Goal: Task Accomplishment & Management: Manage account settings

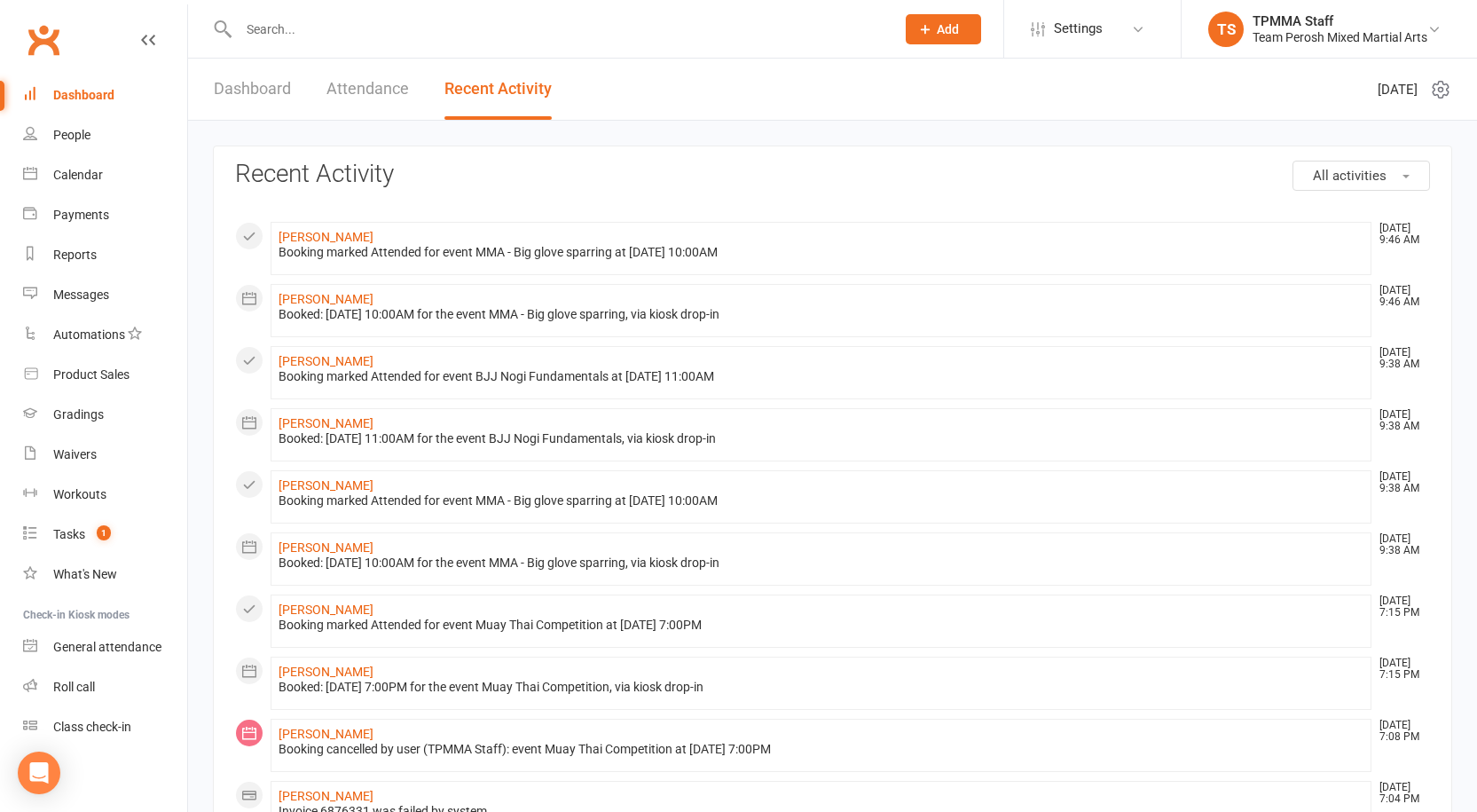
click at [276, 27] on input "text" at bounding box center [558, 29] width 650 height 25
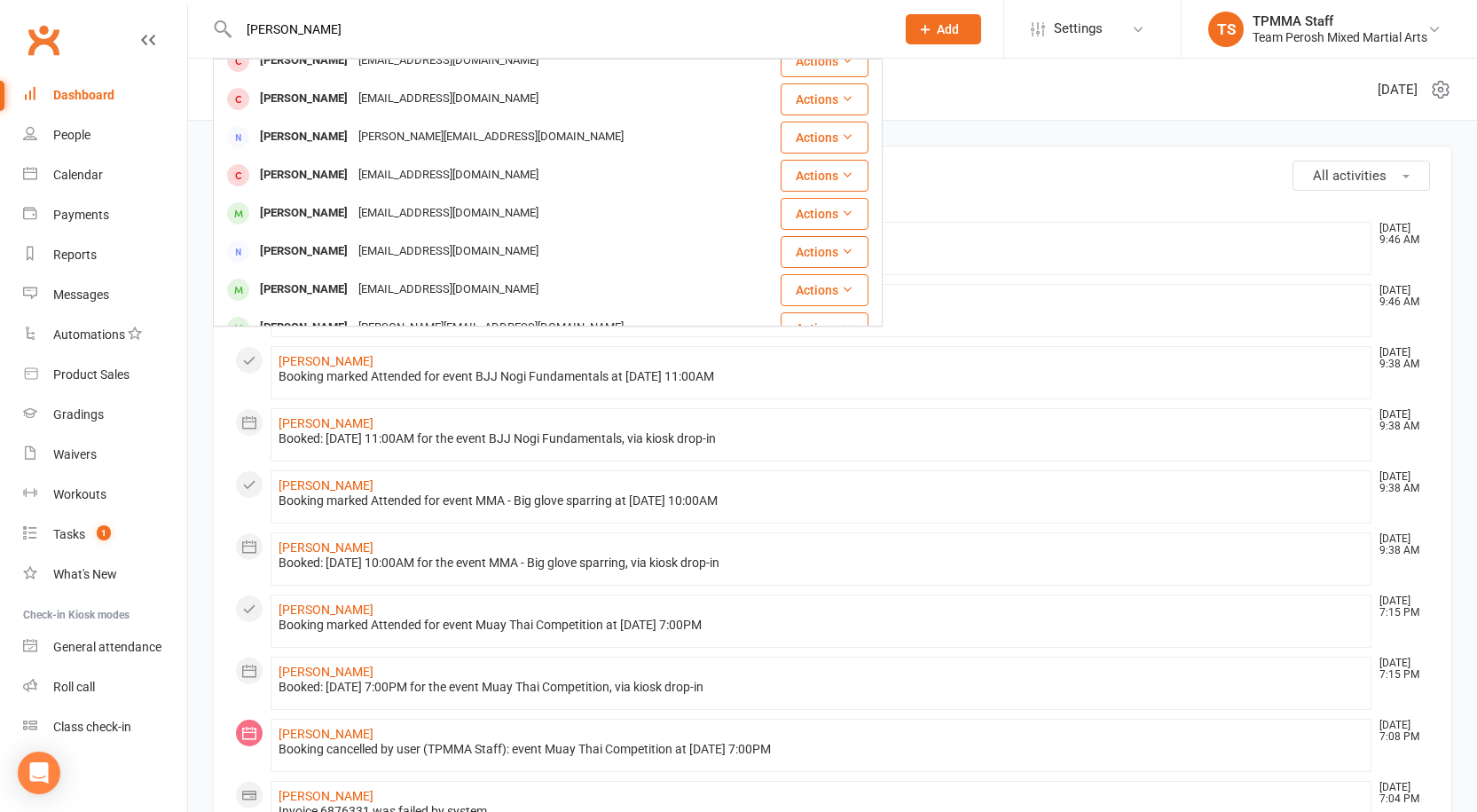
scroll to position [177, 0]
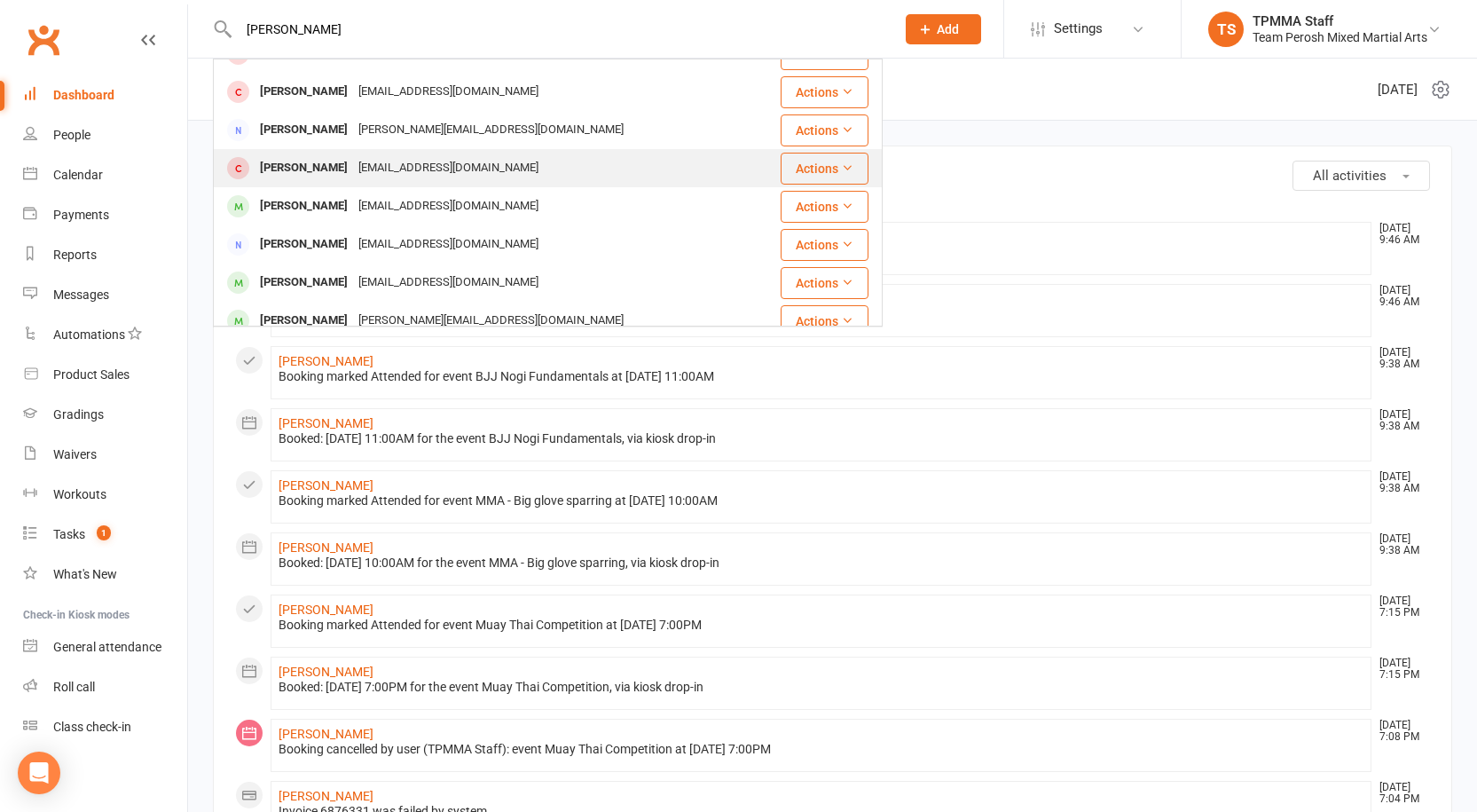
type input "[PERSON_NAME]"
click at [408, 170] on div "[EMAIL_ADDRESS][DOMAIN_NAME]" at bounding box center [448, 168] width 191 height 26
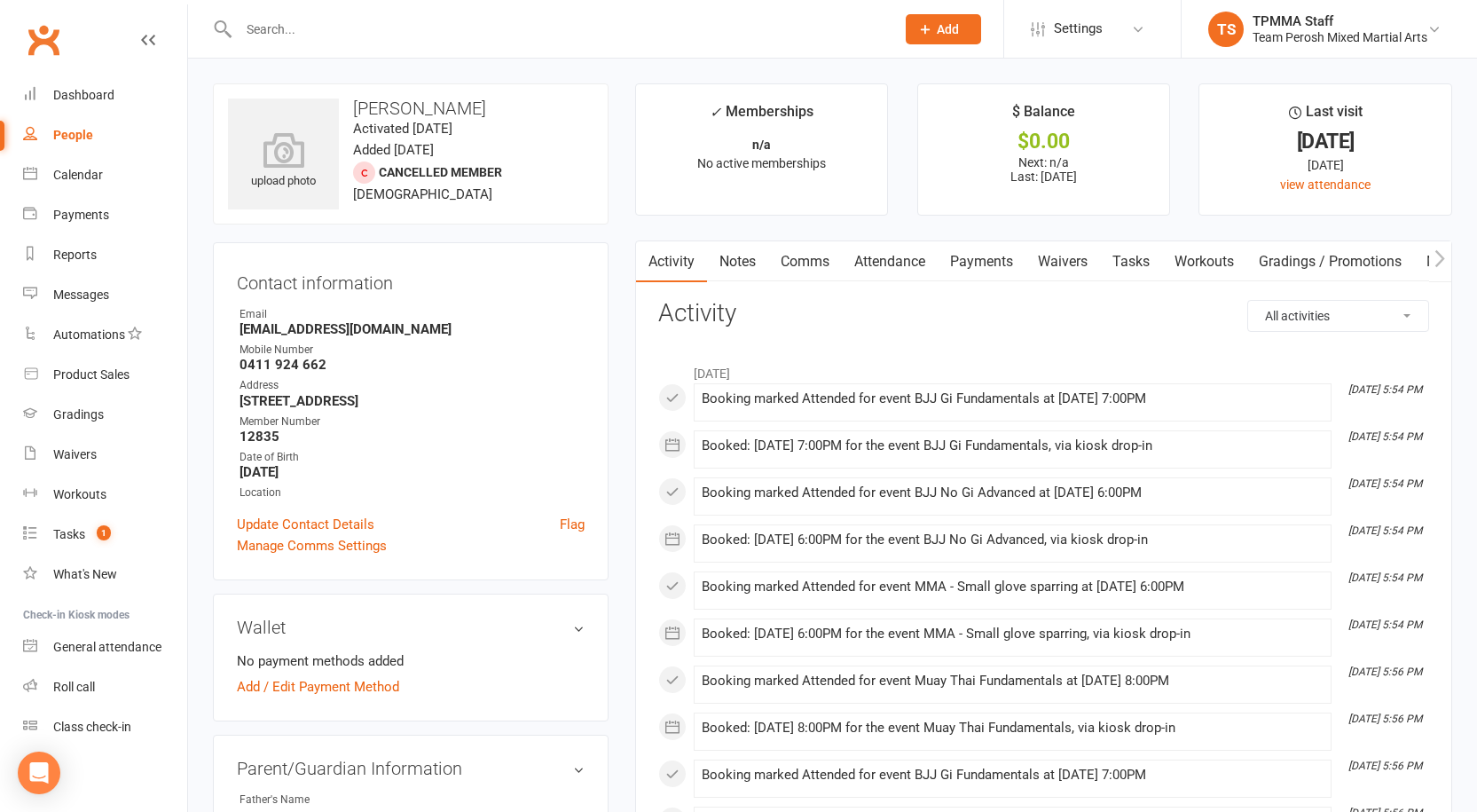
click at [352, 32] on input "text" at bounding box center [558, 29] width 650 height 25
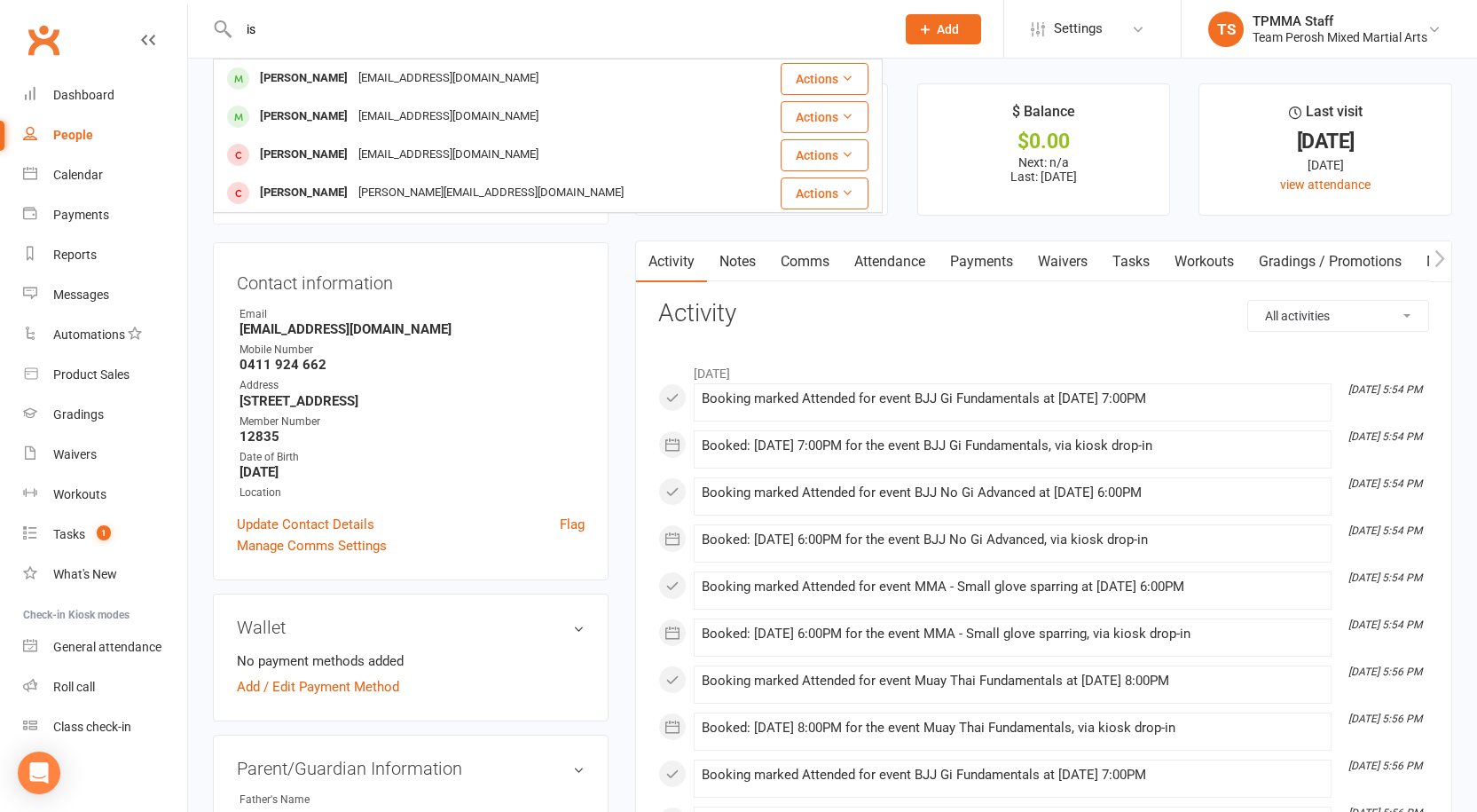
type input "i"
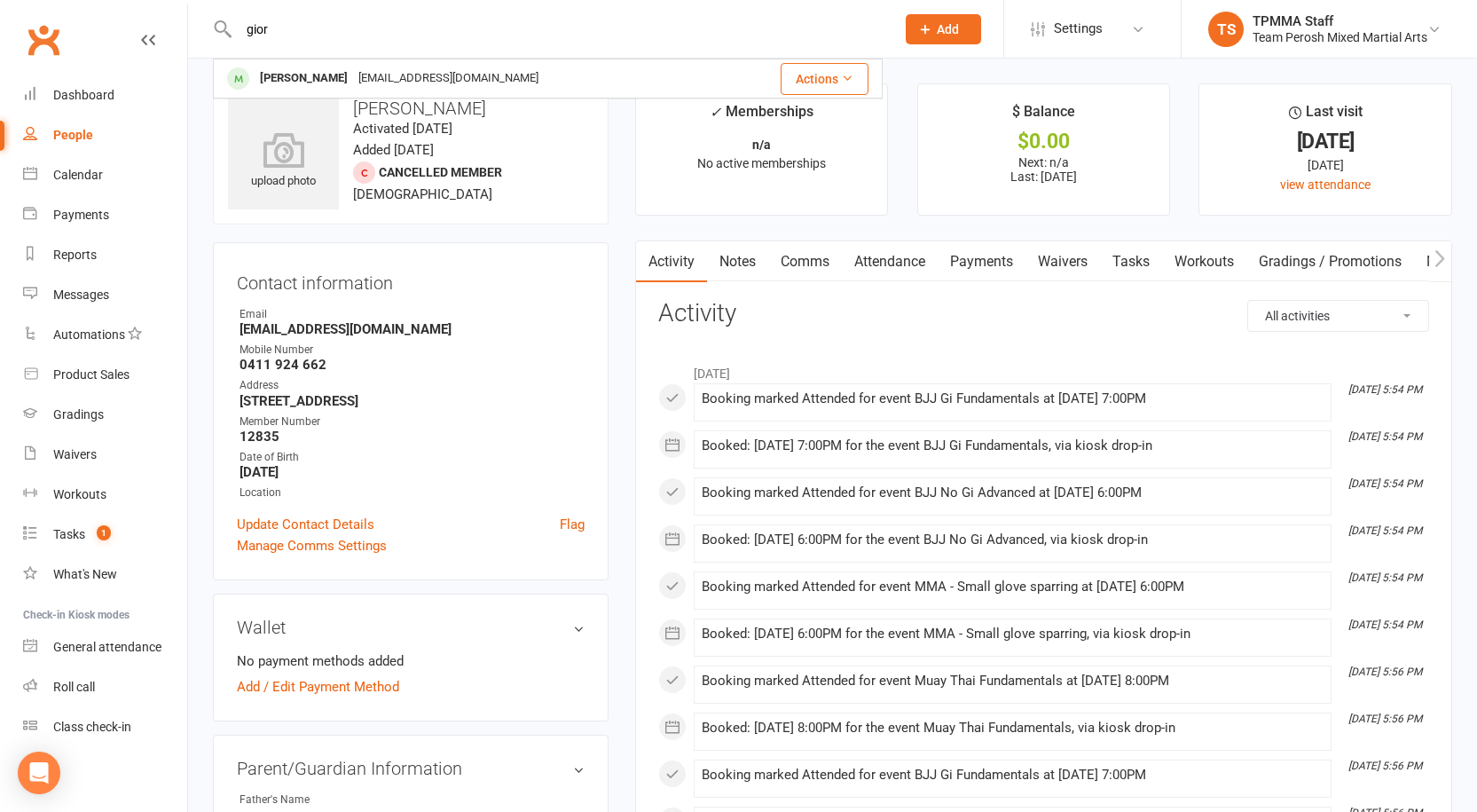
type input "gior"
click at [82, 173] on div "Calendar" at bounding box center [78, 175] width 50 height 14
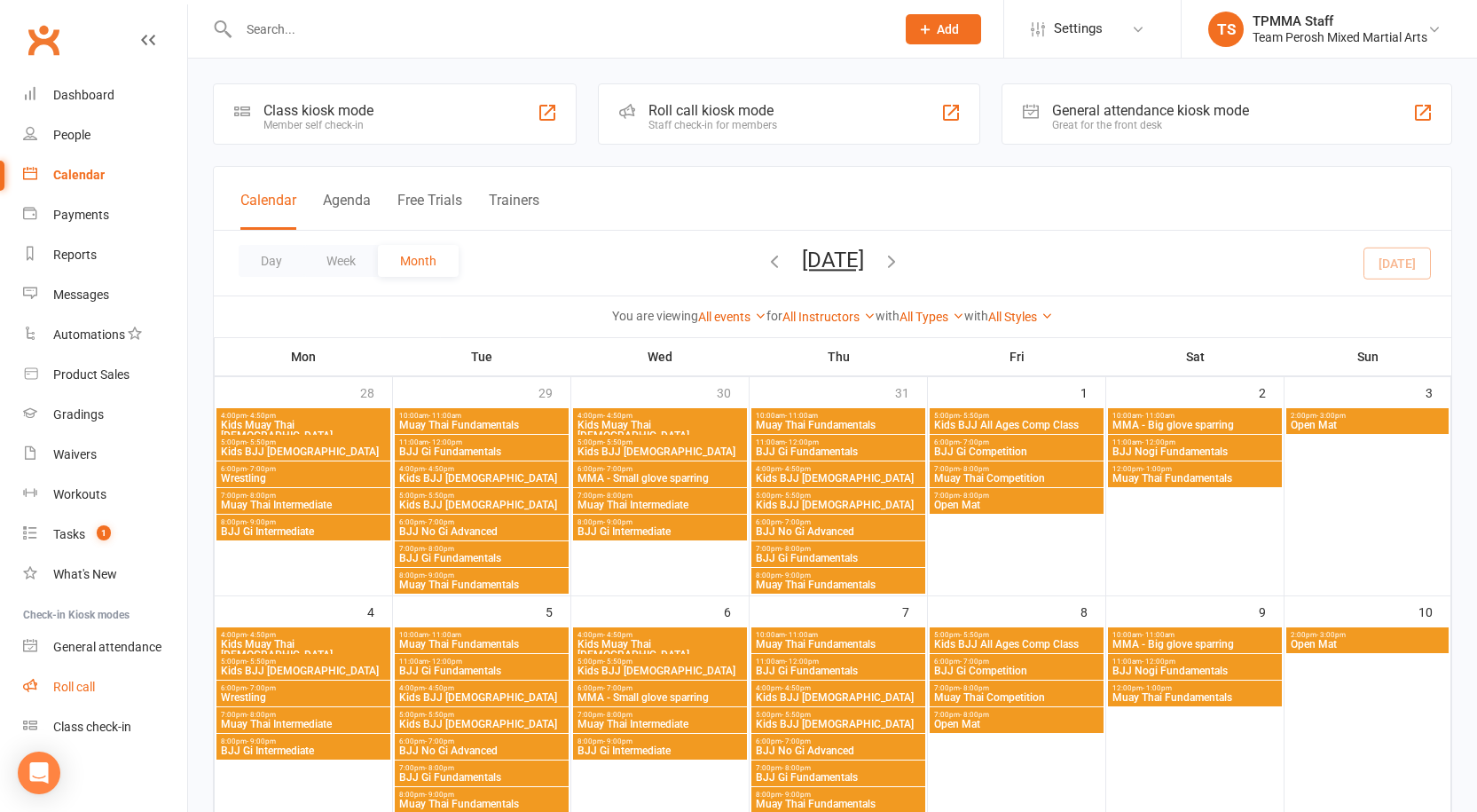
click at [87, 685] on div "Roll call" at bounding box center [74, 686] width 41 height 14
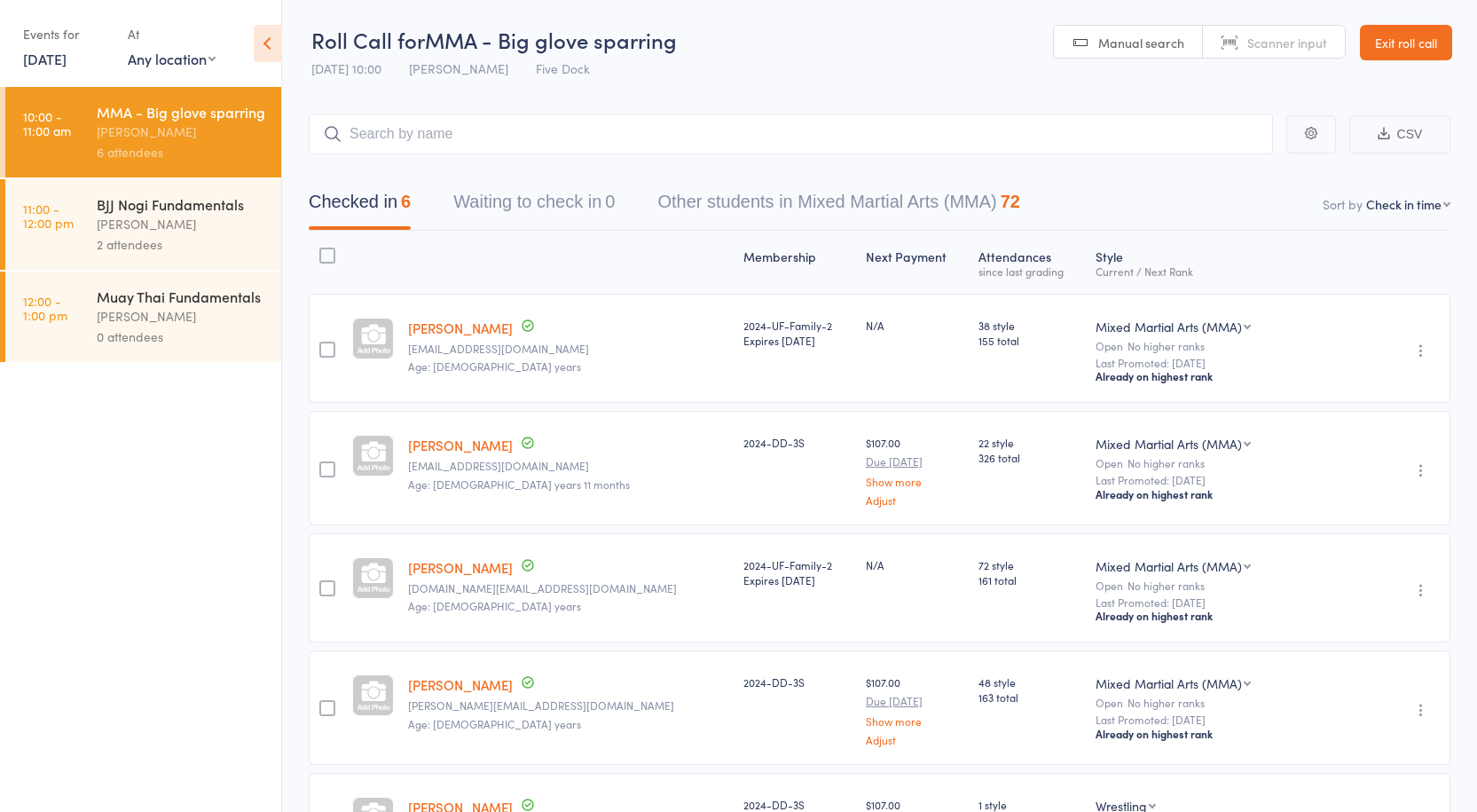
click at [196, 224] on div "[PERSON_NAME]" at bounding box center [181, 223] width 169 height 21
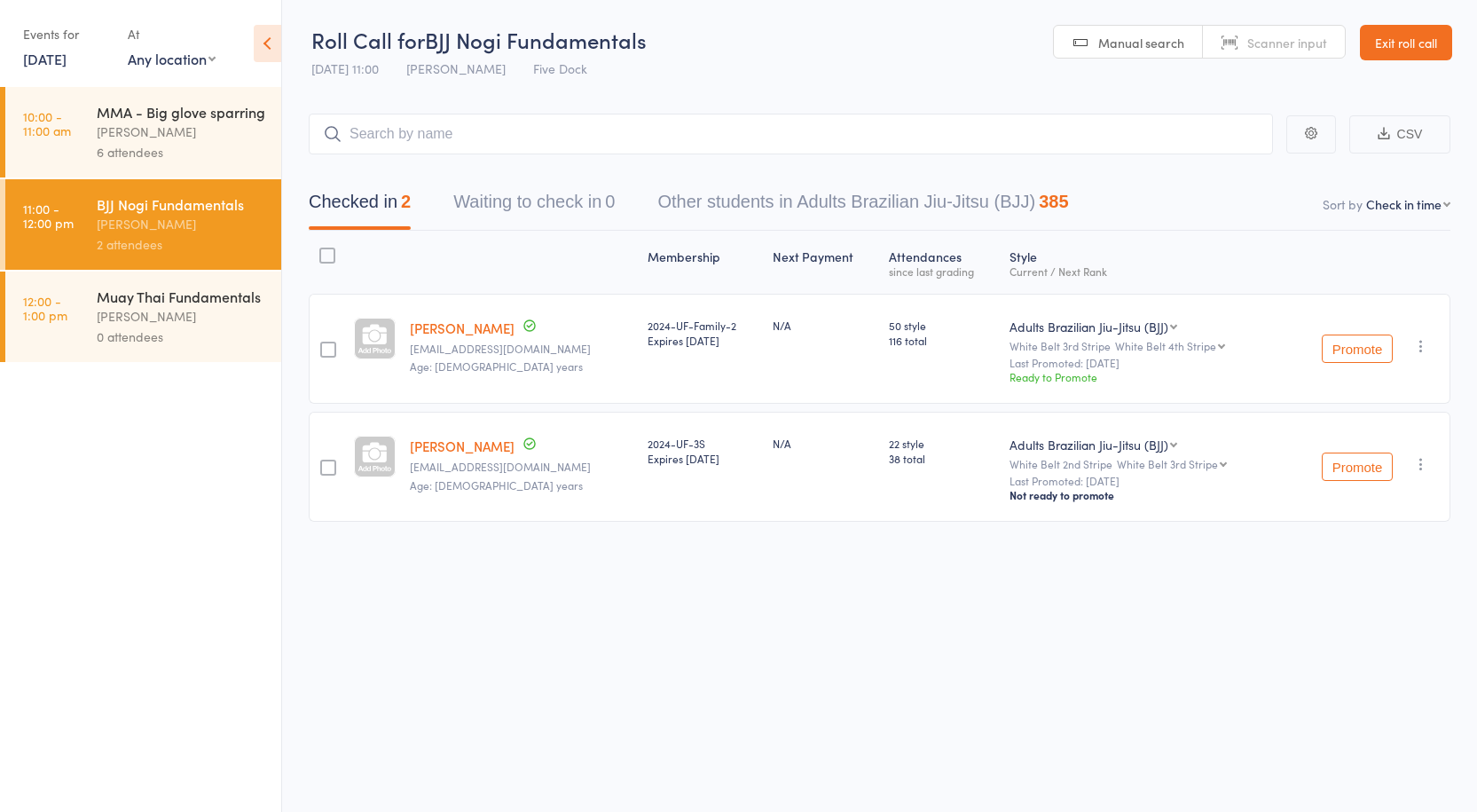
click at [181, 142] on div "6 attendees" at bounding box center [181, 151] width 169 height 21
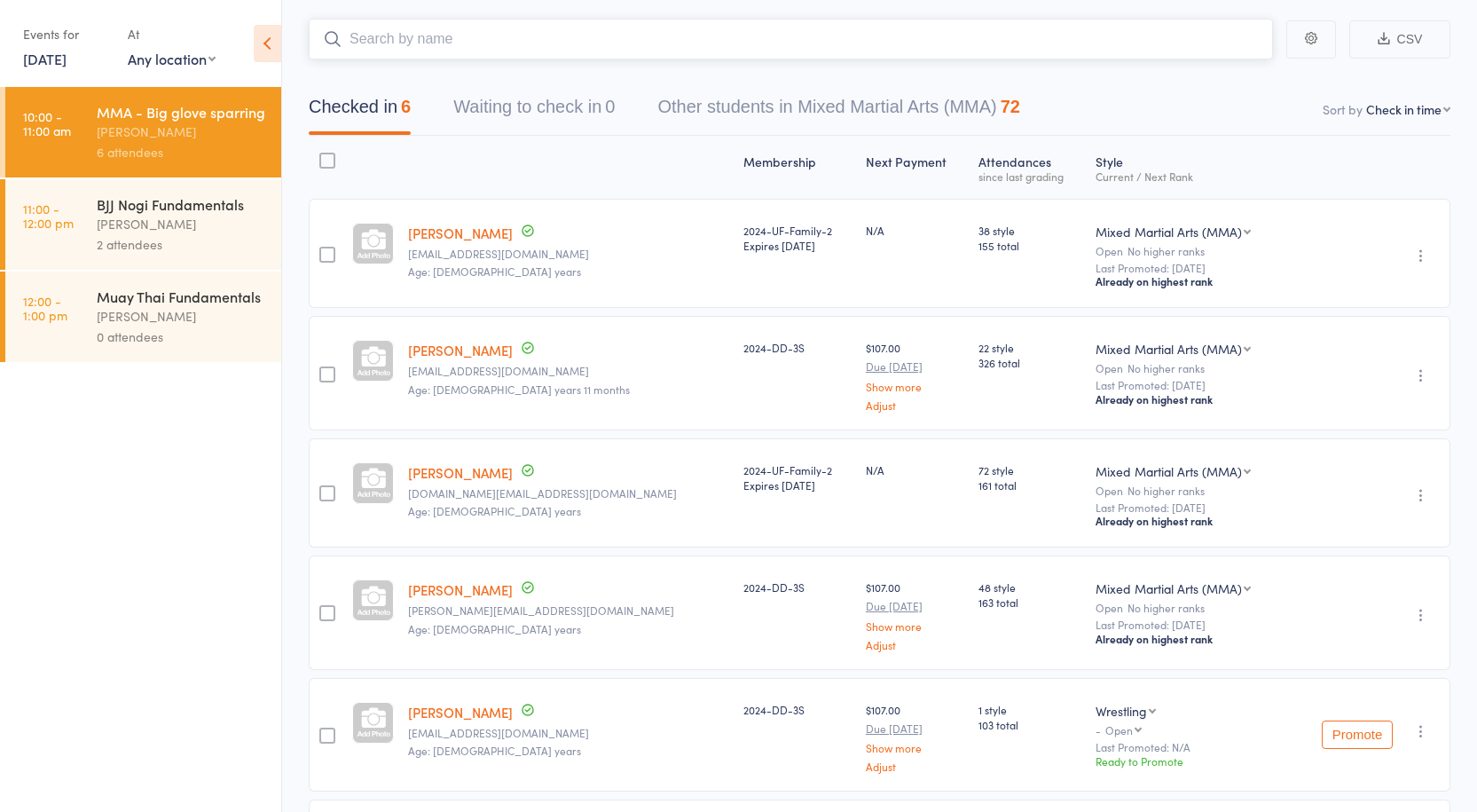
scroll to position [87, 0]
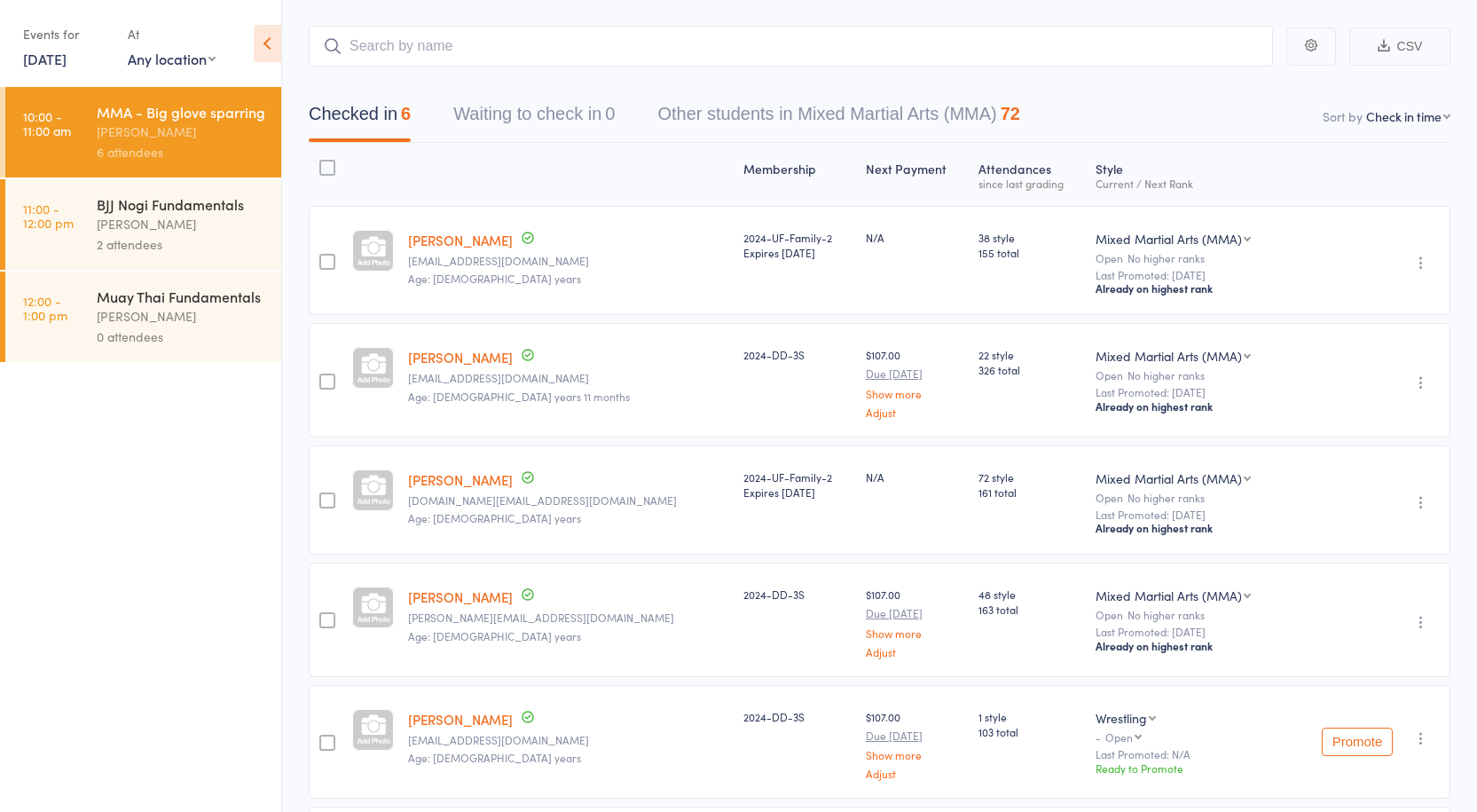
click at [205, 215] on div "Anthony Perosh" at bounding box center [181, 223] width 169 height 21
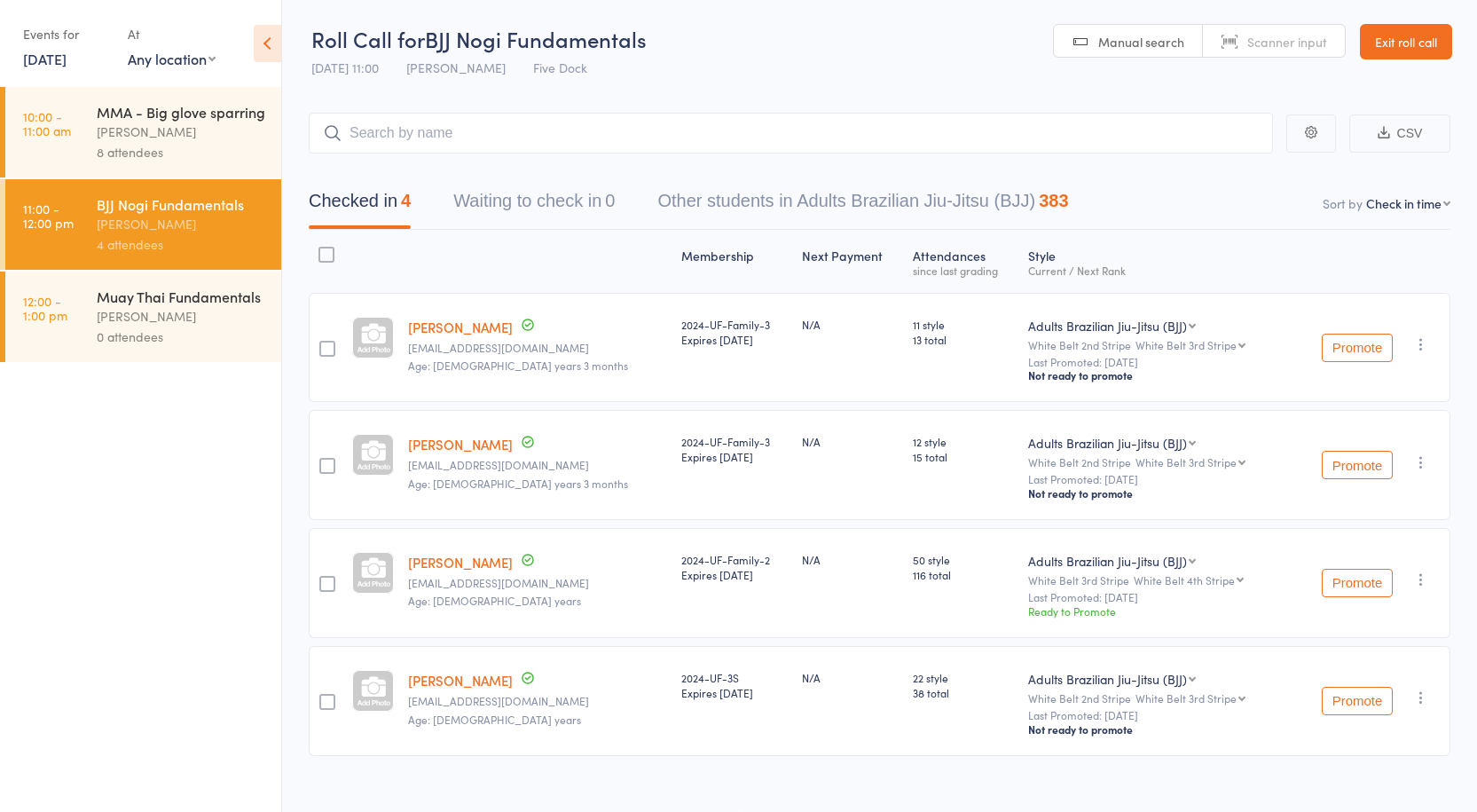
click at [194, 141] on div "Anthony Perosh" at bounding box center [181, 132] width 169 height 21
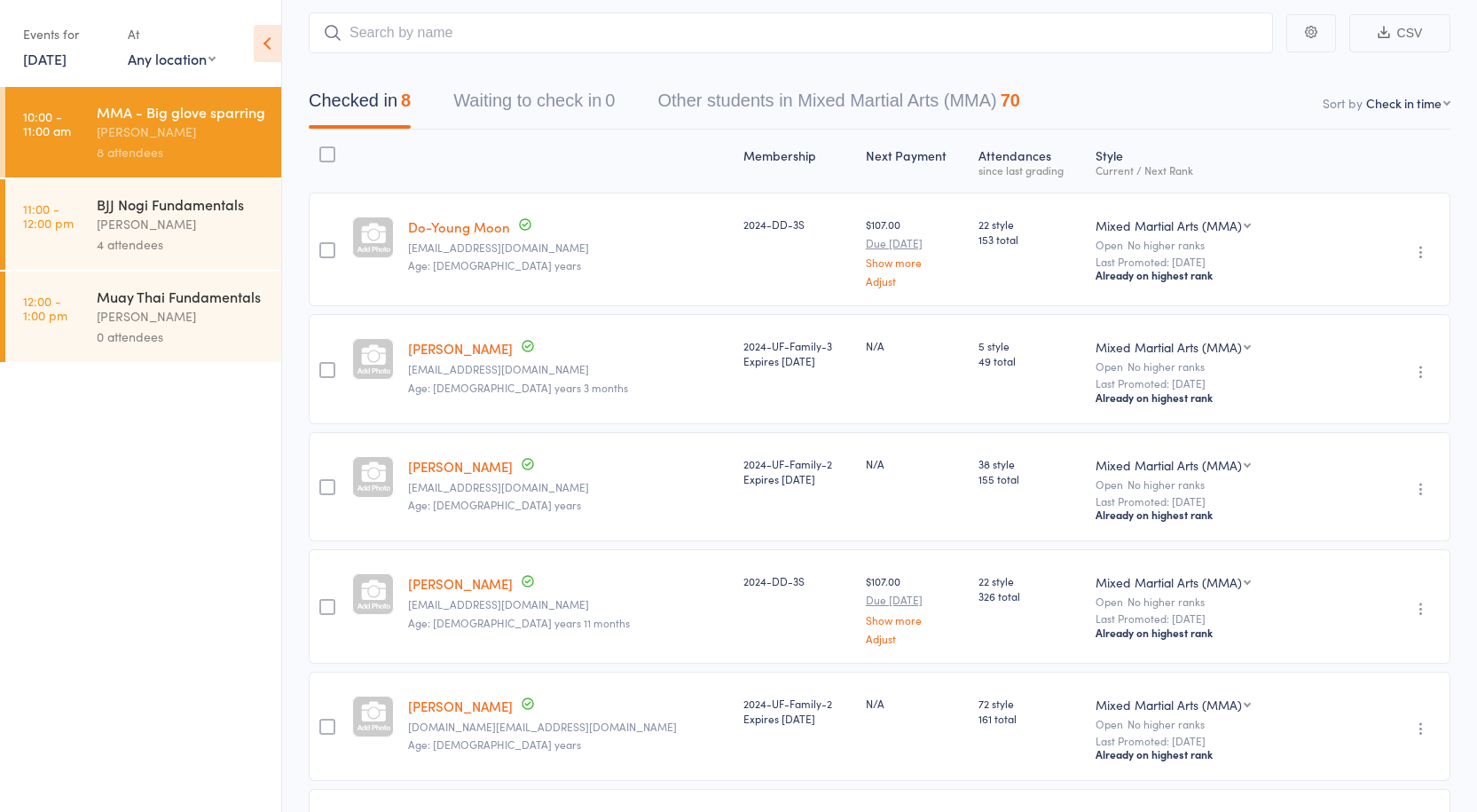
scroll to position [59, 0]
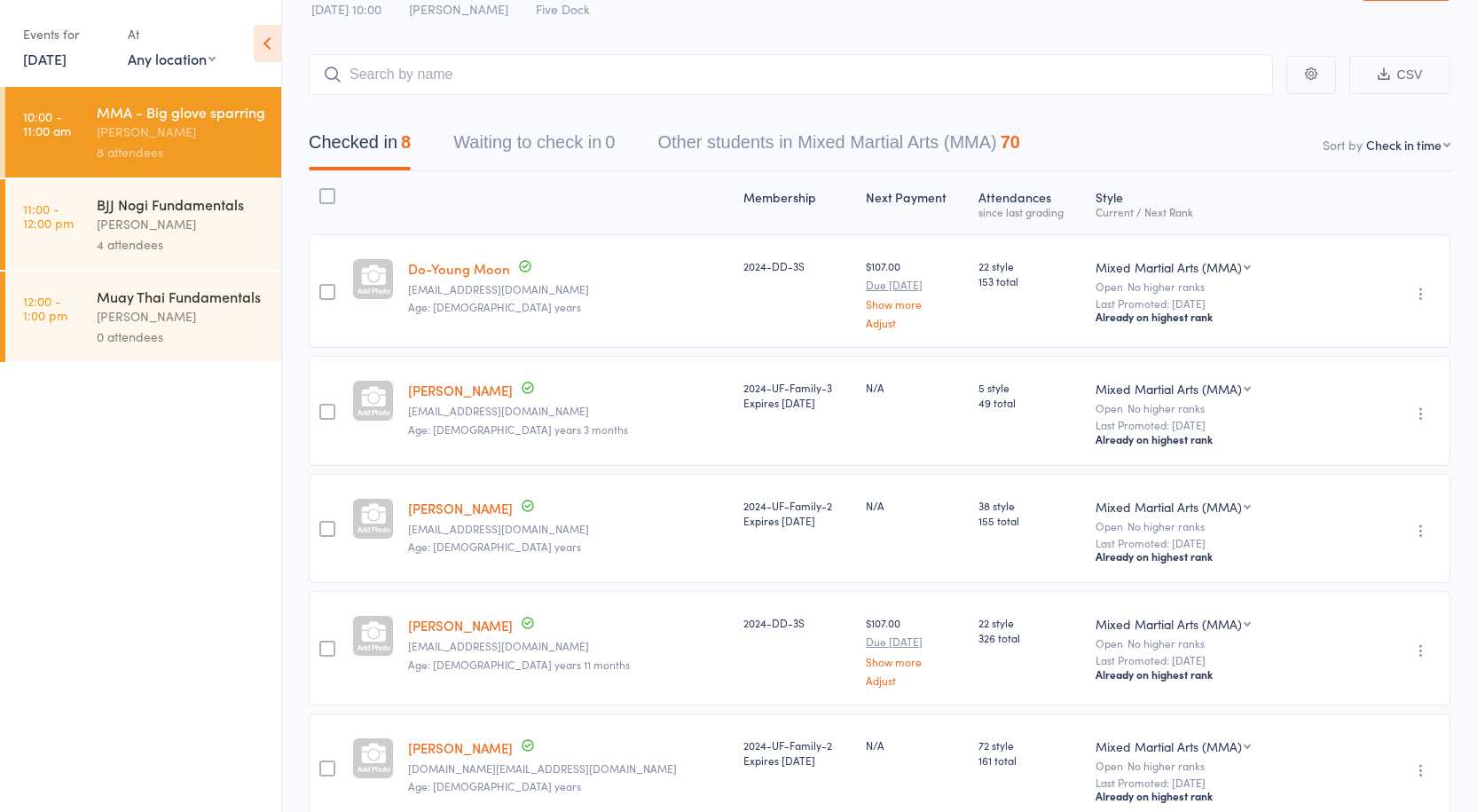
click at [183, 207] on div "BJJ Nogi Fundamentals" at bounding box center [181, 204] width 169 height 20
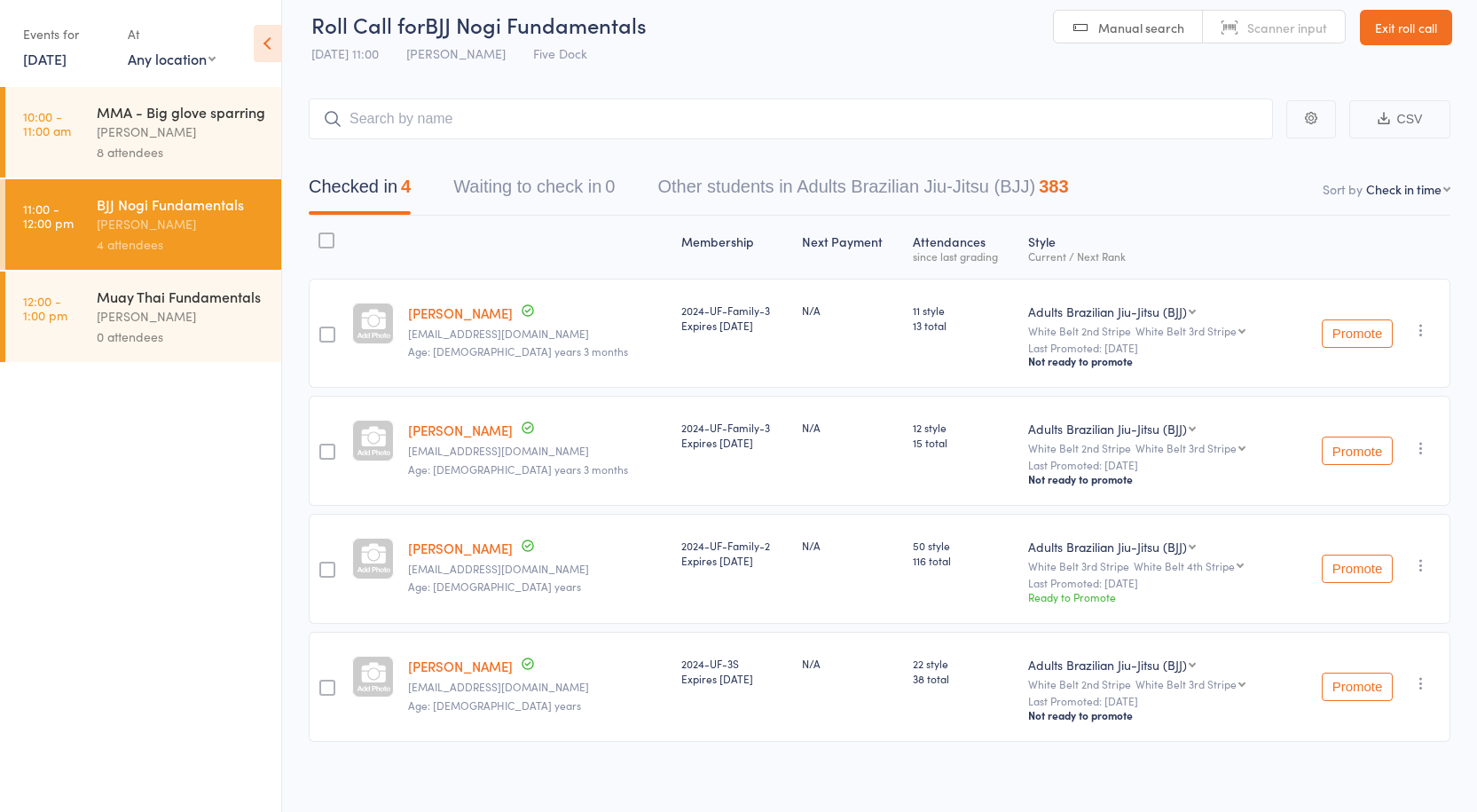
scroll to position [20, 0]
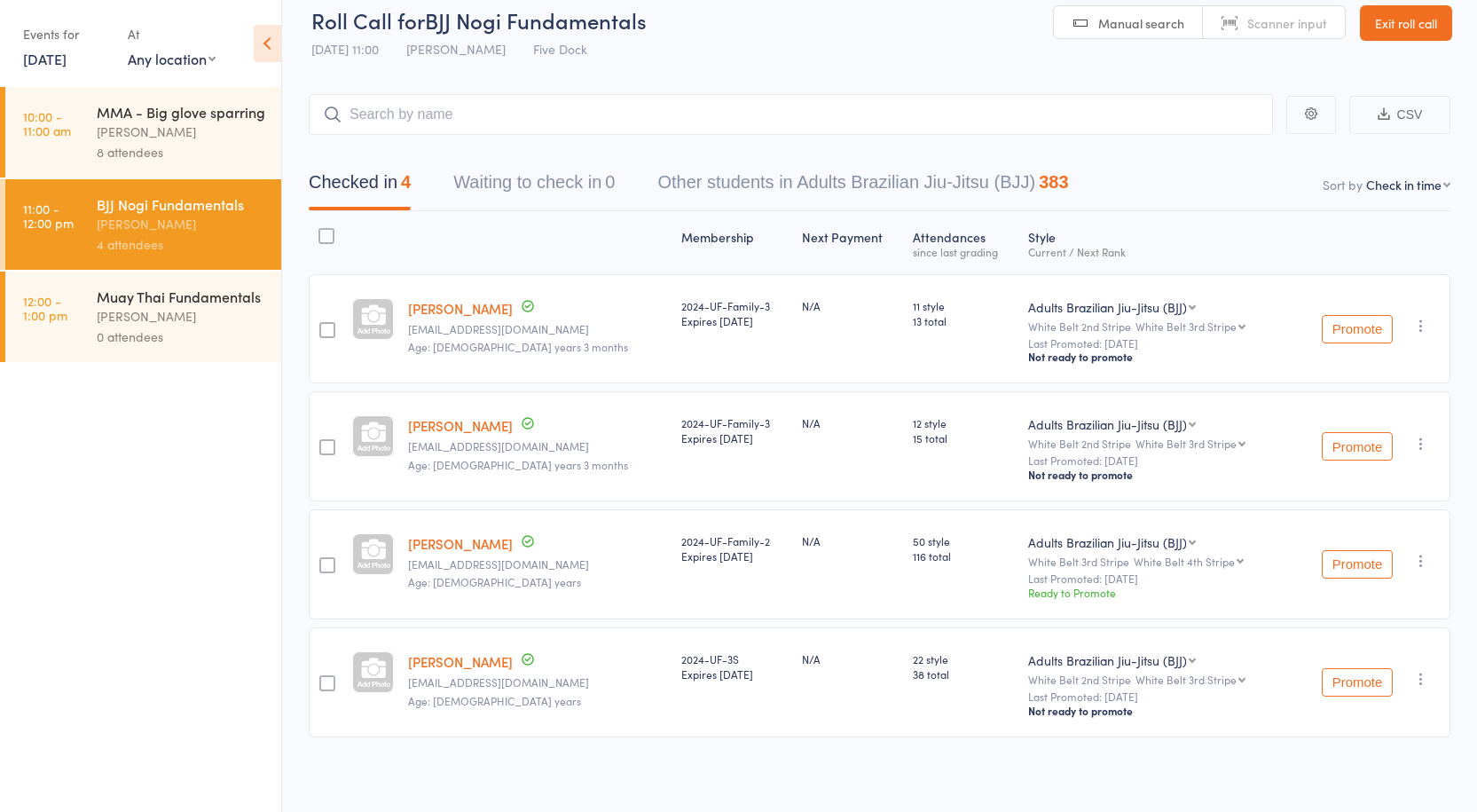
click at [198, 146] on div "8 attendees" at bounding box center [181, 151] width 169 height 21
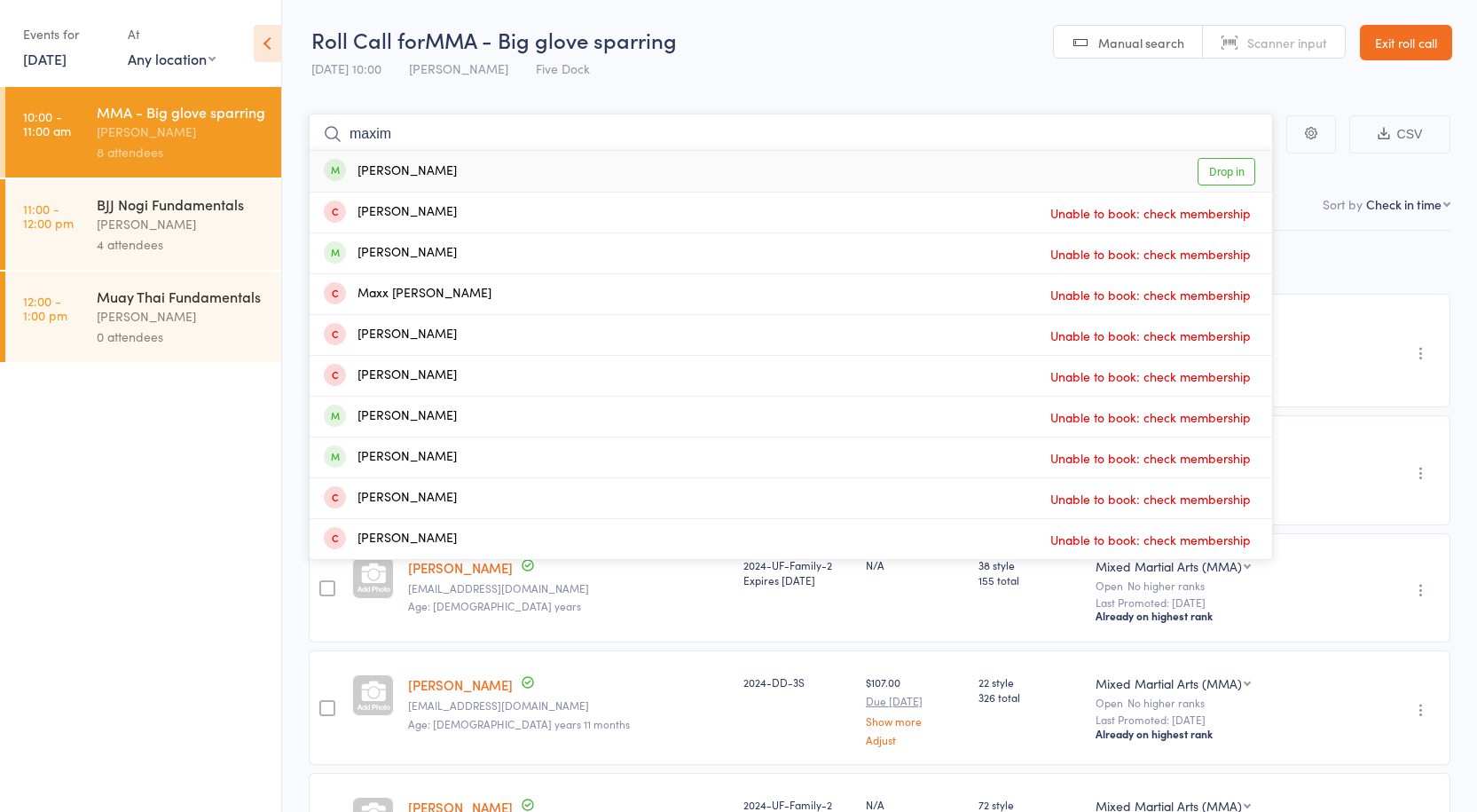
type input "maxim"
click at [1222, 168] on link "Drop in" at bounding box center [1226, 172] width 58 height 28
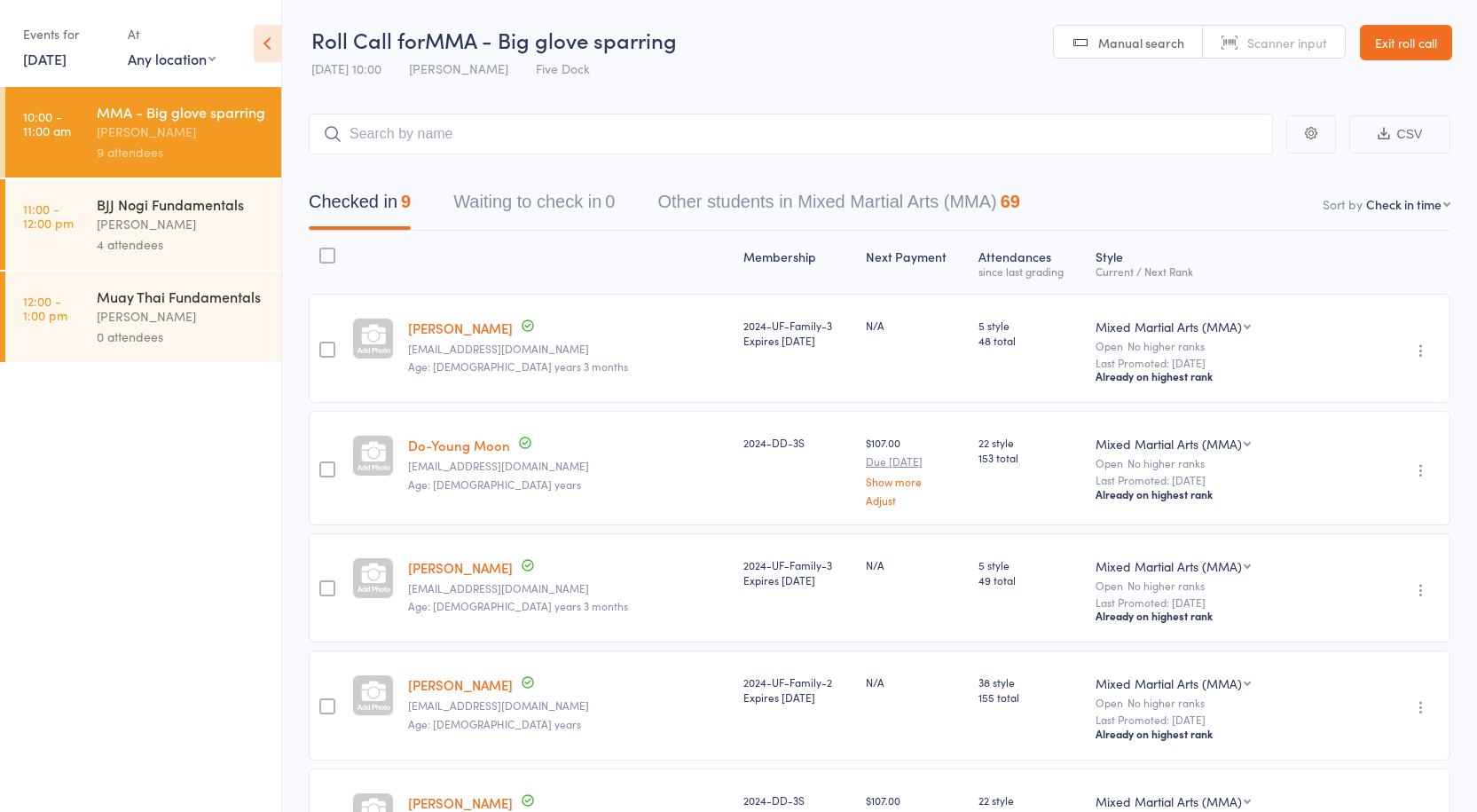
click at [1406, 50] on link "Exit roll call" at bounding box center [1406, 42] width 92 height 35
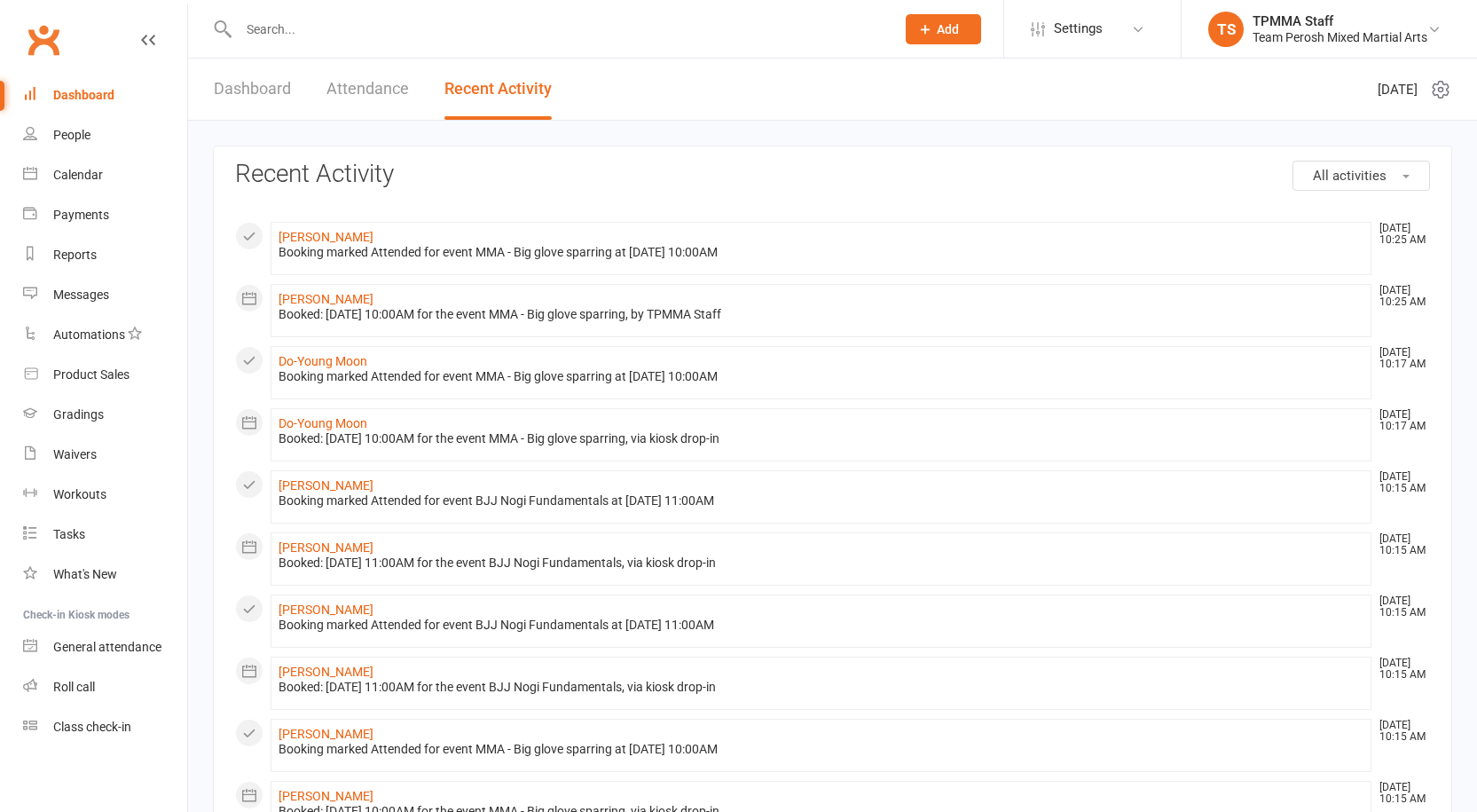
click at [344, 33] on input "text" at bounding box center [558, 29] width 650 height 25
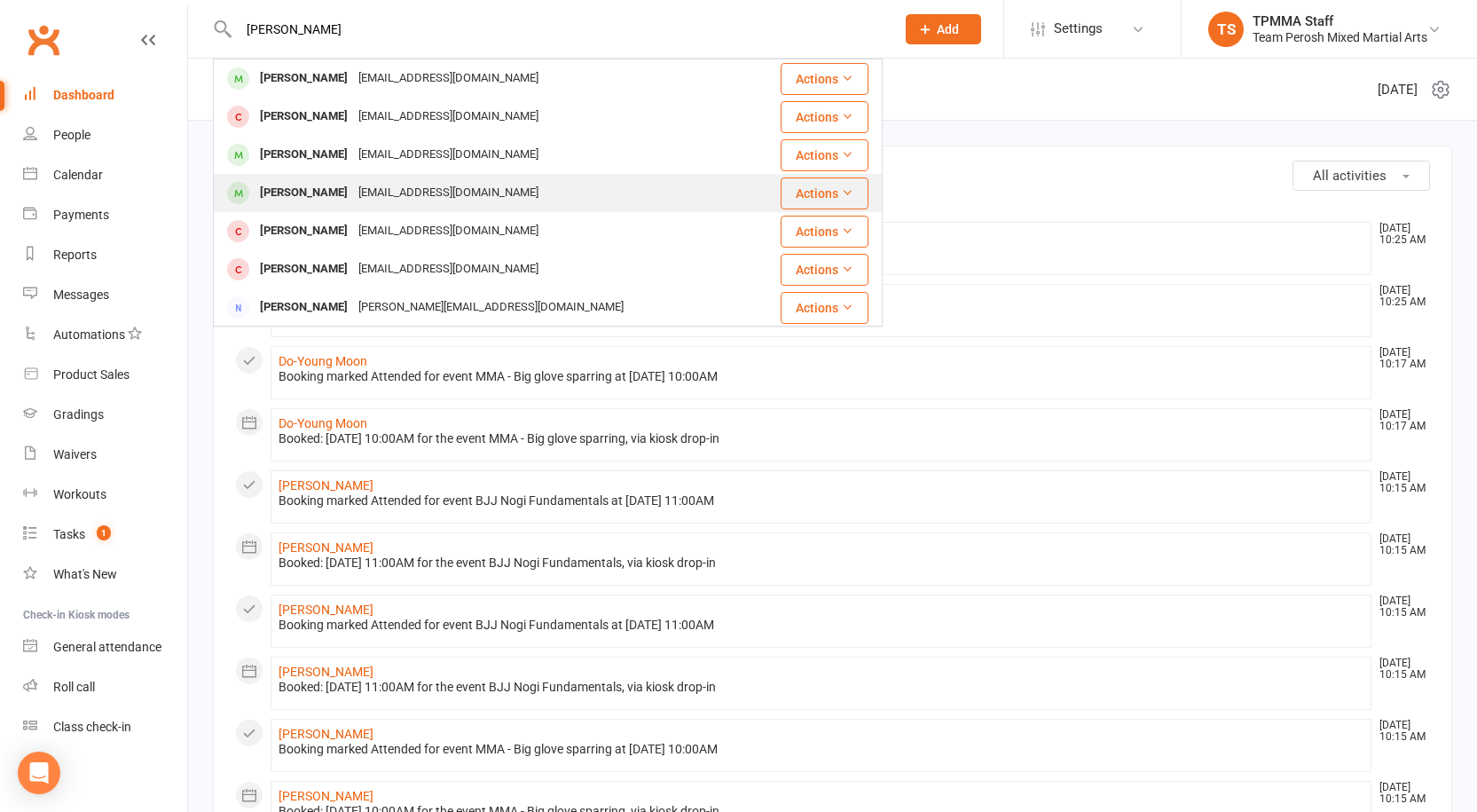
scroll to position [88, 0]
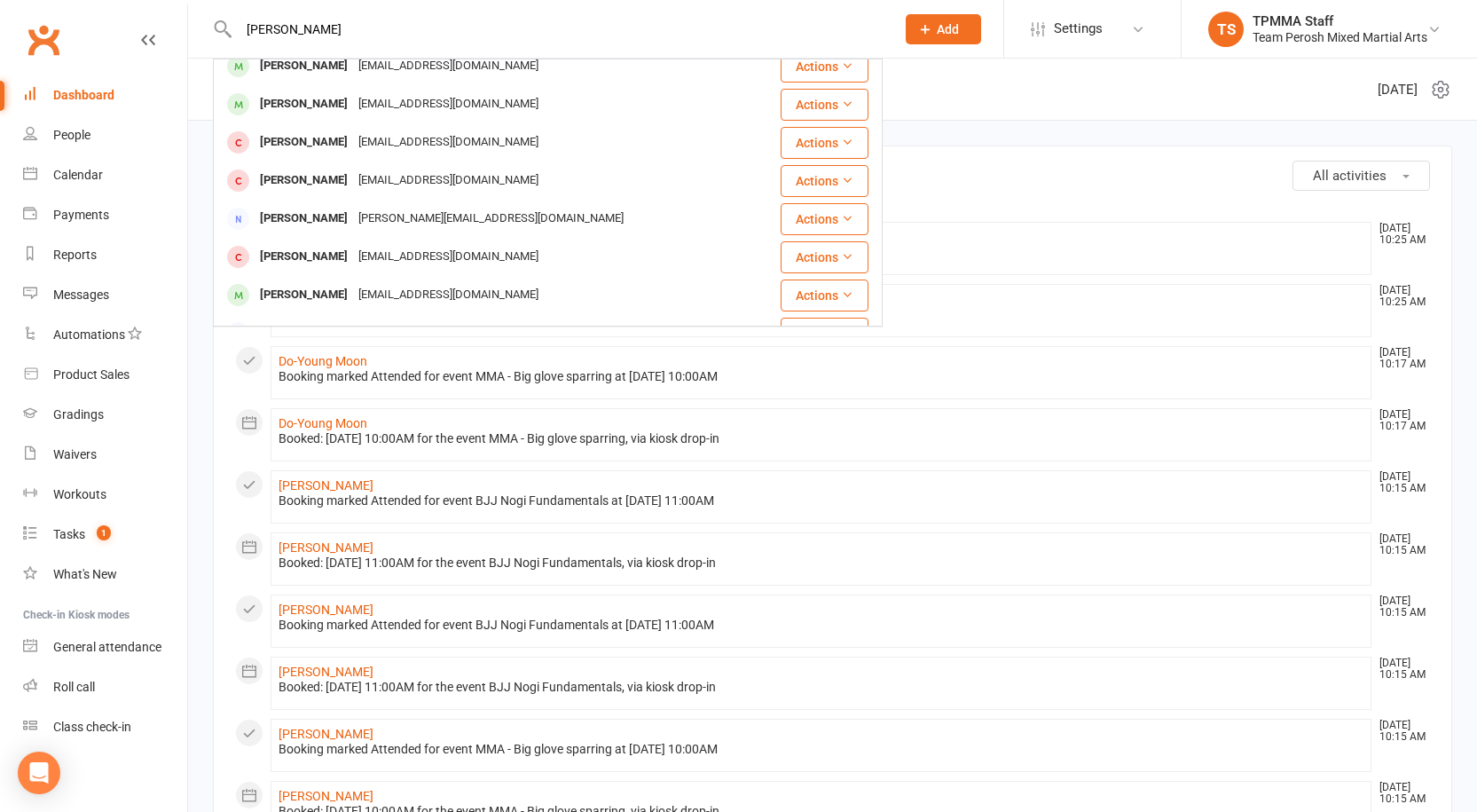
type input "george"
click at [978, 86] on header "Dashboard Attendance Recent Activity Saturday 16th, August 2025" at bounding box center [832, 89] width 1289 height 62
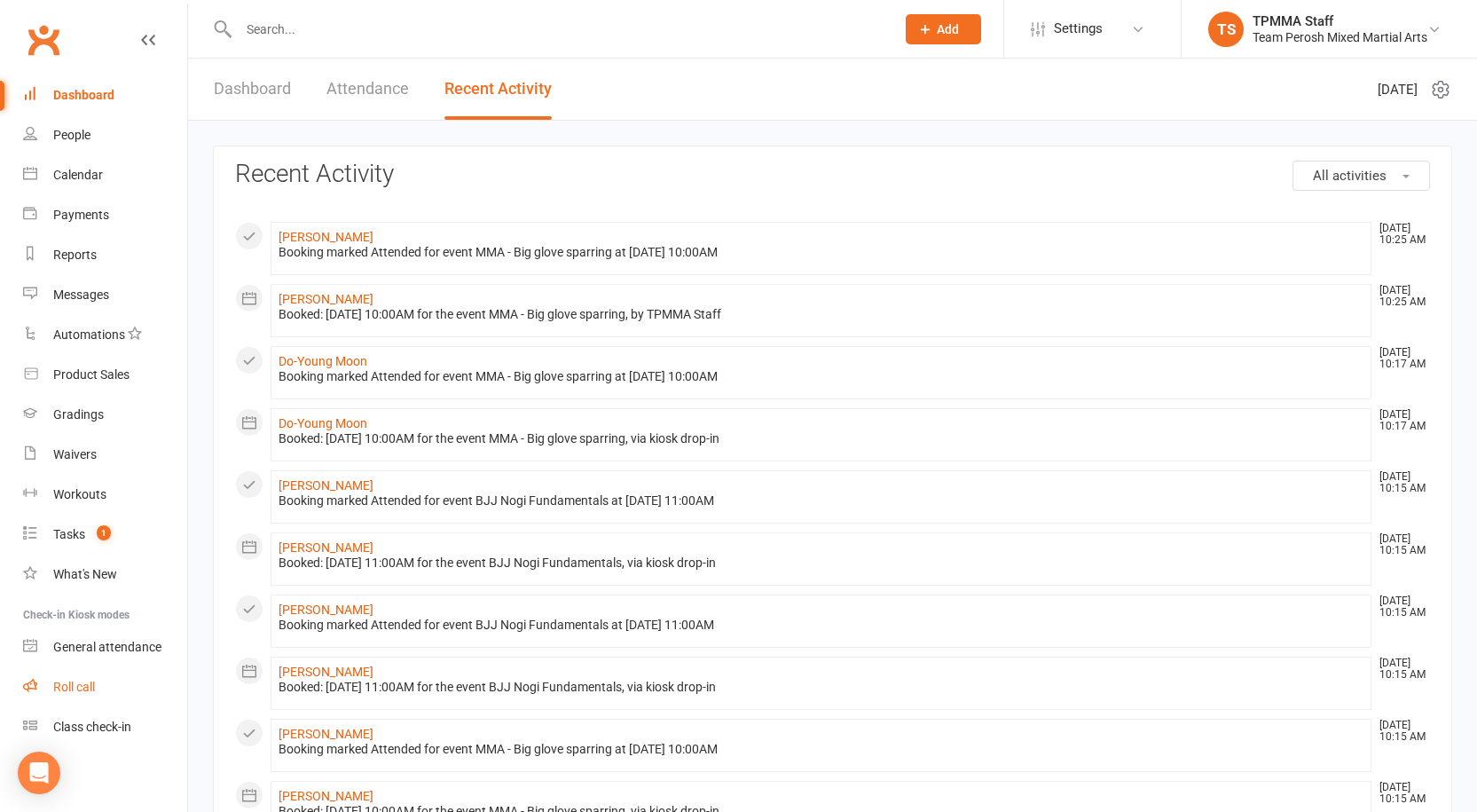
click at [84, 683] on div "Roll call" at bounding box center [74, 686] width 41 height 14
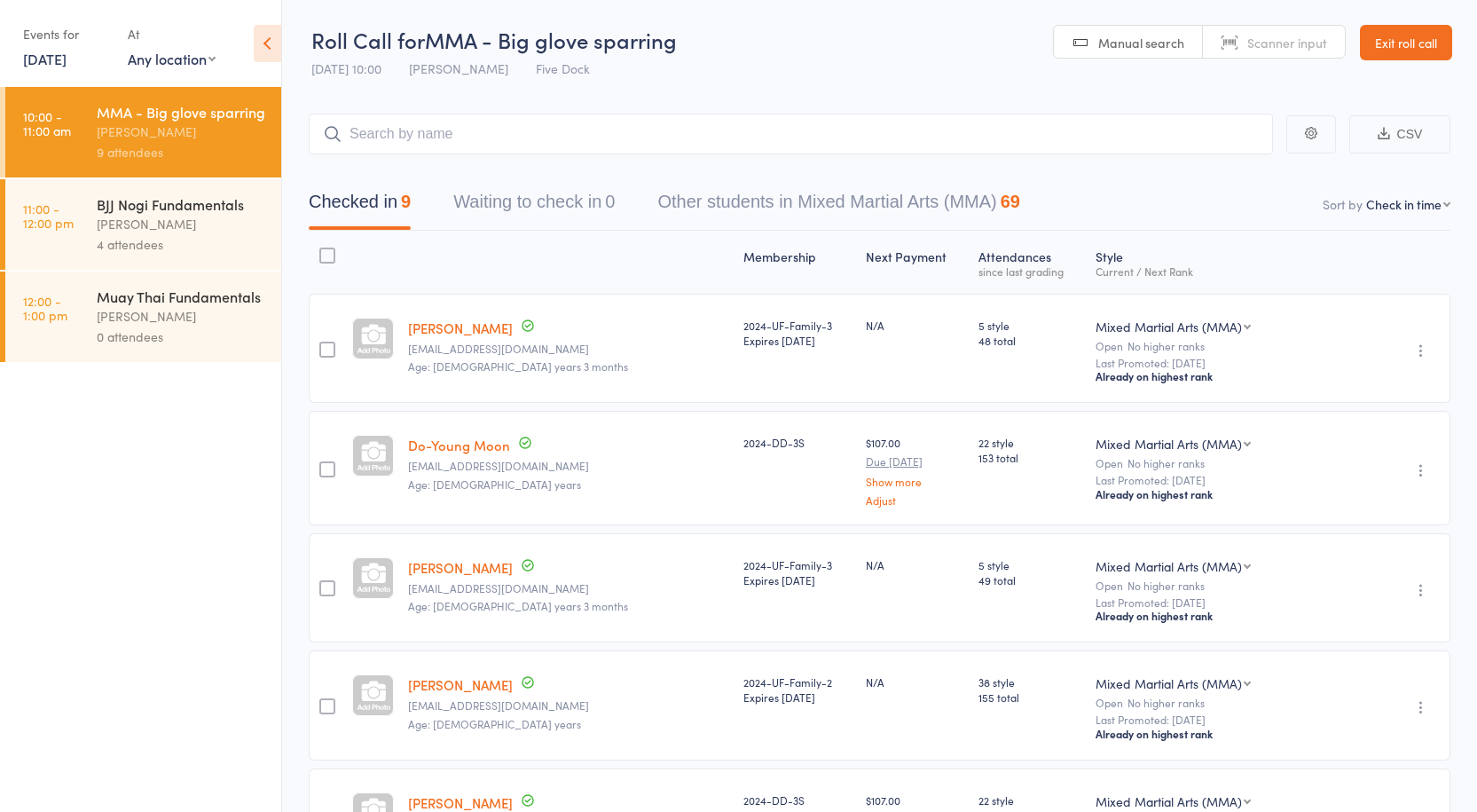
click at [1393, 46] on link "Exit roll call" at bounding box center [1406, 42] width 92 height 35
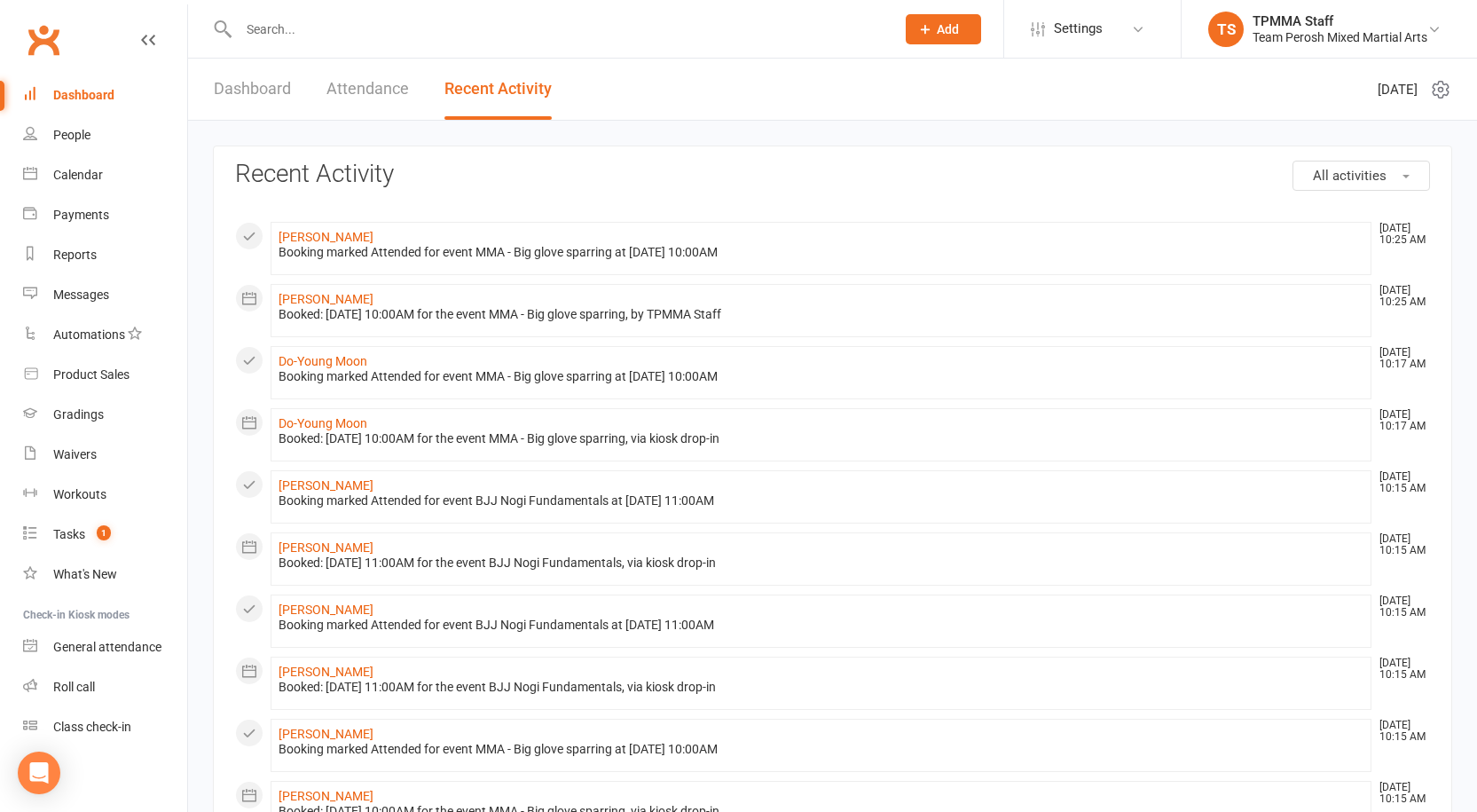
click at [304, 36] on input "text" at bounding box center [558, 29] width 650 height 25
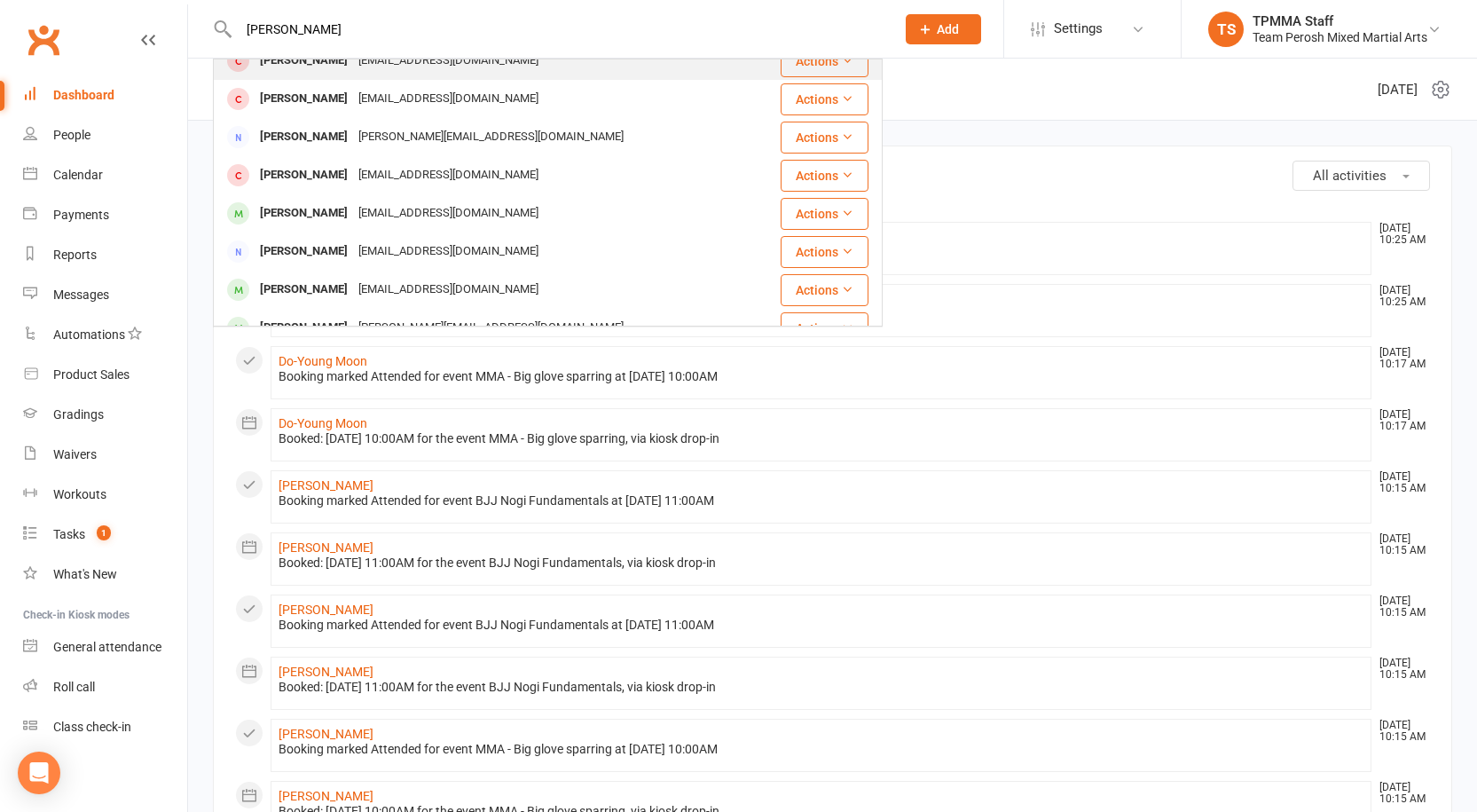
scroll to position [177, 0]
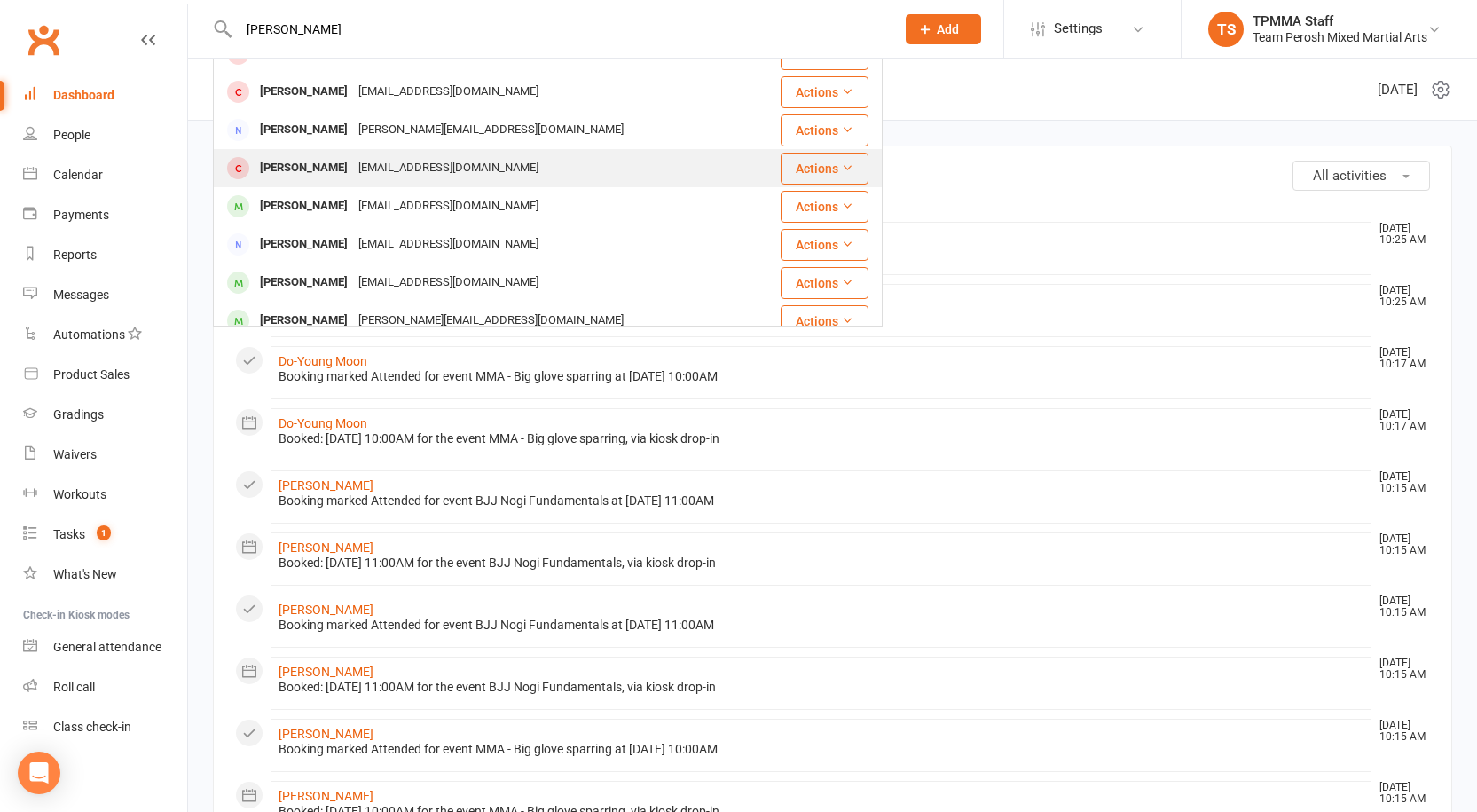
type input "[PERSON_NAME]"
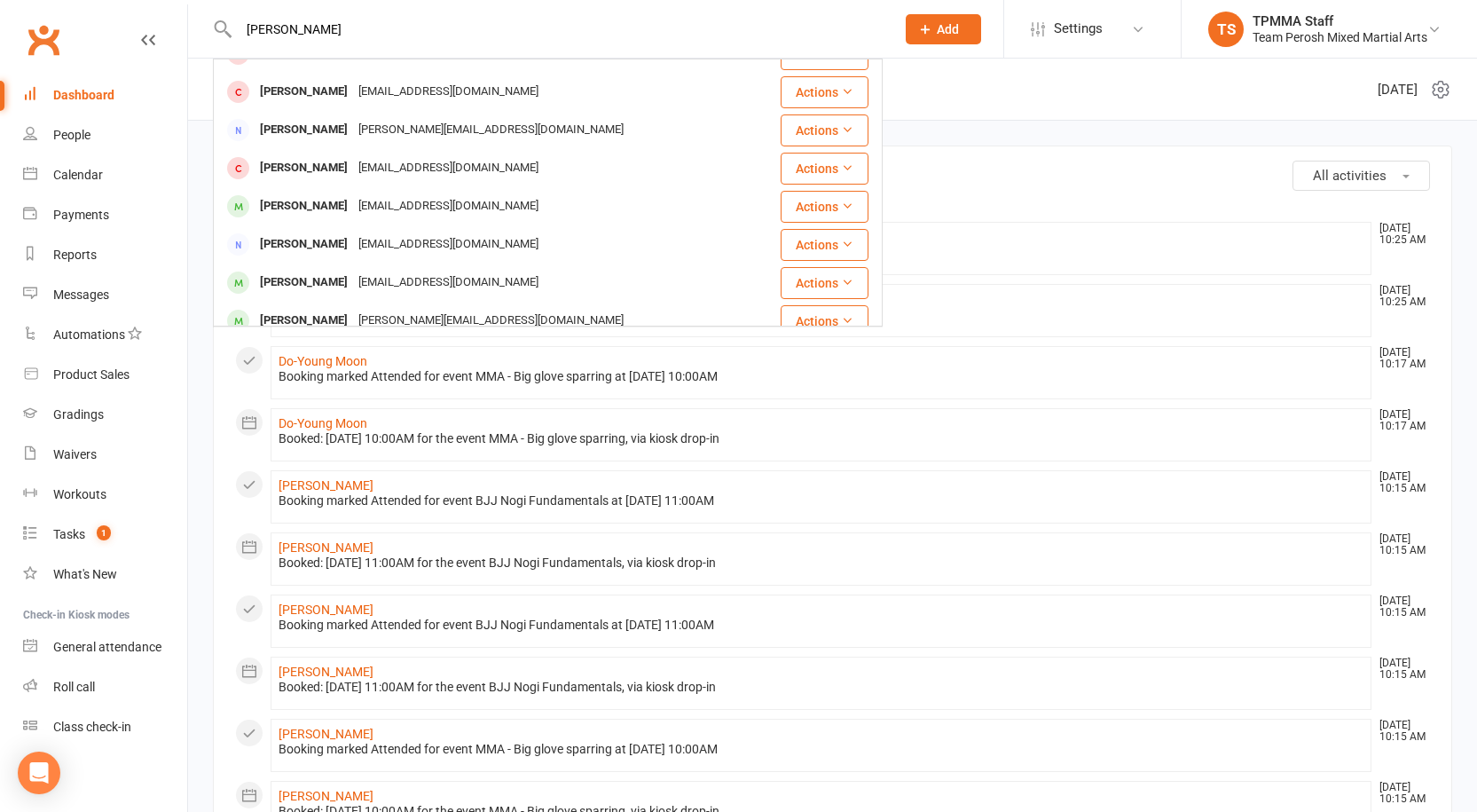
click at [423, 167] on div "[EMAIL_ADDRESS][DOMAIN_NAME]" at bounding box center [448, 168] width 191 height 26
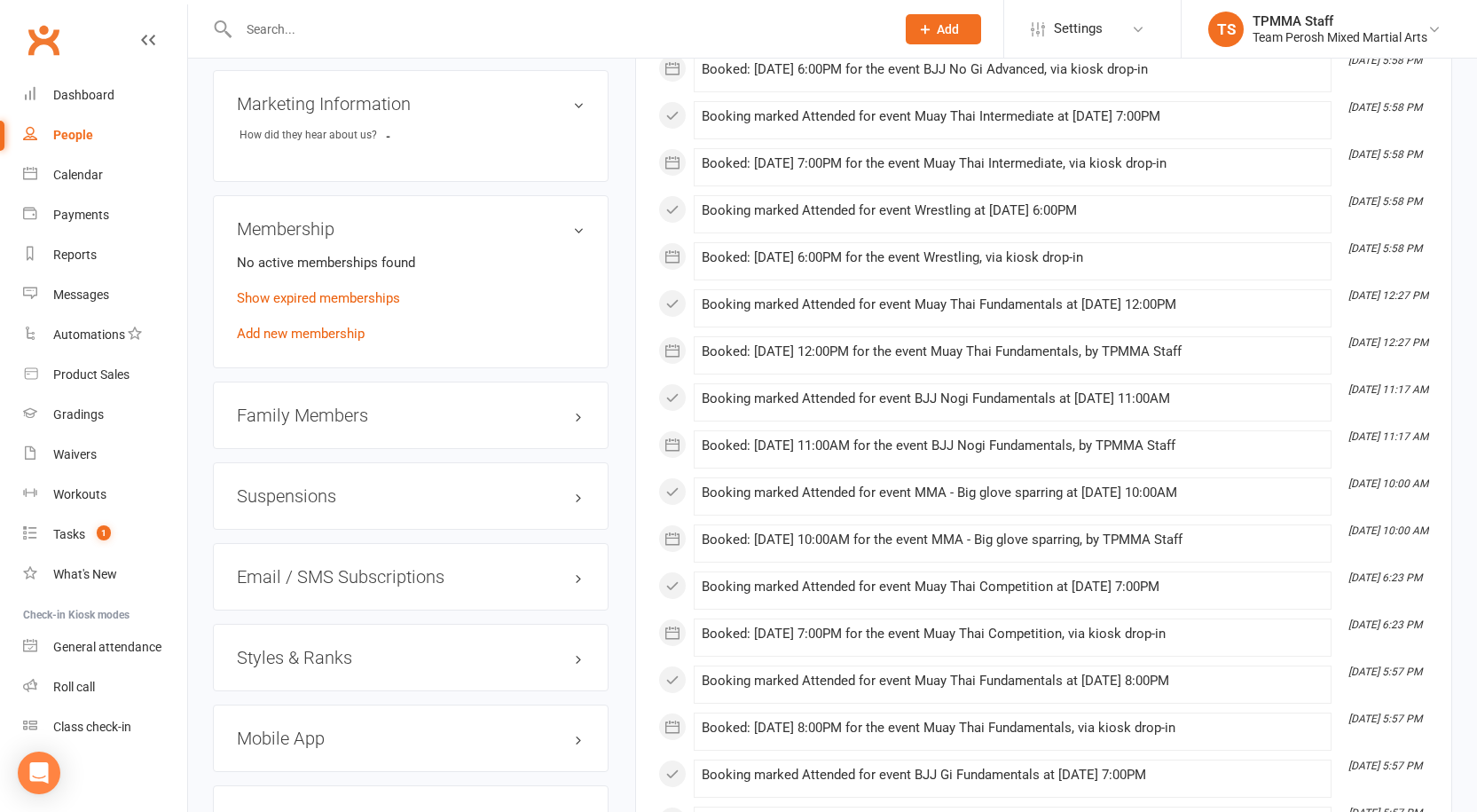
scroll to position [1331, 0]
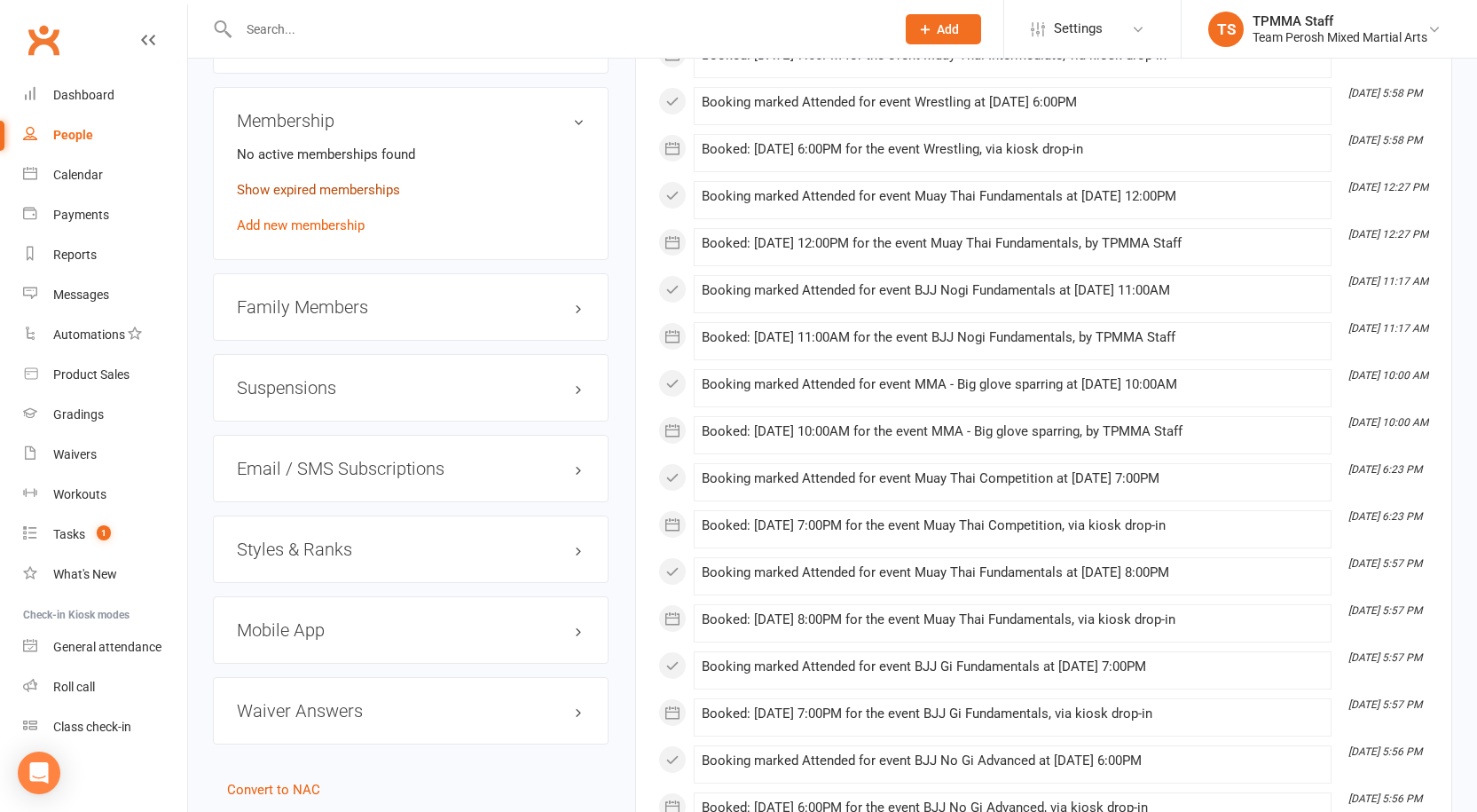
click at [365, 182] on link "Show expired memberships" at bounding box center [319, 190] width 163 height 16
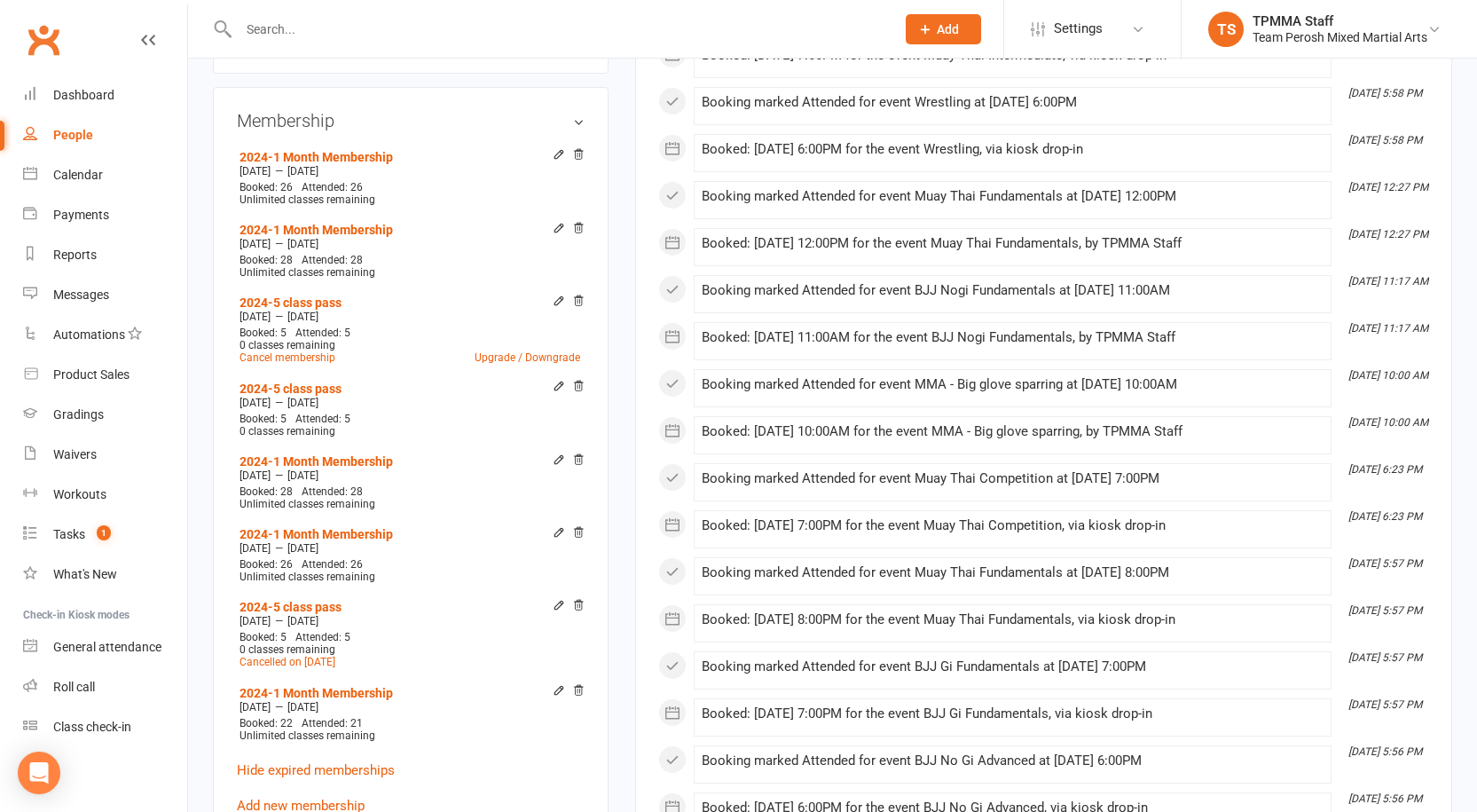
click at [576, 111] on h3 "Membership" at bounding box center [411, 121] width 348 height 20
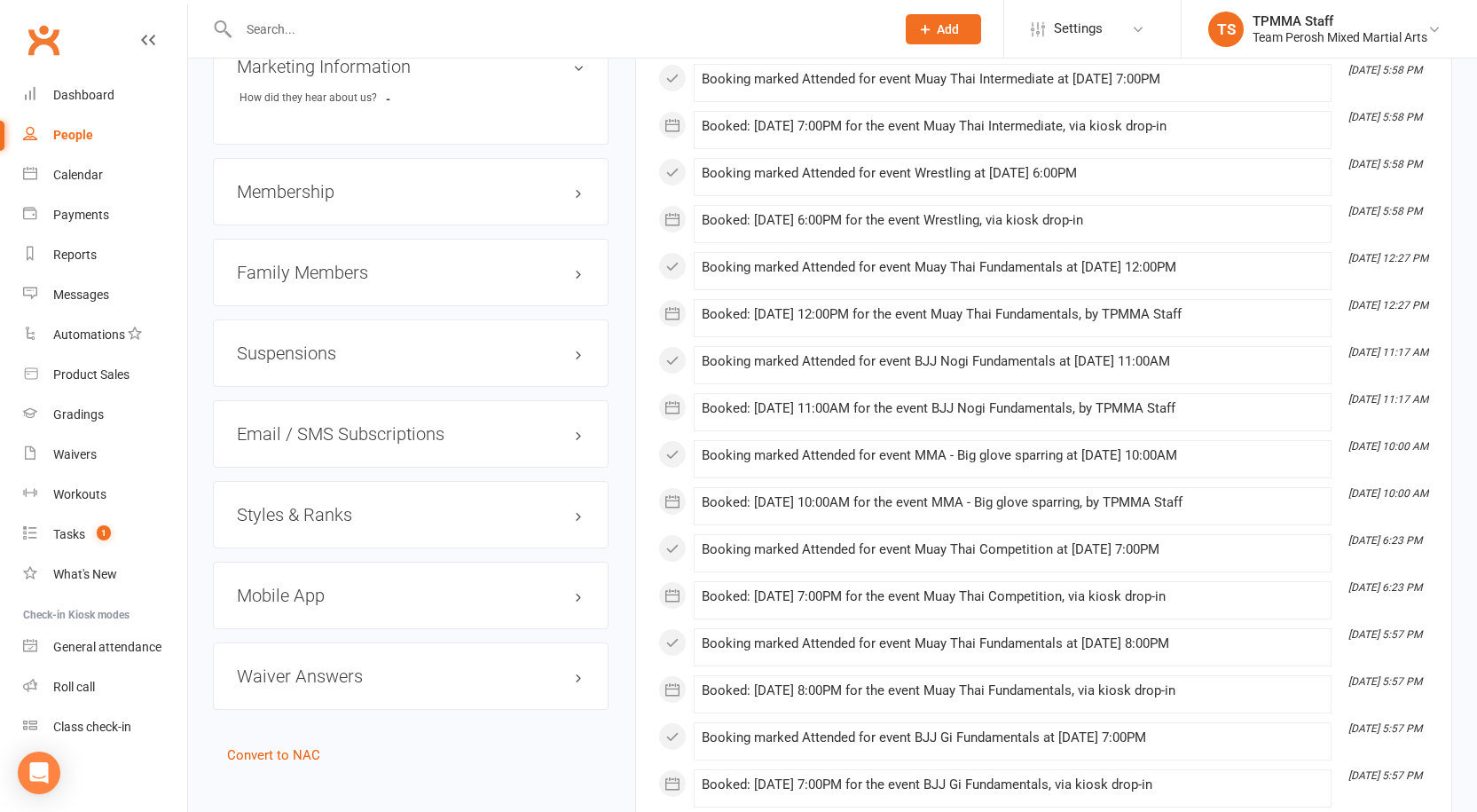
scroll to position [1153, 0]
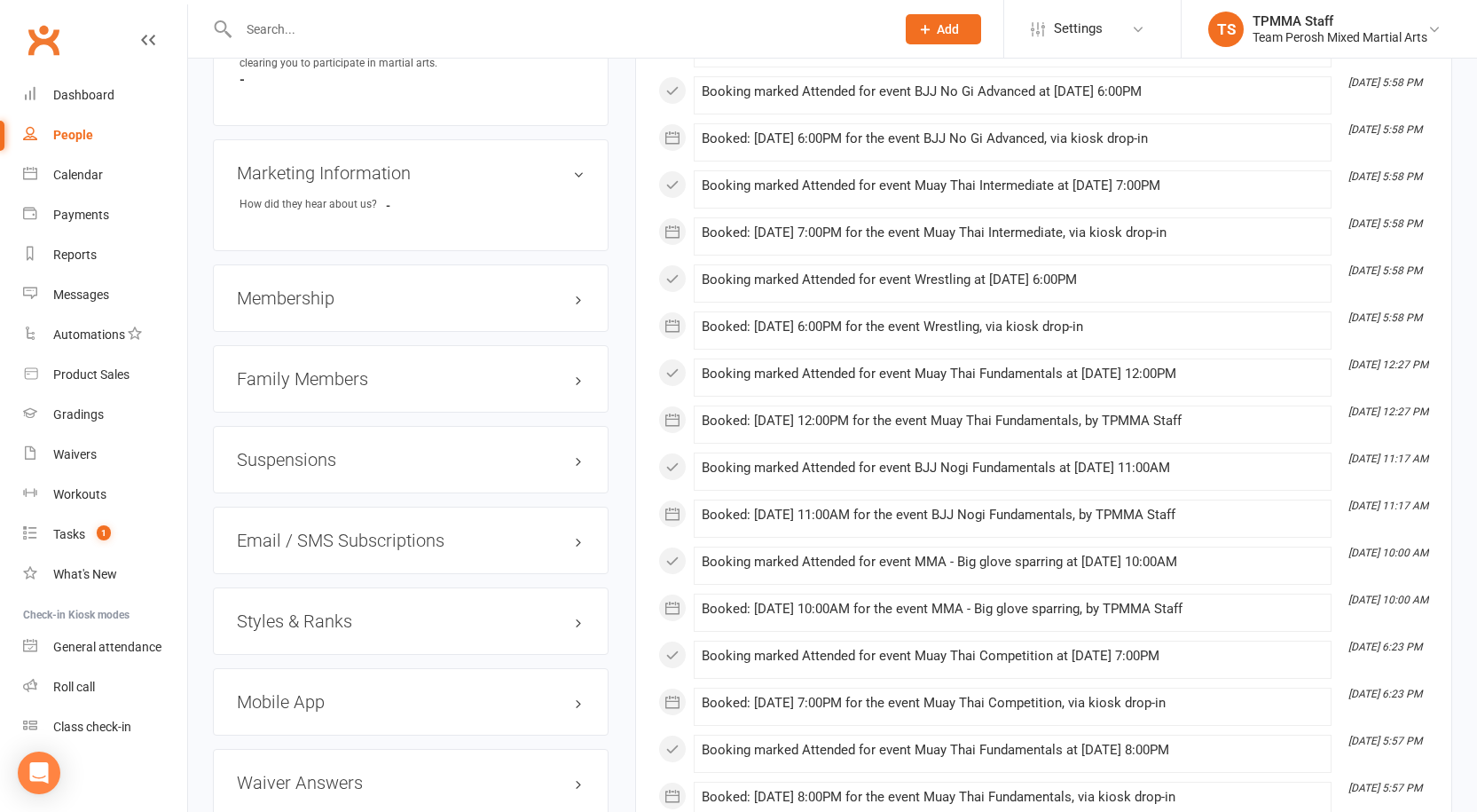
click at [312, 288] on h3 "Membership" at bounding box center [411, 298] width 348 height 20
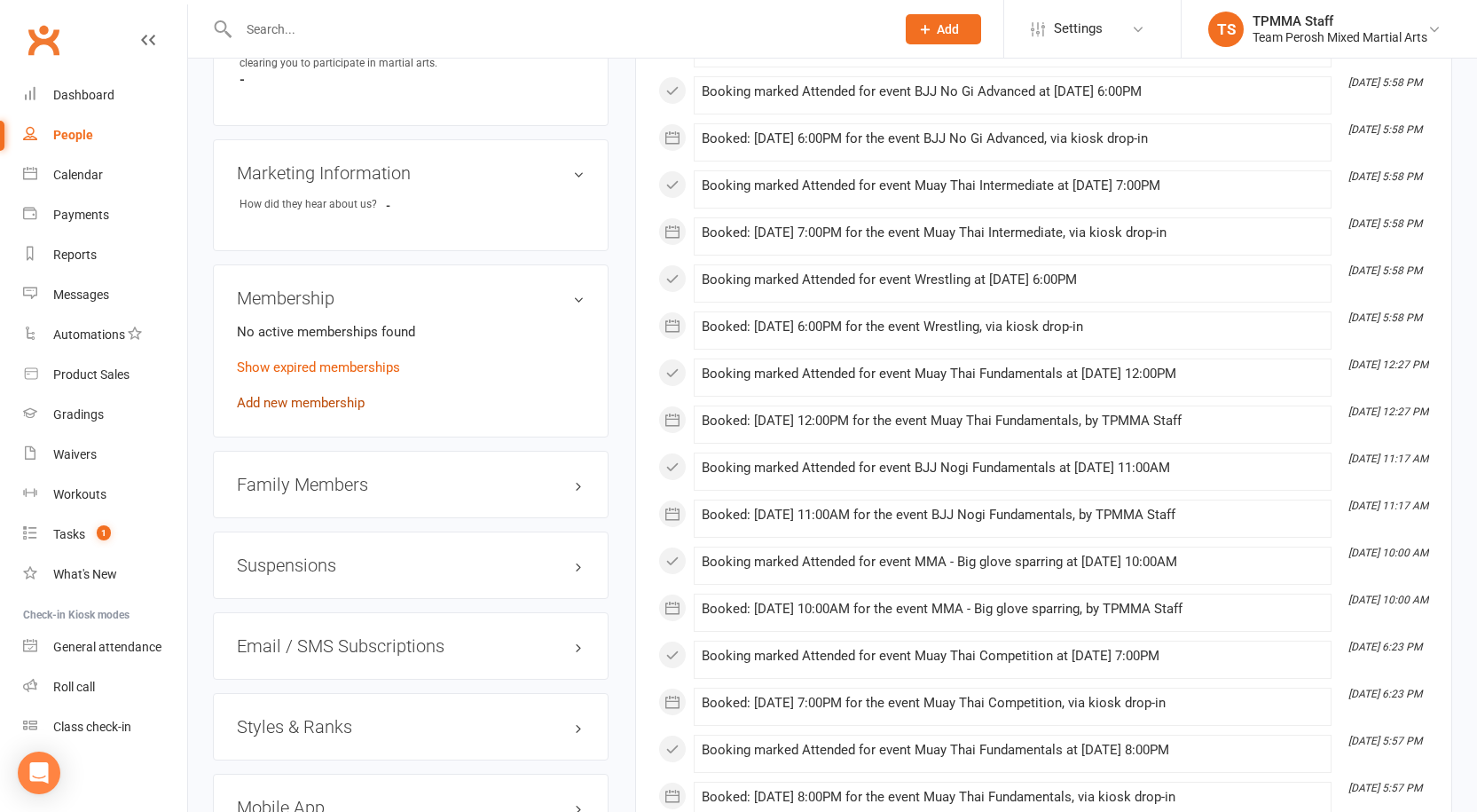
click at [304, 395] on link "Add new membership" at bounding box center [301, 403] width 128 height 16
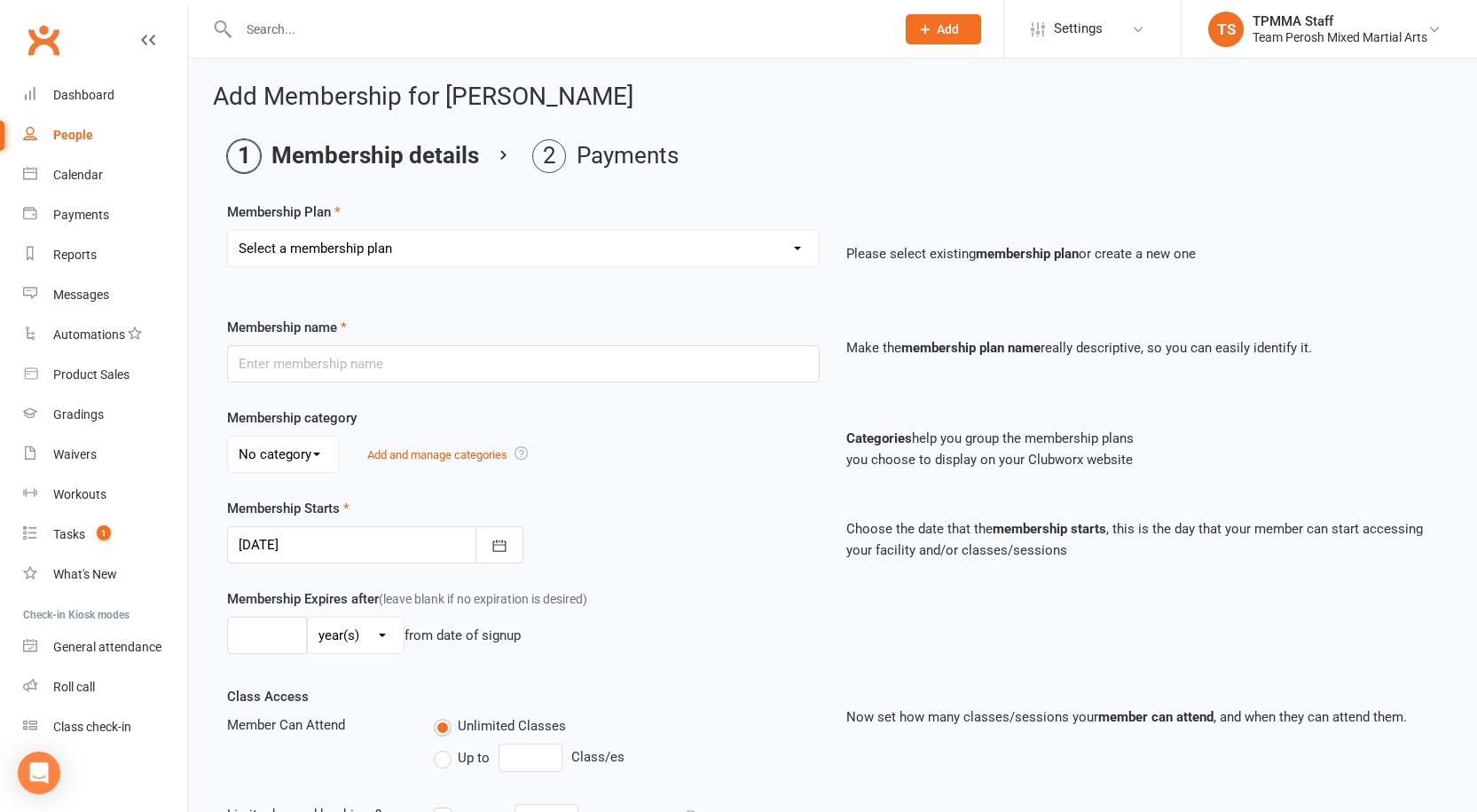
click at [470, 250] on select "Select a membership plan Create new Membership Plan 2008-DD-1S 2008-DD-2S 2008-…" at bounding box center [523, 249] width 591 height 35
select select "27"
click at [228, 231] on select "Select a membership plan Create new Membership Plan 2008-DD-1S 2008-DD-2S 2008-…" at bounding box center [523, 249] width 591 height 35
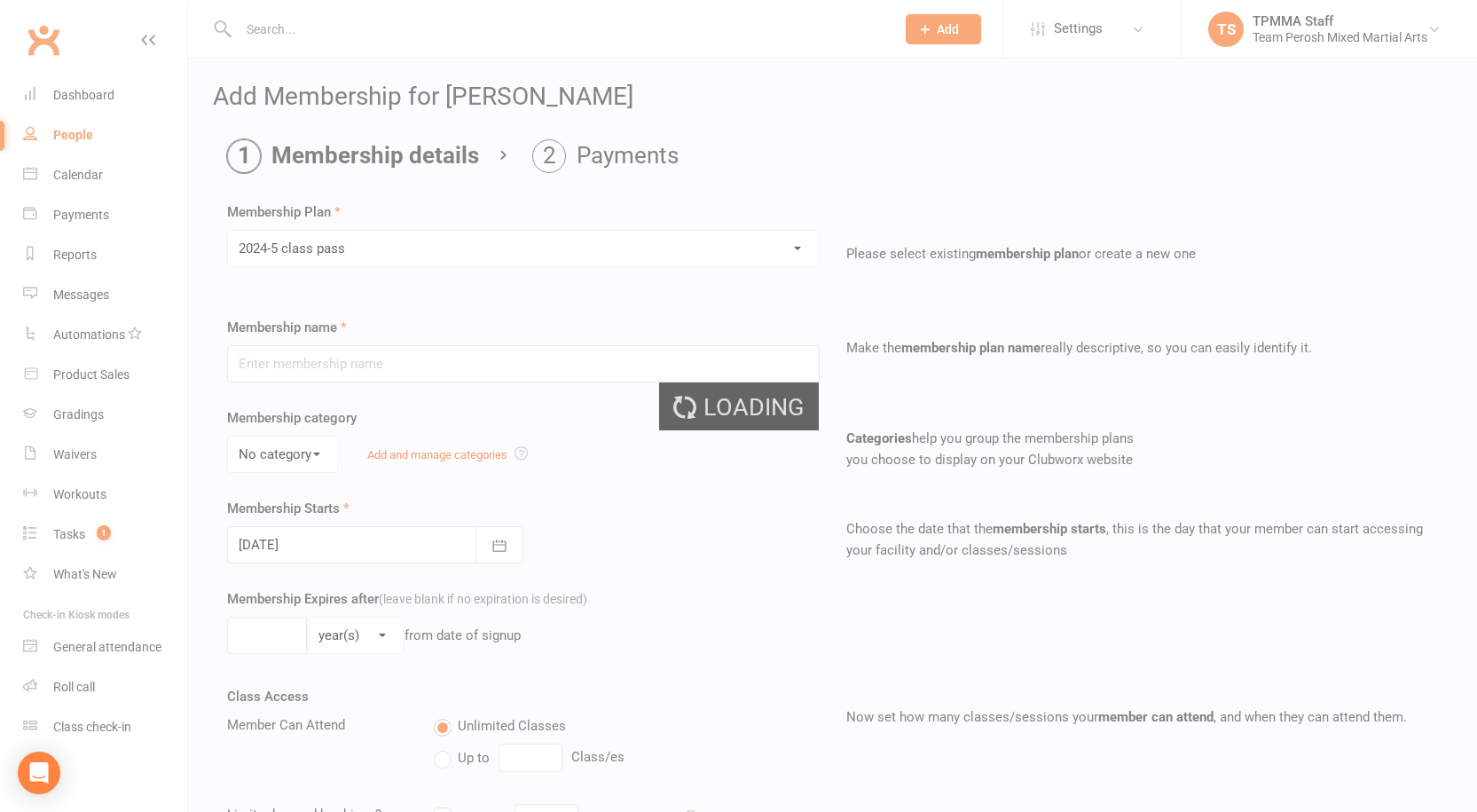
type input "2024-5 class pass"
select select "1"
type input "6"
select select "2"
type input "5"
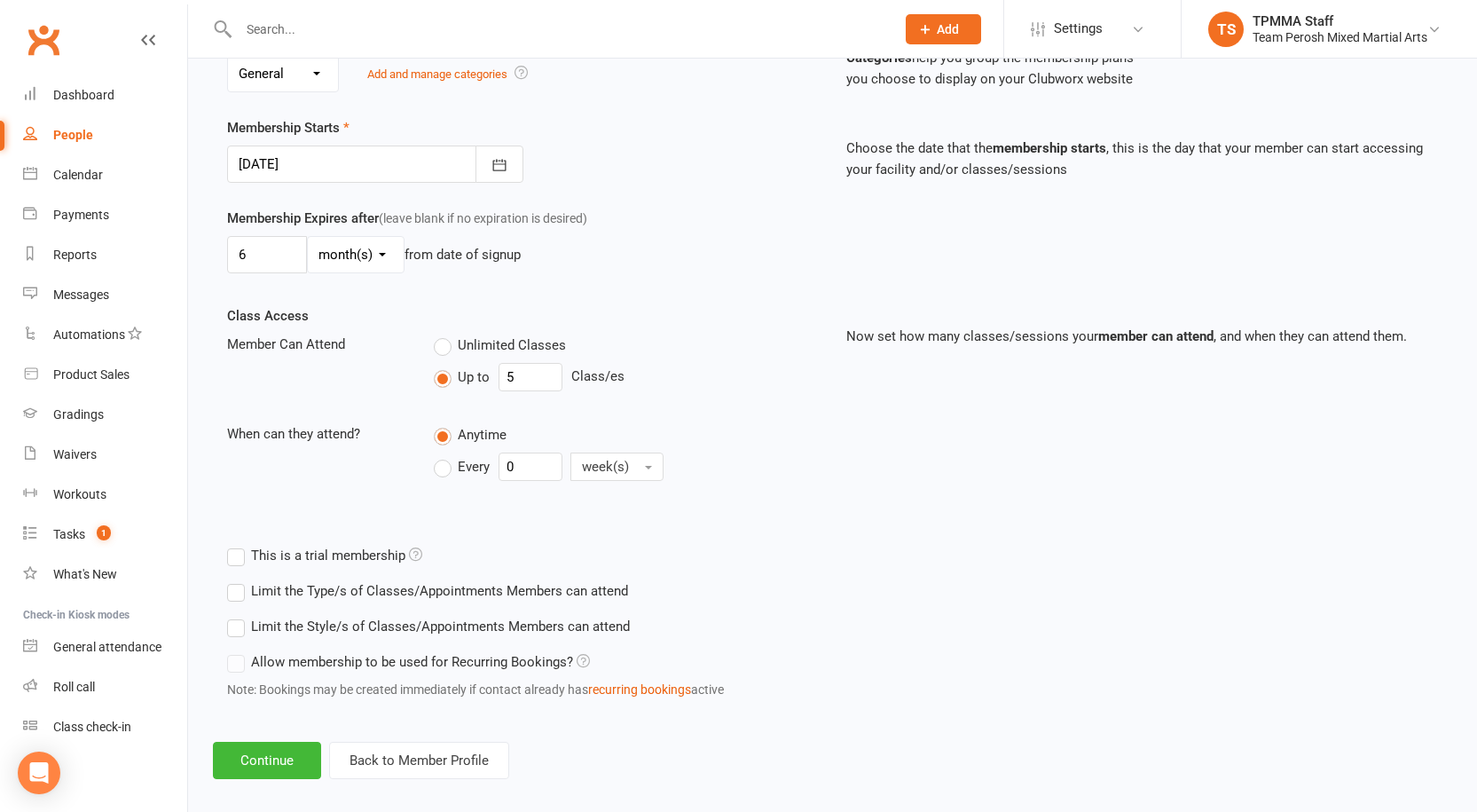
scroll to position [399, 0]
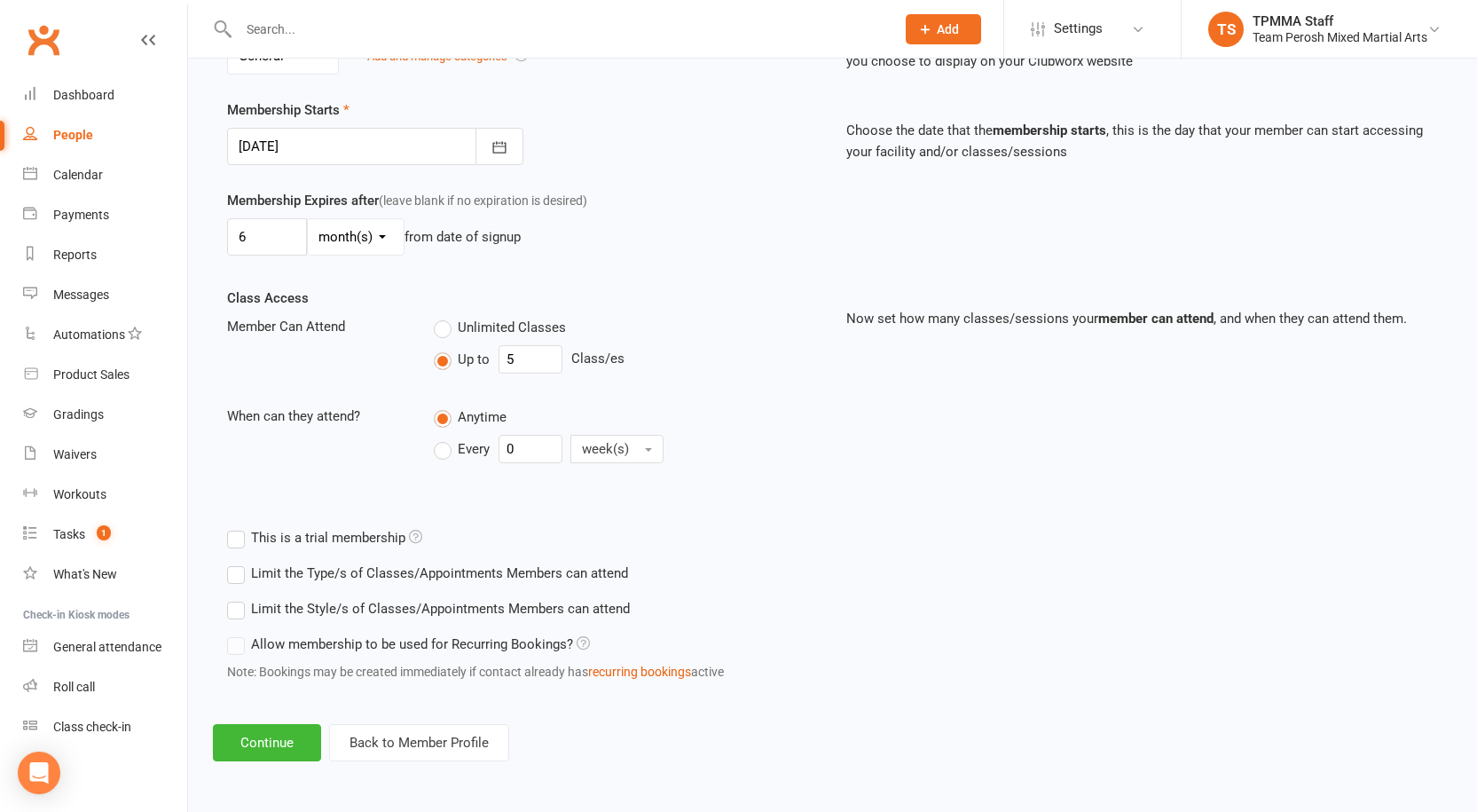
click at [240, 576] on label "Limit the Type/s of Classes/Appointments Members can attend" at bounding box center [428, 573] width 401 height 22
click at [239, 562] on input "Limit the Type/s of Classes/Appointments Members can attend" at bounding box center [233, 562] width 12 height 0
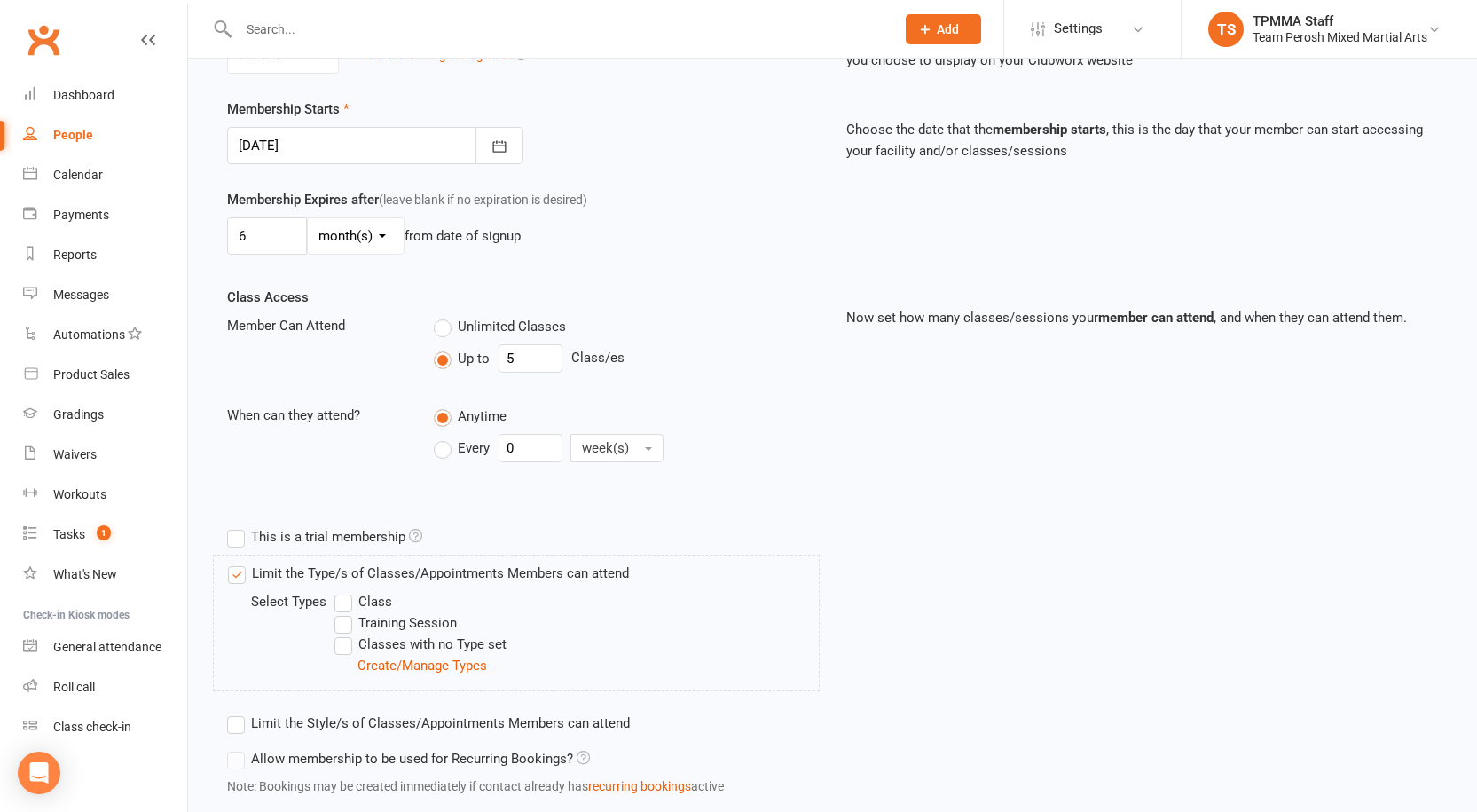
click at [240, 576] on label "Limit the Type/s of Classes/Appointments Members can attend" at bounding box center [429, 573] width 401 height 22
click at [240, 562] on input "Limit the Type/s of Classes/Appointments Members can attend" at bounding box center [234, 562] width 12 height 0
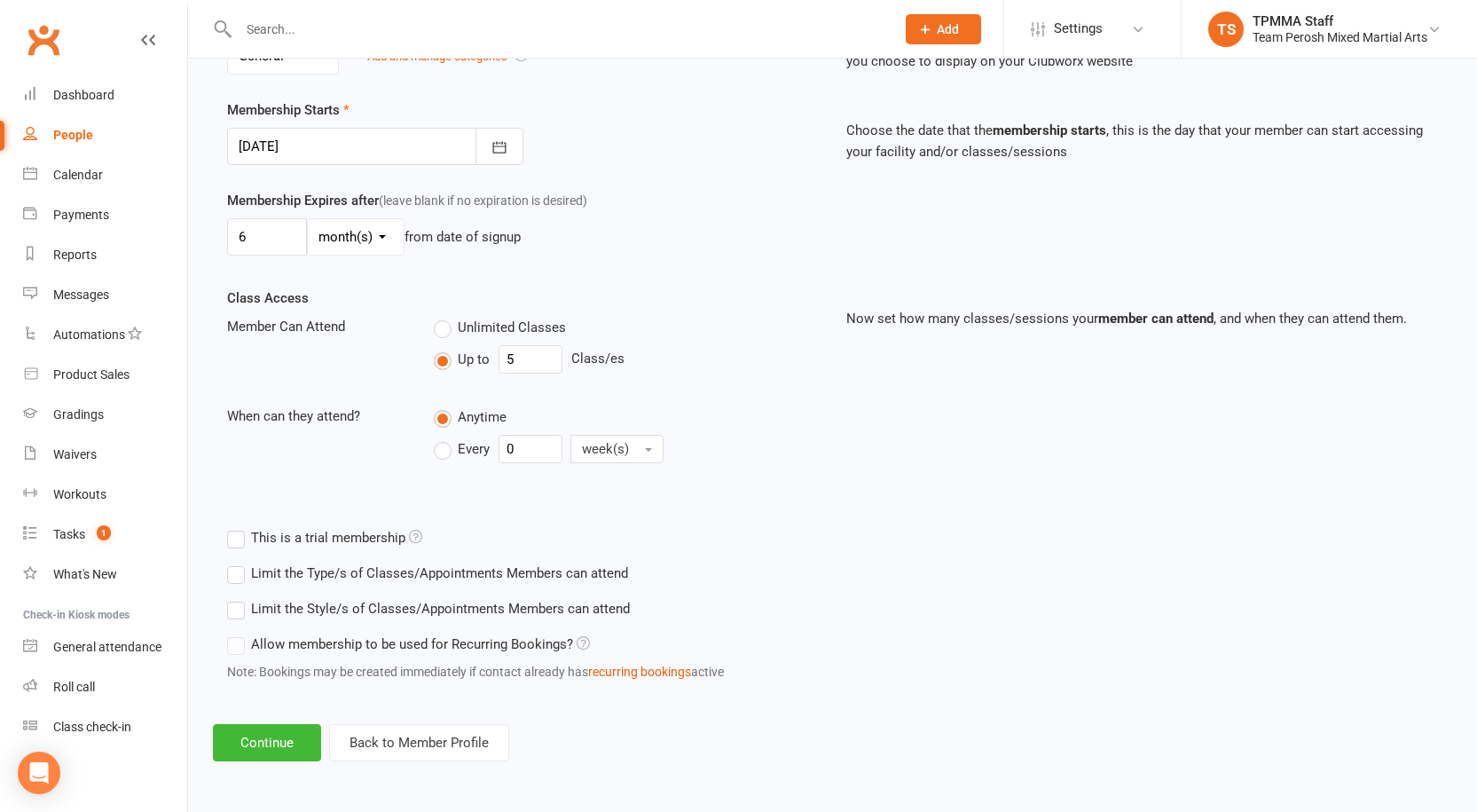
click at [241, 606] on label "Limit the Style/s of Classes/Appointments Members can attend" at bounding box center [429, 609] width 403 height 22
click at [239, 598] on input "Limit the Style/s of Classes/Appointments Members can attend" at bounding box center [233, 598] width 12 height 0
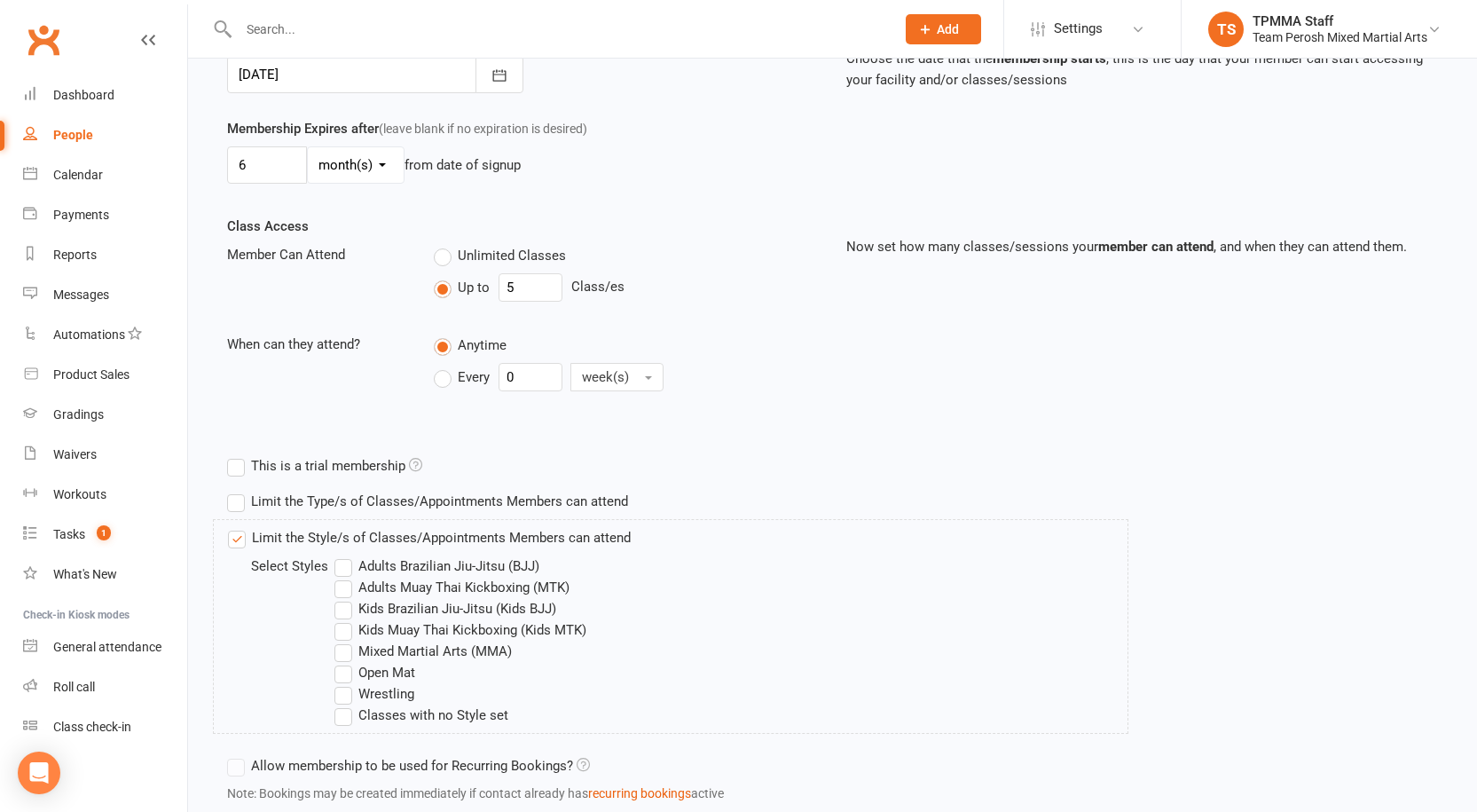
scroll to position [577, 0]
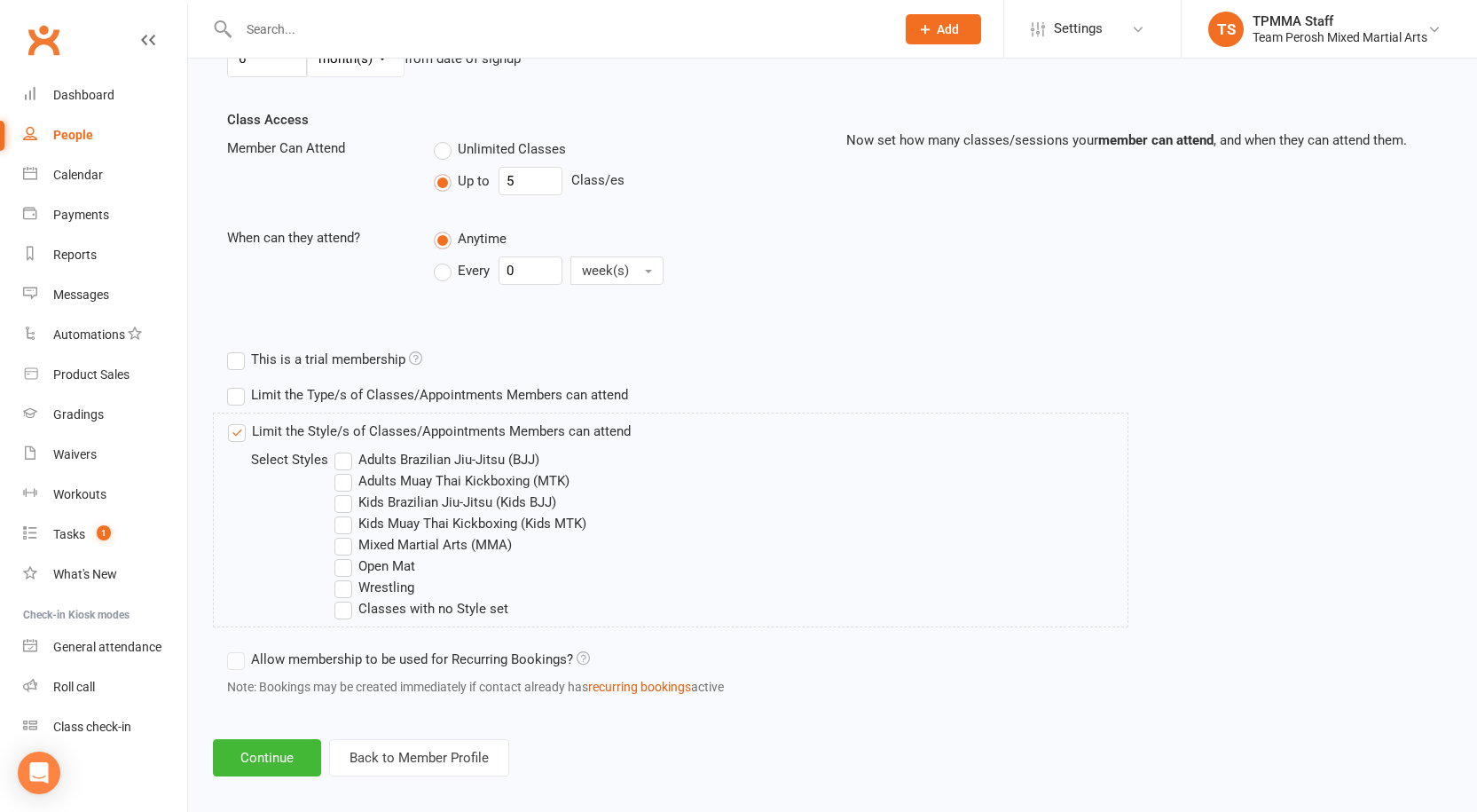
click at [342, 459] on label "Adults Brazilian Jiu-Jitsu (BJJ)" at bounding box center [437, 460] width 205 height 22
click at [342, 449] on input "Adults Brazilian Jiu-Jitsu (BJJ)" at bounding box center [340, 449] width 12 height 0
click at [344, 480] on label "Adults Muay Thai Kickboxing (MTK)" at bounding box center [451, 481] width 235 height 22
click at [344, 470] on input "Adults Muay Thai Kickboxing (MTK)" at bounding box center [340, 470] width 12 height 0
click at [347, 540] on label "Mixed Martial Arts (MMA)" at bounding box center [423, 545] width 177 height 22
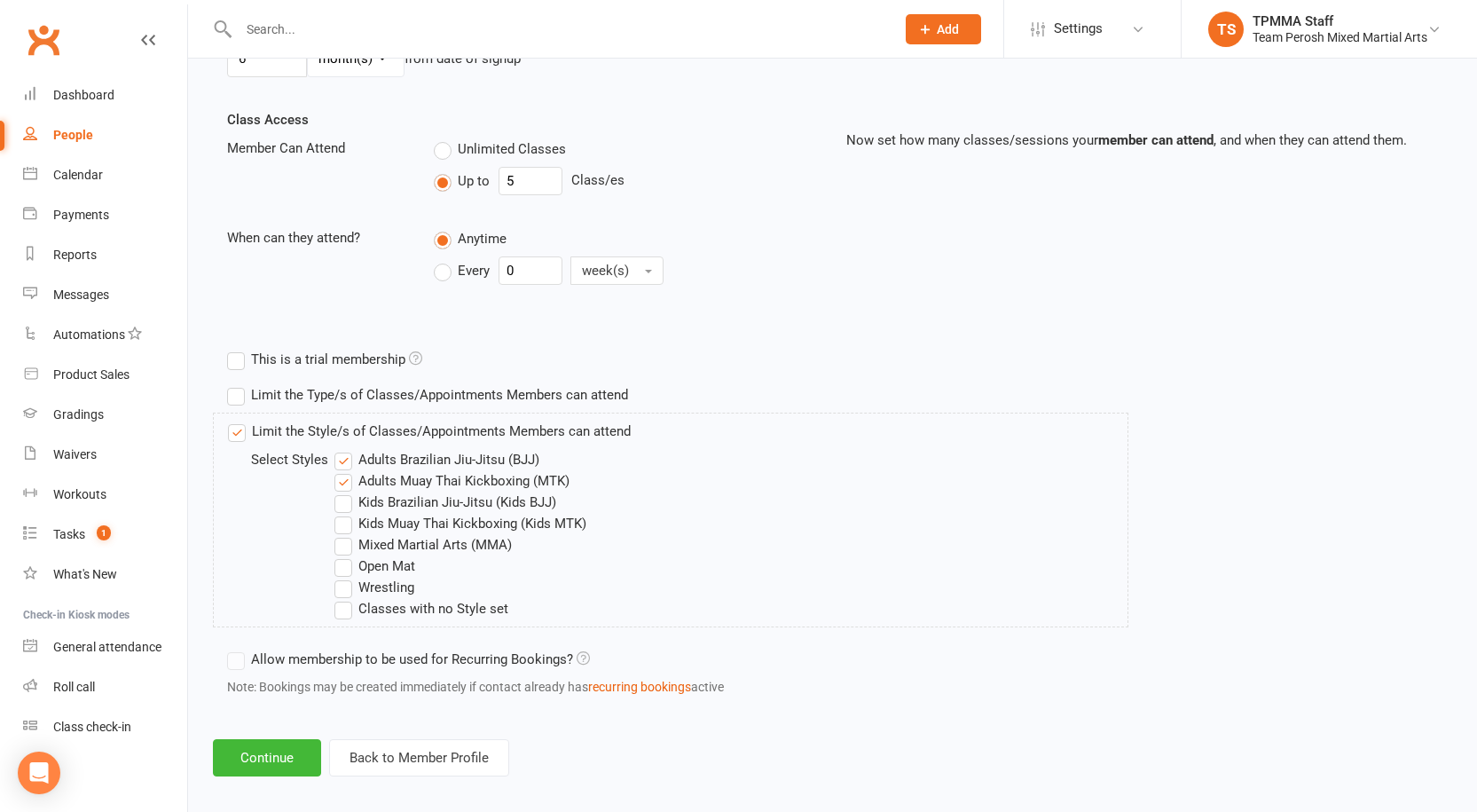
click at [346, 534] on input "Mixed Martial Arts (MMA)" at bounding box center [340, 534] width 12 height 0
click at [347, 560] on label "Open Mat" at bounding box center [375, 566] width 81 height 22
click at [346, 555] on input "Open Mat" at bounding box center [340, 555] width 12 height 0
click at [346, 586] on label "Wrestling" at bounding box center [374, 588] width 80 height 22
click at [346, 577] on input "Wrestling" at bounding box center [340, 577] width 12 height 0
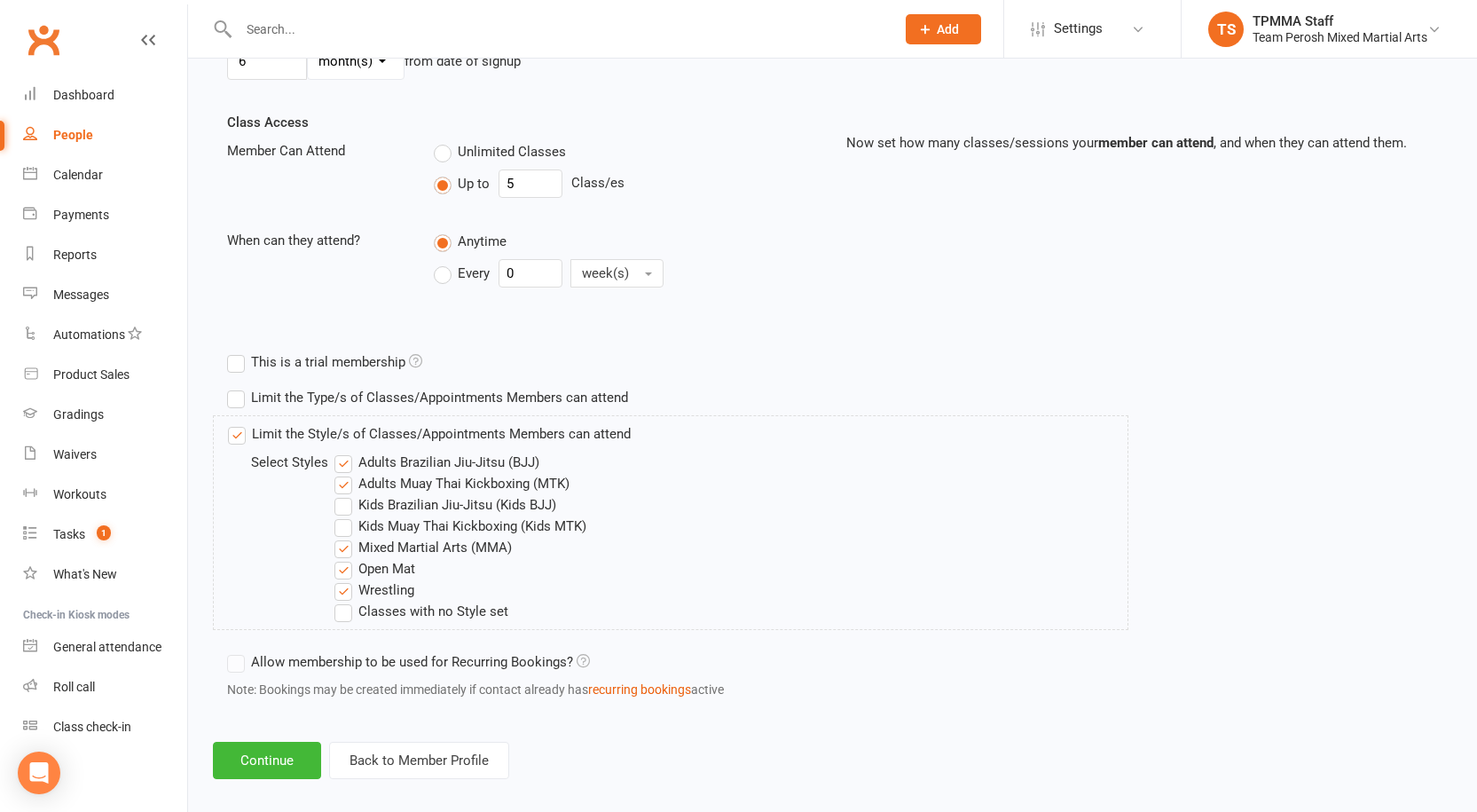
scroll to position [593, 0]
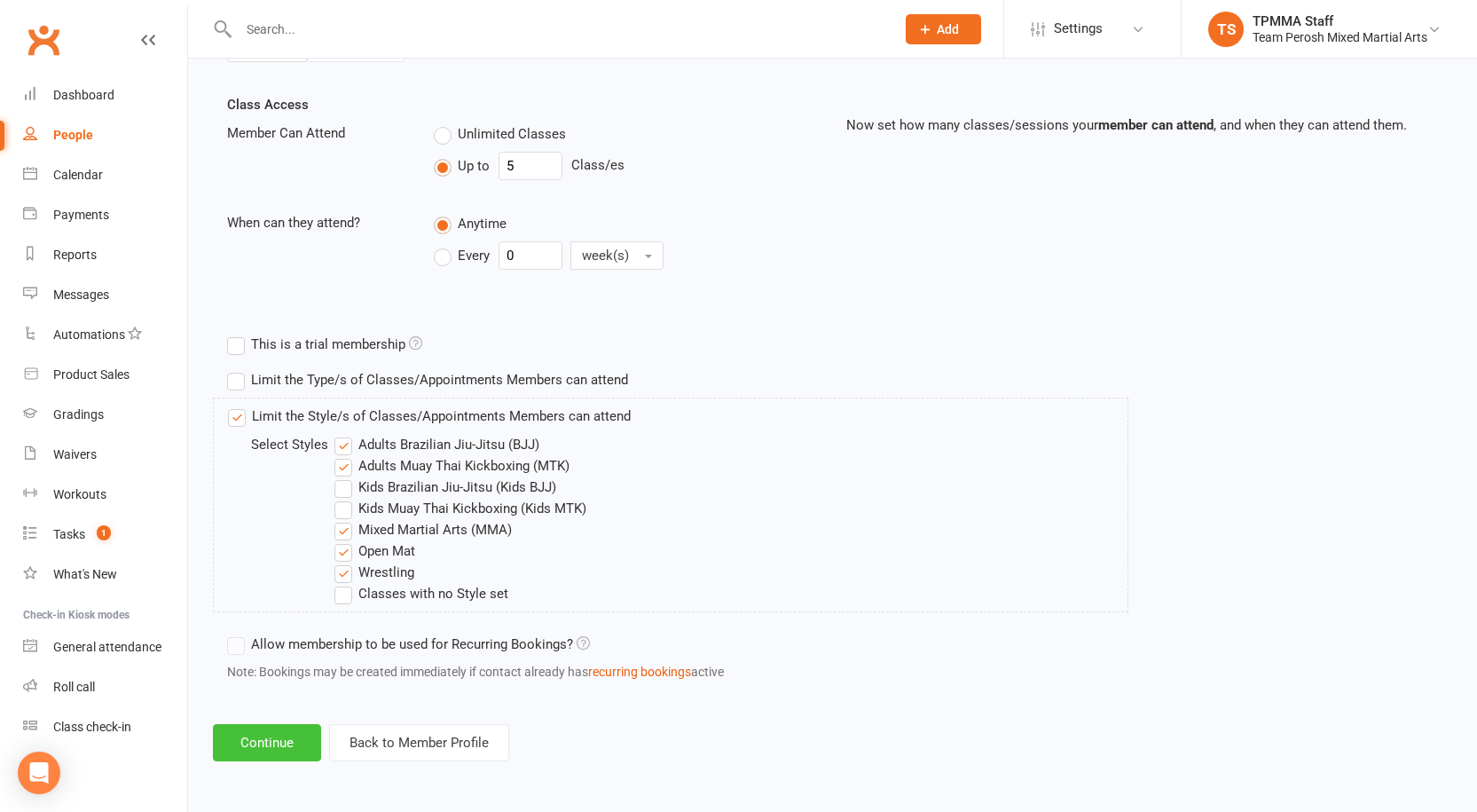
click at [276, 744] on button "Continue" at bounding box center [267, 742] width 108 height 37
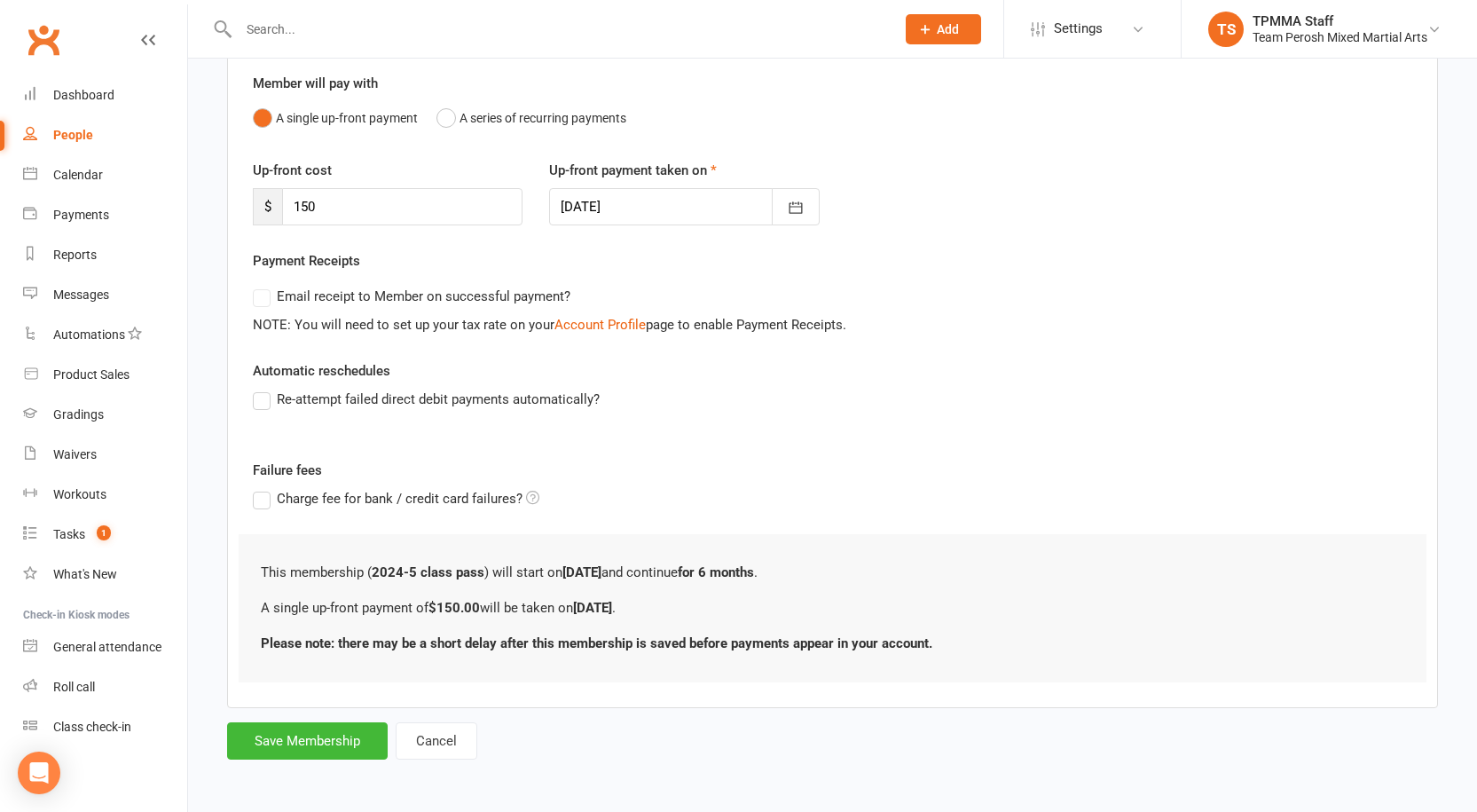
scroll to position [154, 0]
click at [321, 211] on input "150" at bounding box center [402, 204] width 241 height 37
type input "1"
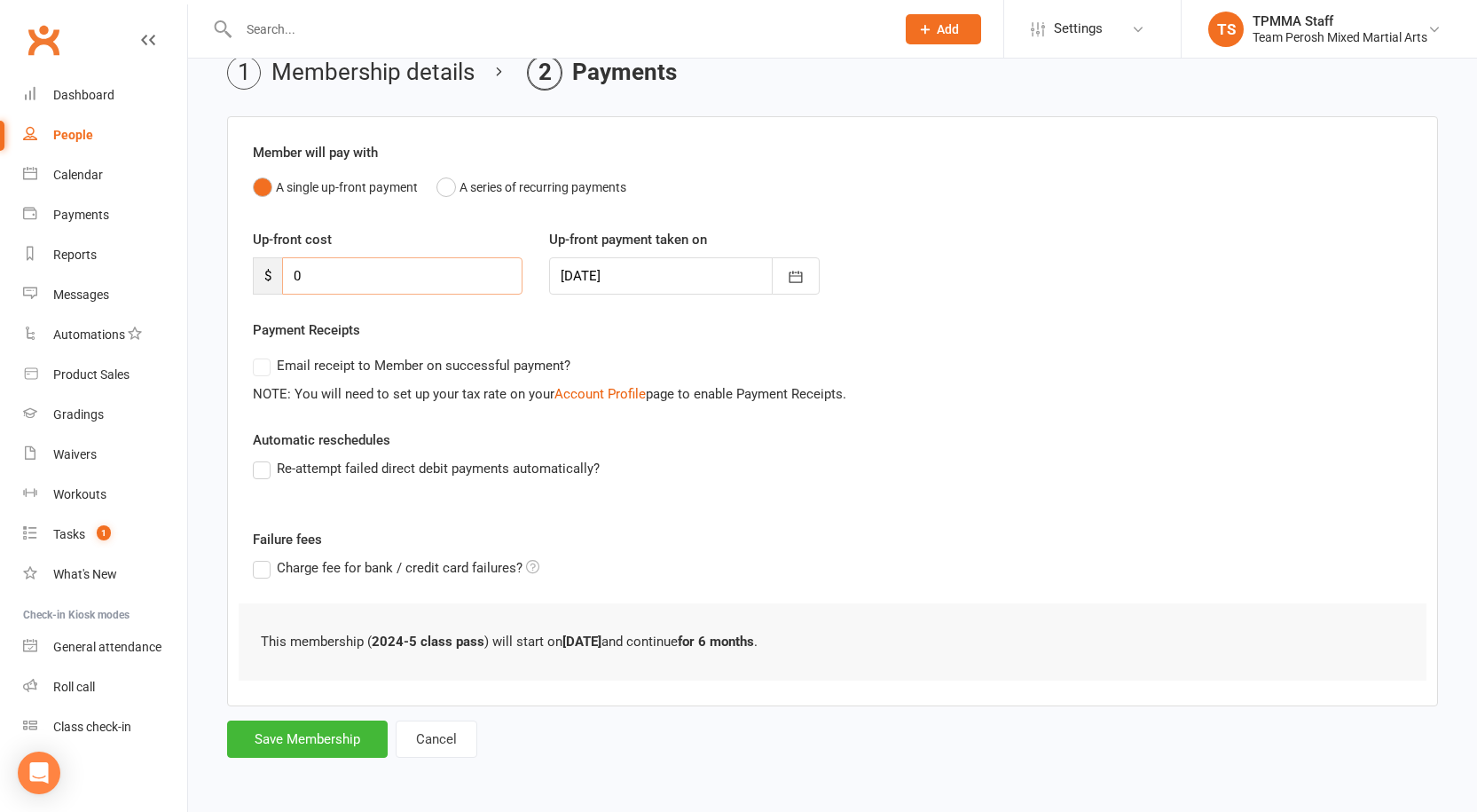
type input "0"
click at [305, 746] on button "Save Membership" at bounding box center [307, 739] width 160 height 37
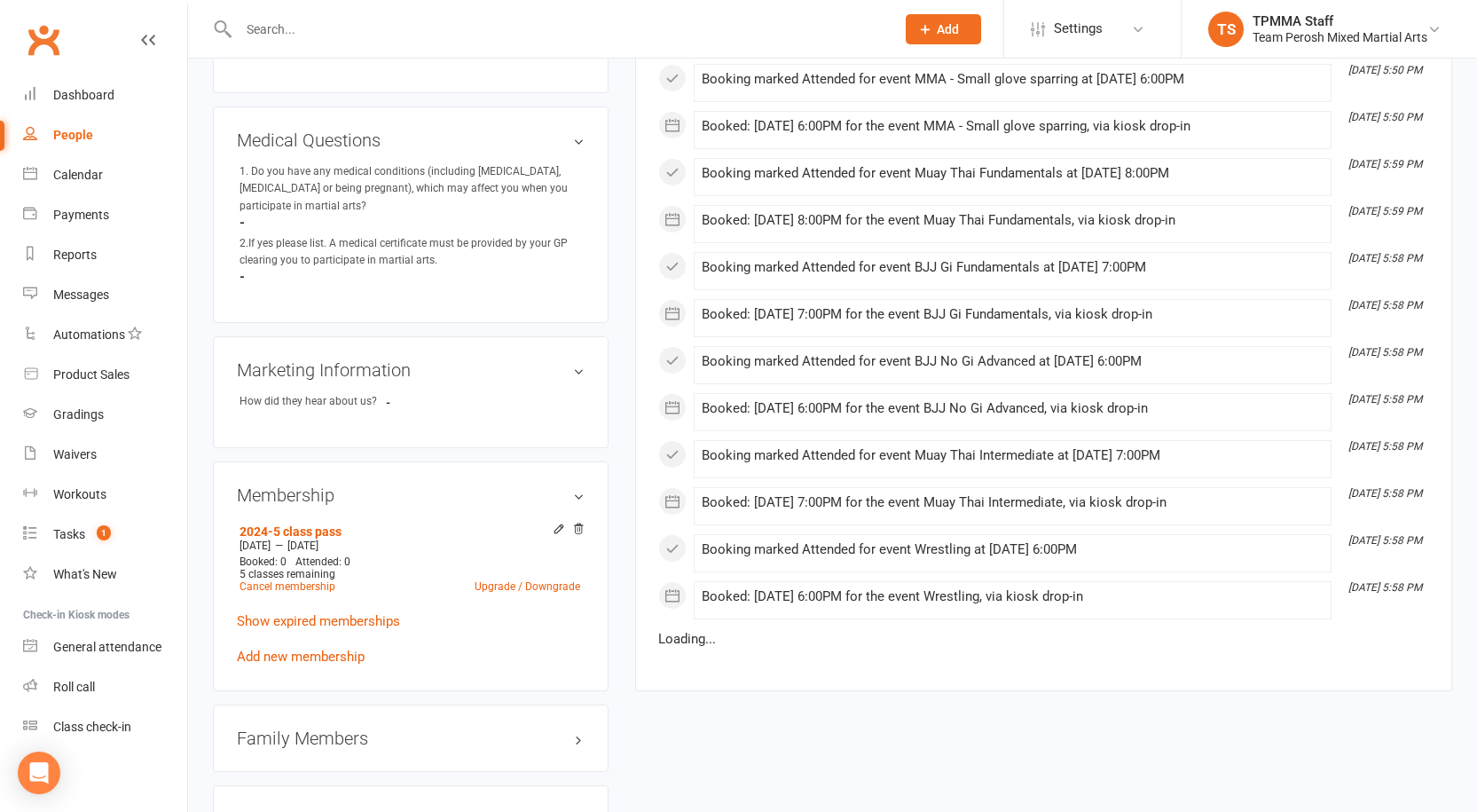
scroll to position [1065, 0]
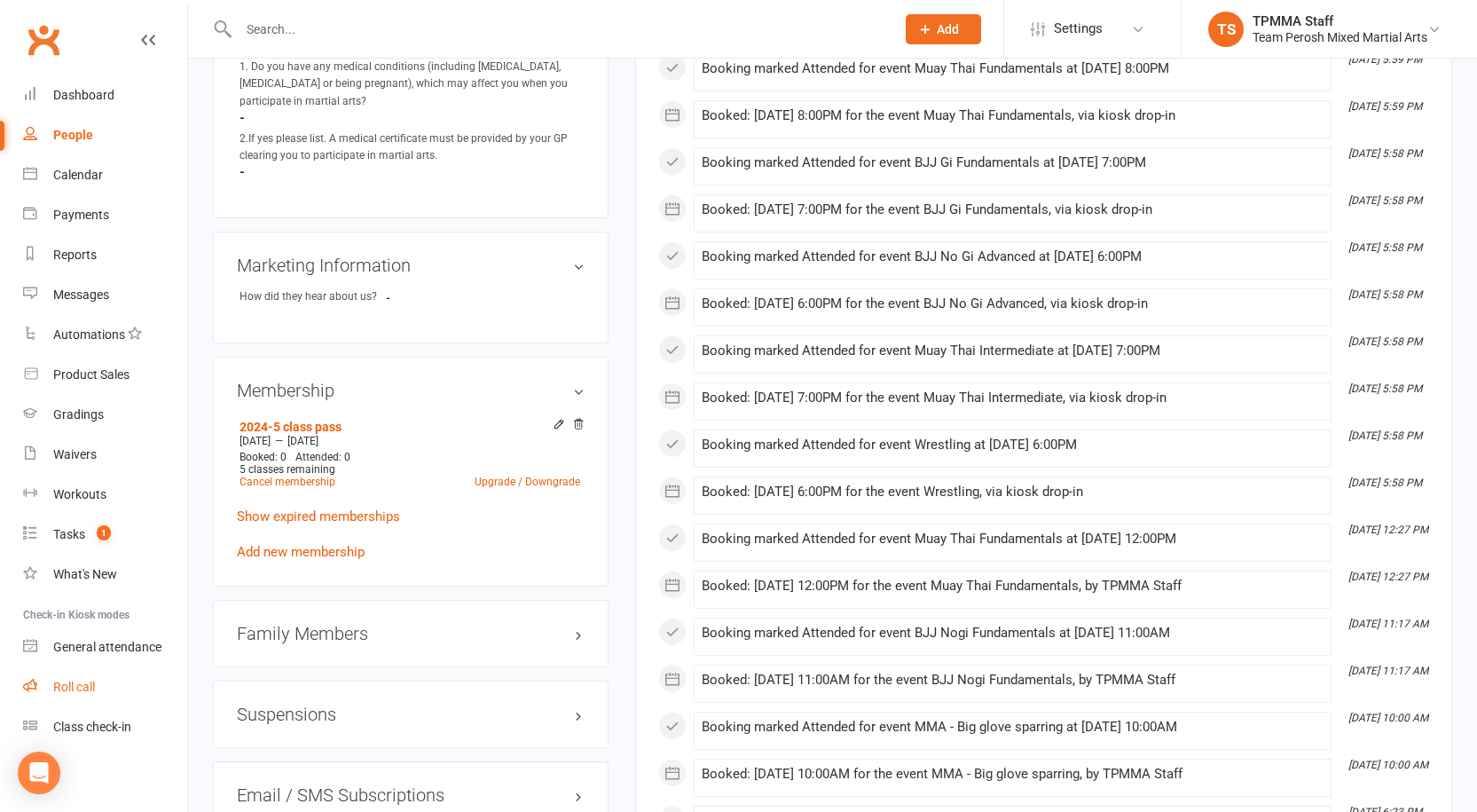
click at [95, 686] on div "Roll call" at bounding box center [74, 686] width 41 height 14
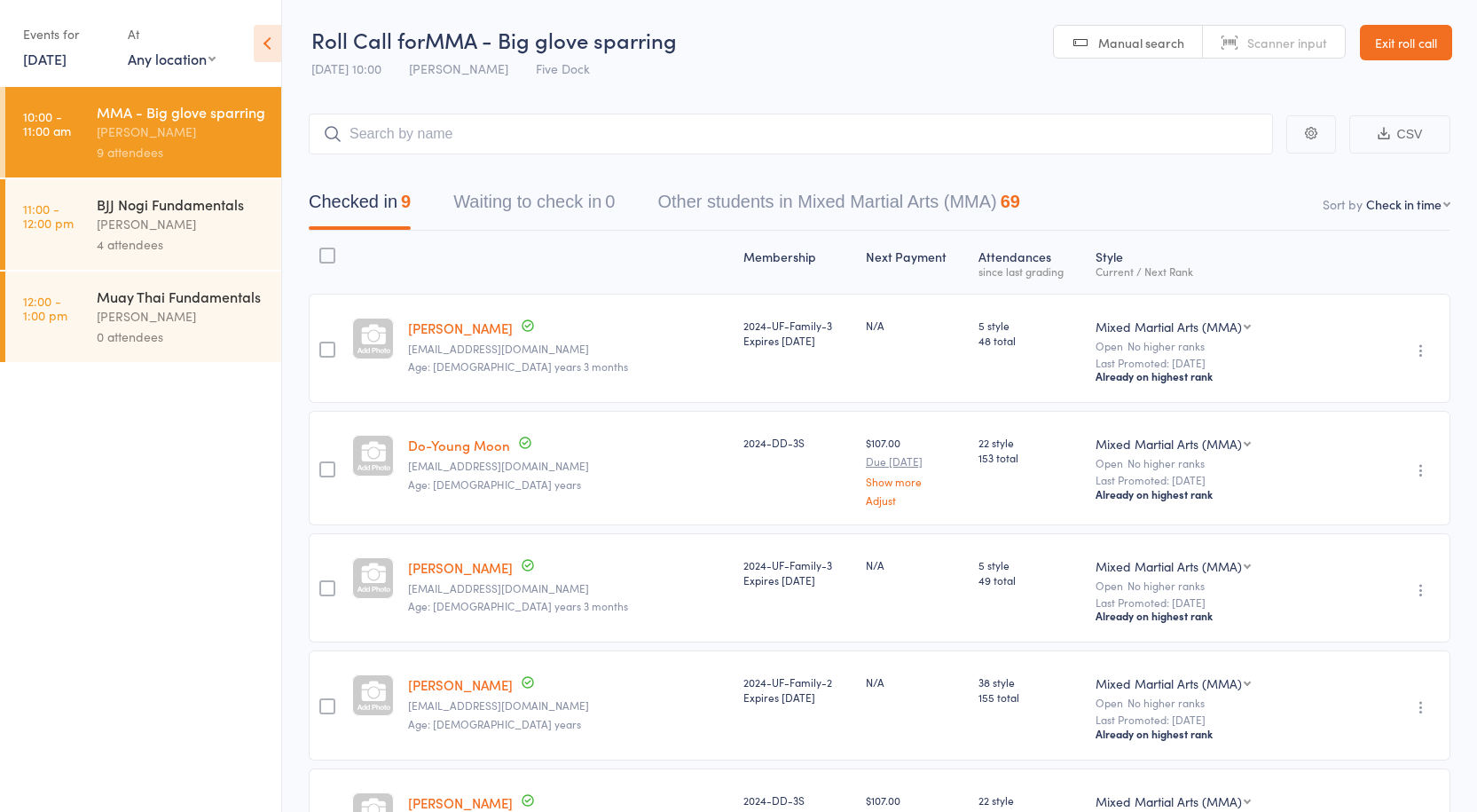
click at [369, 122] on input "search" at bounding box center [791, 135] width 965 height 41
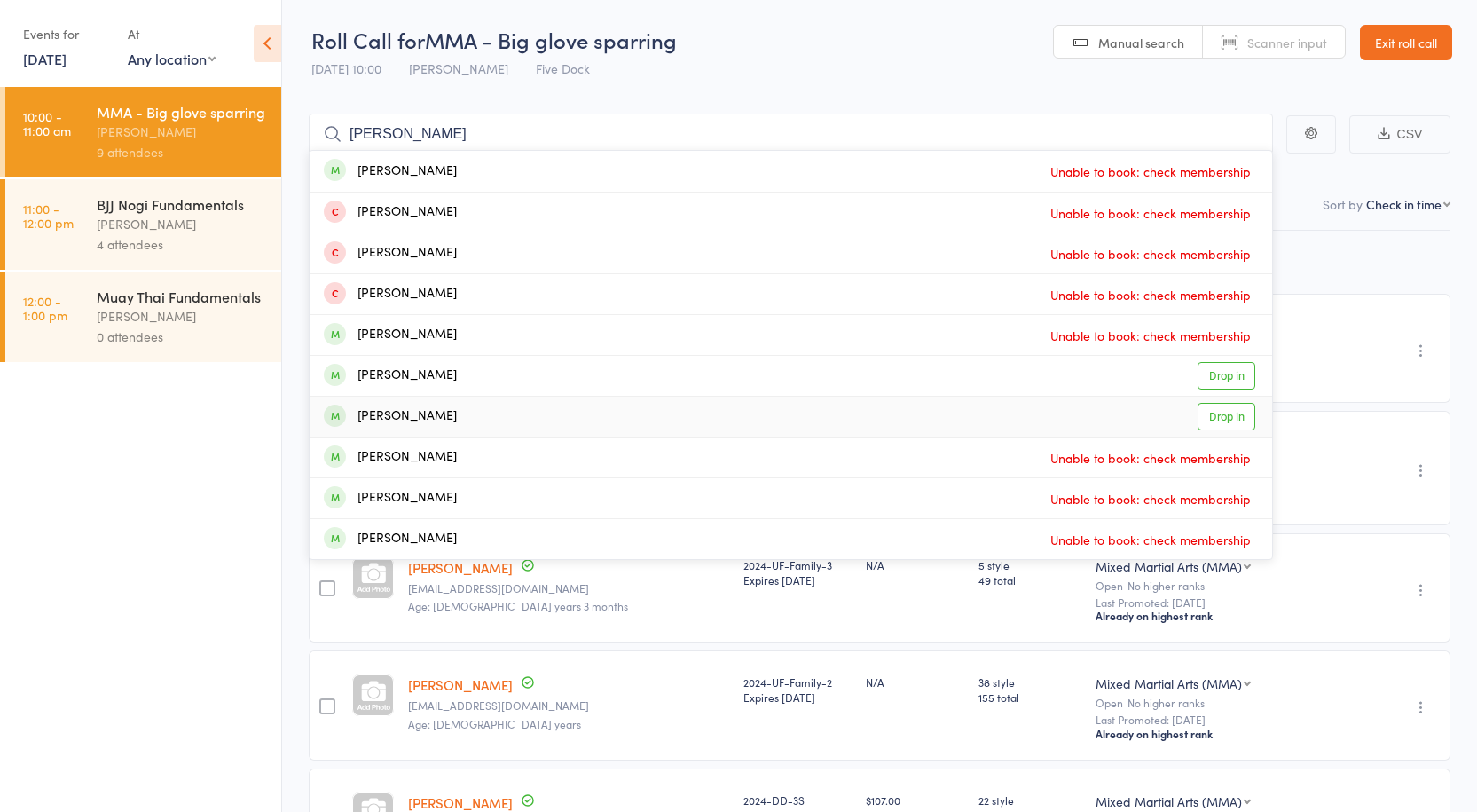
type input "george"
click at [522, 417] on div "George Salvartsis Drop in" at bounding box center [791, 416] width 963 height 40
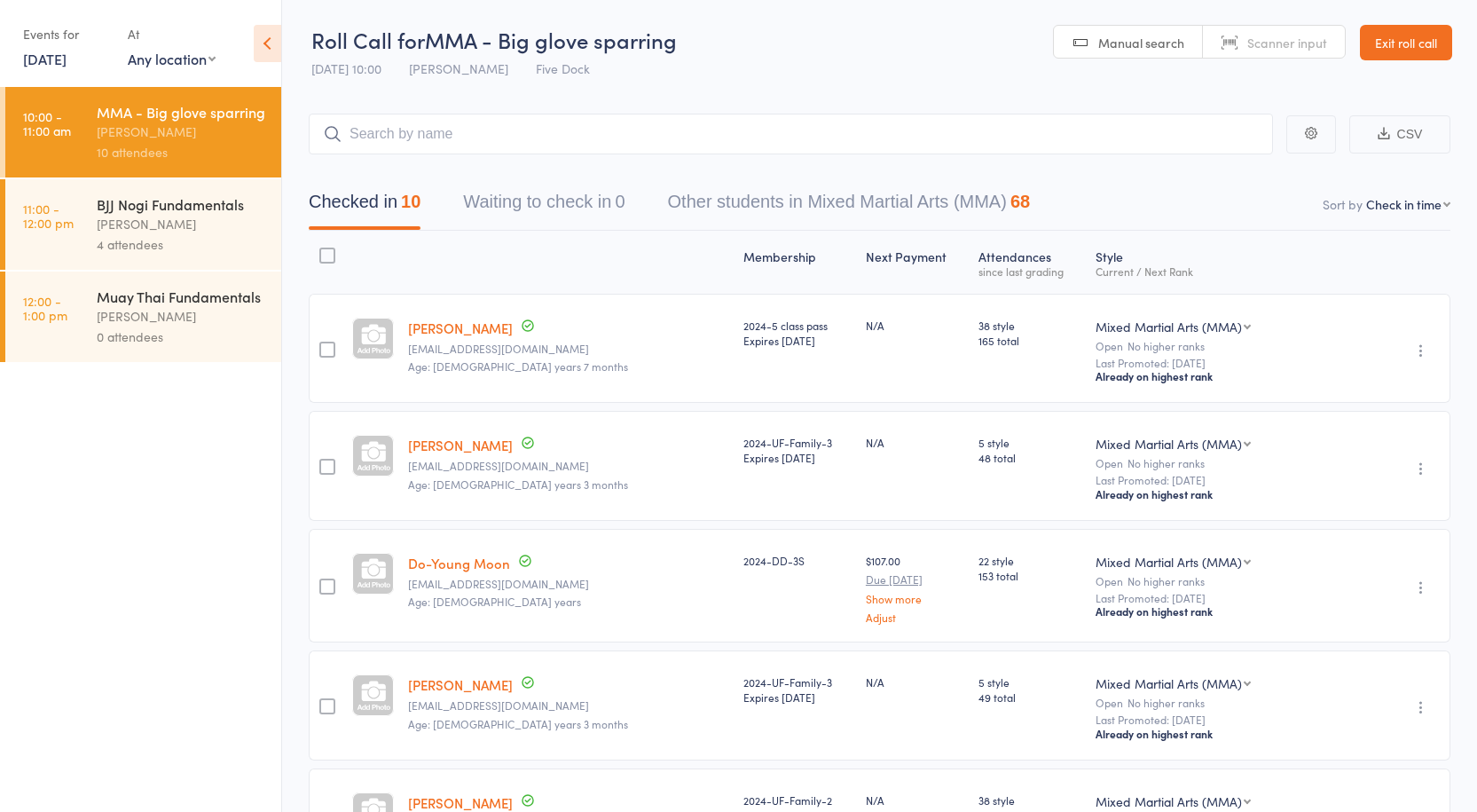
click at [458, 326] on link "[PERSON_NAME]" at bounding box center [460, 327] width 104 height 19
click at [211, 215] on div "[PERSON_NAME]" at bounding box center [181, 223] width 169 height 21
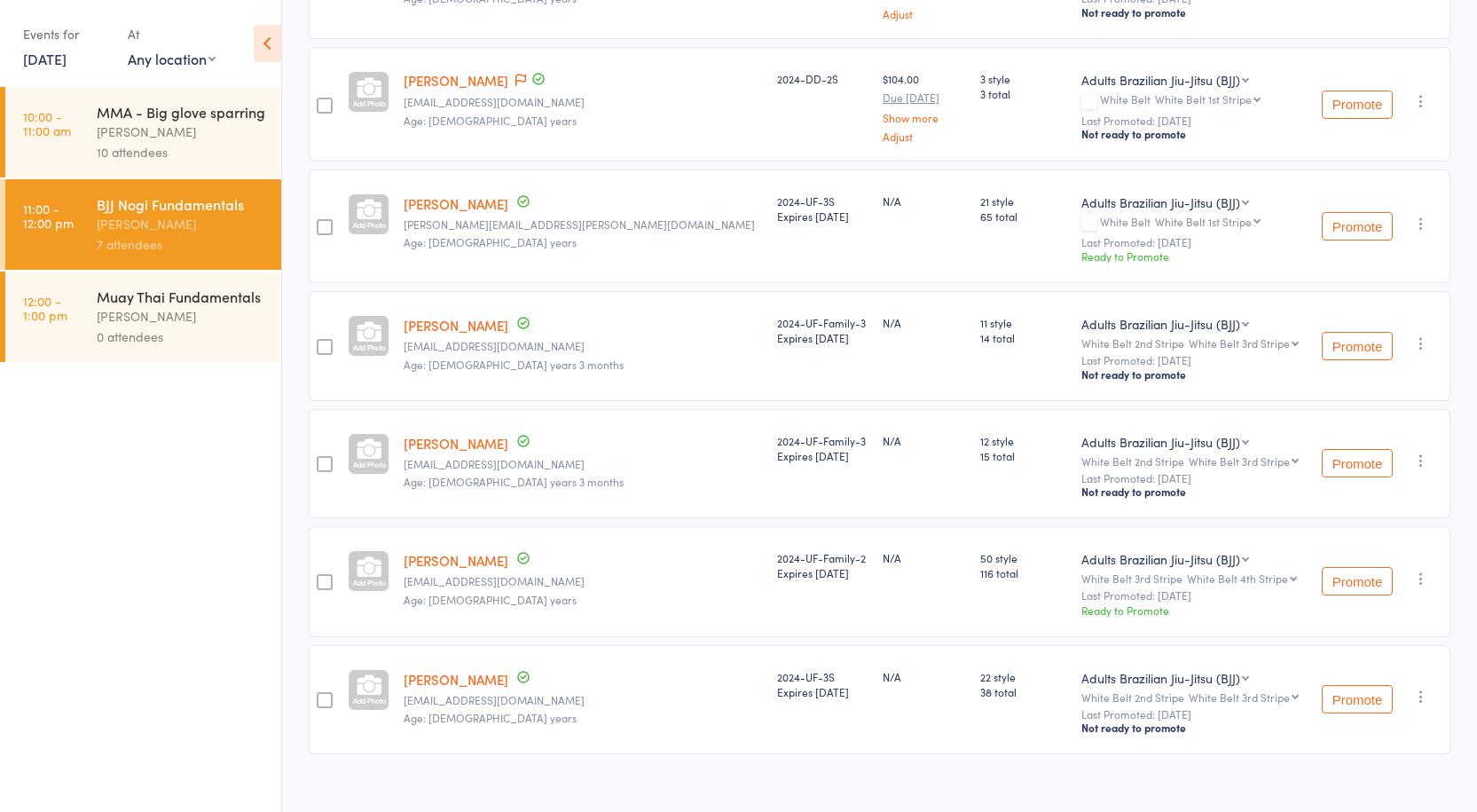
scroll to position [380, 0]
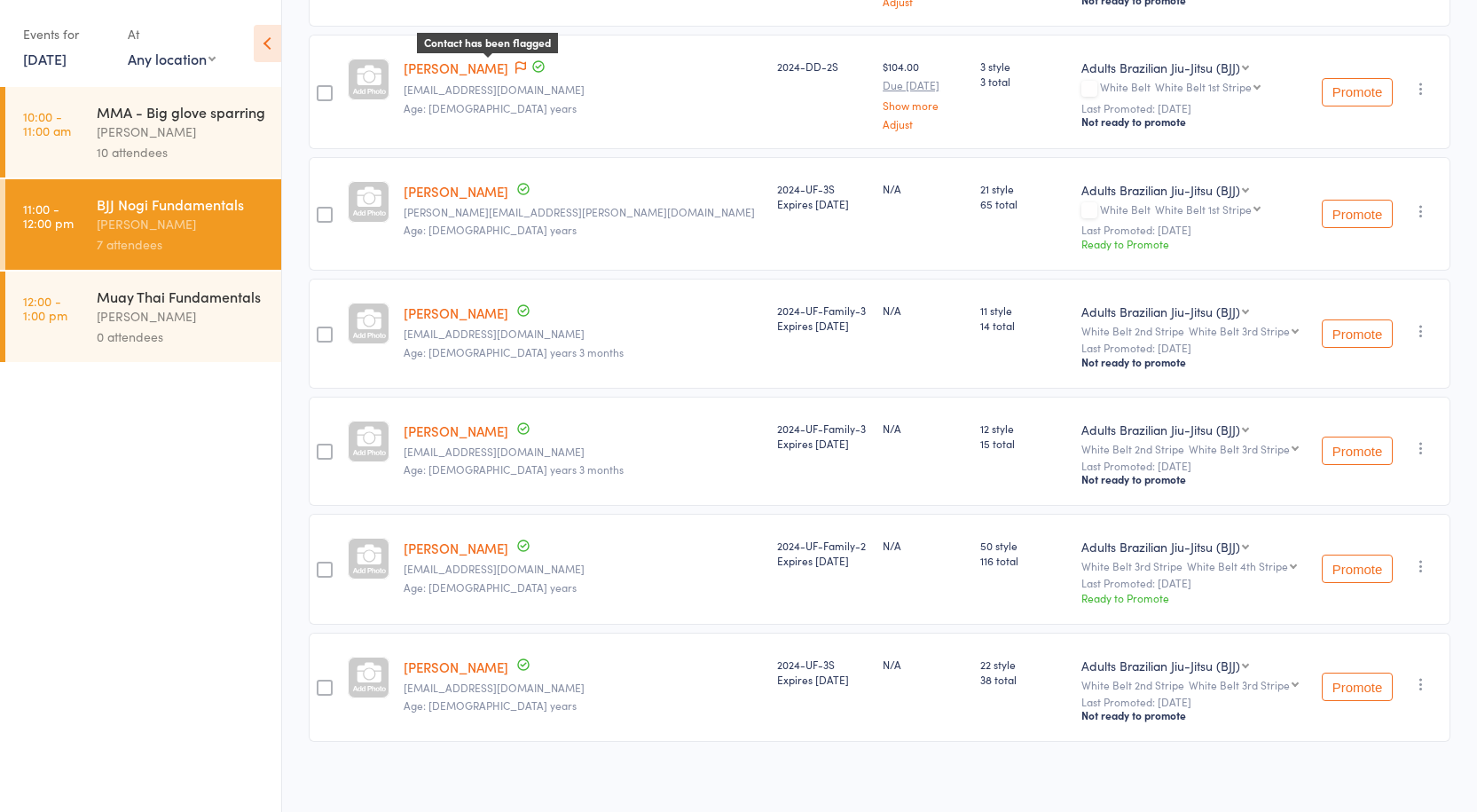
click at [515, 71] on icon at bounding box center [520, 67] width 11 height 13
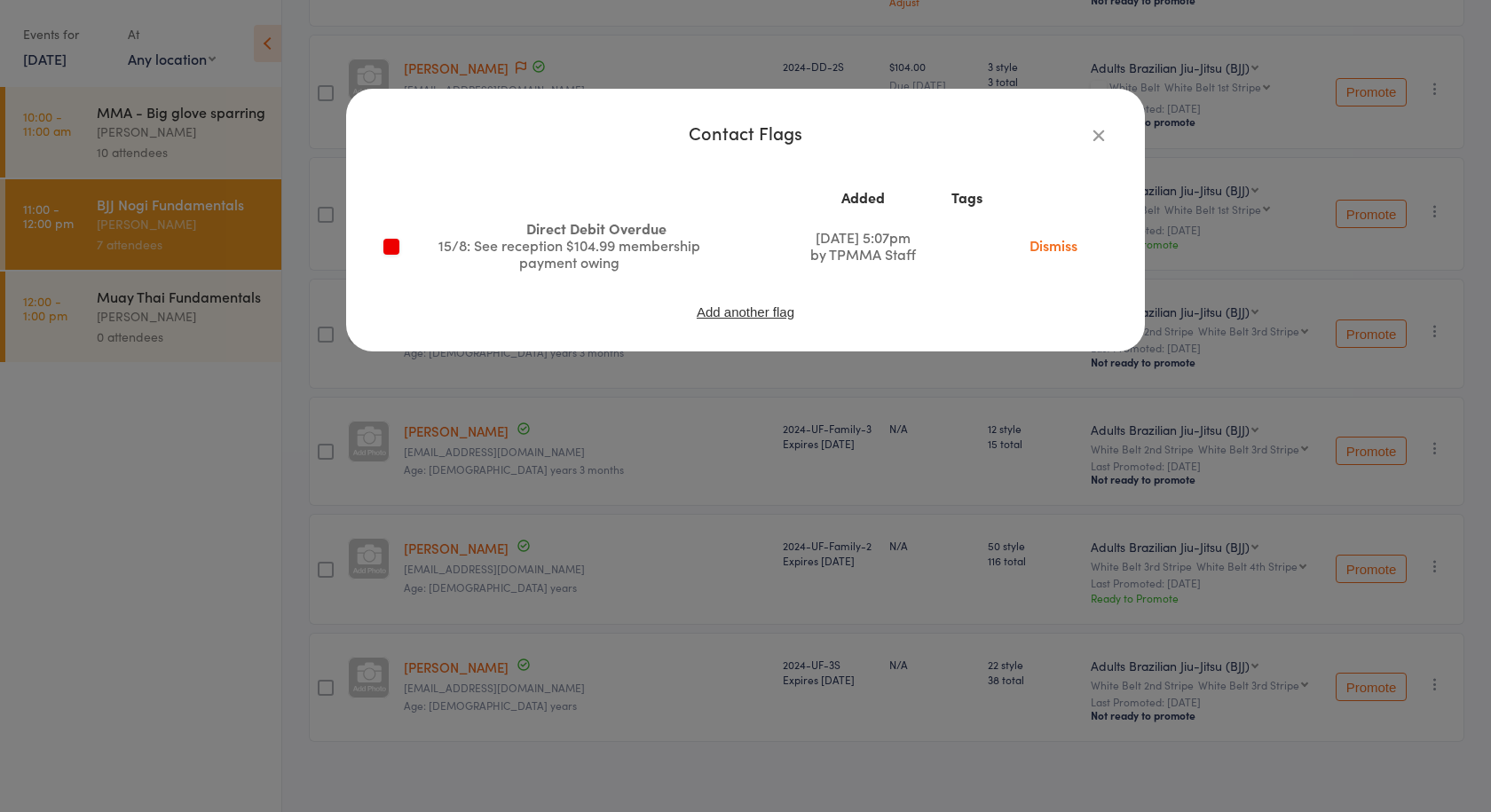
click at [1103, 135] on icon "button" at bounding box center [1099, 135] width 20 height 20
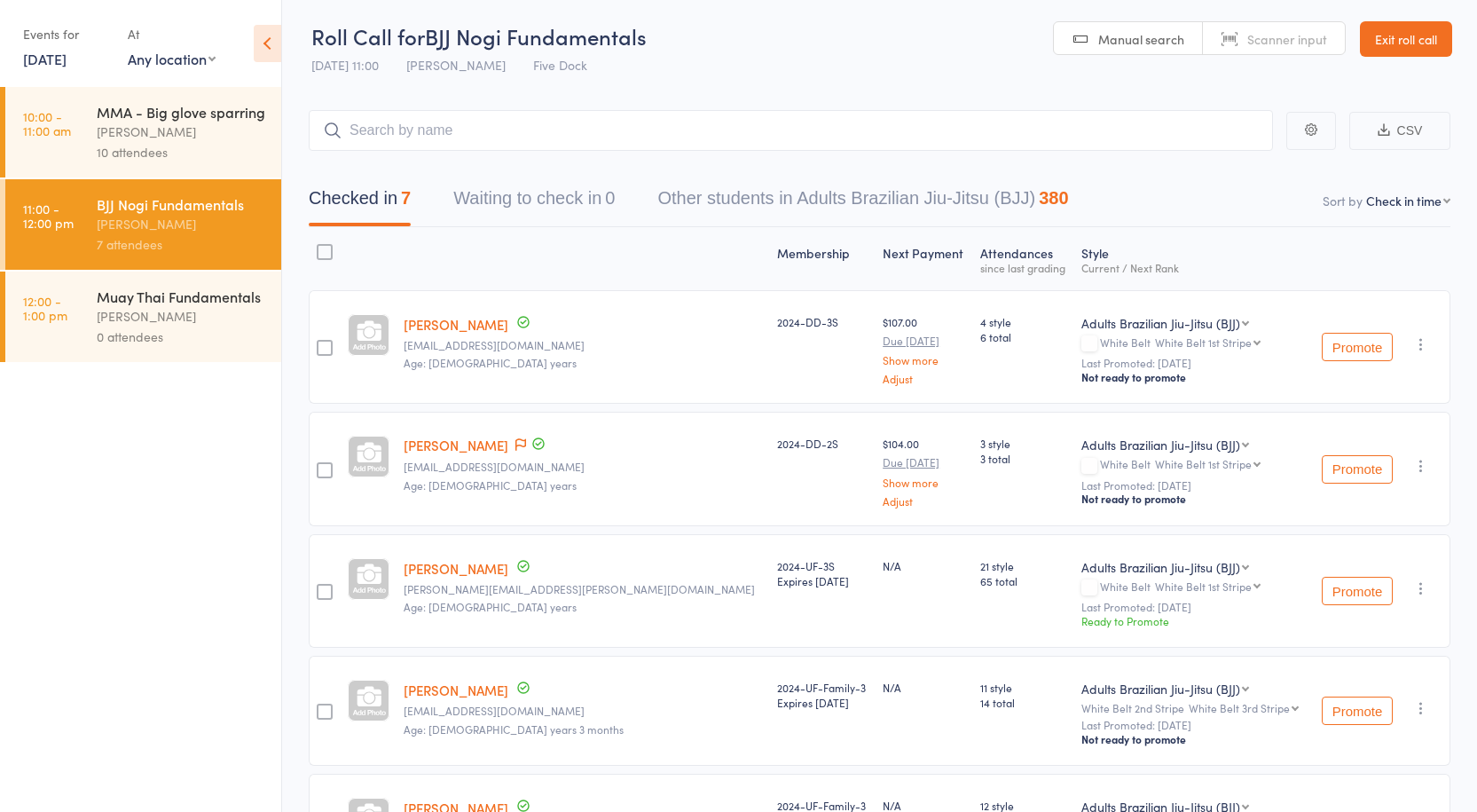
scroll to position [0, 0]
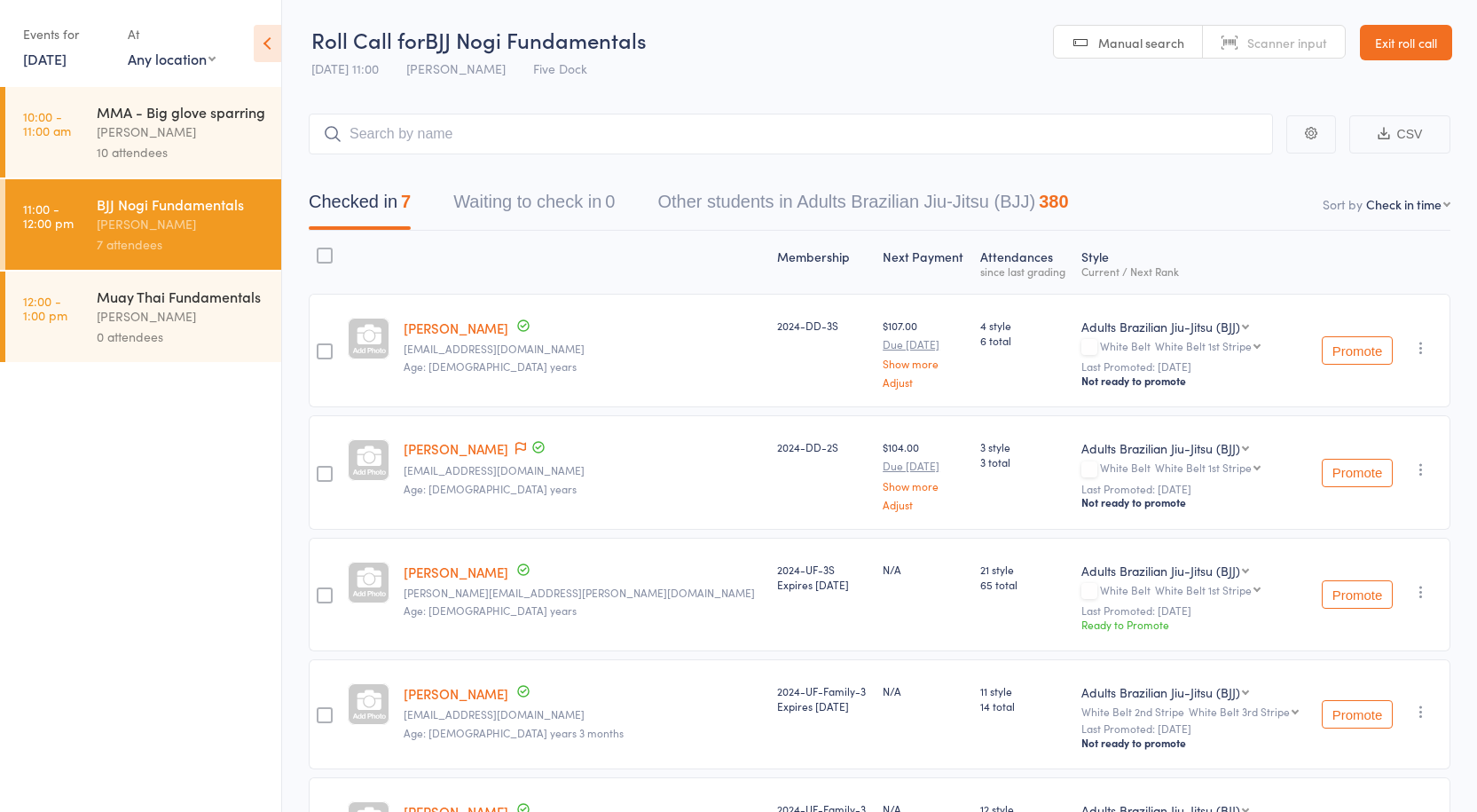
click at [149, 310] on div "[PERSON_NAME]" at bounding box center [181, 316] width 169 height 21
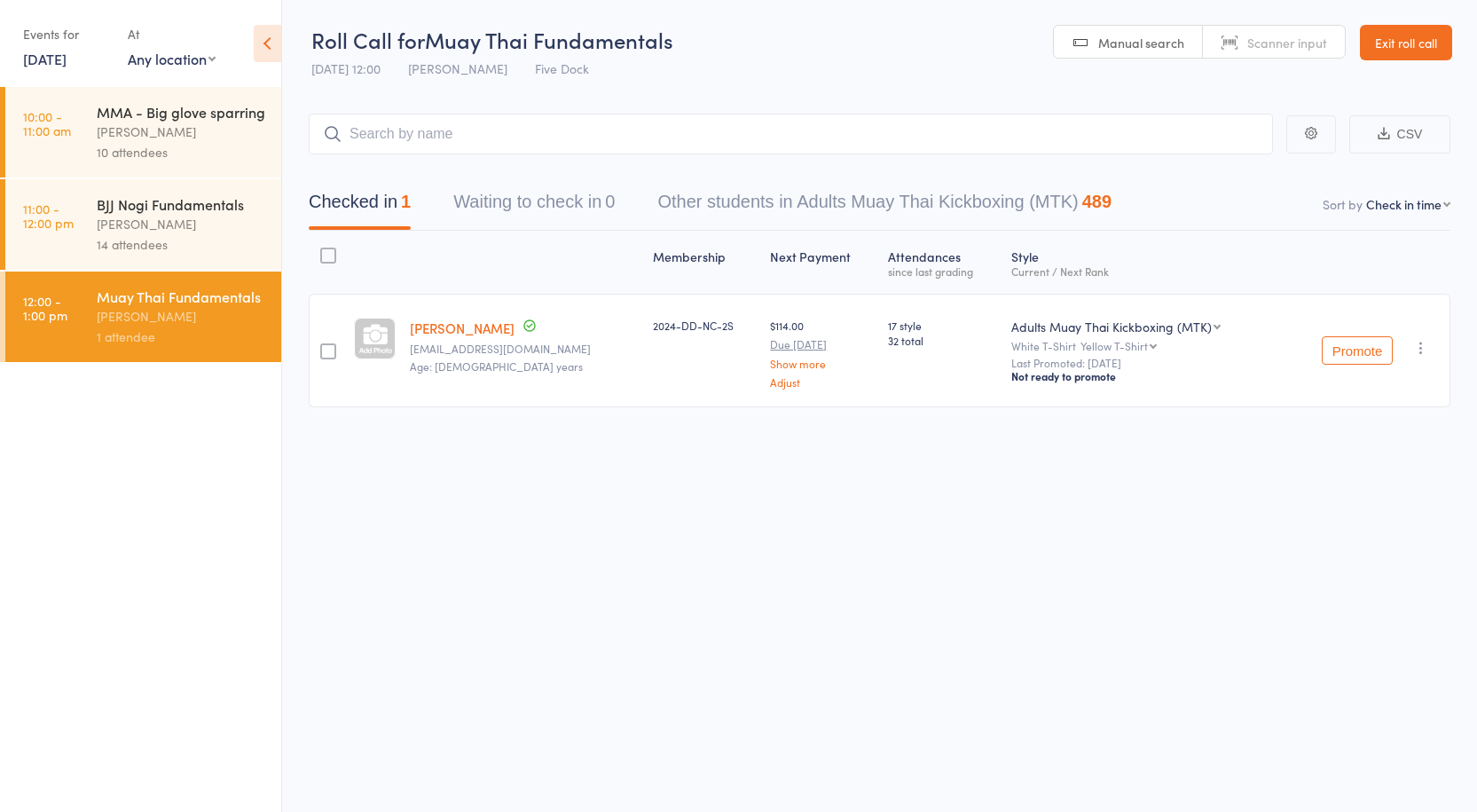
click at [154, 252] on div "14 attendees" at bounding box center [181, 244] width 169 height 21
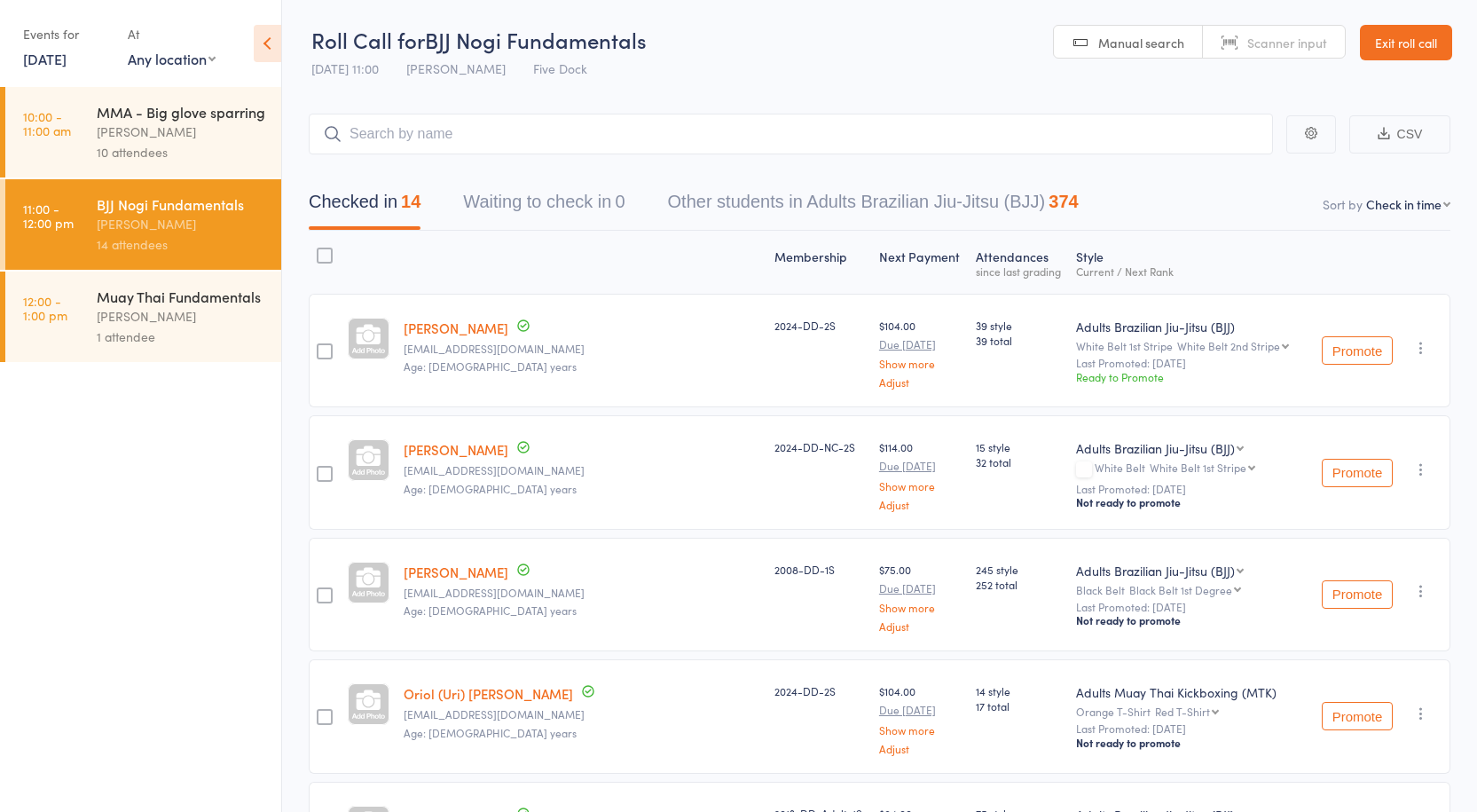
click at [159, 209] on div "BJJ Nogi Fundamentals" at bounding box center [181, 204] width 169 height 20
click at [191, 305] on div "Muay Thai Fundamentals" at bounding box center [181, 296] width 169 height 20
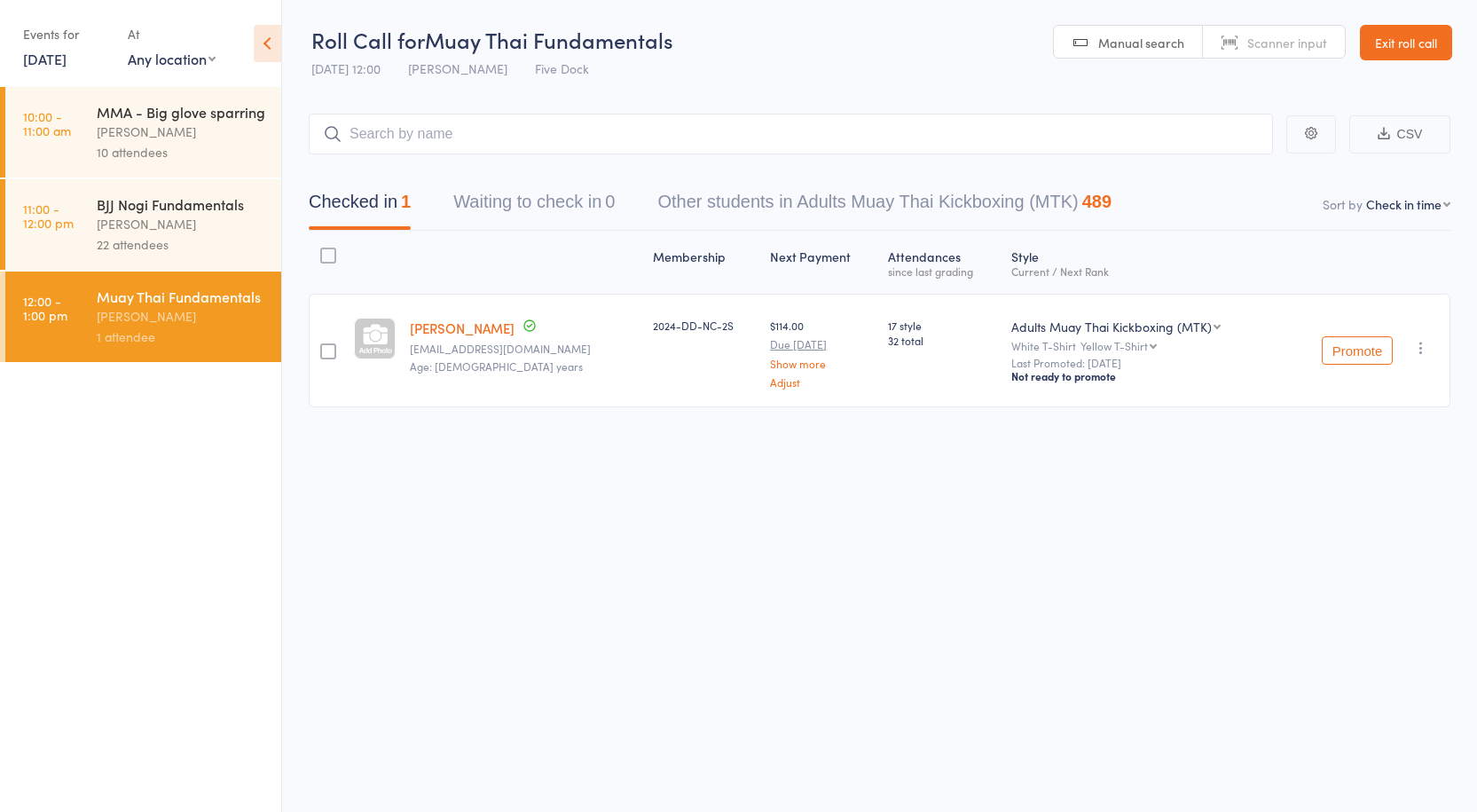
click at [149, 208] on div "BJJ Nogi Fundamentals" at bounding box center [181, 204] width 169 height 20
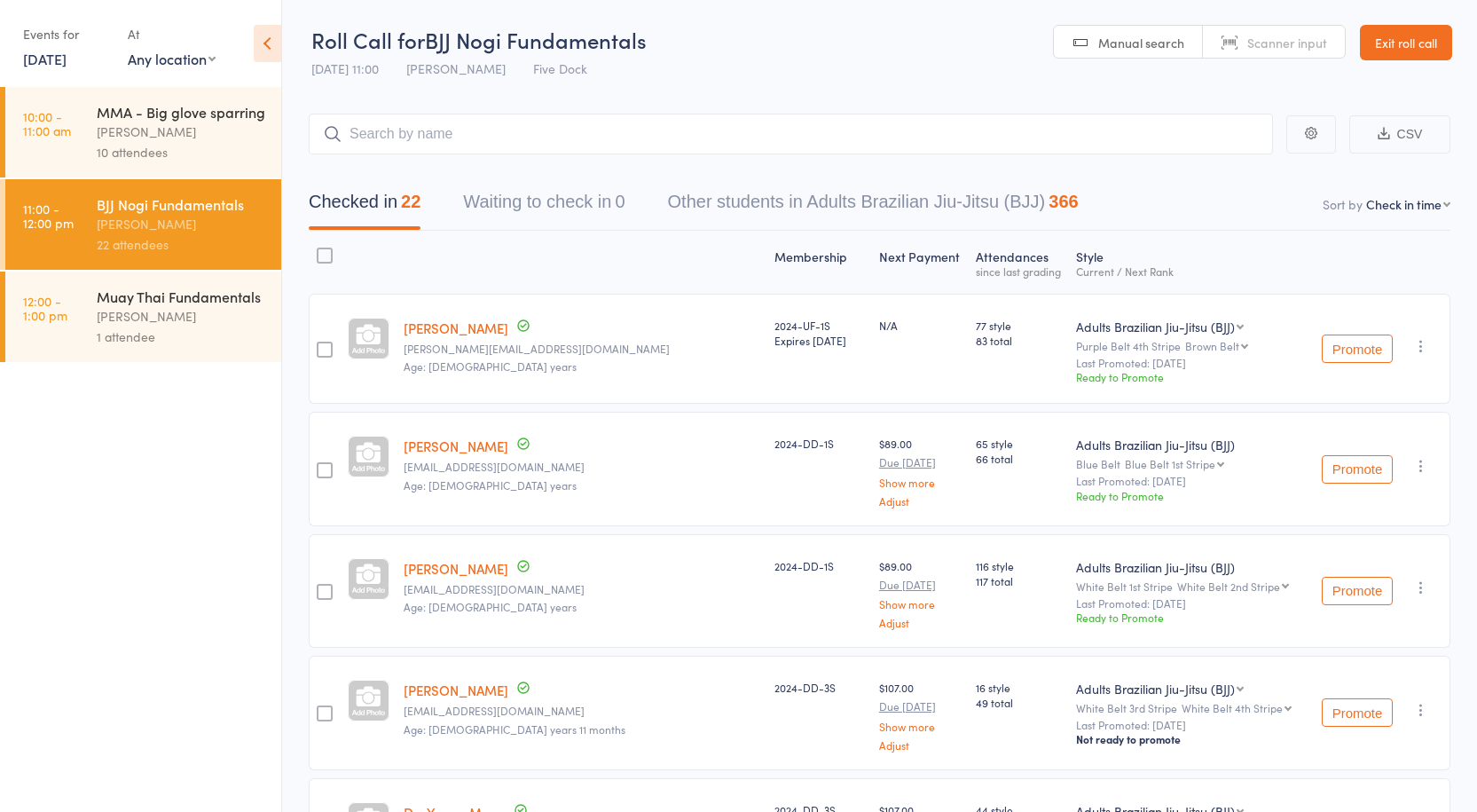
click at [184, 310] on div "[PERSON_NAME]" at bounding box center [181, 316] width 169 height 21
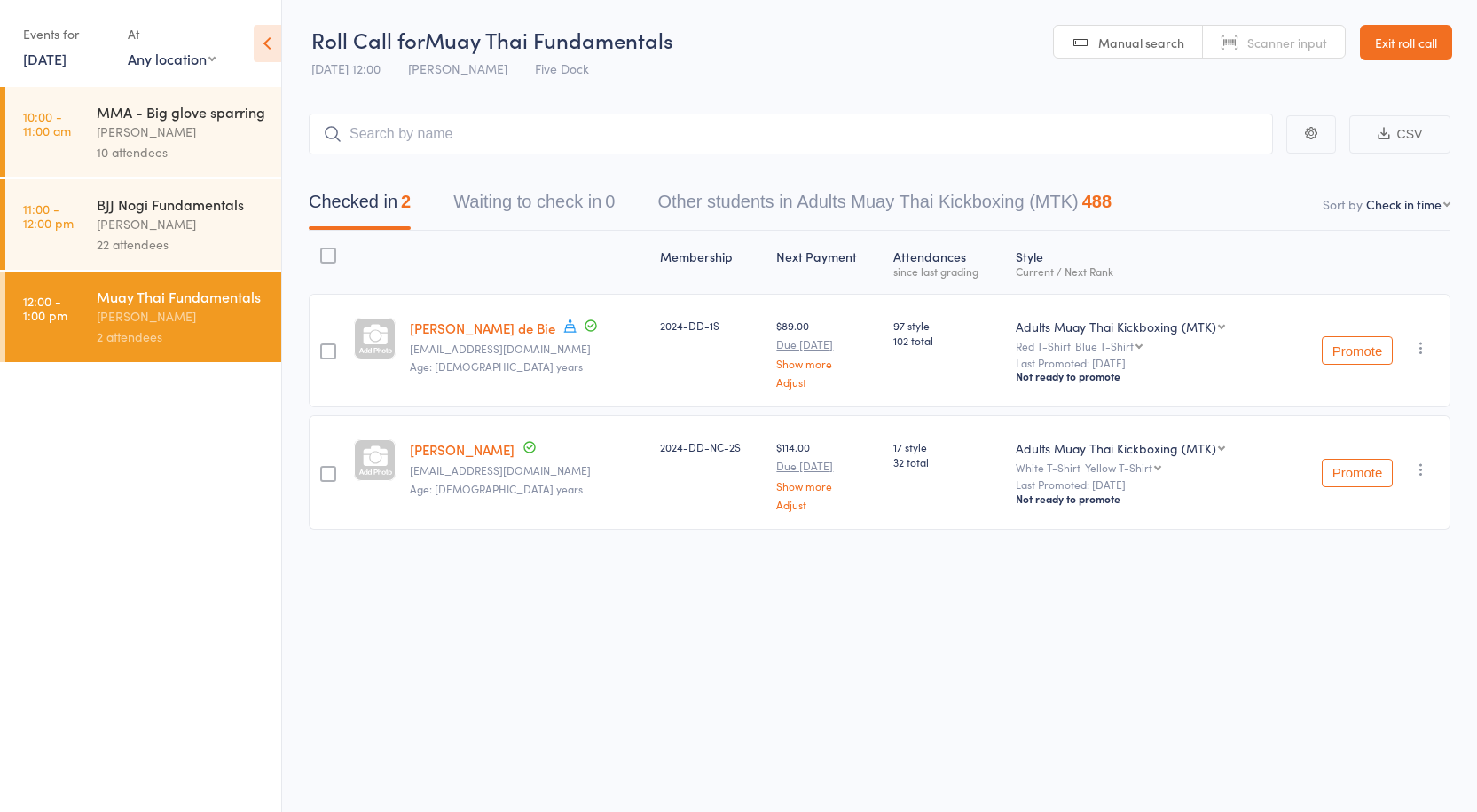
click at [157, 223] on div "[PERSON_NAME]" at bounding box center [181, 223] width 169 height 21
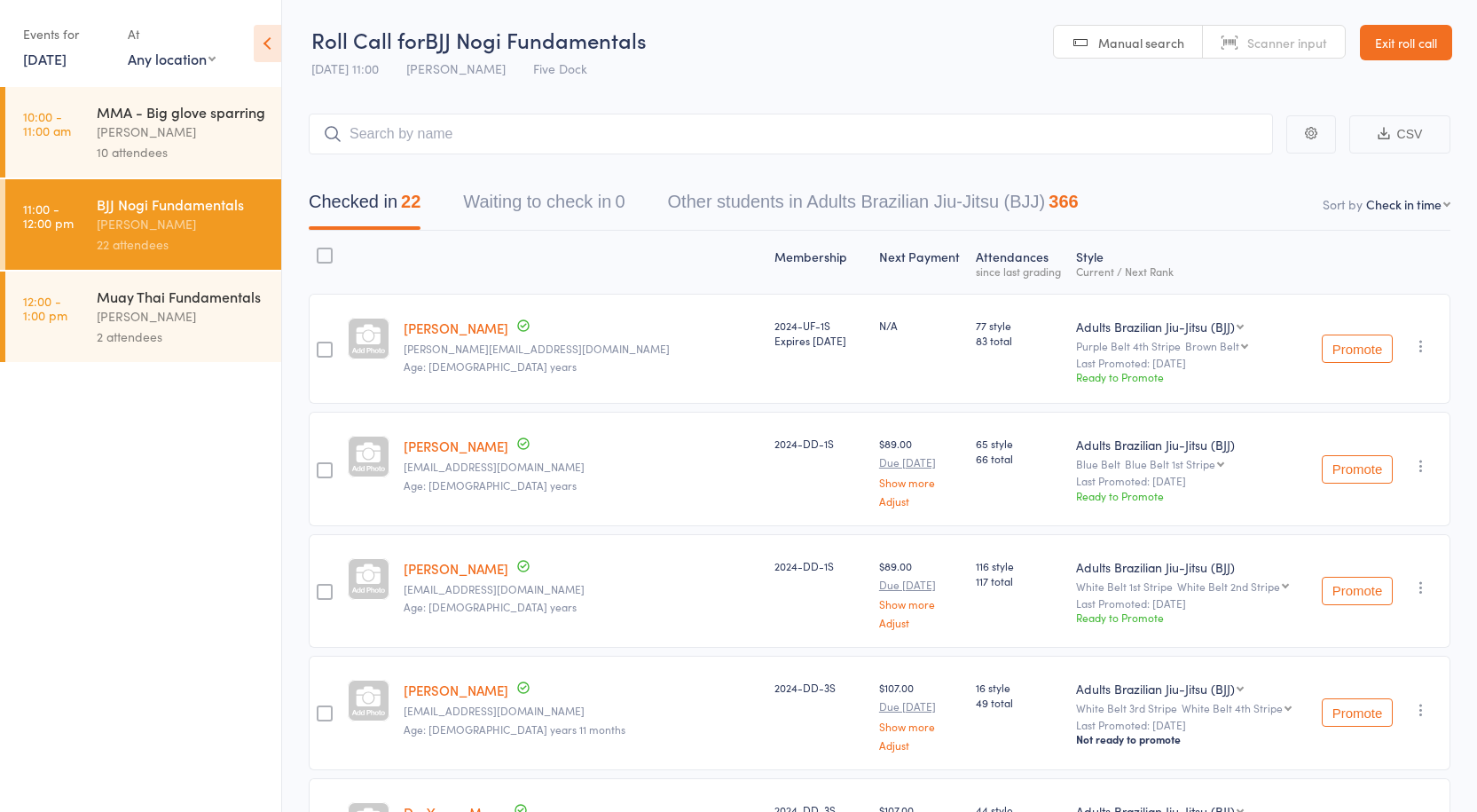
click at [132, 318] on div "[PERSON_NAME]" at bounding box center [181, 316] width 169 height 21
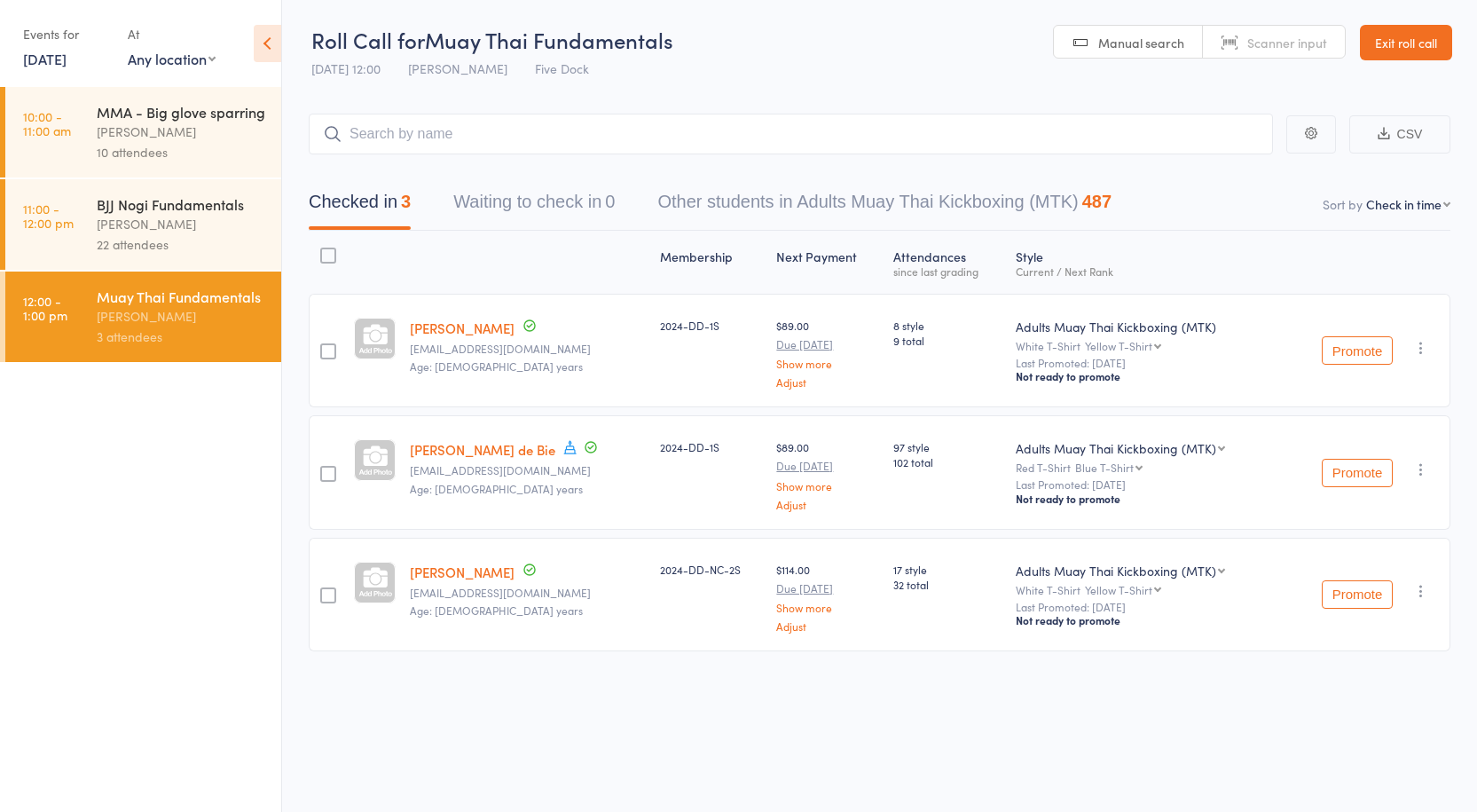
click at [146, 213] on div "[PERSON_NAME]" at bounding box center [181, 223] width 169 height 21
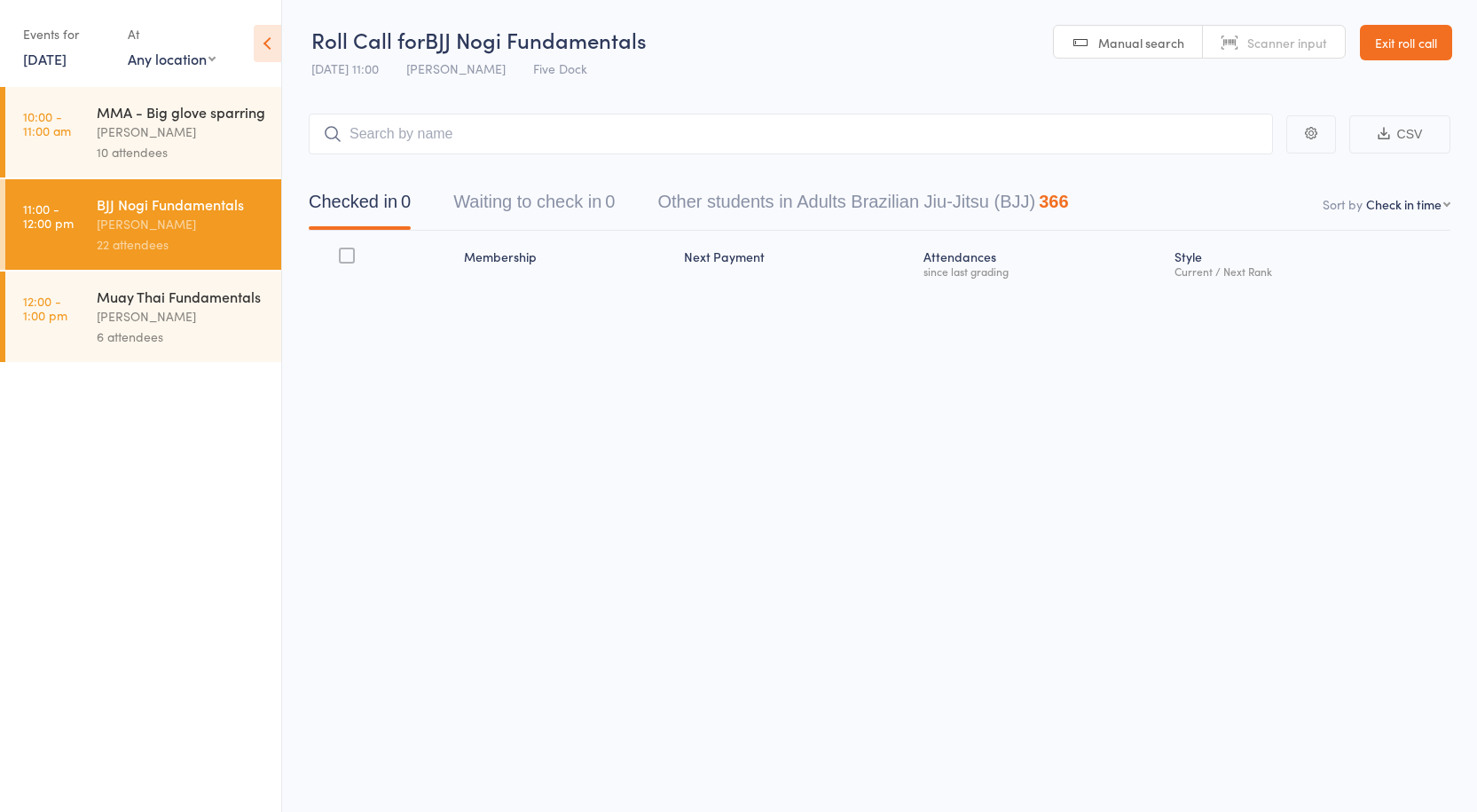
click at [179, 302] on div "Muay Thai Fundamentals" at bounding box center [181, 296] width 169 height 20
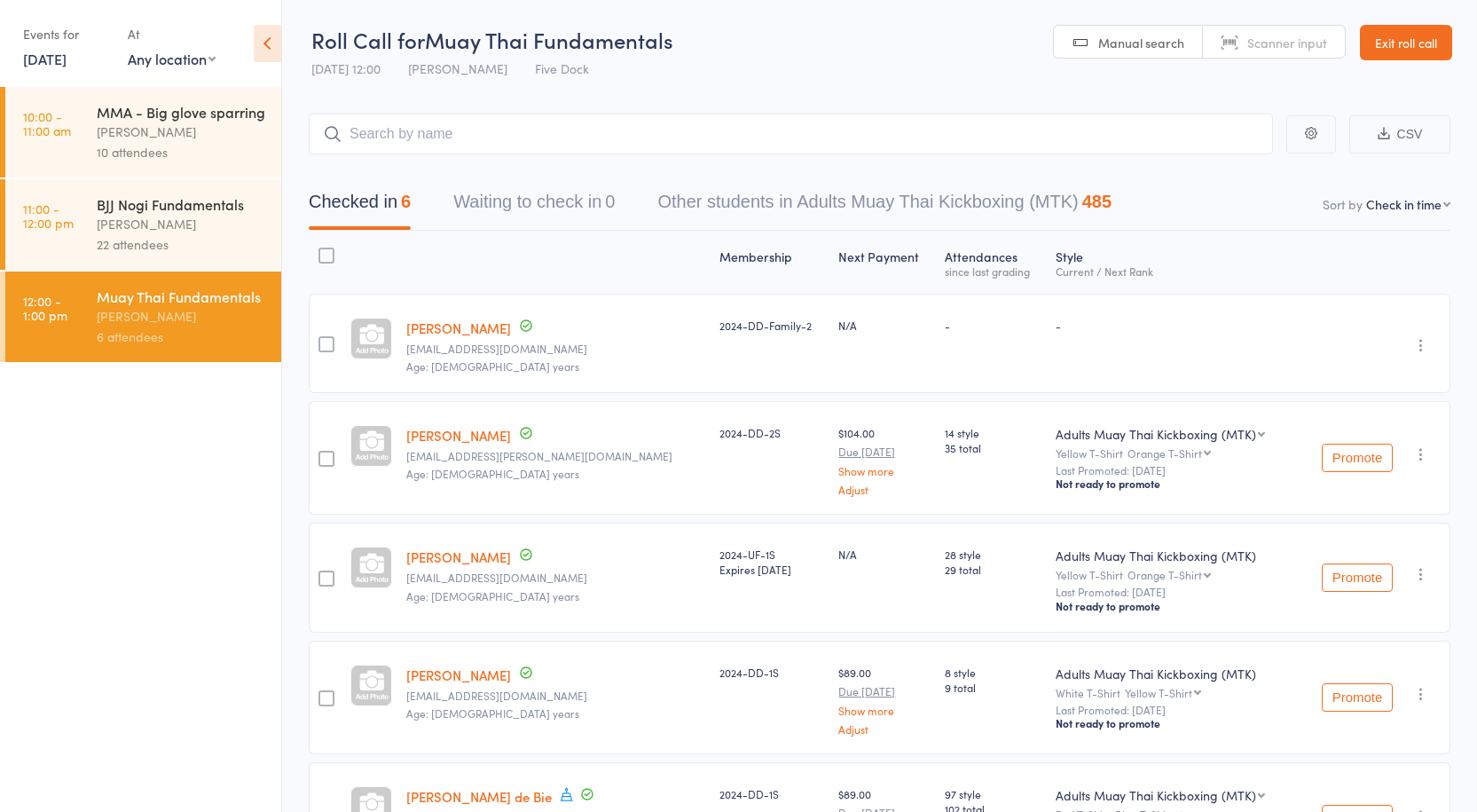
click at [459, 280] on div at bounding box center [556, 262] width 314 height 47
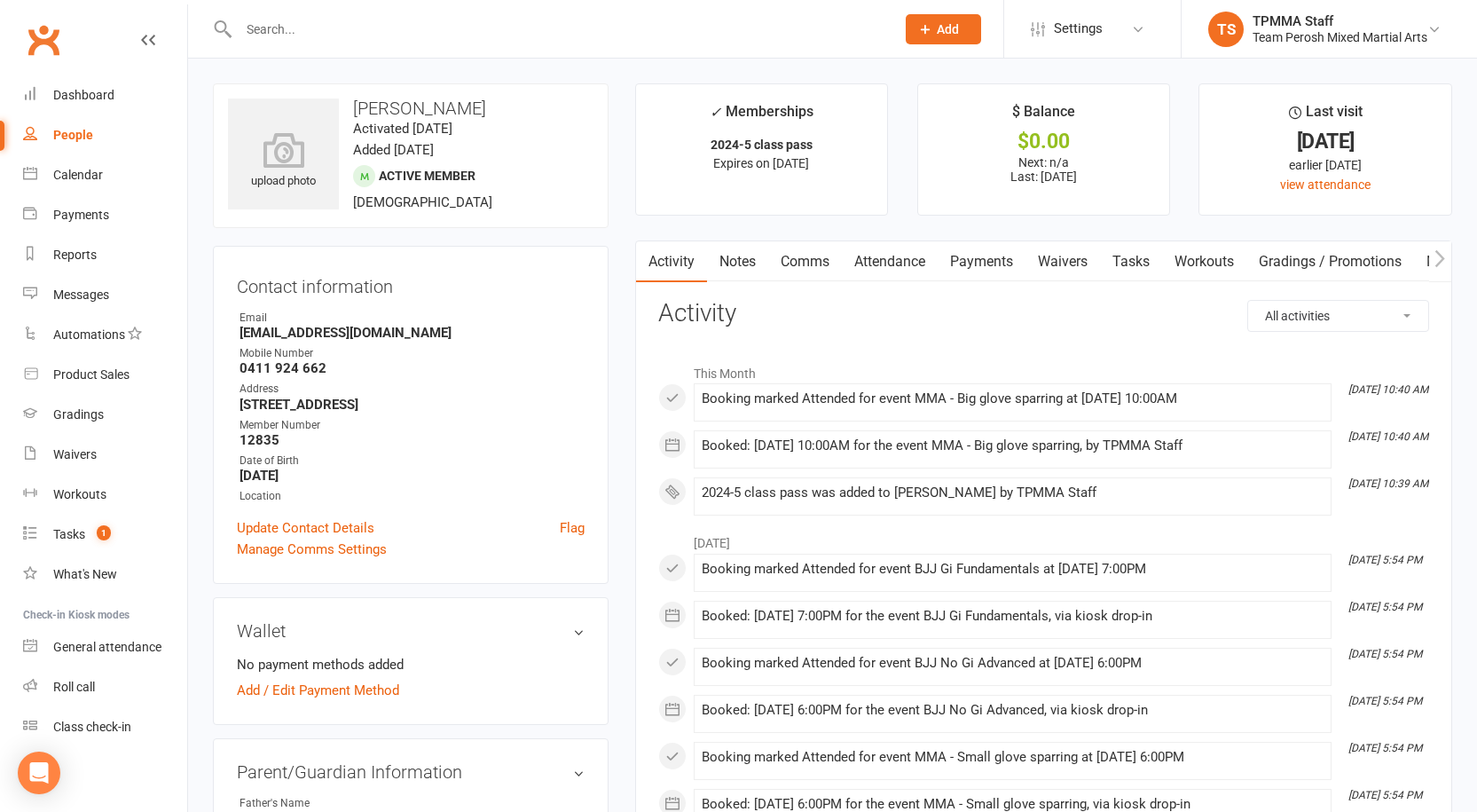
click at [320, 29] on input "text" at bounding box center [558, 29] width 650 height 25
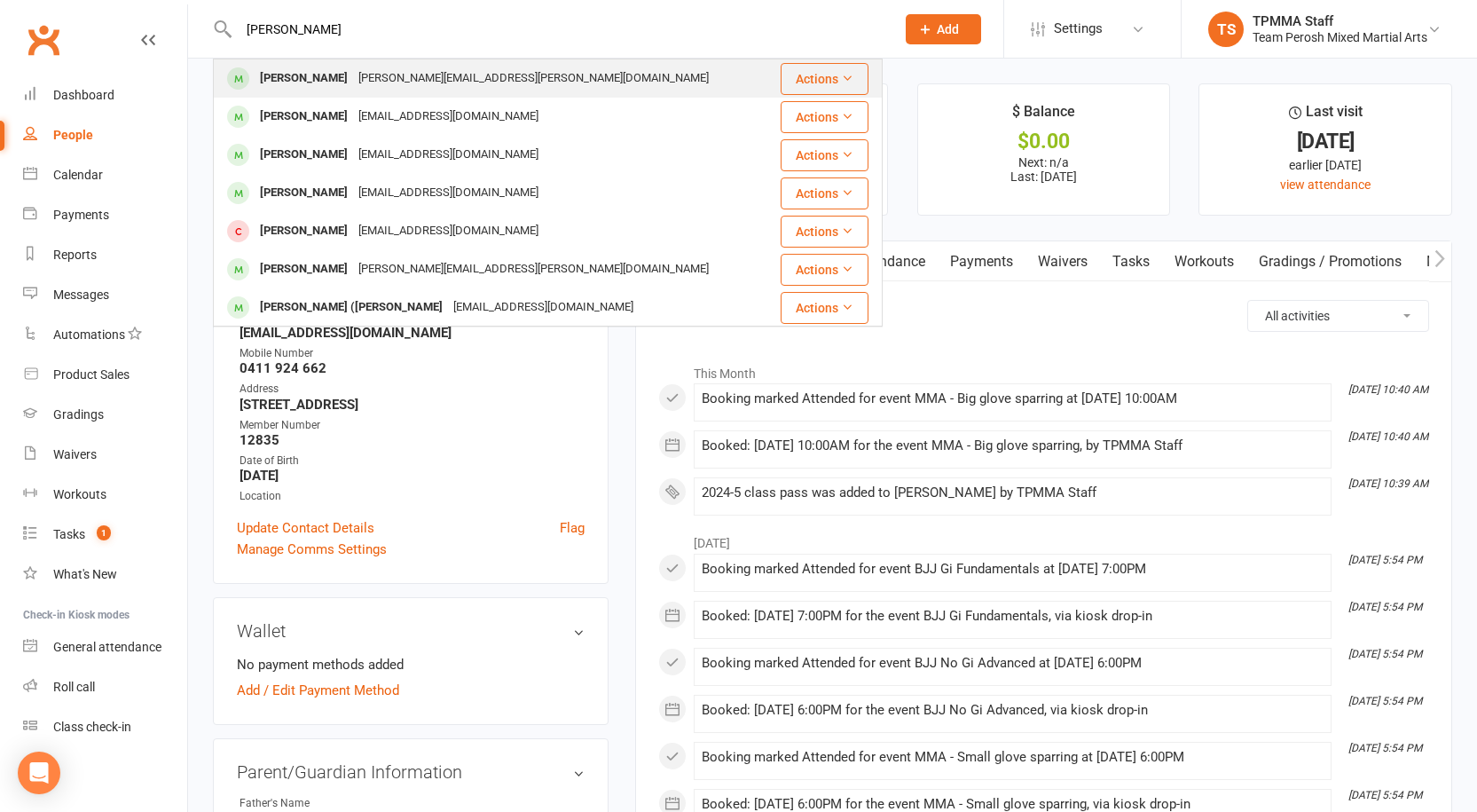
type input "[PERSON_NAME]"
click at [353, 75] on div "[PERSON_NAME][EMAIL_ADDRESS][PERSON_NAME][DOMAIN_NAME]" at bounding box center [533, 79] width 361 height 26
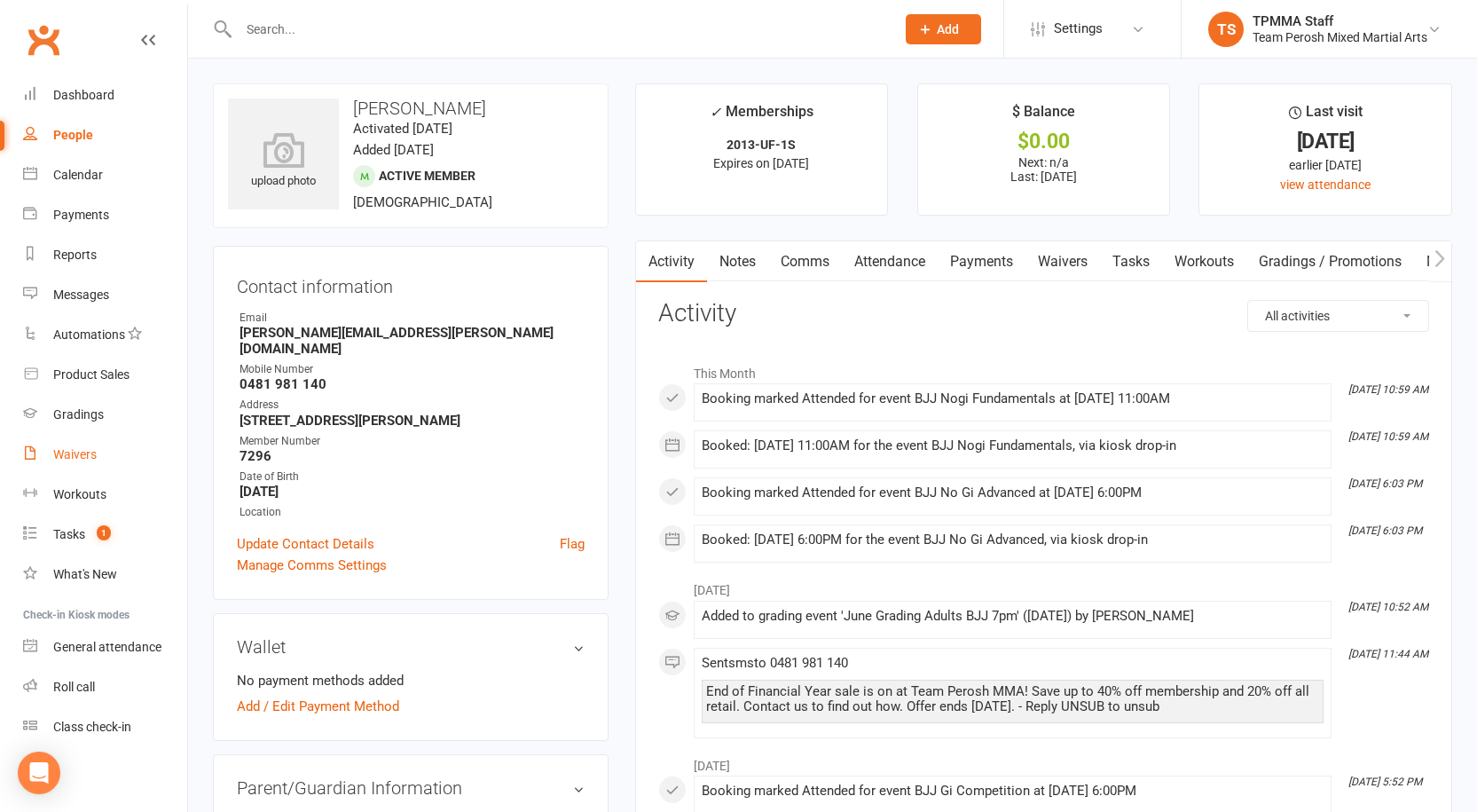
click at [82, 459] on div "Waivers" at bounding box center [75, 454] width 43 height 14
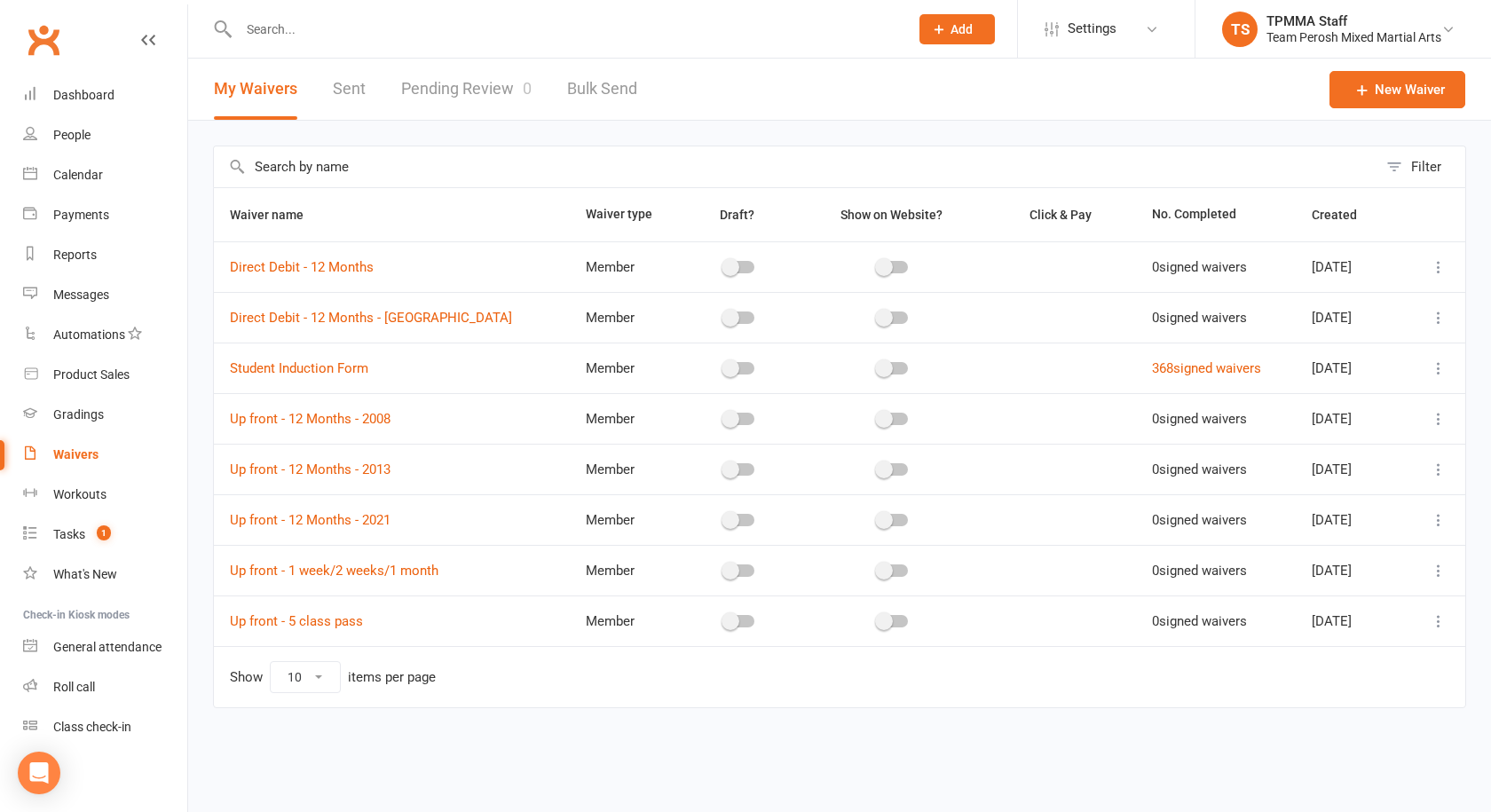
click at [468, 75] on link "Pending Review 0" at bounding box center [466, 89] width 131 height 61
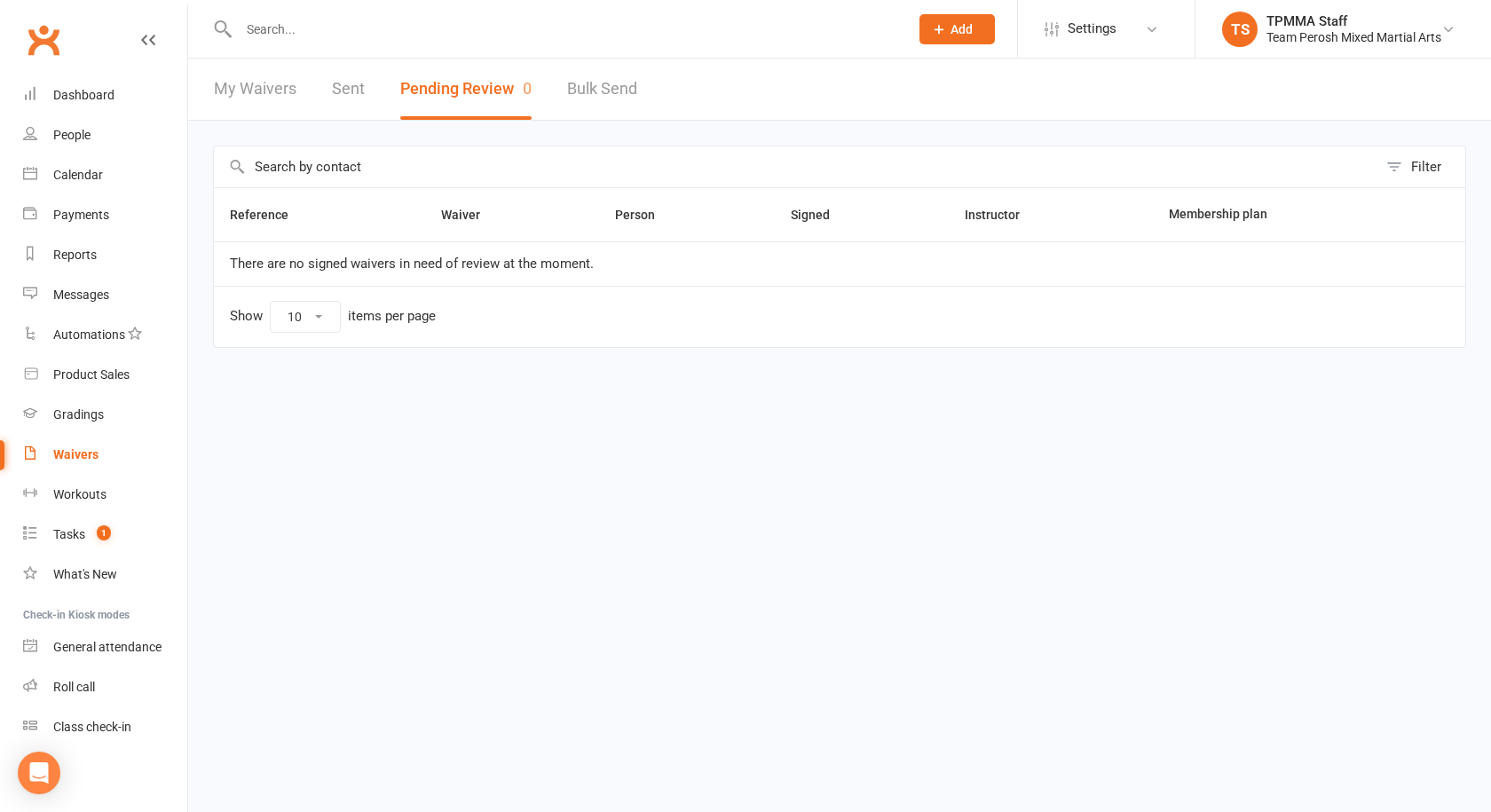
click at [258, 87] on link "My Waivers" at bounding box center [255, 89] width 83 height 61
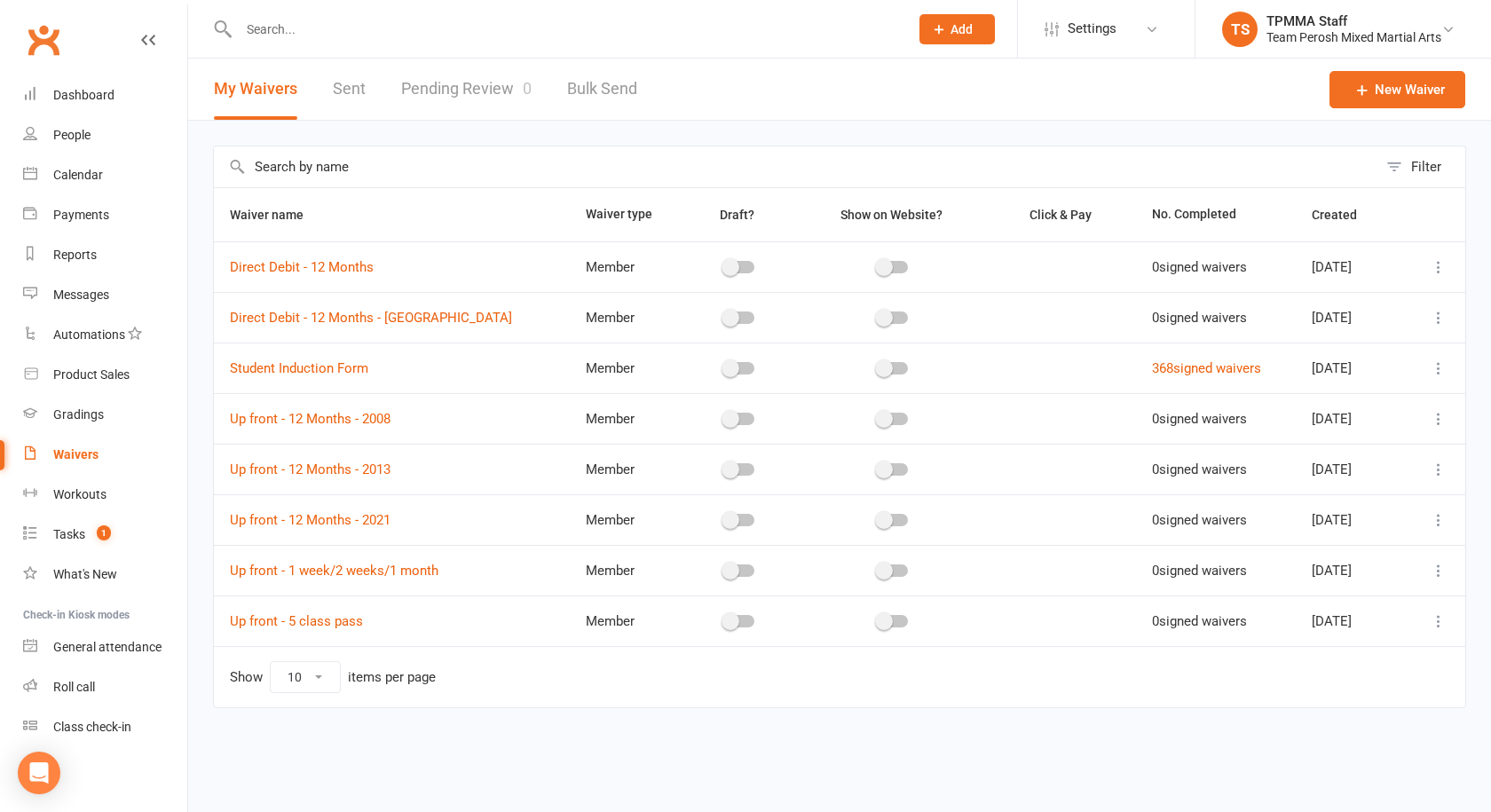
click at [328, 24] on input "text" at bounding box center [565, 29] width 663 height 25
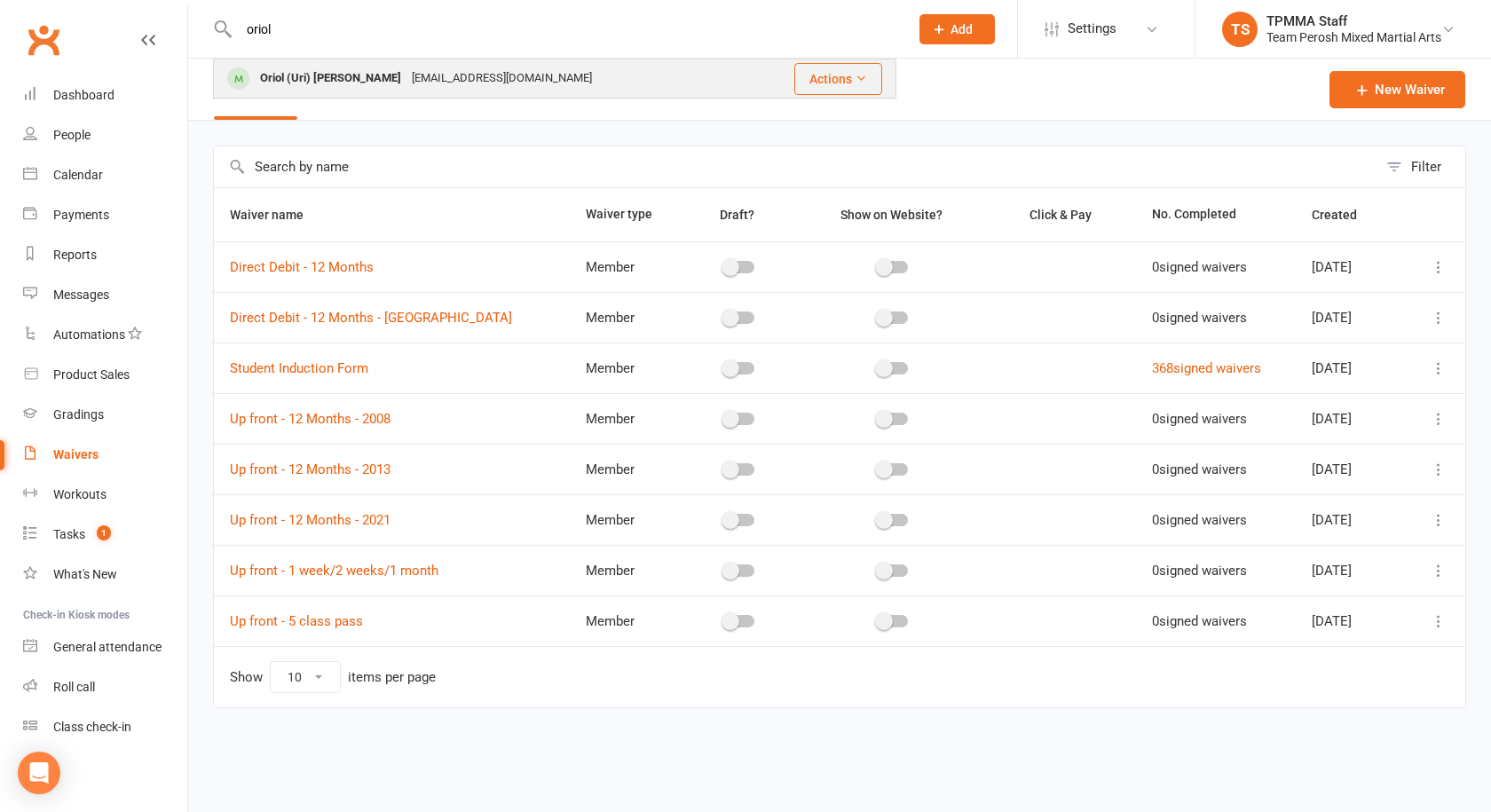
type input "oriol"
click at [406, 85] on div "[EMAIL_ADDRESS][DOMAIN_NAME]" at bounding box center [502, 79] width 191 height 26
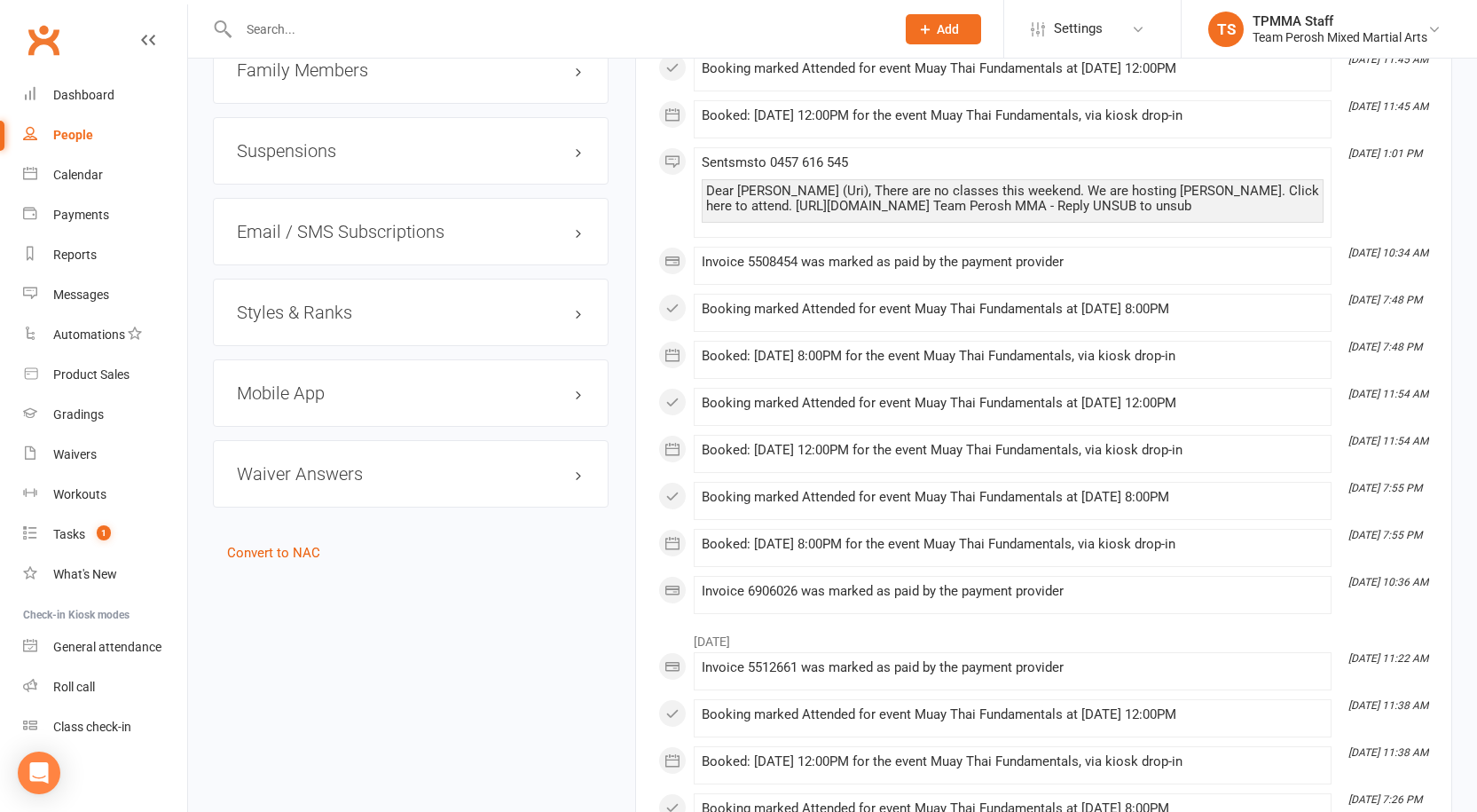
click at [359, 303] on h3 "Styles & Ranks" at bounding box center [411, 313] width 348 height 20
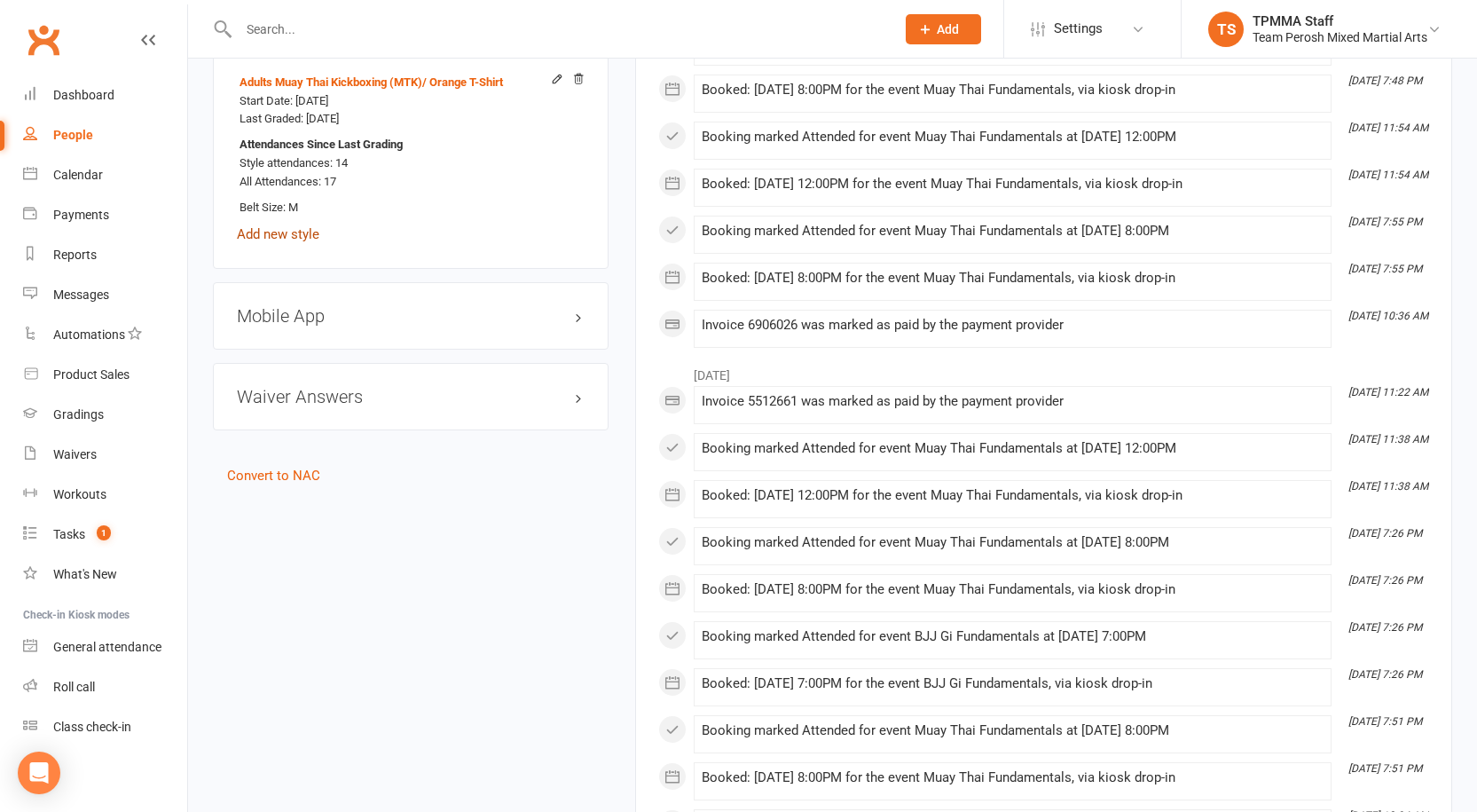
click at [297, 226] on link "Add new style" at bounding box center [278, 234] width 83 height 16
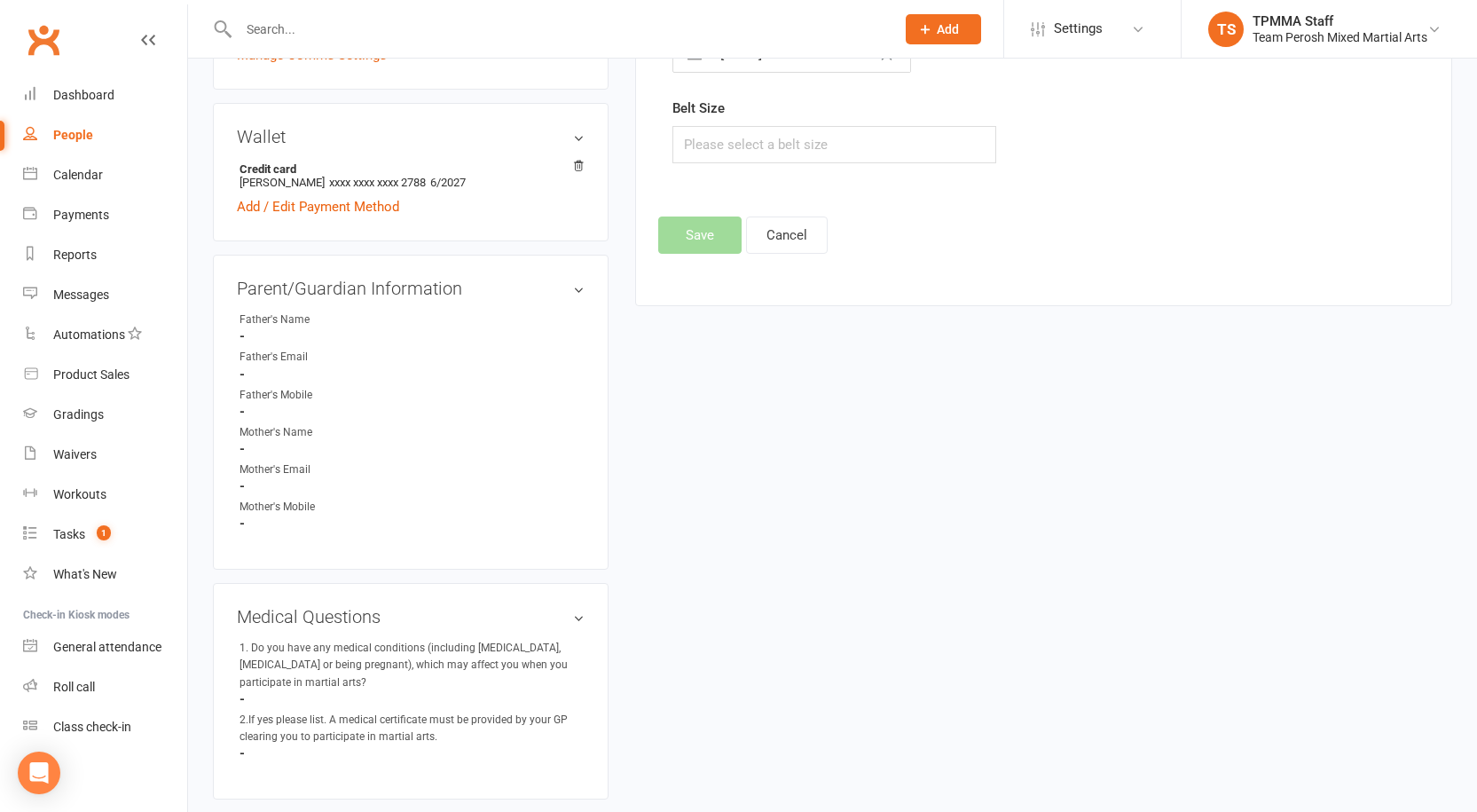
scroll to position [66, 0]
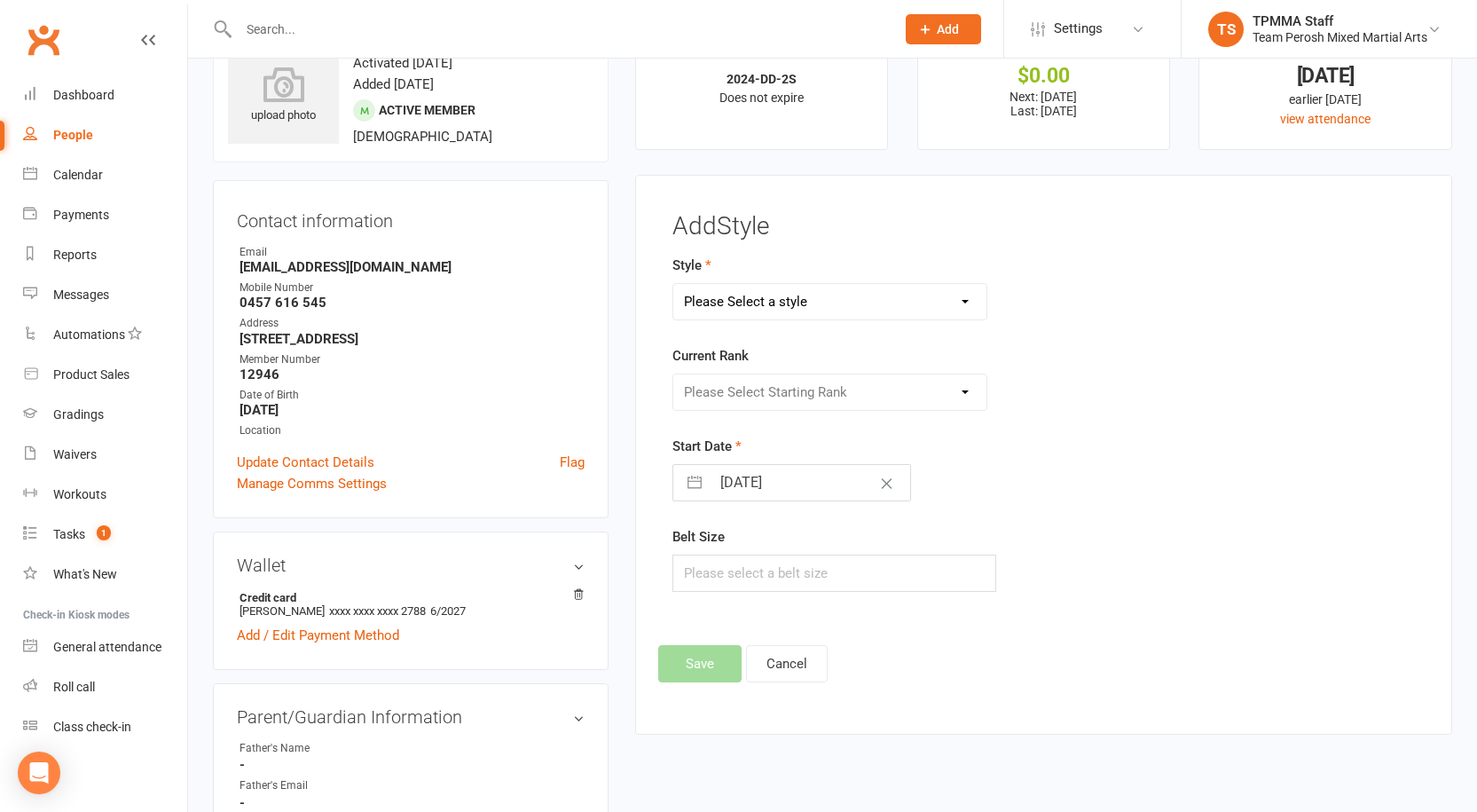
click at [774, 290] on select "Please Select a style Adults Brazilian Jiu-Jitsu (BJJ) Adults Muay Thai Kickbox…" at bounding box center [830, 302] width 314 height 35
select select "3312"
click at [674, 284] on select "Please Select a style Adults Brazilian Jiu-Jitsu (BJJ) Adults Muay Thai Kickbox…" at bounding box center [830, 302] width 314 height 35
drag, startPoint x: 793, startPoint y: 398, endPoint x: 796, endPoint y: 409, distance: 11.4
click at [793, 398] on select "Please Select Starting Rank White Belt White Belt 1st Stripe White Belt 2nd Str…" at bounding box center [830, 392] width 314 height 35
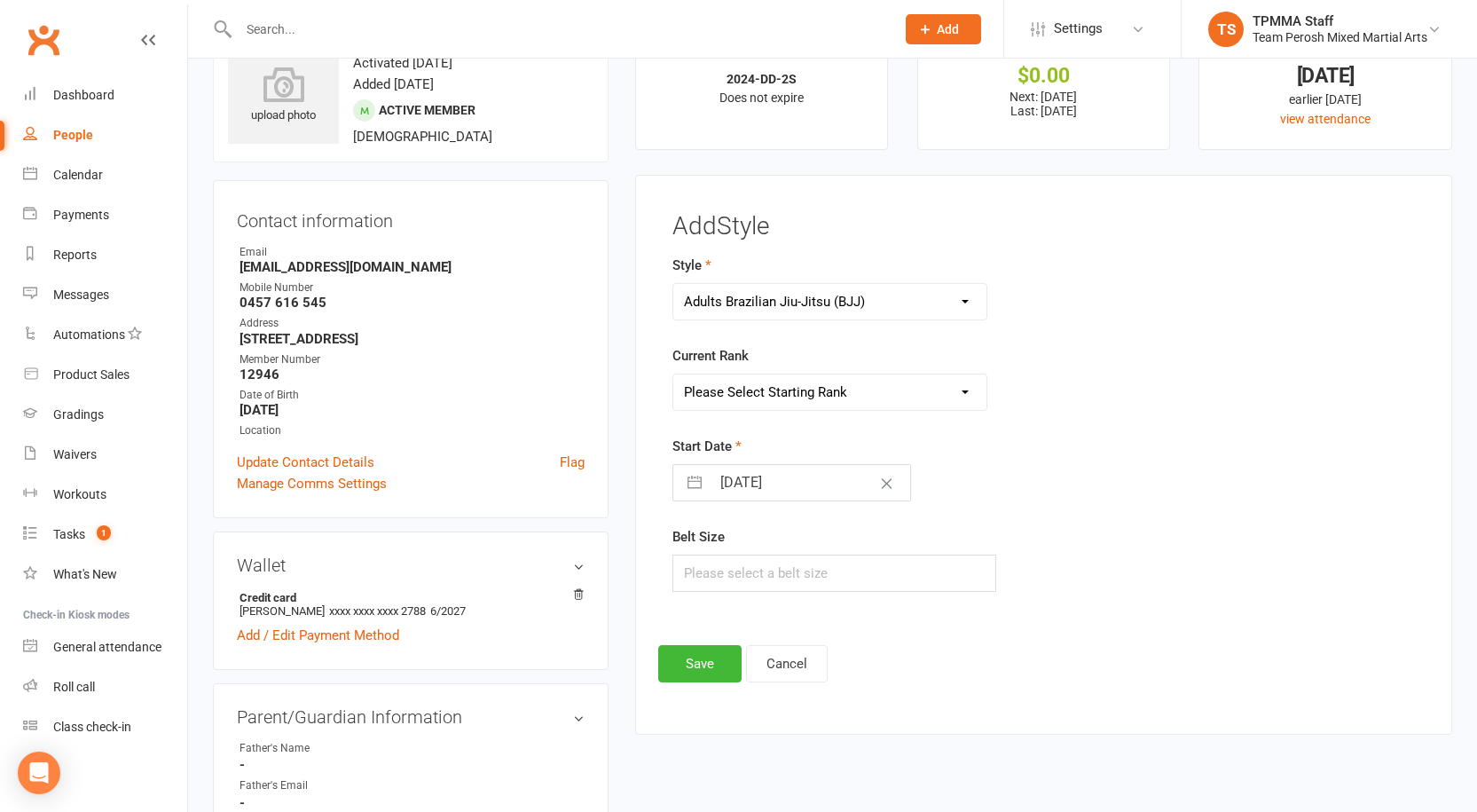
select select "37632"
click at [674, 375] on select "Please Select Starting Rank White Belt White Belt 1st Stripe White Belt 2nd Str…" at bounding box center [830, 392] width 314 height 35
click at [713, 665] on button "Save" at bounding box center [700, 664] width 84 height 37
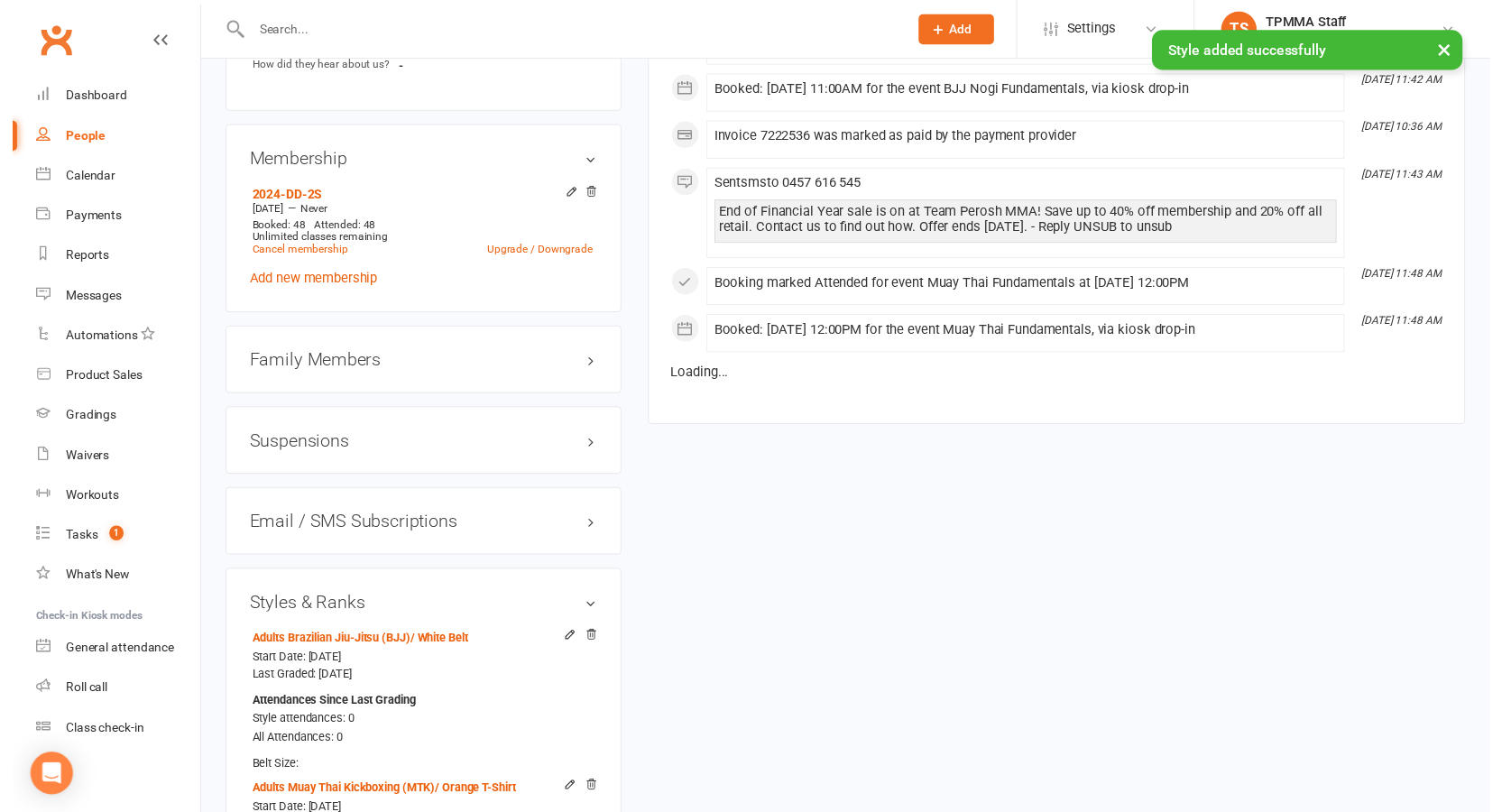
scroll to position [1769, 0]
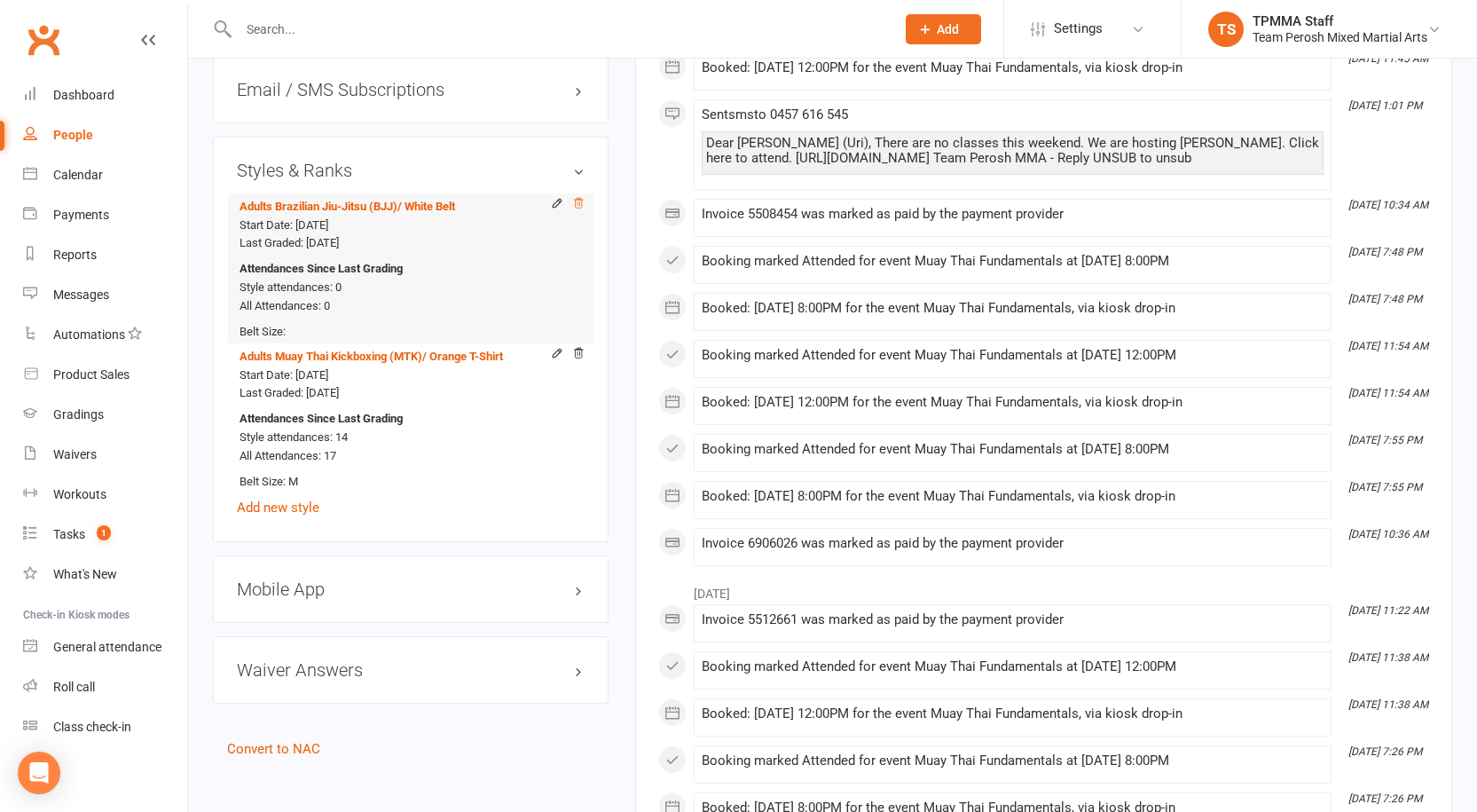
click at [577, 197] on icon at bounding box center [578, 203] width 13 height 13
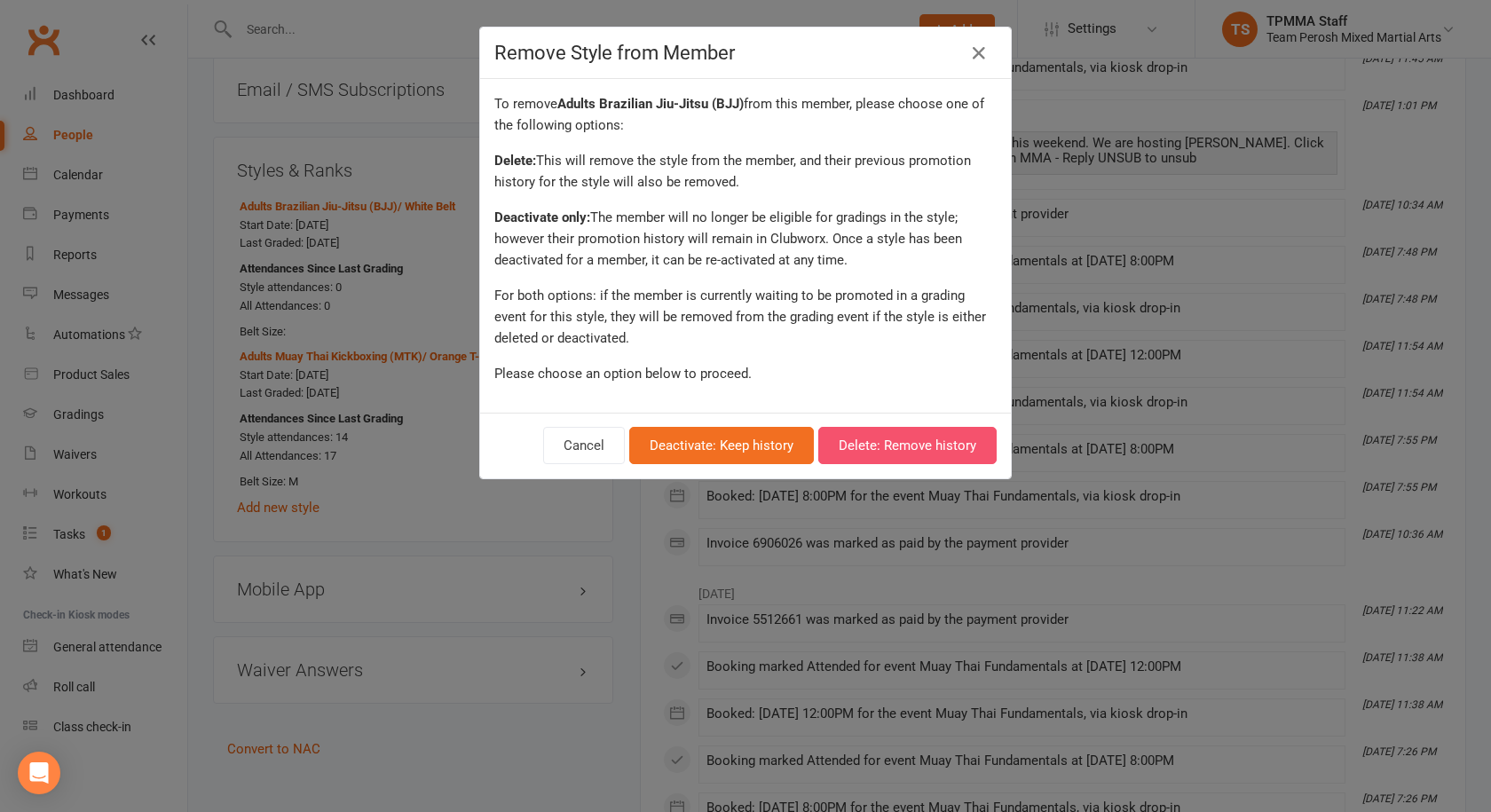
click at [915, 458] on button "Delete: Remove history" at bounding box center [907, 445] width 178 height 37
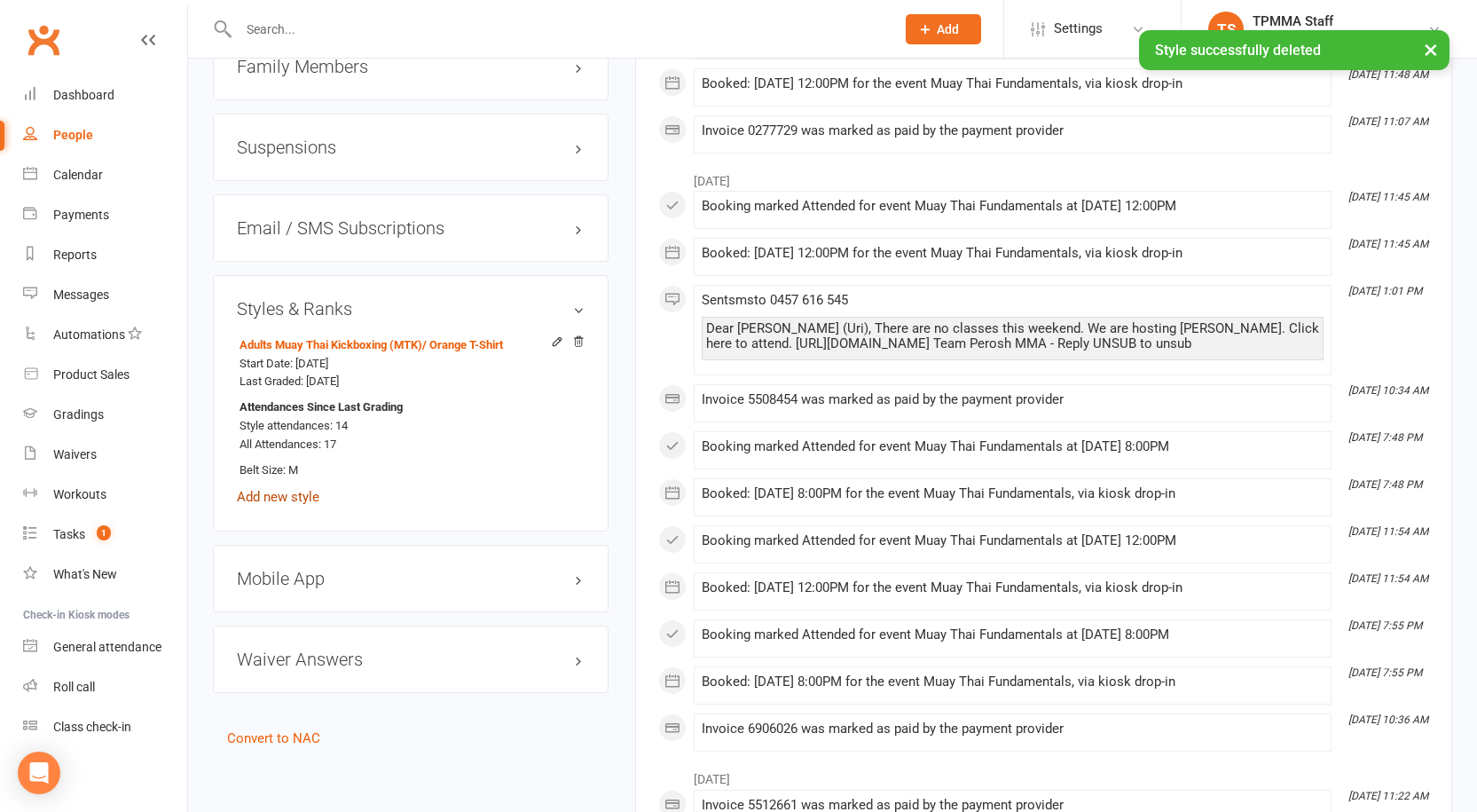
click at [305, 489] on link "Add new style" at bounding box center [278, 496] width 83 height 16
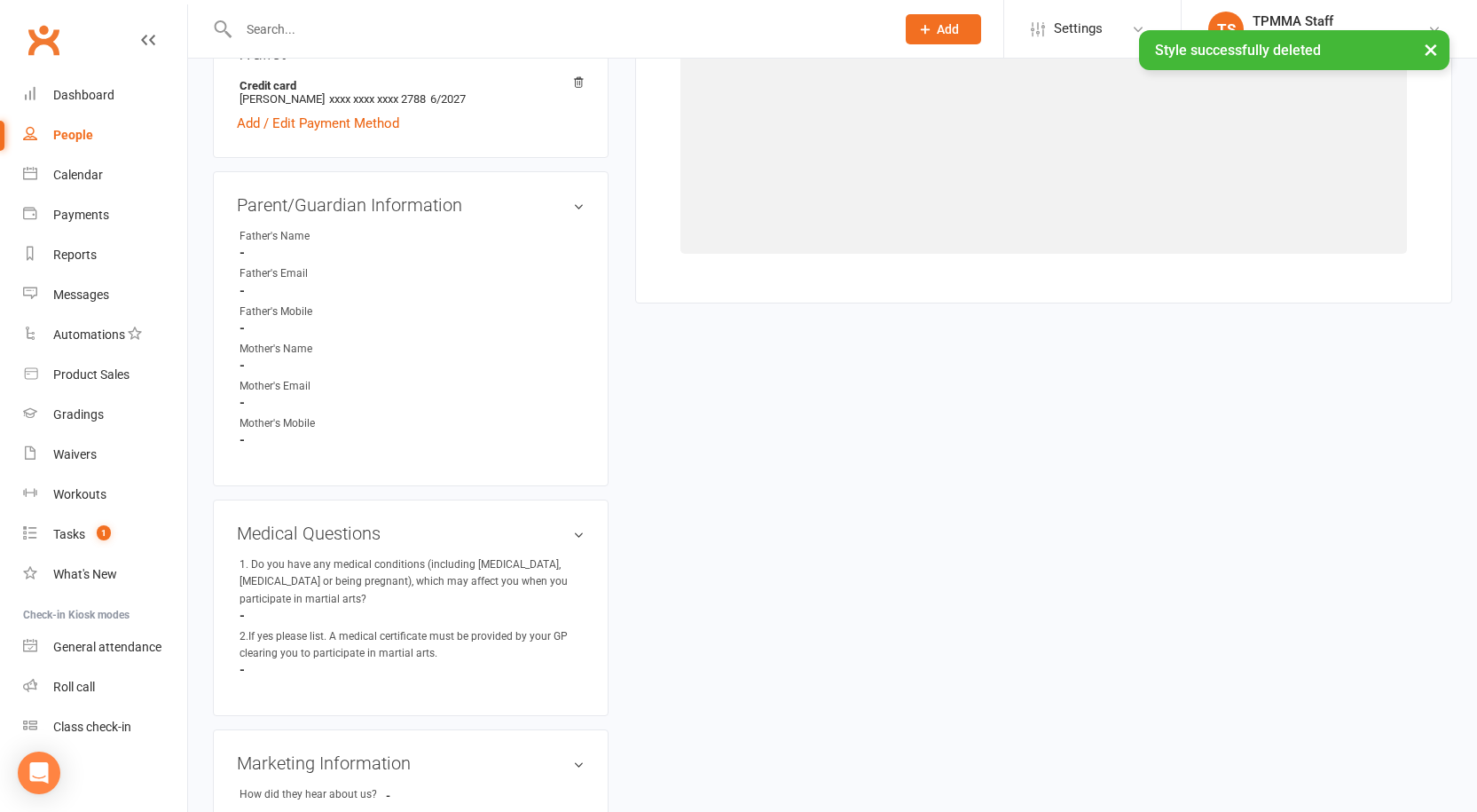
scroll to position [151, 0]
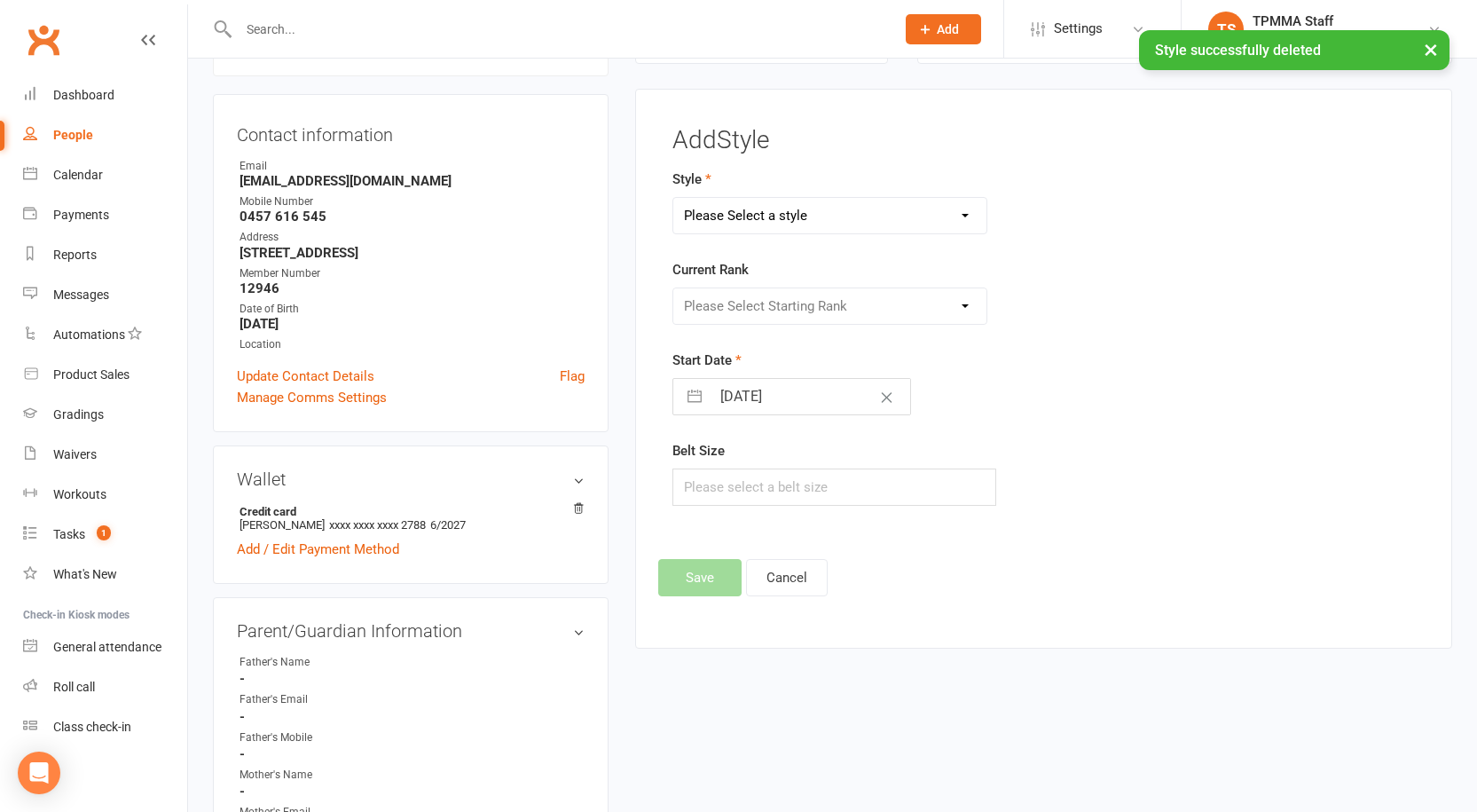
drag, startPoint x: 765, startPoint y: 210, endPoint x: 776, endPoint y: 232, distance: 24.6
click at [765, 210] on select "Please Select a style Adults Brazilian Jiu-Jitsu (BJJ) Adults Muay Thai Kickbox…" at bounding box center [830, 215] width 314 height 35
select select "3312"
click at [674, 198] on select "Please Select a style Adults Brazilian Jiu-Jitsu (BJJ) Adults Muay Thai Kickbox…" at bounding box center [830, 215] width 314 height 35
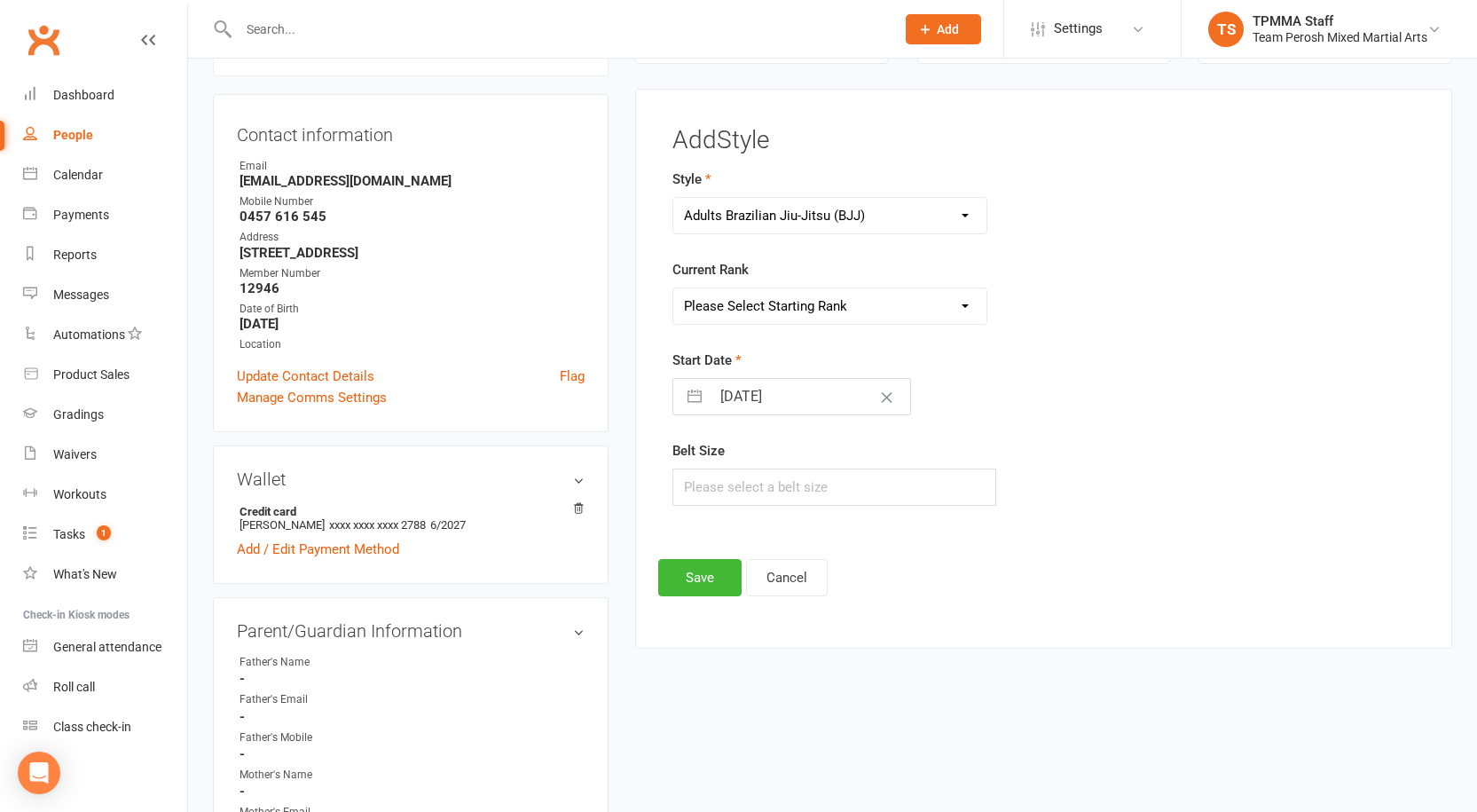
click at [790, 301] on select "Please Select Starting Rank White Belt White Belt 1st Stripe White Belt 2nd Str…" at bounding box center [830, 306] width 314 height 35
select select "37632"
click at [674, 288] on select "Please Select Starting Rank White Belt White Belt 1st Stripe White Belt 2nd Str…" at bounding box center [830, 306] width 314 height 35
click at [692, 397] on button "button" at bounding box center [694, 396] width 31 height 35
select select "6"
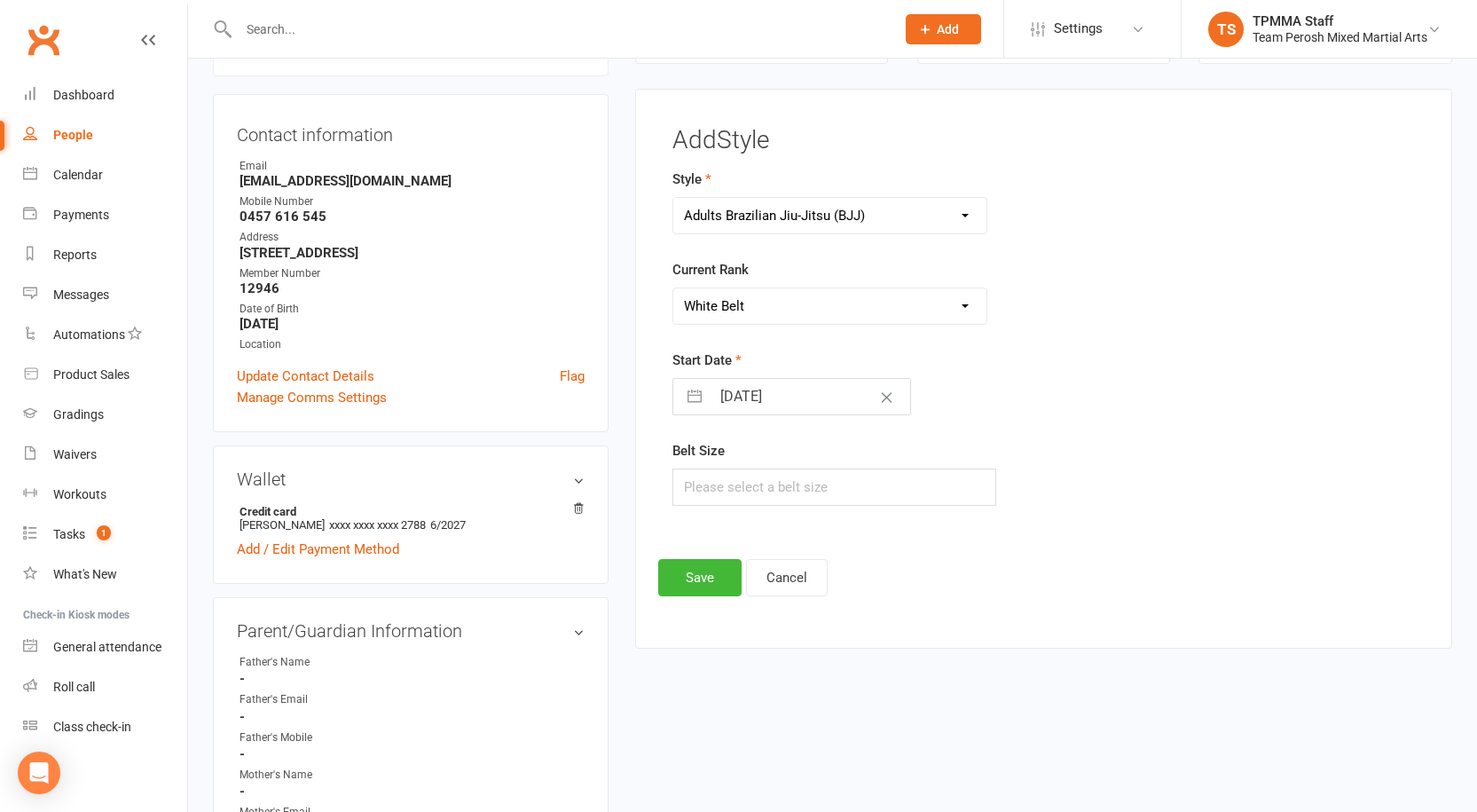
select select "2025"
select select "7"
select select "2025"
select select "8"
select select "2025"
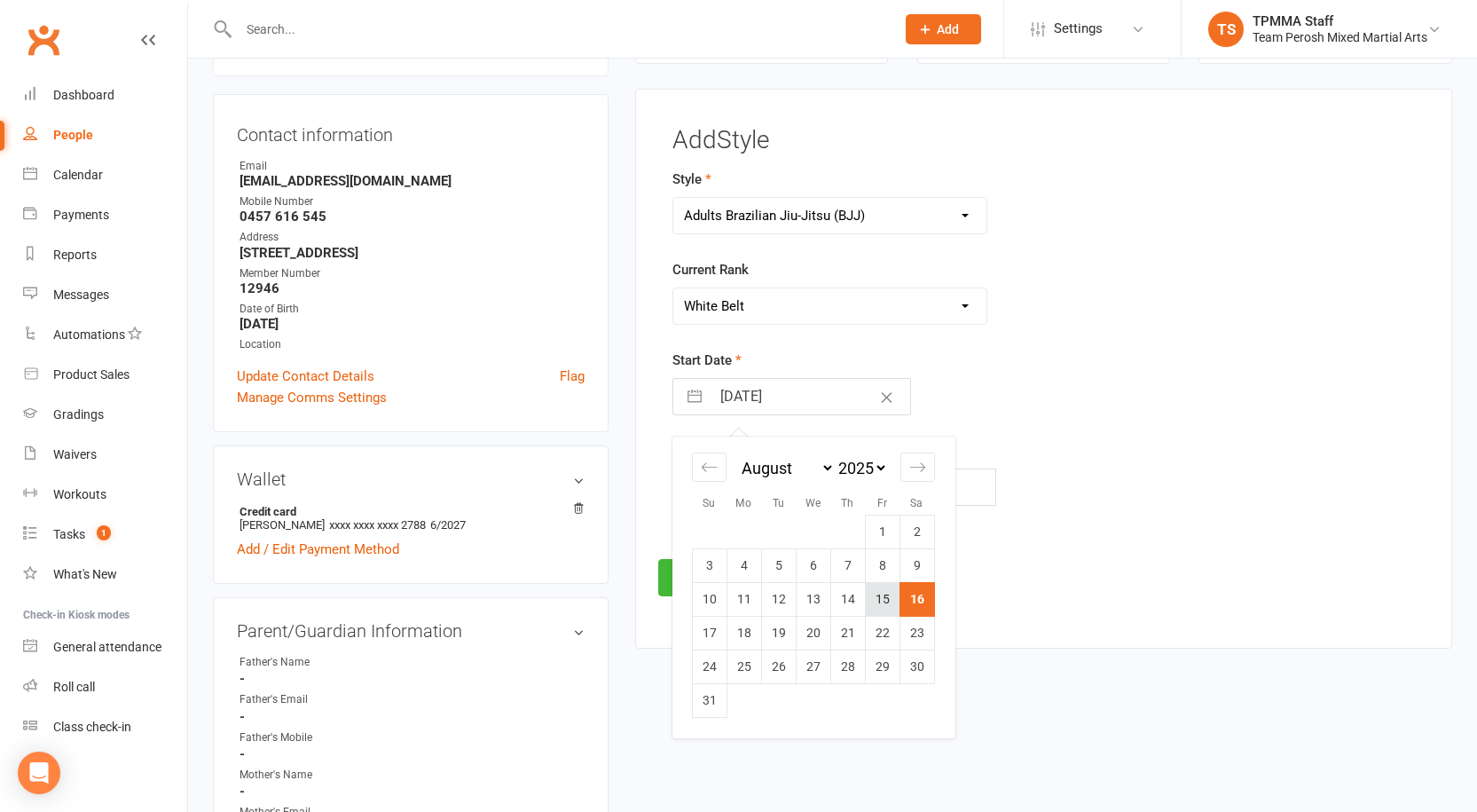
click at [879, 604] on td "15" at bounding box center [882, 599] width 34 height 33
type input "15 Aug 2025"
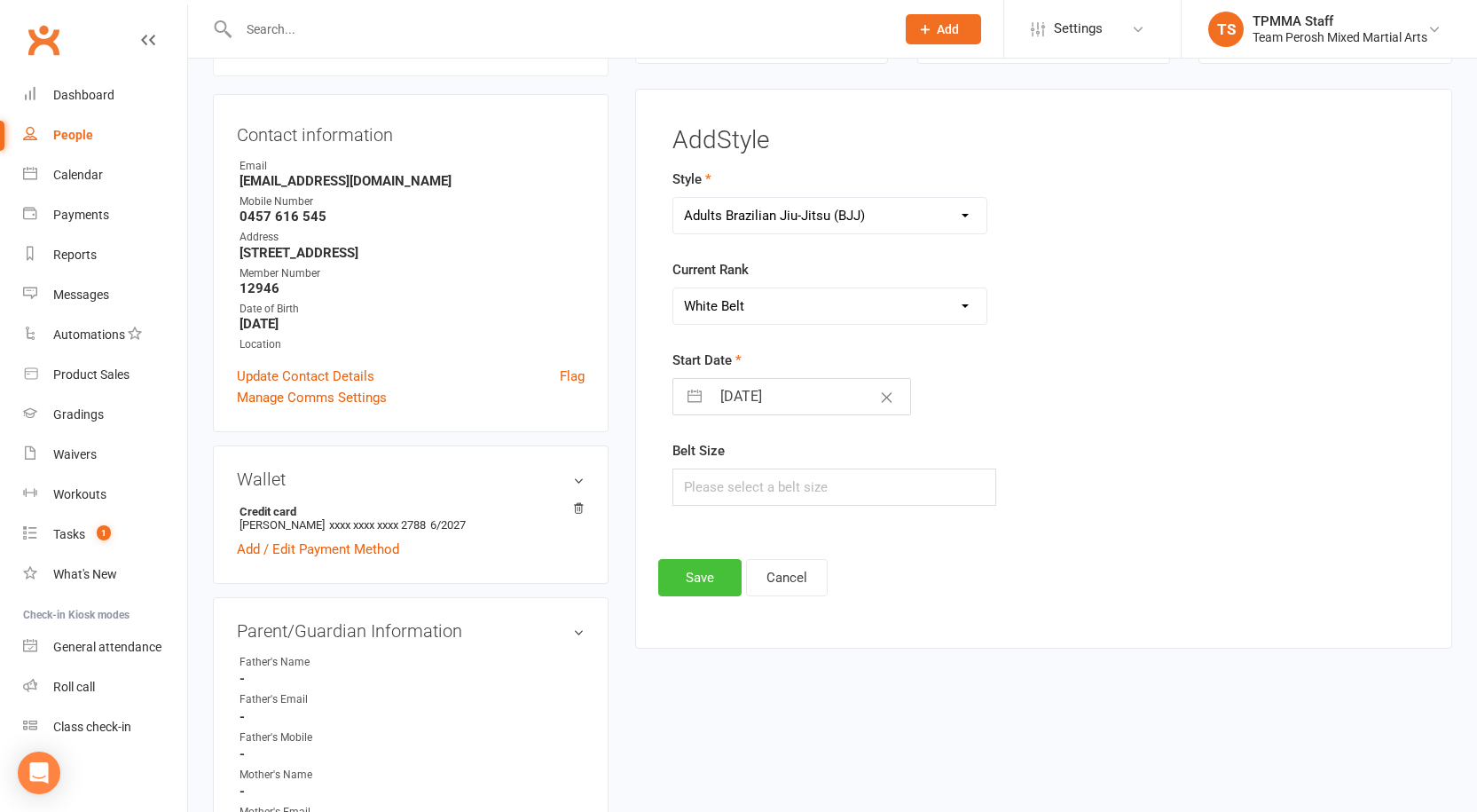
click at [700, 569] on button "Save" at bounding box center [700, 577] width 84 height 37
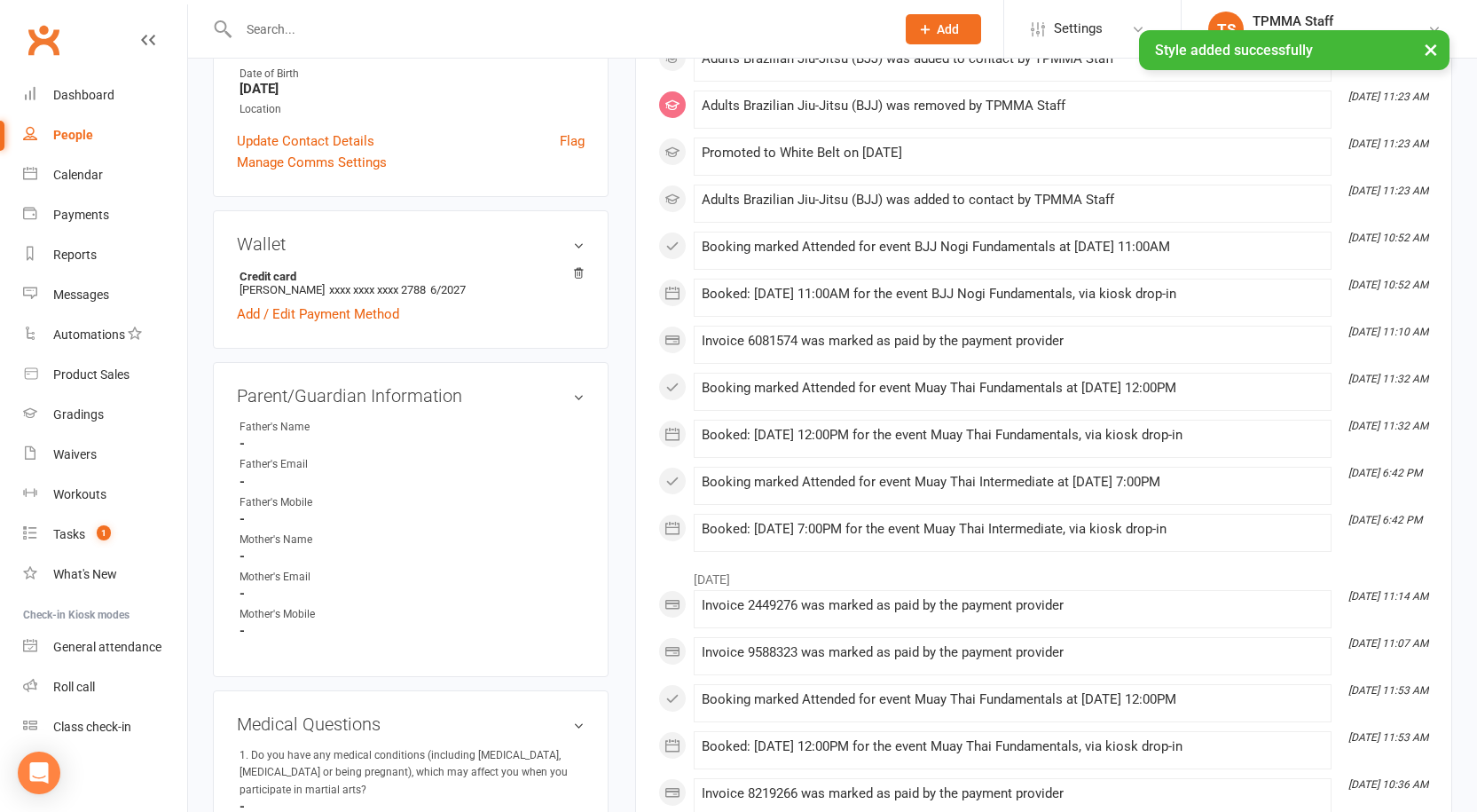
scroll to position [0, 0]
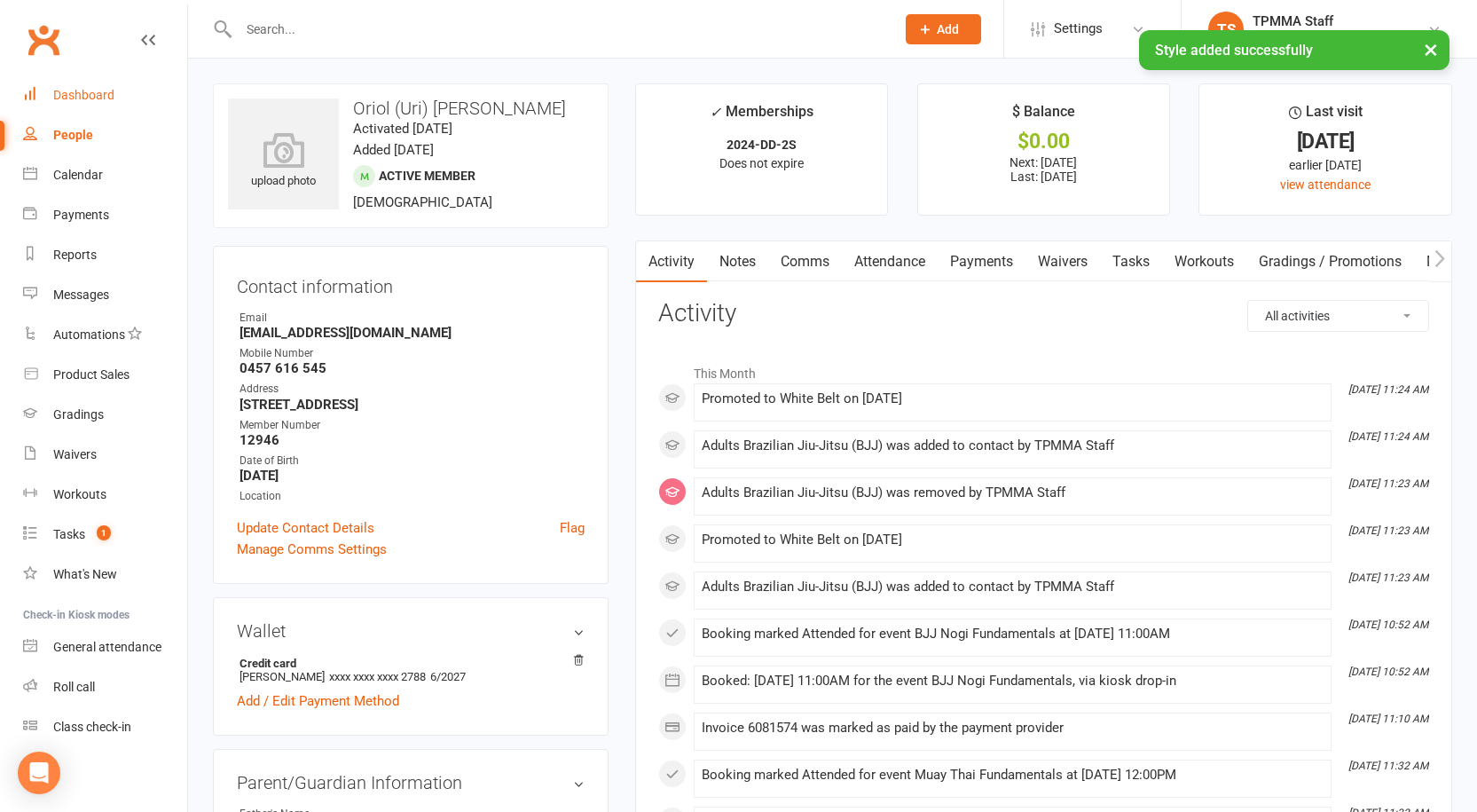
click at [93, 91] on div "Dashboard" at bounding box center [84, 94] width 61 height 14
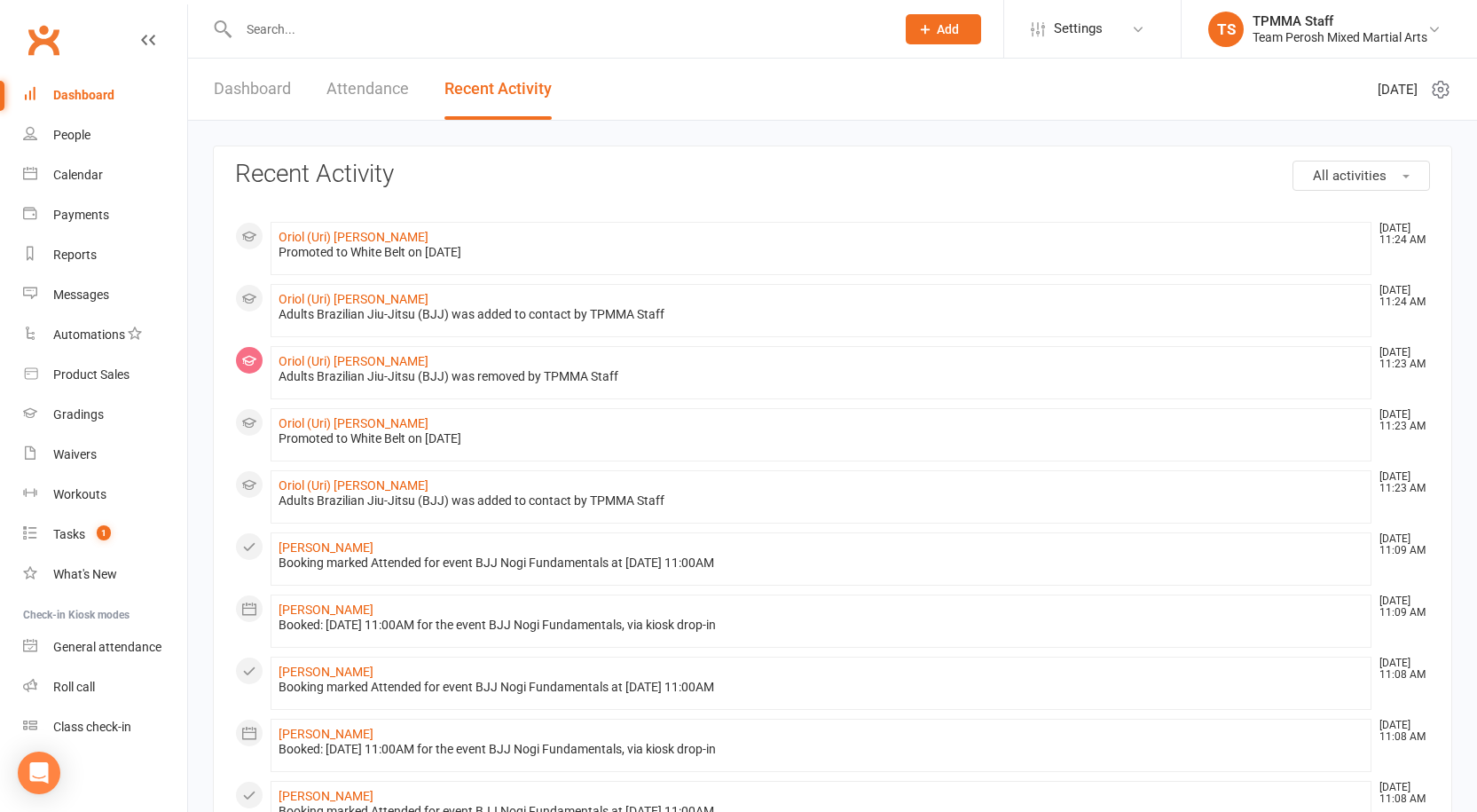
click at [268, 29] on input "text" at bounding box center [558, 29] width 650 height 25
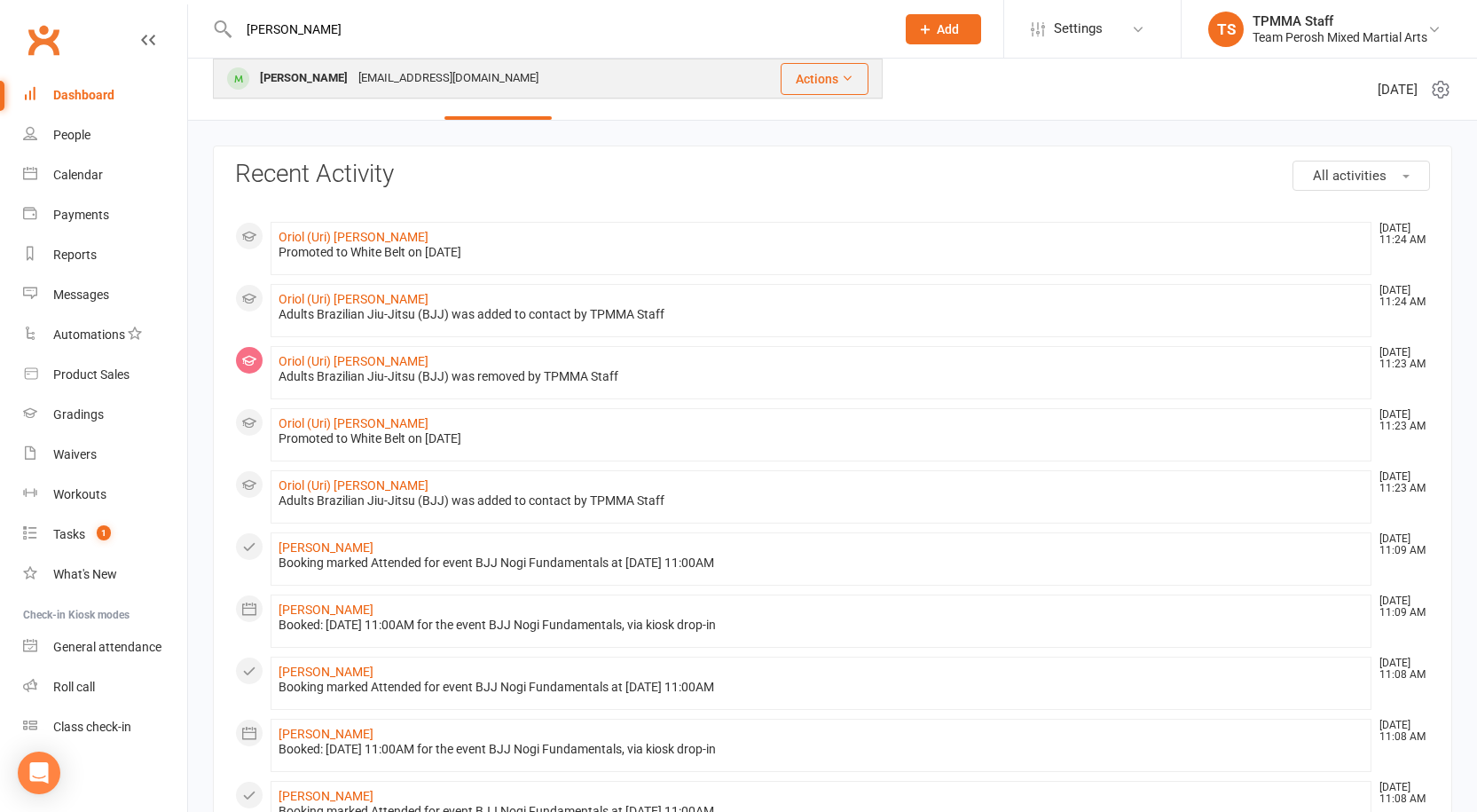
type input "habib"
click at [437, 80] on div "[EMAIL_ADDRESS][DOMAIN_NAME]" at bounding box center [448, 79] width 191 height 26
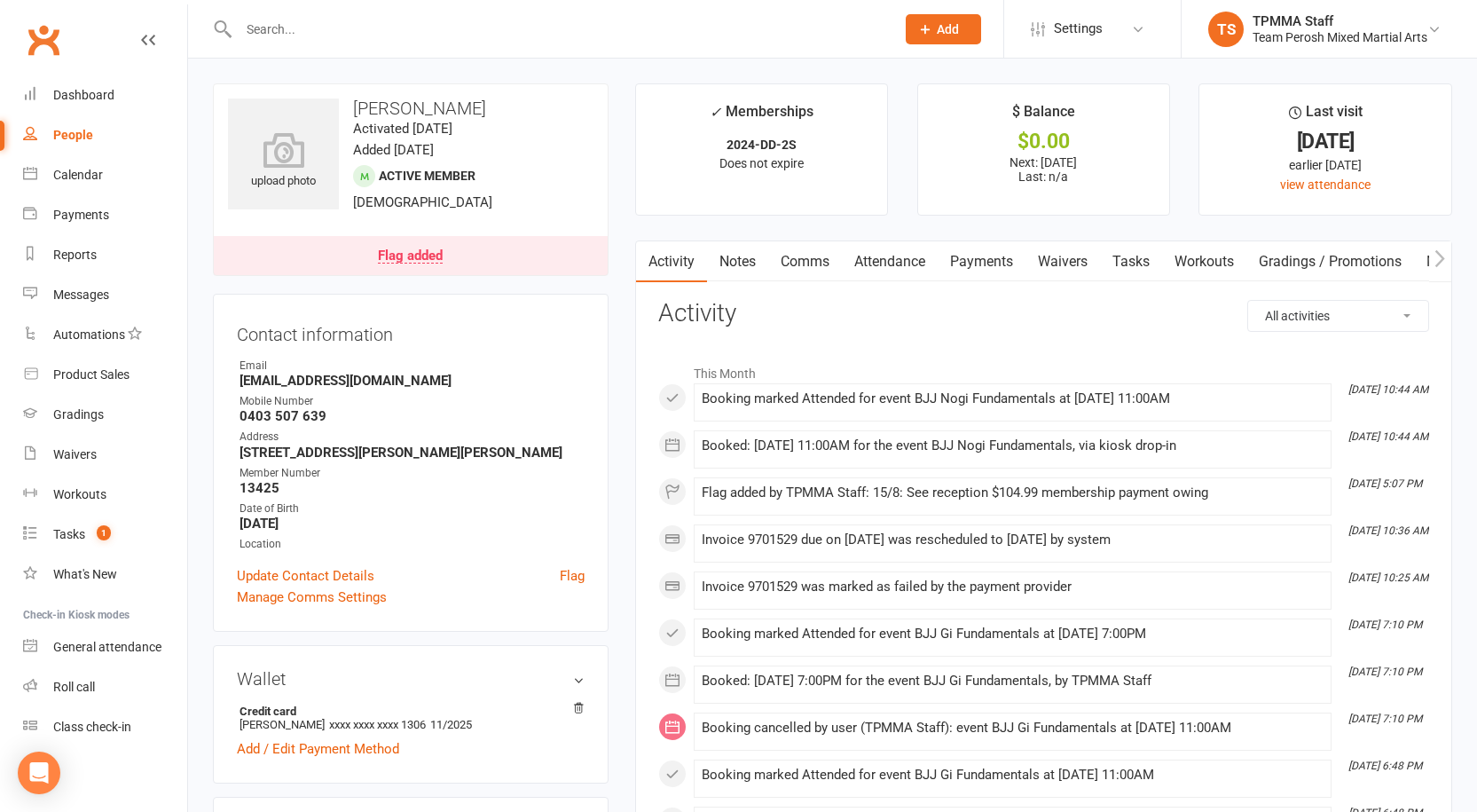
click at [414, 261] on div "Flag added" at bounding box center [410, 257] width 65 height 14
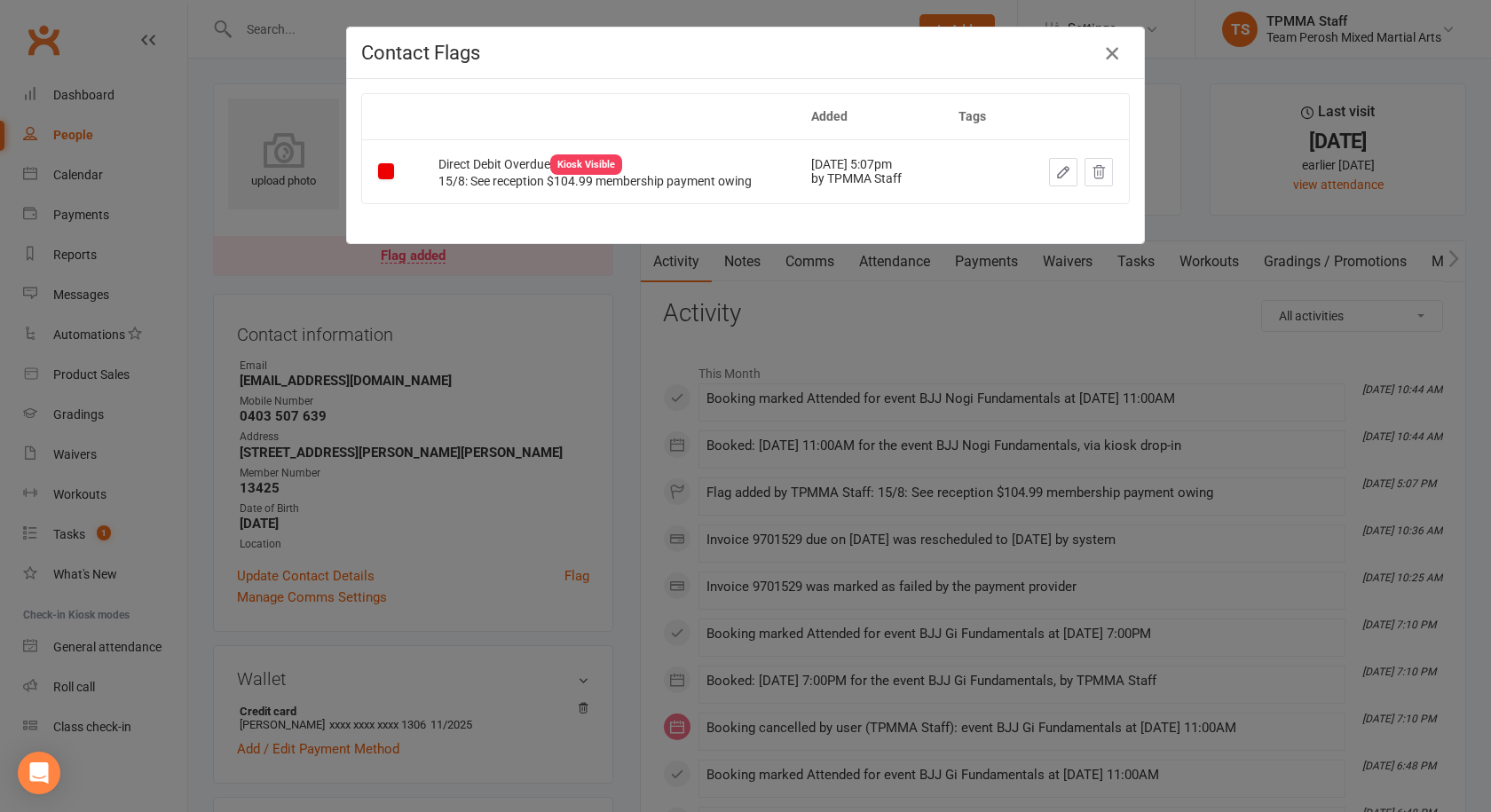
click at [1103, 50] on icon "button" at bounding box center [1112, 53] width 22 height 22
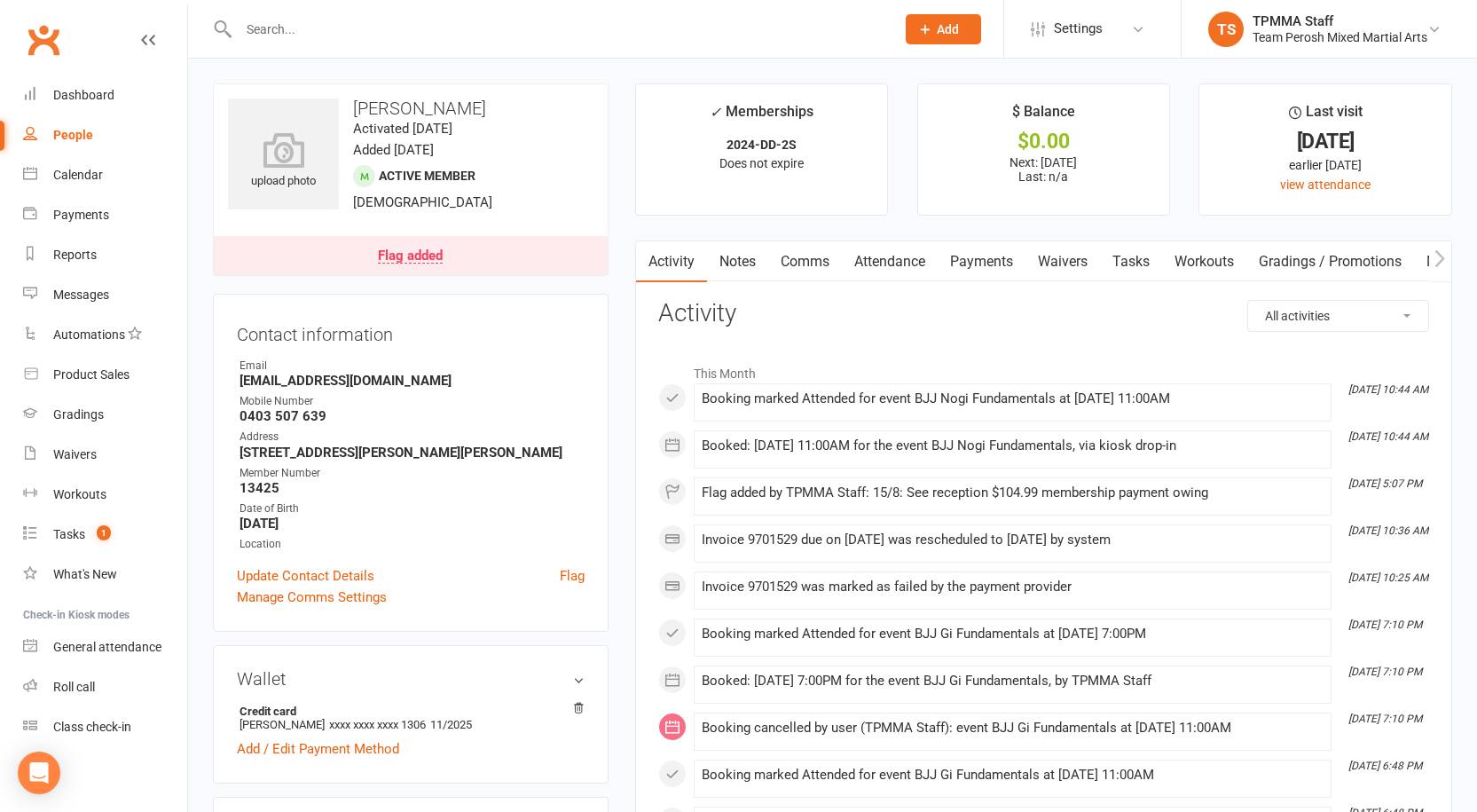
click at [981, 264] on link "Payments" at bounding box center [981, 261] width 88 height 41
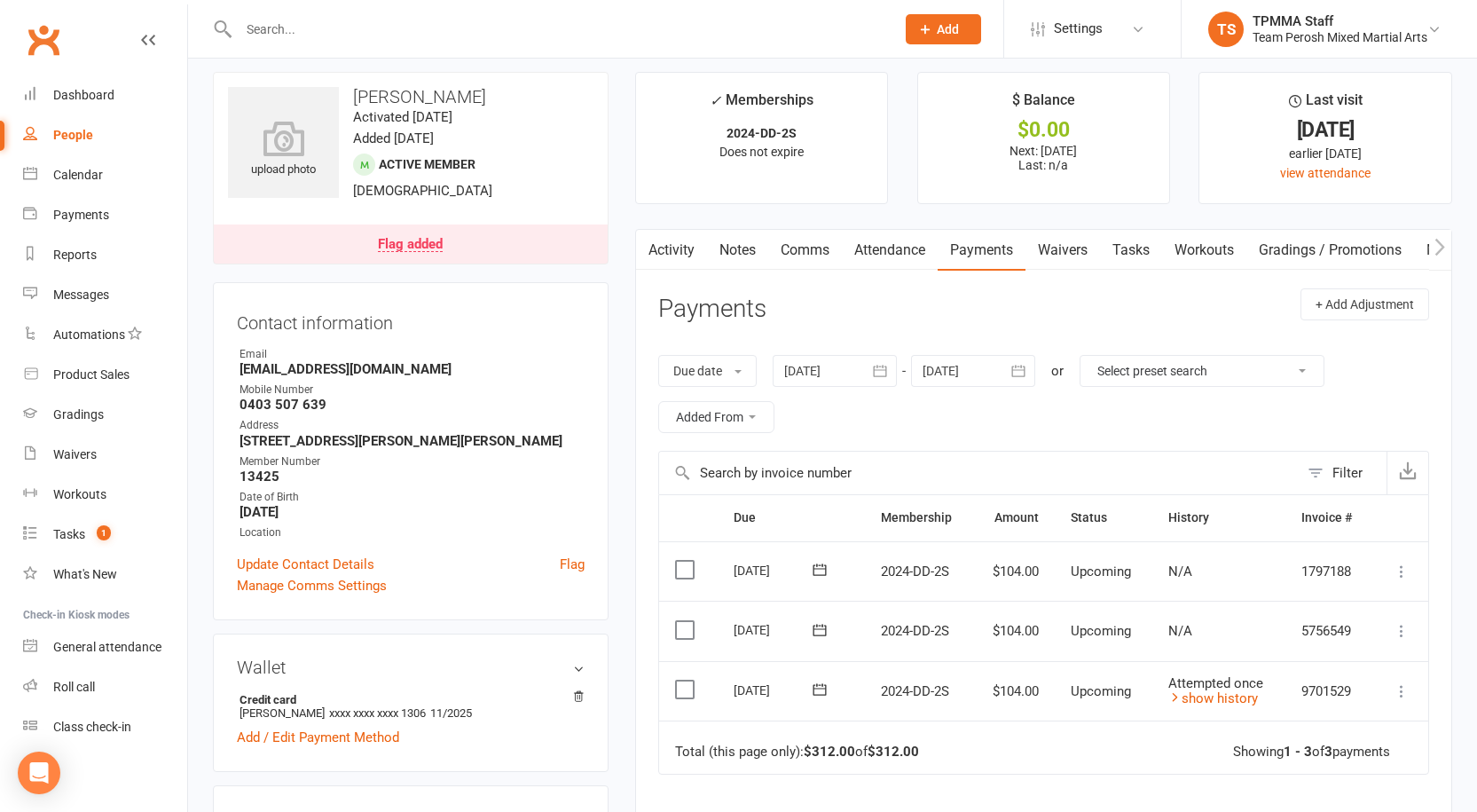
scroll to position [177, 0]
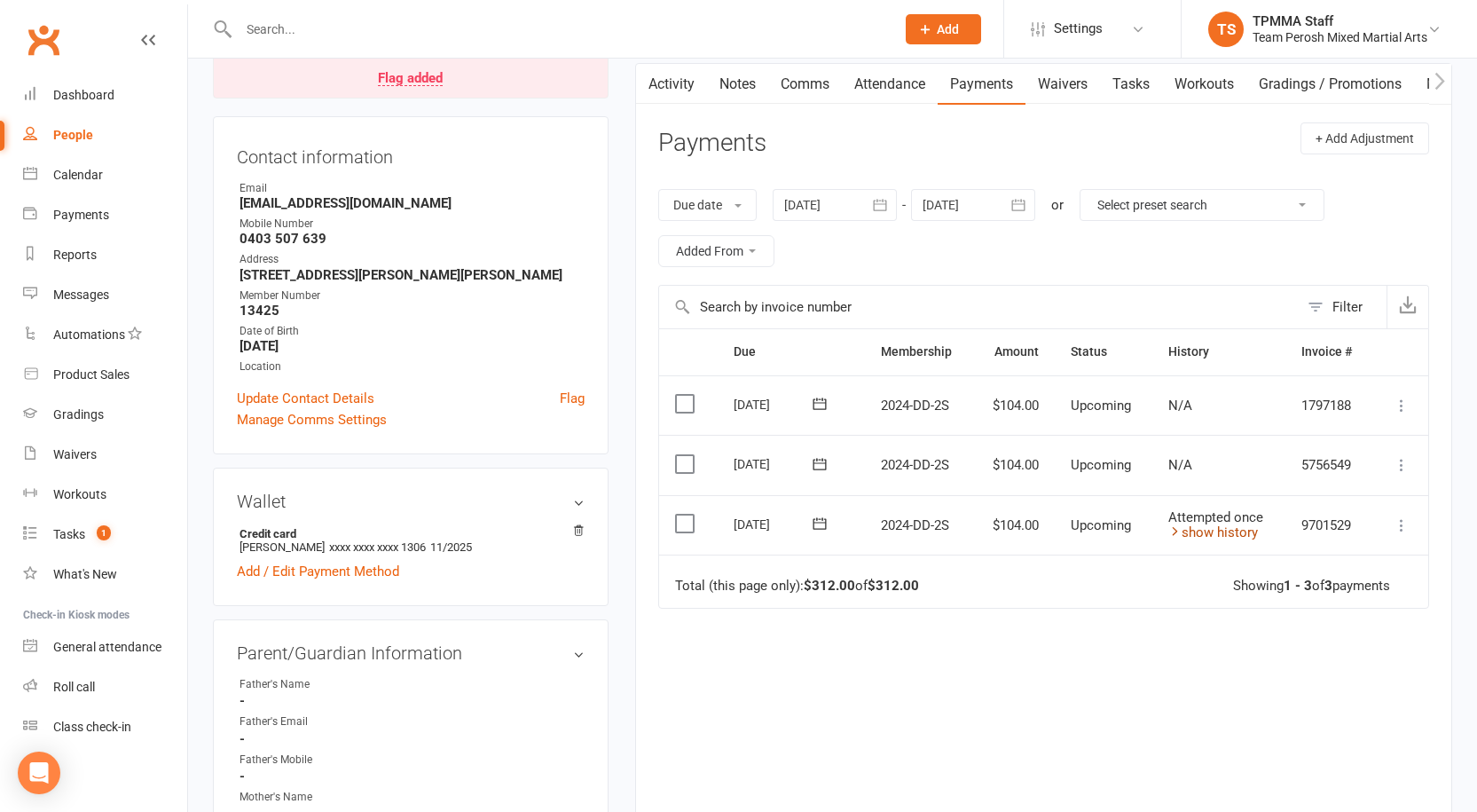
click at [1235, 540] on link "show history" at bounding box center [1212, 532] width 89 height 16
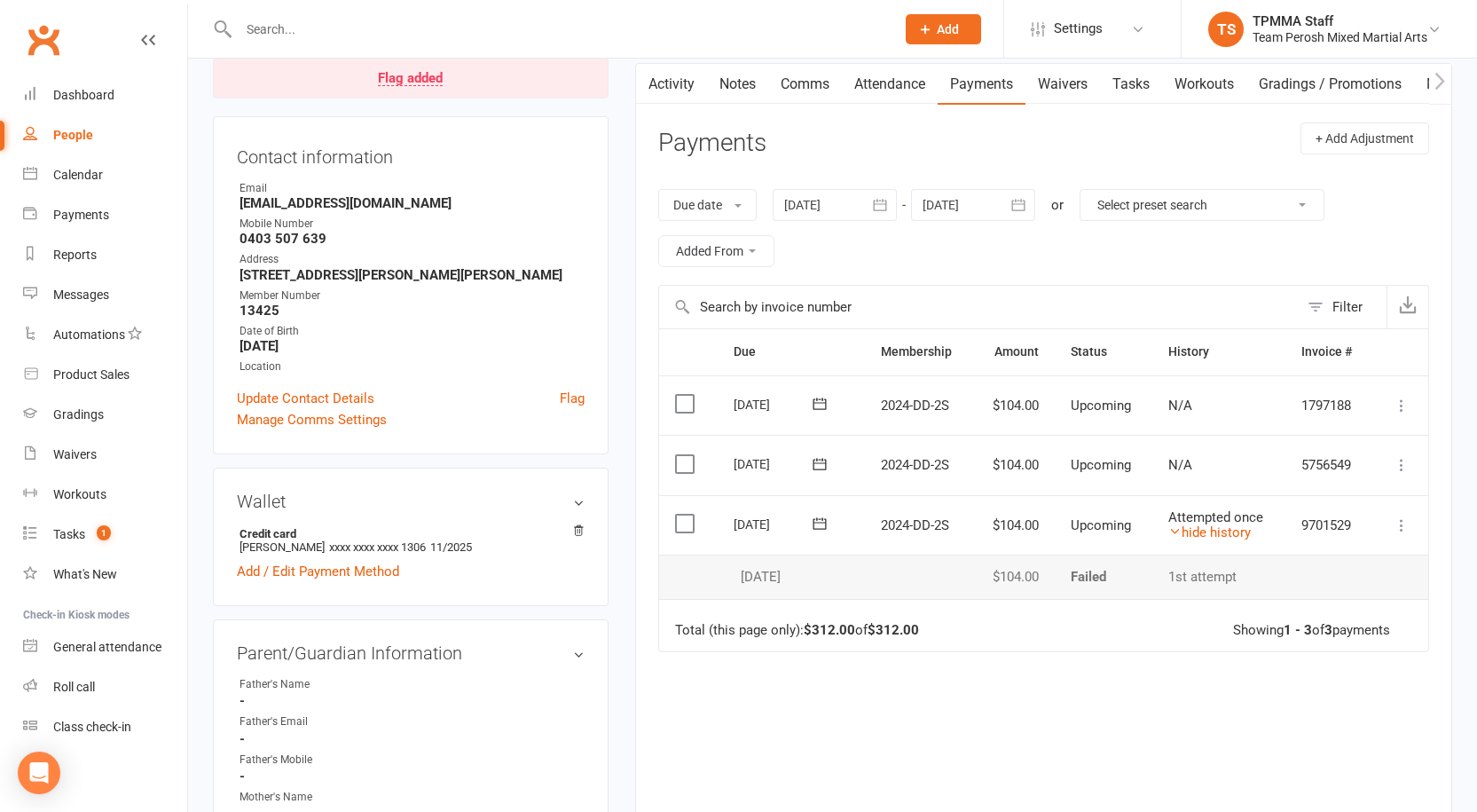
scroll to position [0, 0]
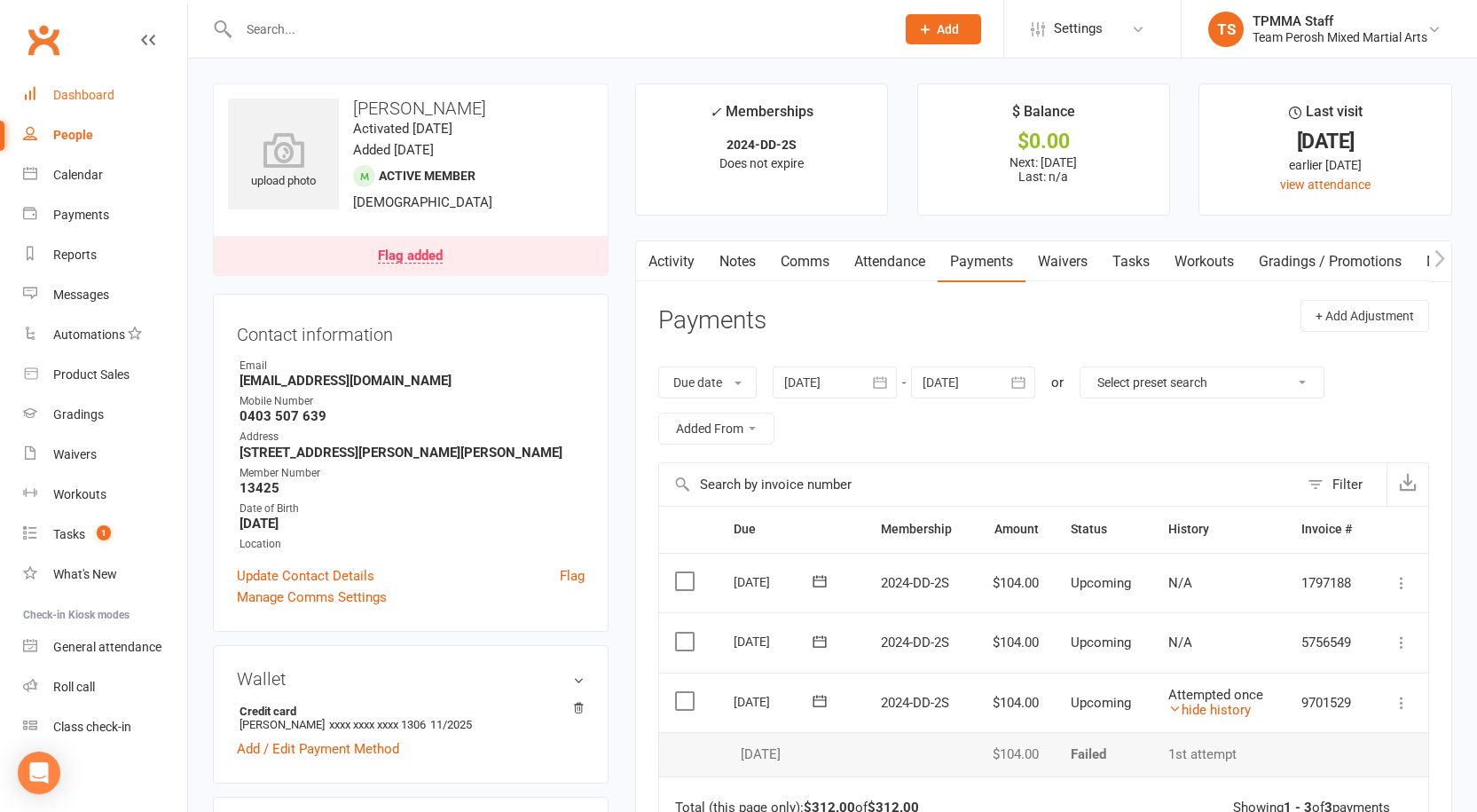
click at [72, 86] on link "Dashboard" at bounding box center [104, 95] width 164 height 40
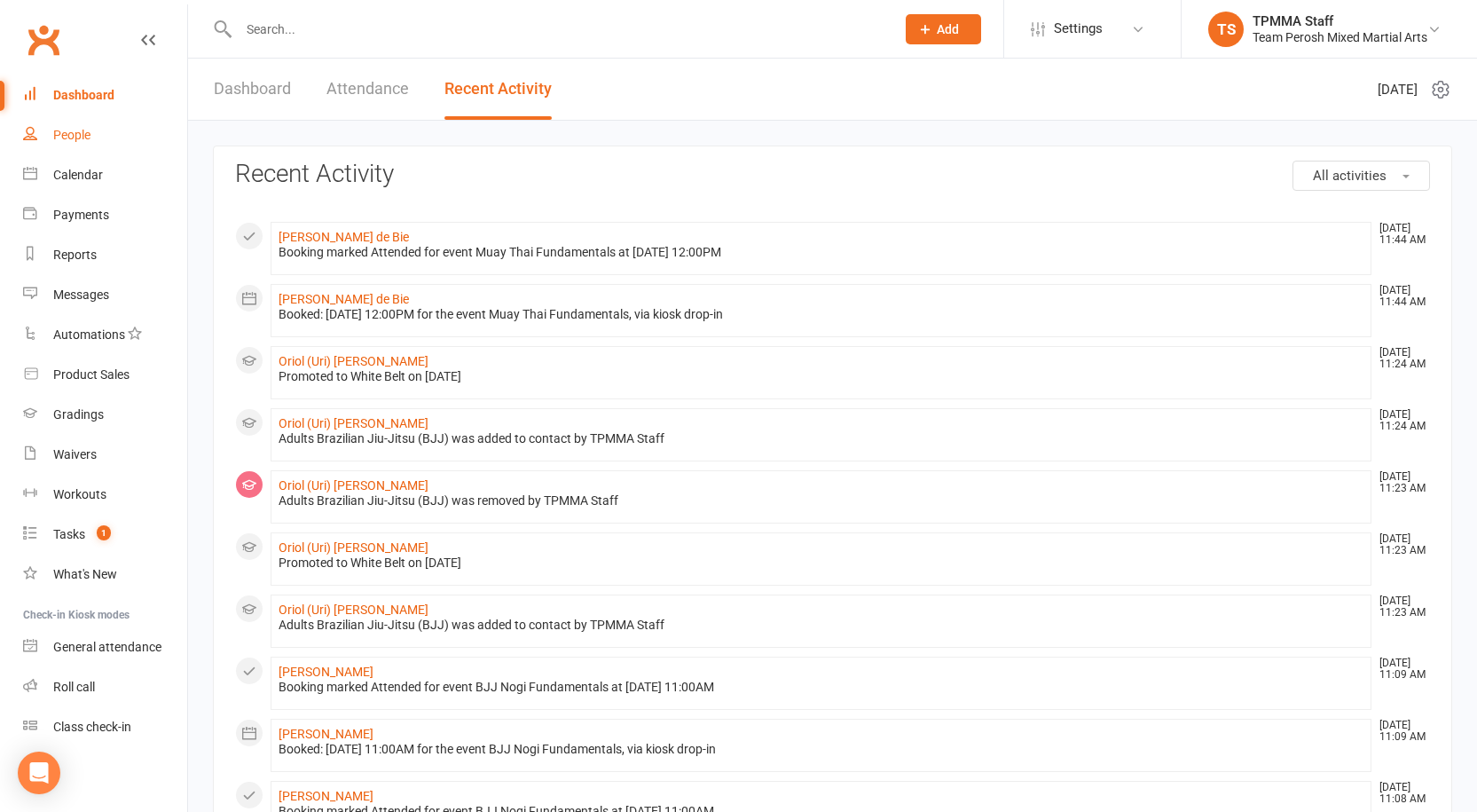
click at [84, 130] on div "People" at bounding box center [72, 135] width 37 height 14
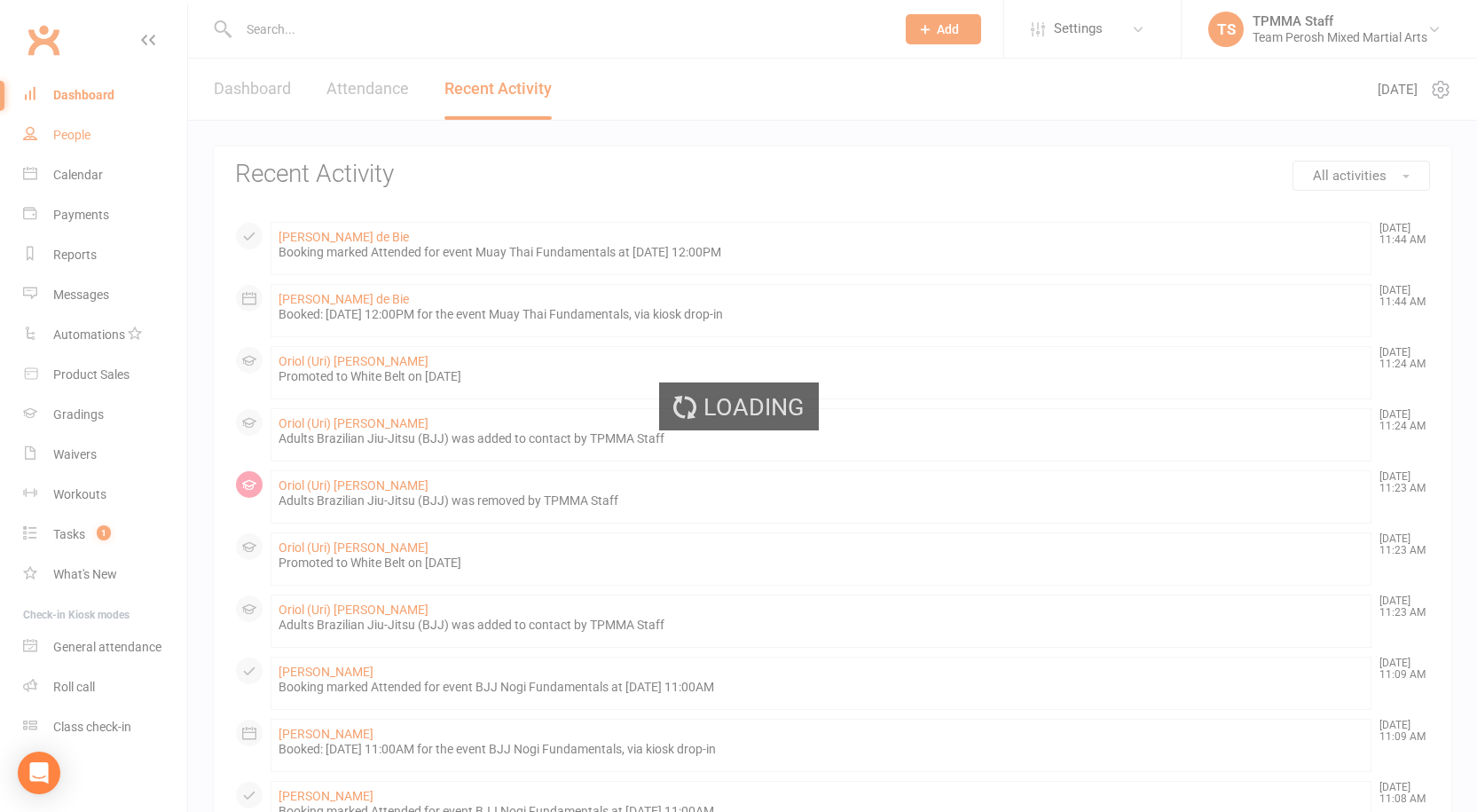
select select "active_trial"
select select "100"
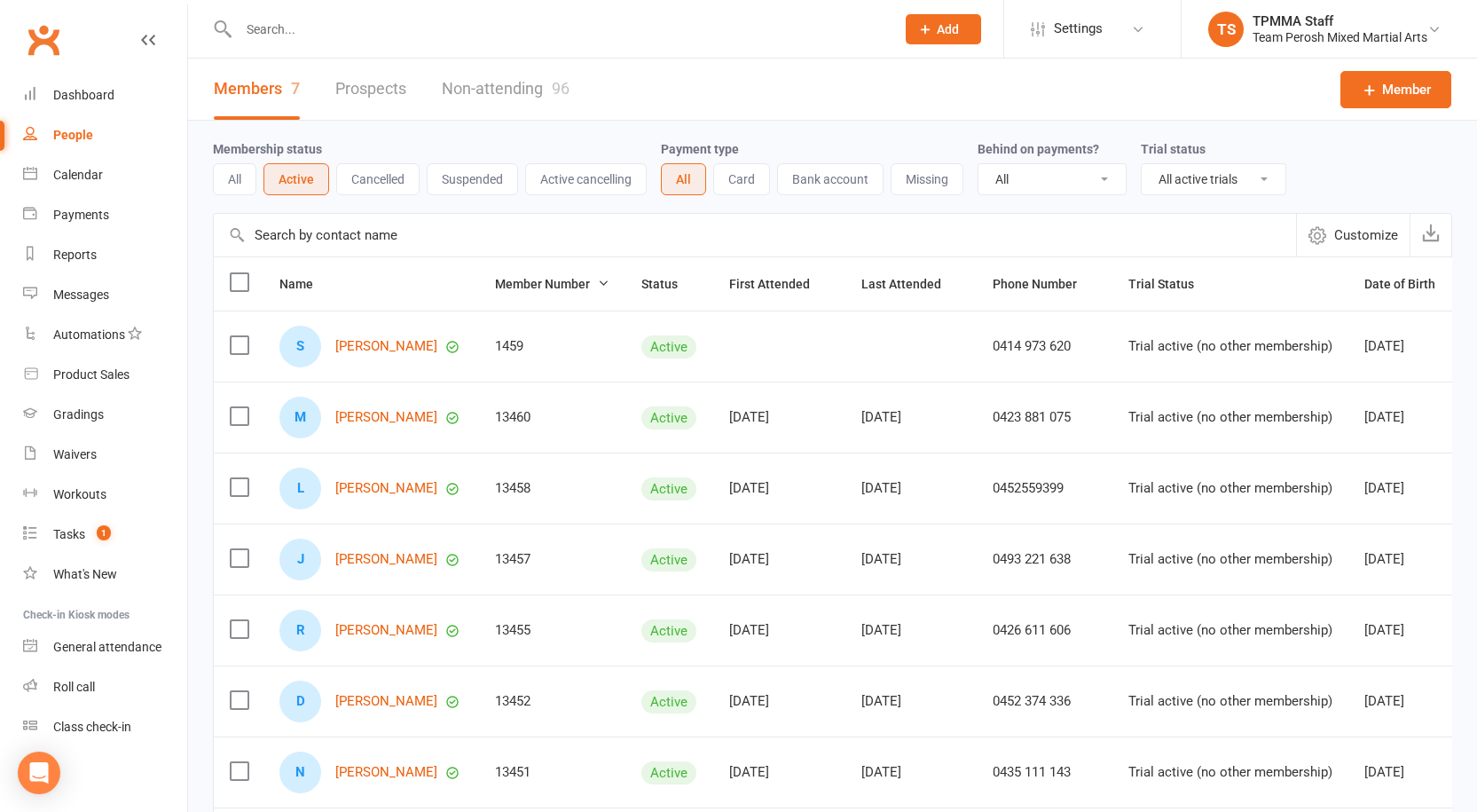
click at [417, 42] on div at bounding box center [548, 29] width 670 height 58
click at [416, 29] on input "text" at bounding box center [558, 29] width 650 height 25
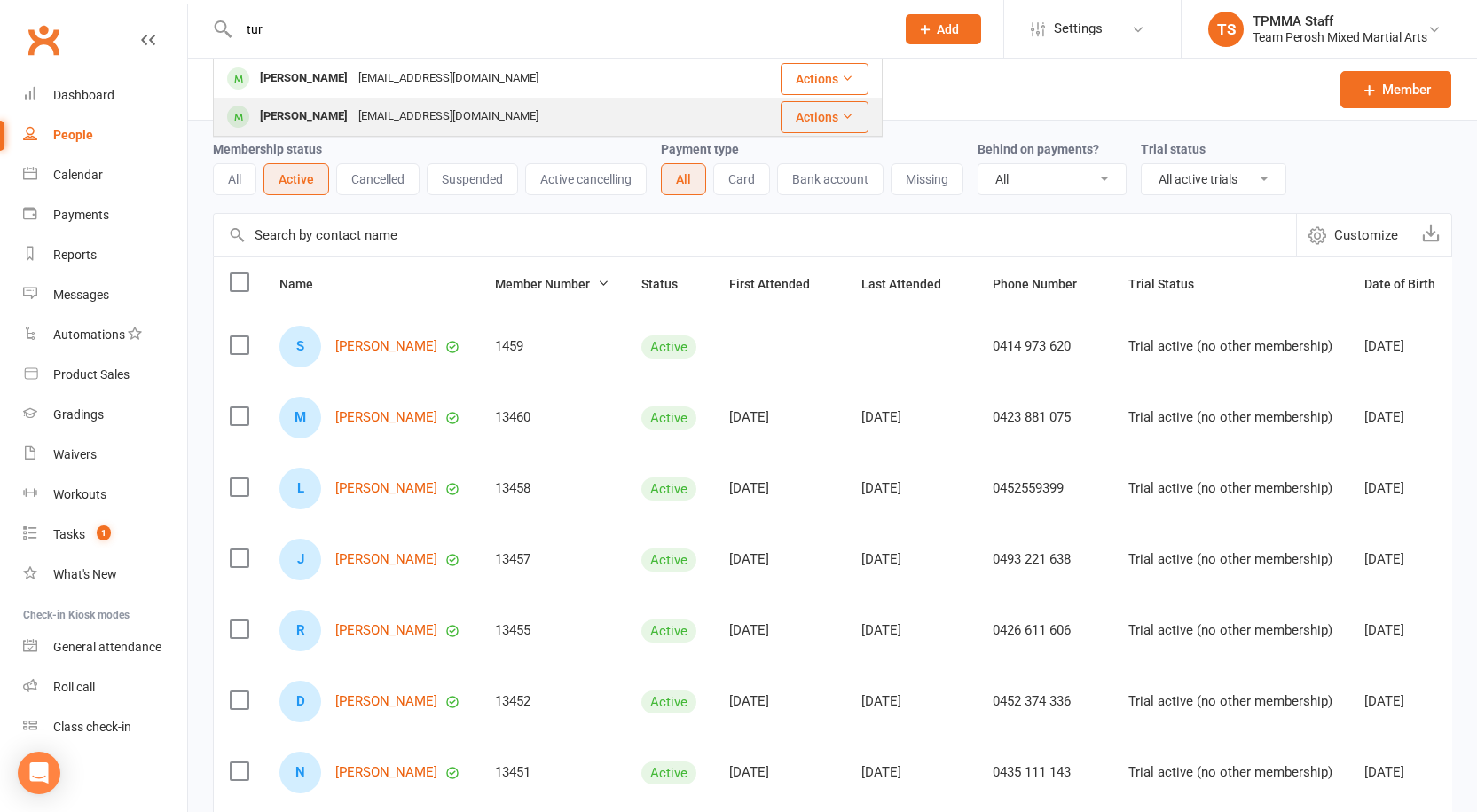
type input "tur"
click at [353, 111] on div "[EMAIL_ADDRESS][DOMAIN_NAME]" at bounding box center [448, 117] width 191 height 26
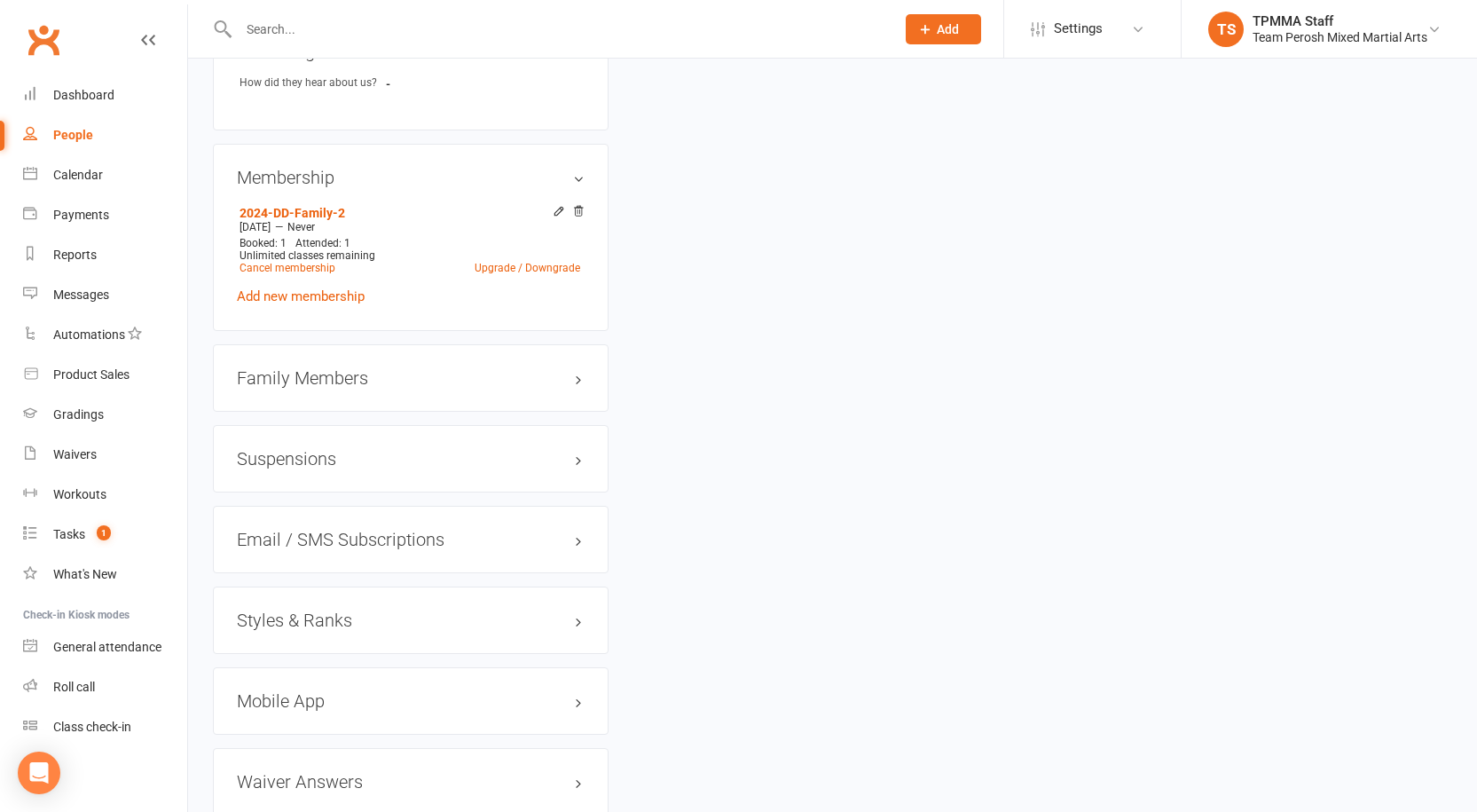
scroll to position [1331, 0]
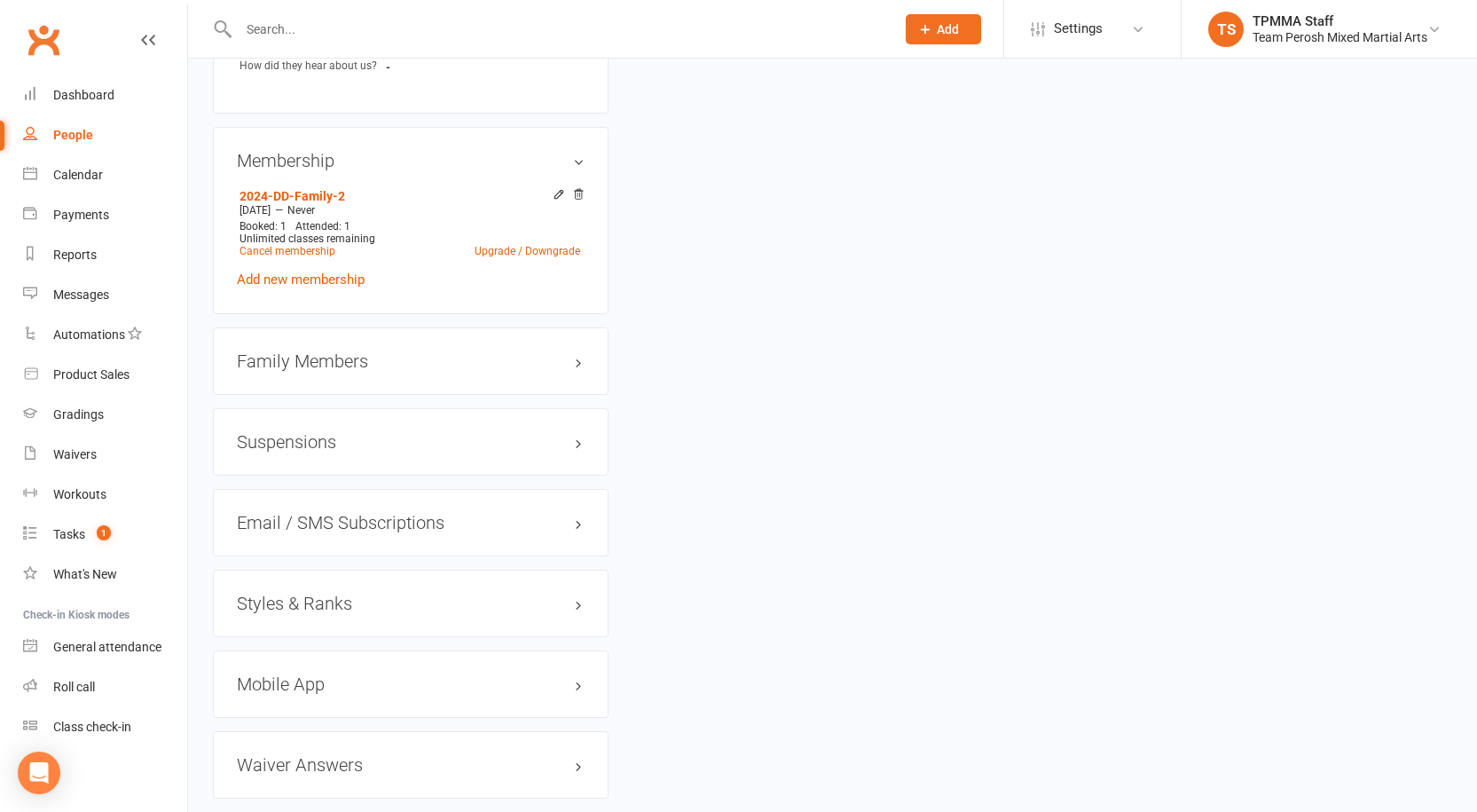
click at [305, 594] on h3 "Styles & Ranks" at bounding box center [411, 604] width 348 height 20
click at [289, 665] on link "Add new style" at bounding box center [278, 672] width 83 height 16
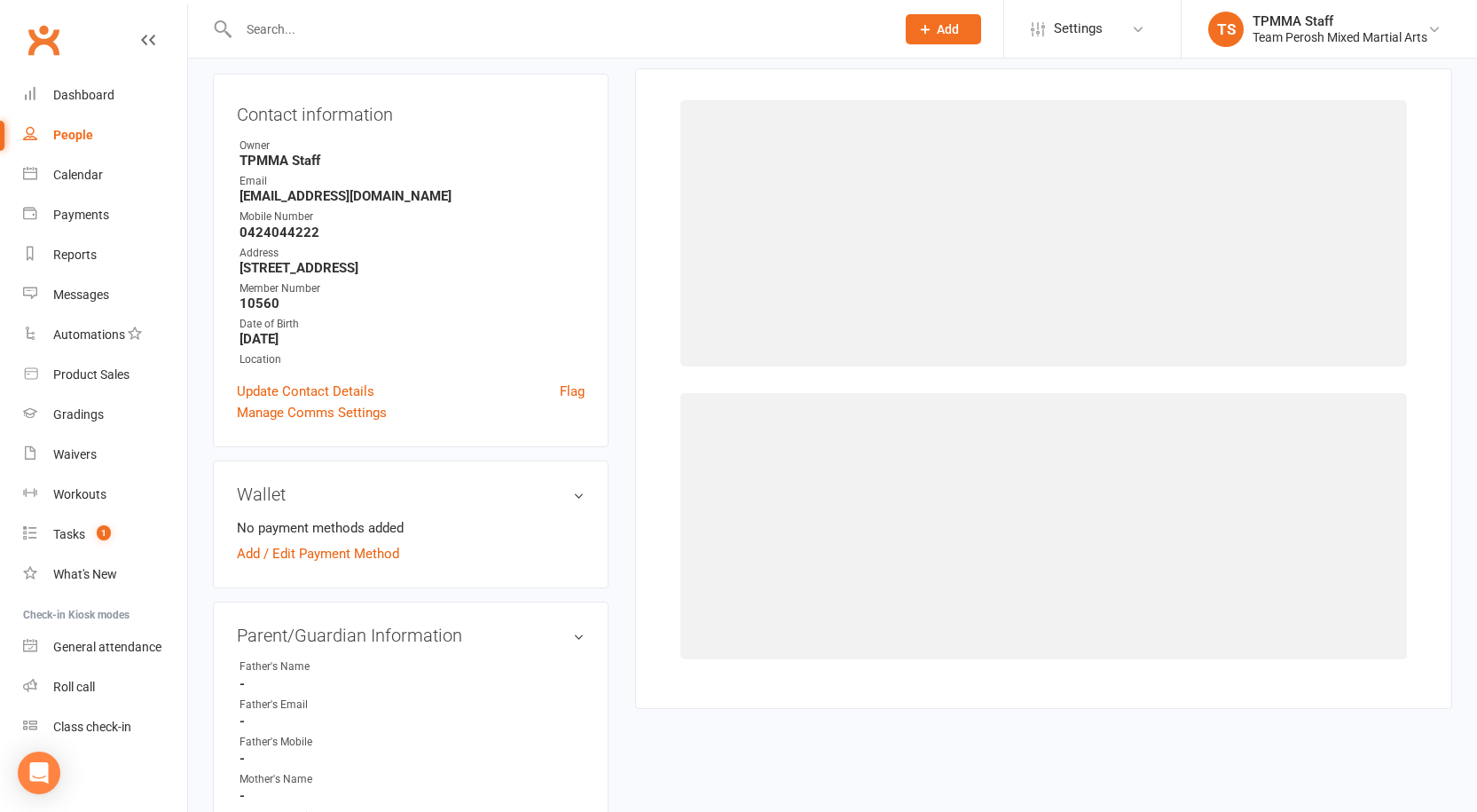
scroll to position [151, 0]
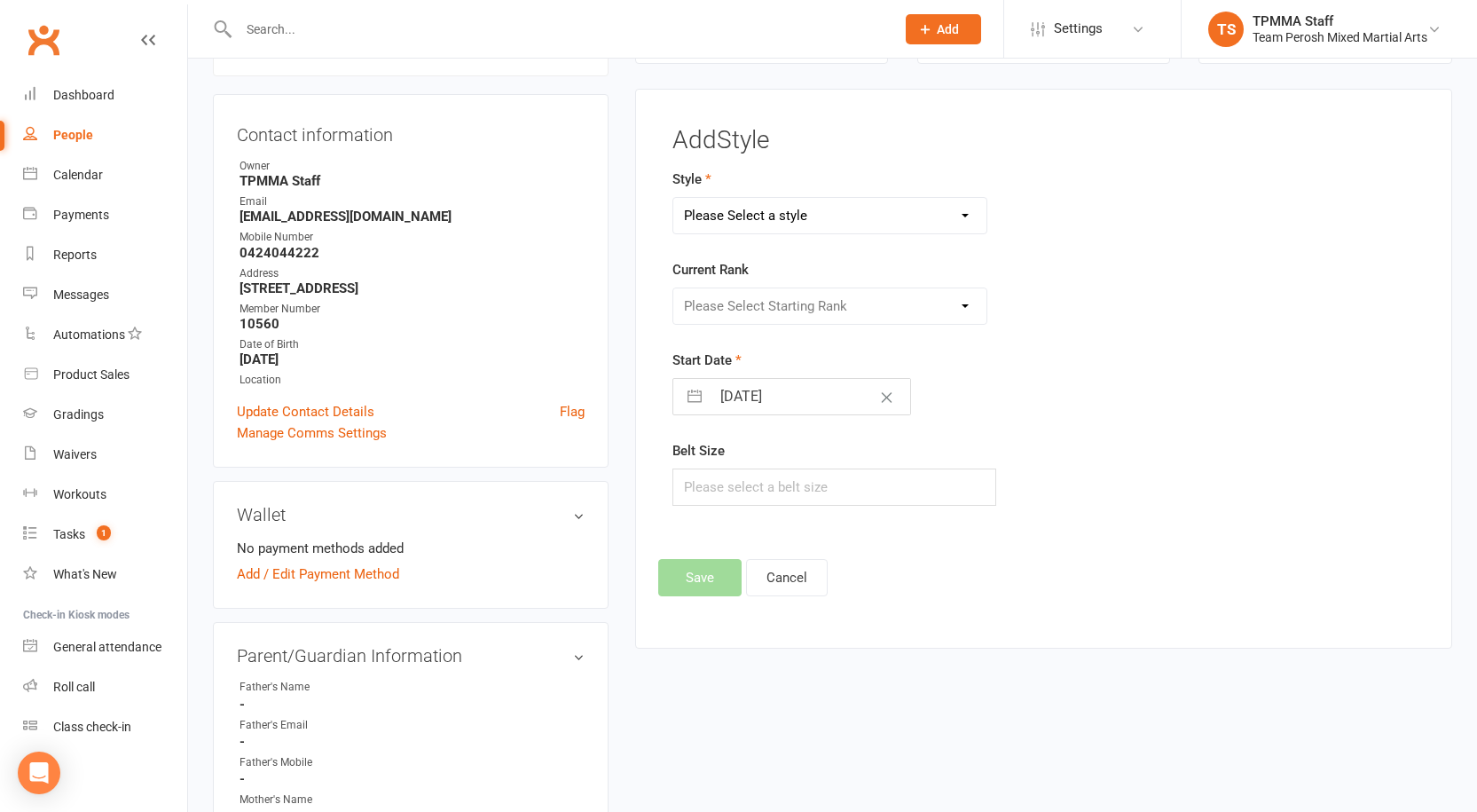
click at [769, 211] on select "Please Select a style Adults Brazilian Jiu-Jitsu (BJJ) Adults Muay Thai Kickbox…" at bounding box center [830, 215] width 314 height 35
select select "3313"
click at [674, 198] on select "Please Select a style Adults Brazilian Jiu-Jitsu (BJJ) Adults Muay Thai Kickbox…" at bounding box center [830, 215] width 314 height 35
click at [783, 299] on select "Please Select Starting Rank White T-Shirt Yellow T-Shirt Orange T-Shirt Red T-S…" at bounding box center [830, 306] width 314 height 35
select select "37658"
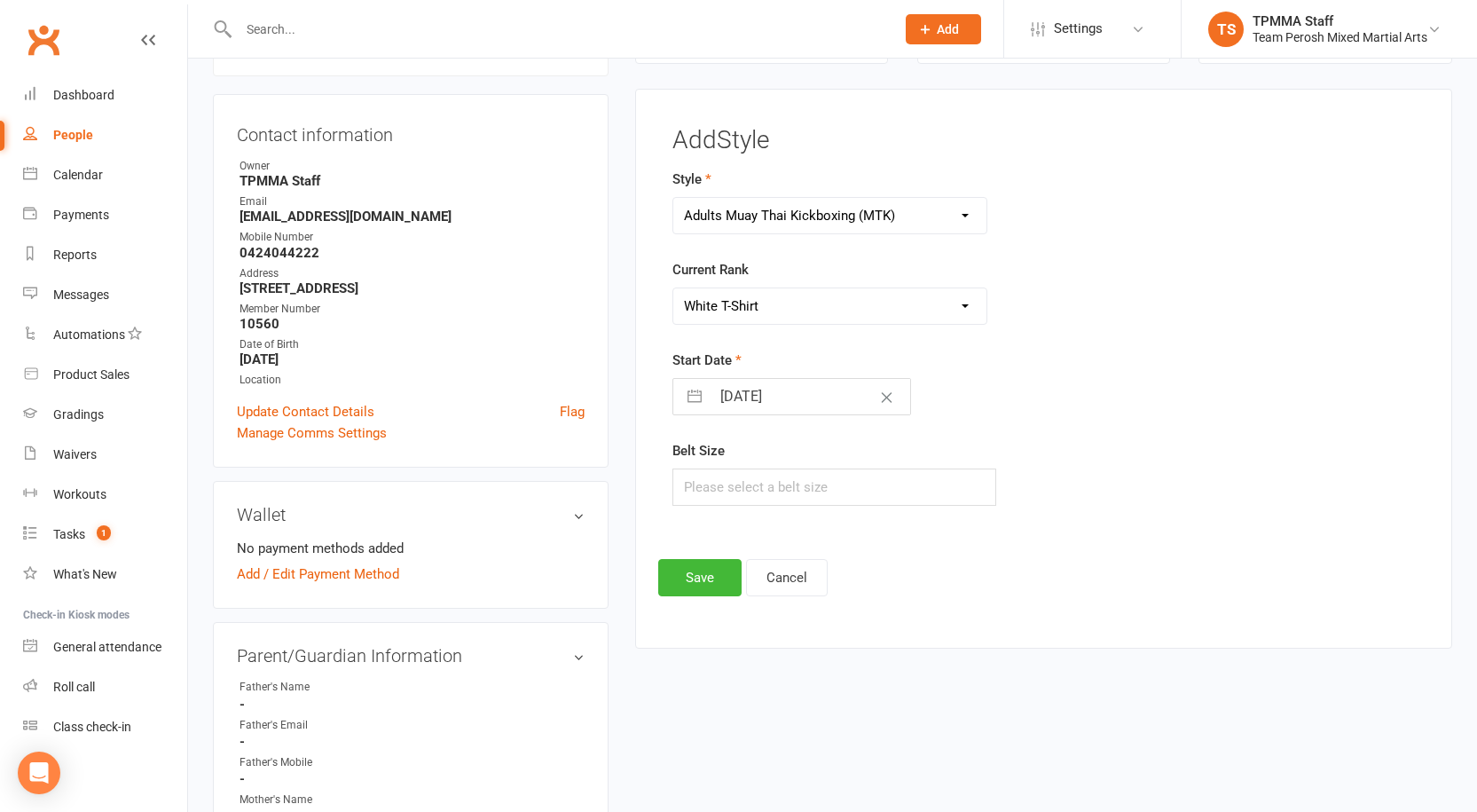
click at [674, 288] on select "Please Select Starting Rank White T-Shirt Yellow T-Shirt Orange T-Shirt Red T-S…" at bounding box center [830, 306] width 314 height 35
click at [697, 410] on button "button" at bounding box center [694, 396] width 31 height 35
select select "6"
select select "2025"
select select "7"
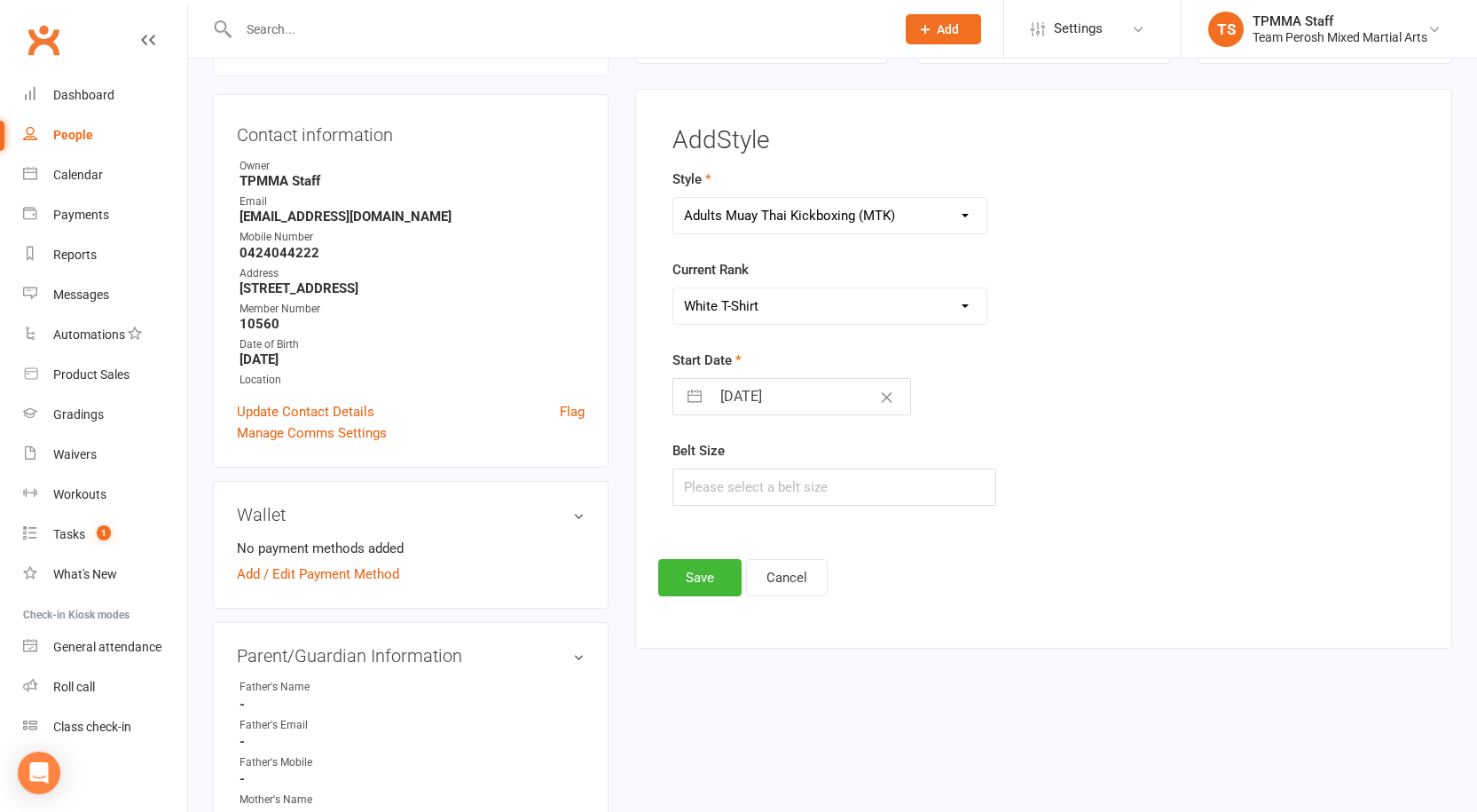
select select "2025"
select select "8"
select select "2025"
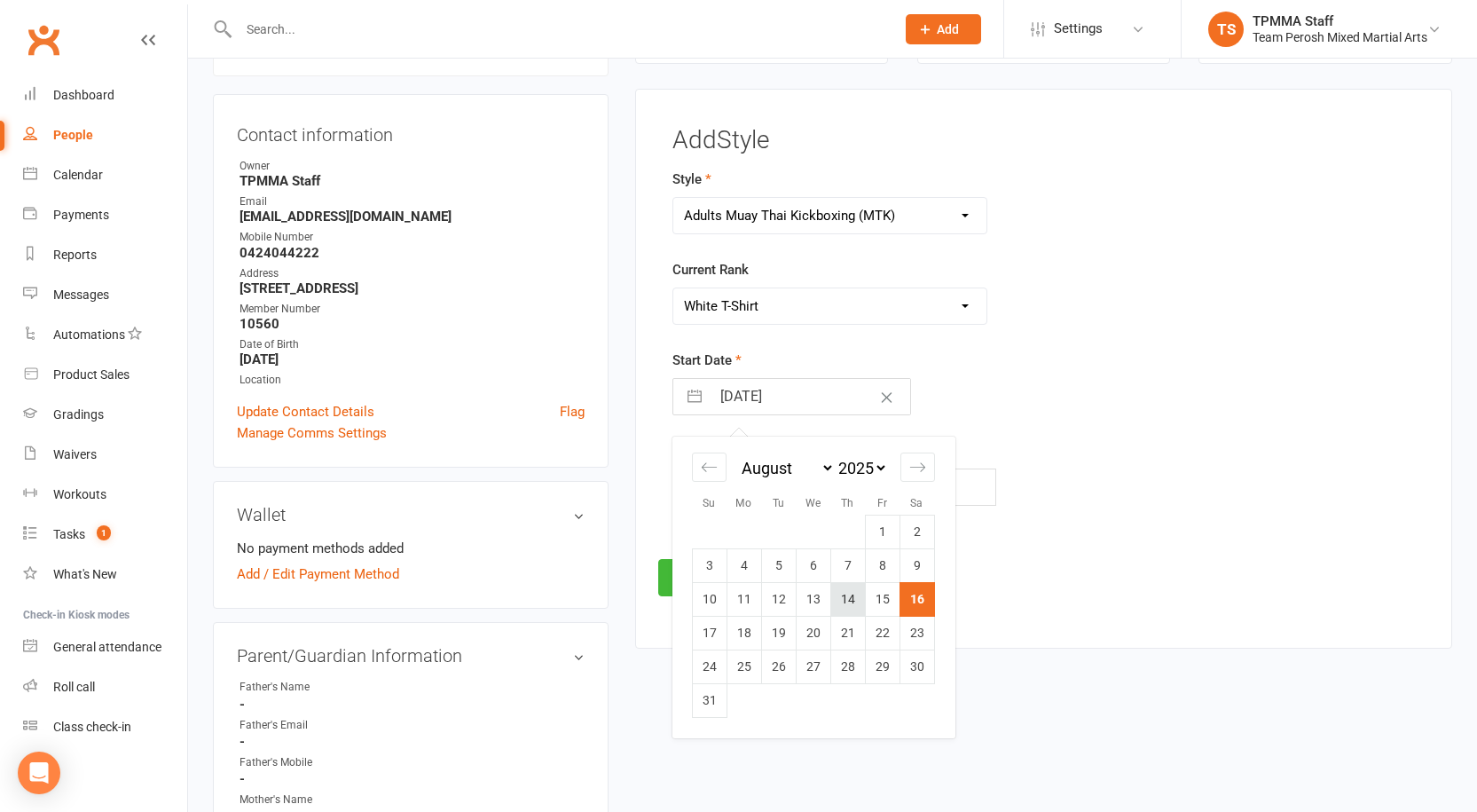
click at [845, 595] on td "14" at bounding box center [848, 599] width 34 height 33
type input "14 Aug 2025"
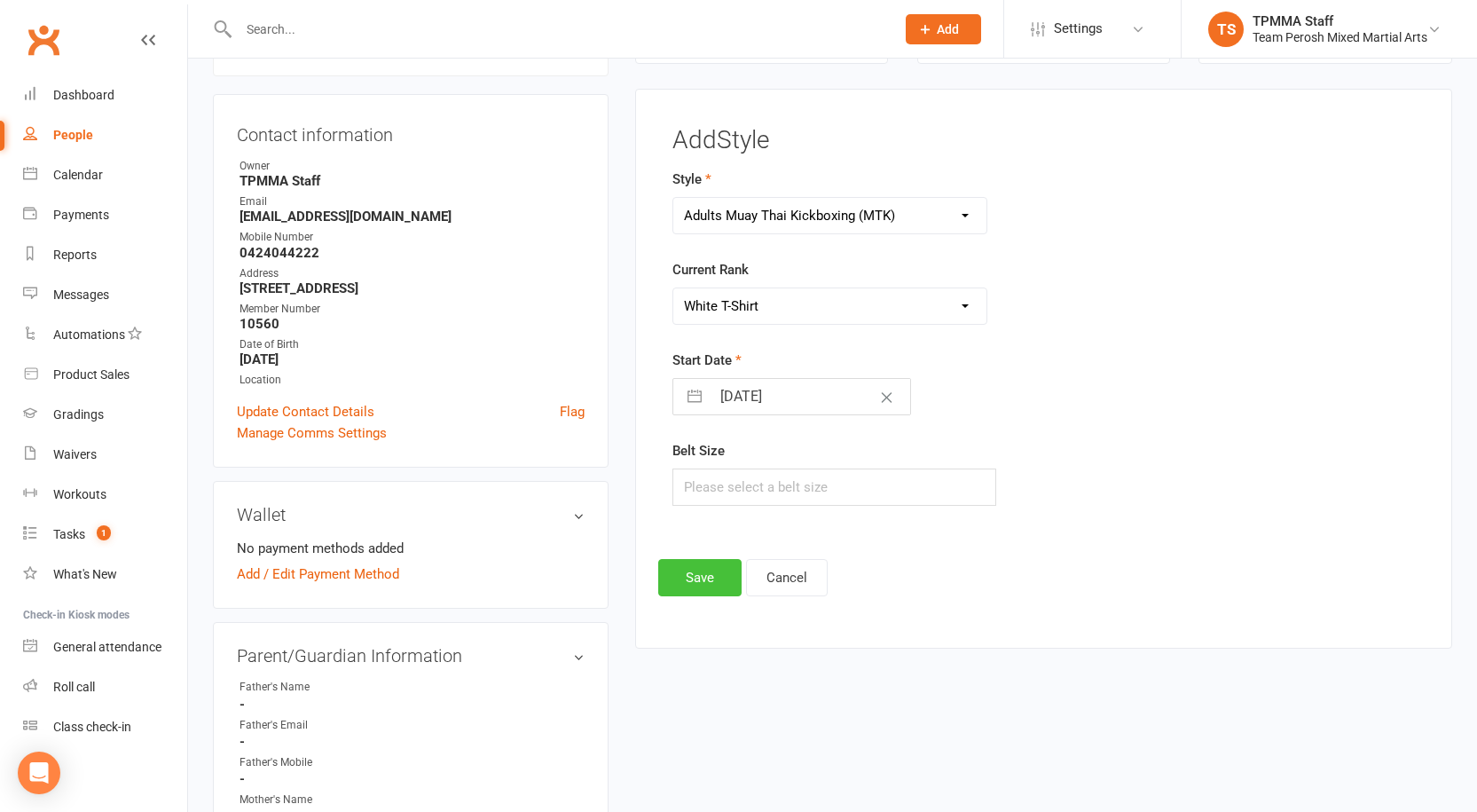
click at [707, 570] on button "Save" at bounding box center [700, 577] width 84 height 37
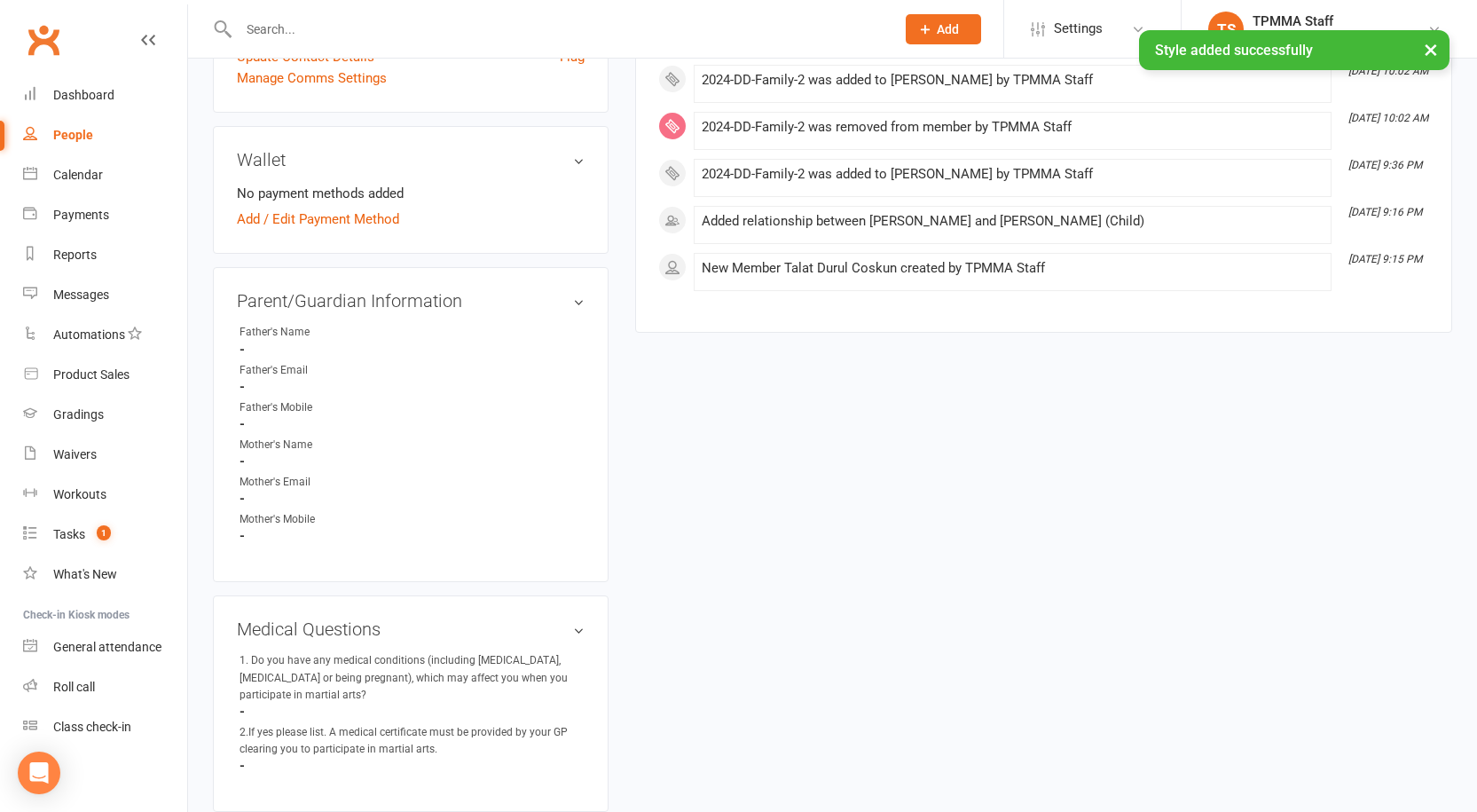
scroll to position [0, 0]
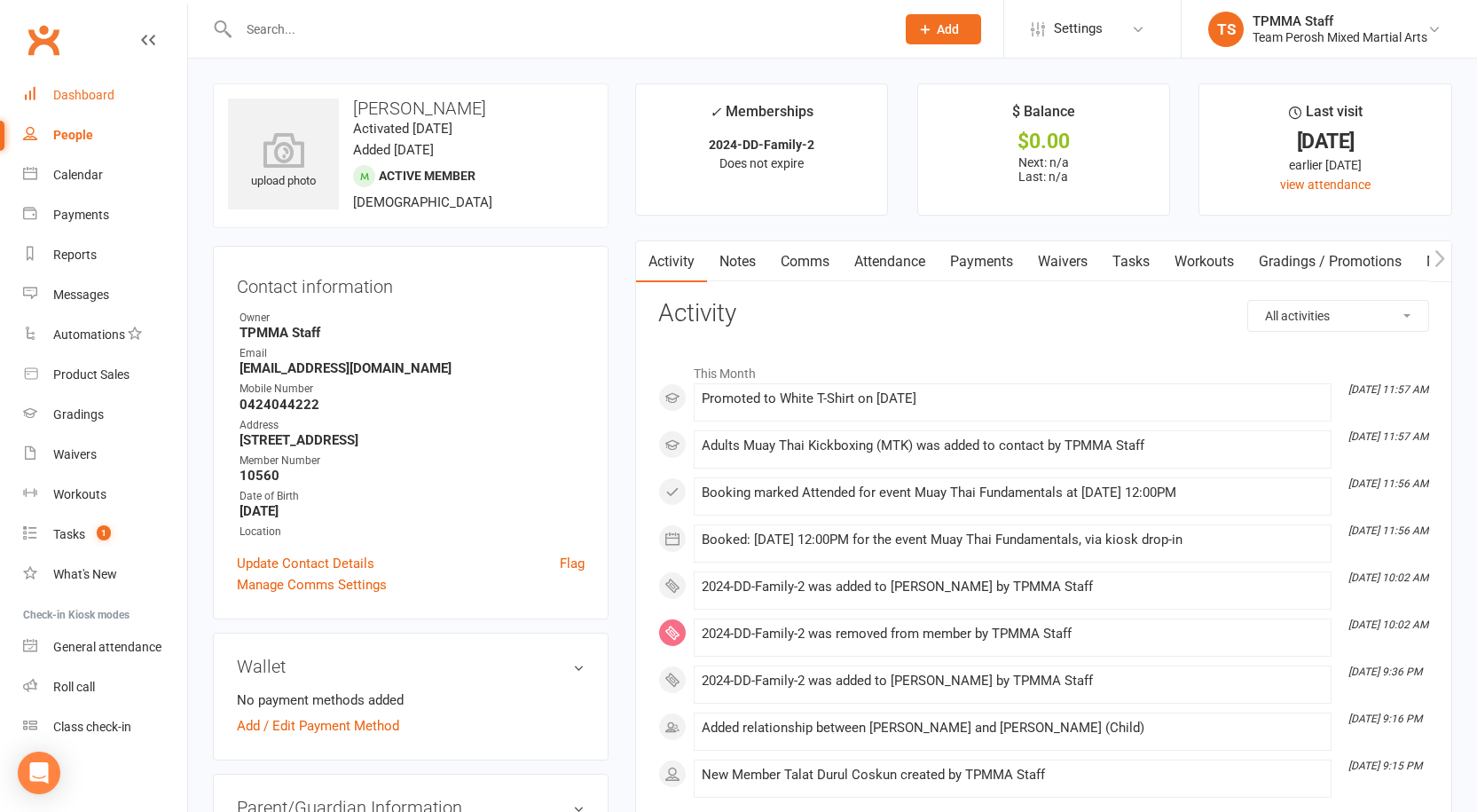
click at [85, 97] on div "Dashboard" at bounding box center [84, 94] width 61 height 14
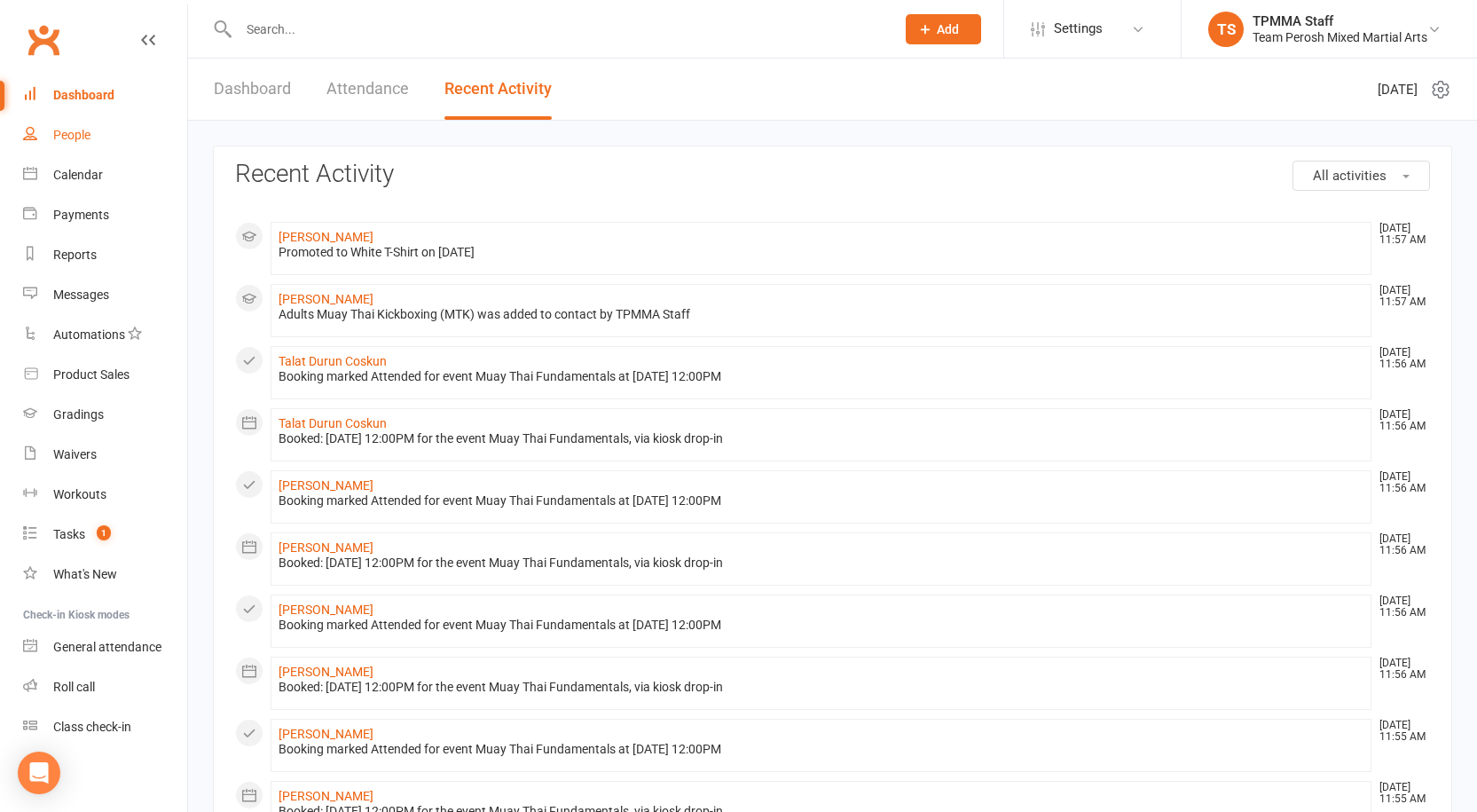
click at [87, 127] on link "People" at bounding box center [104, 135] width 164 height 40
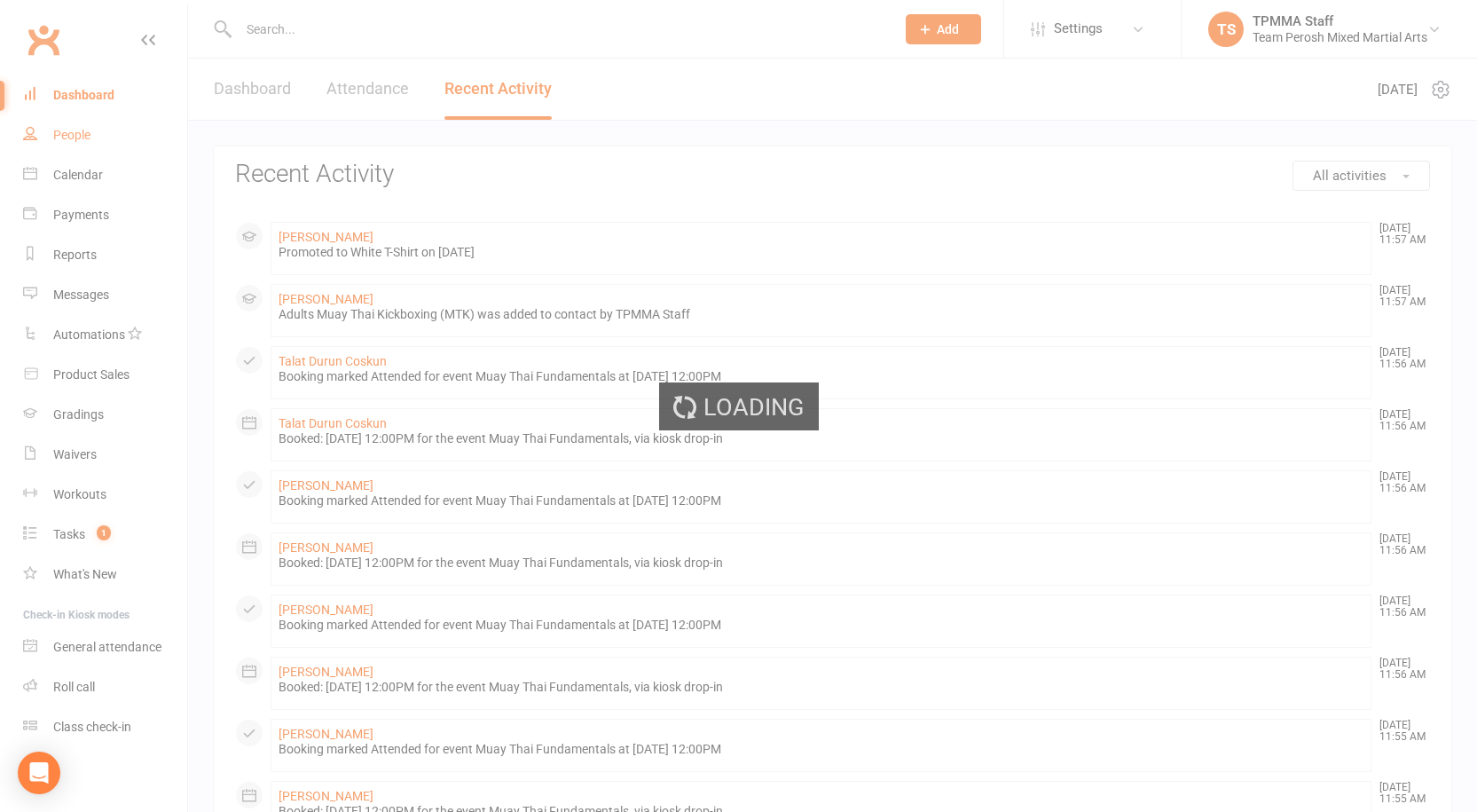
select select "active_trial"
select select "100"
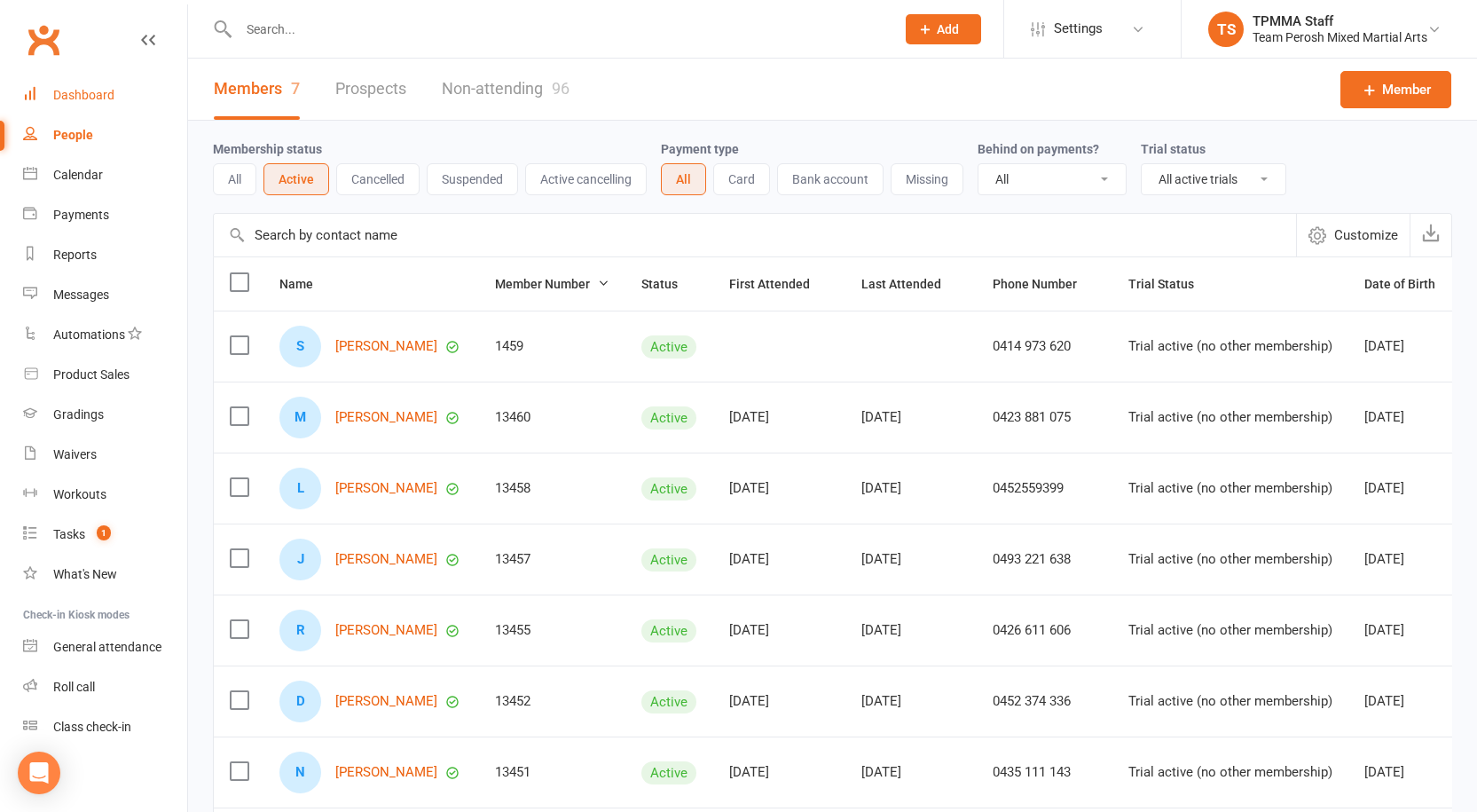
click at [95, 95] on div "Dashboard" at bounding box center [84, 94] width 61 height 14
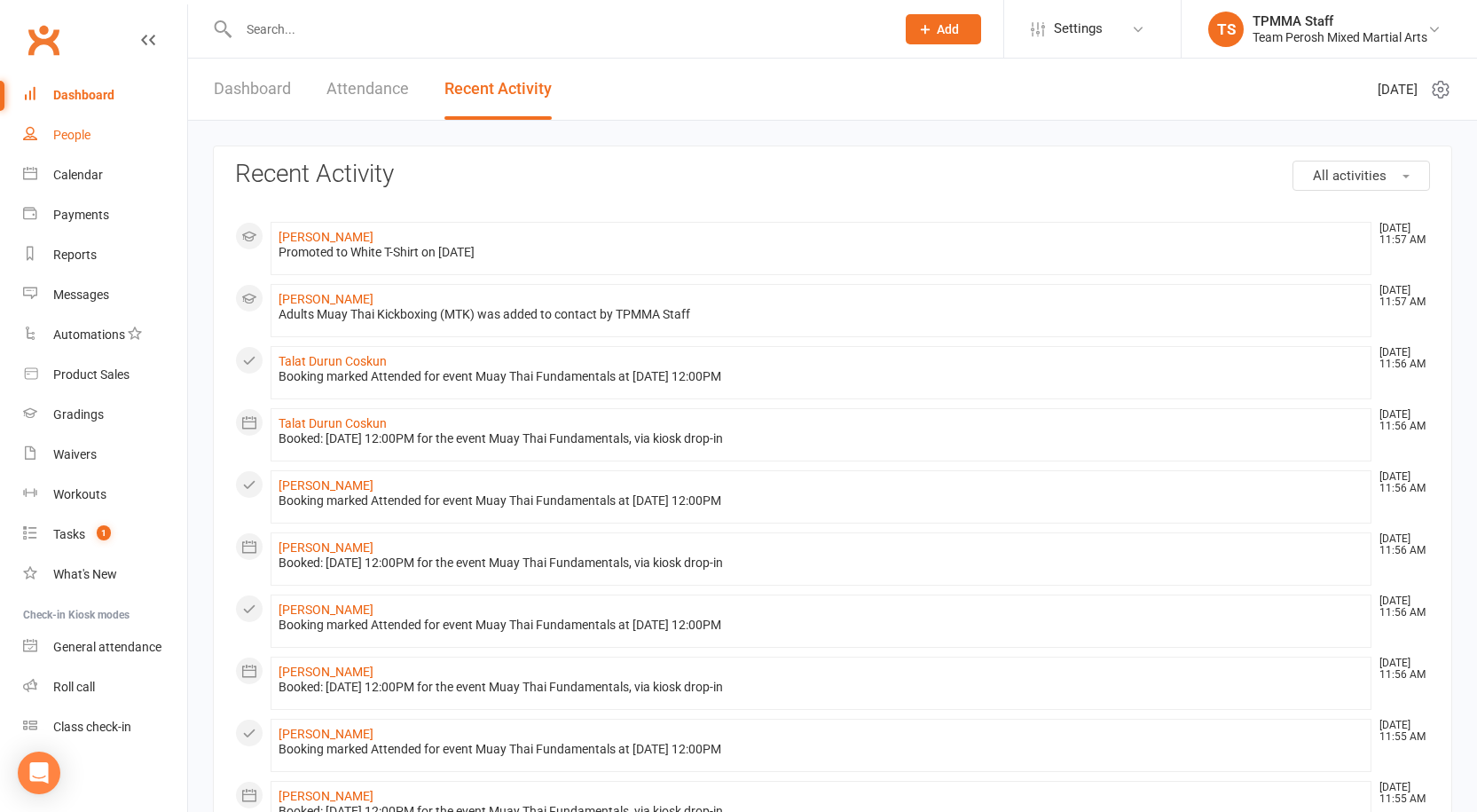
click at [82, 132] on div "People" at bounding box center [72, 135] width 37 height 14
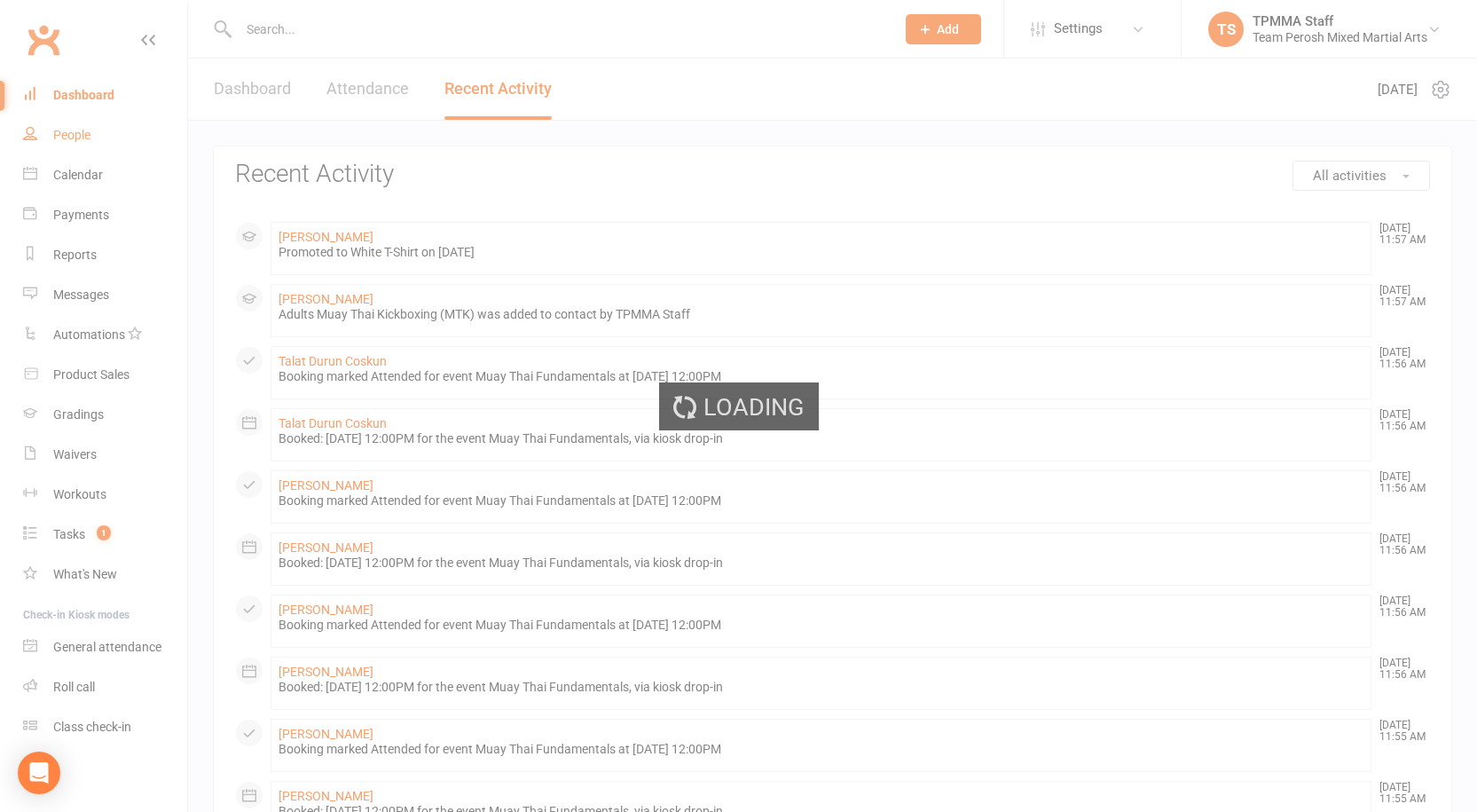
select select "active_trial"
select select "100"
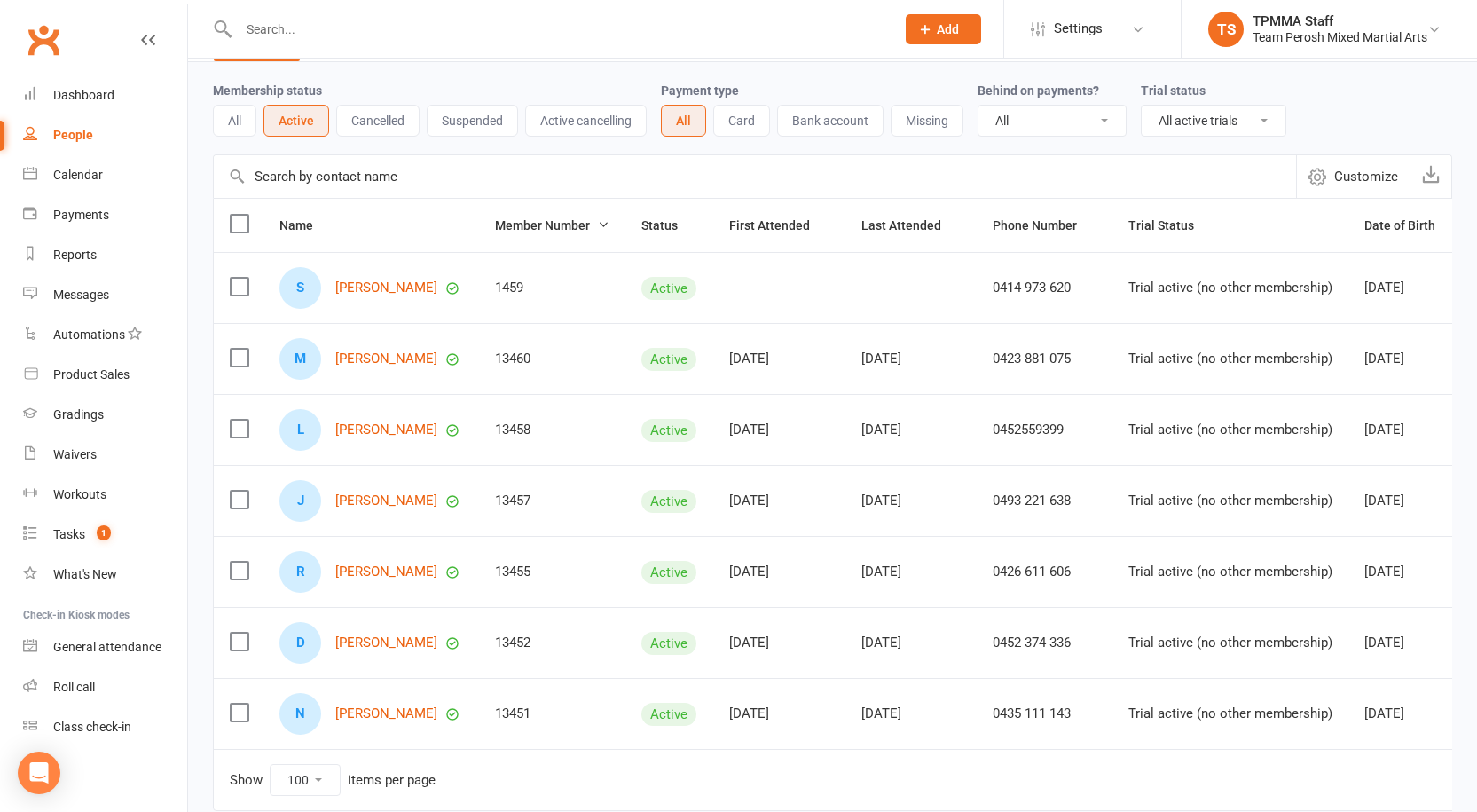
scroll to position [88, 0]
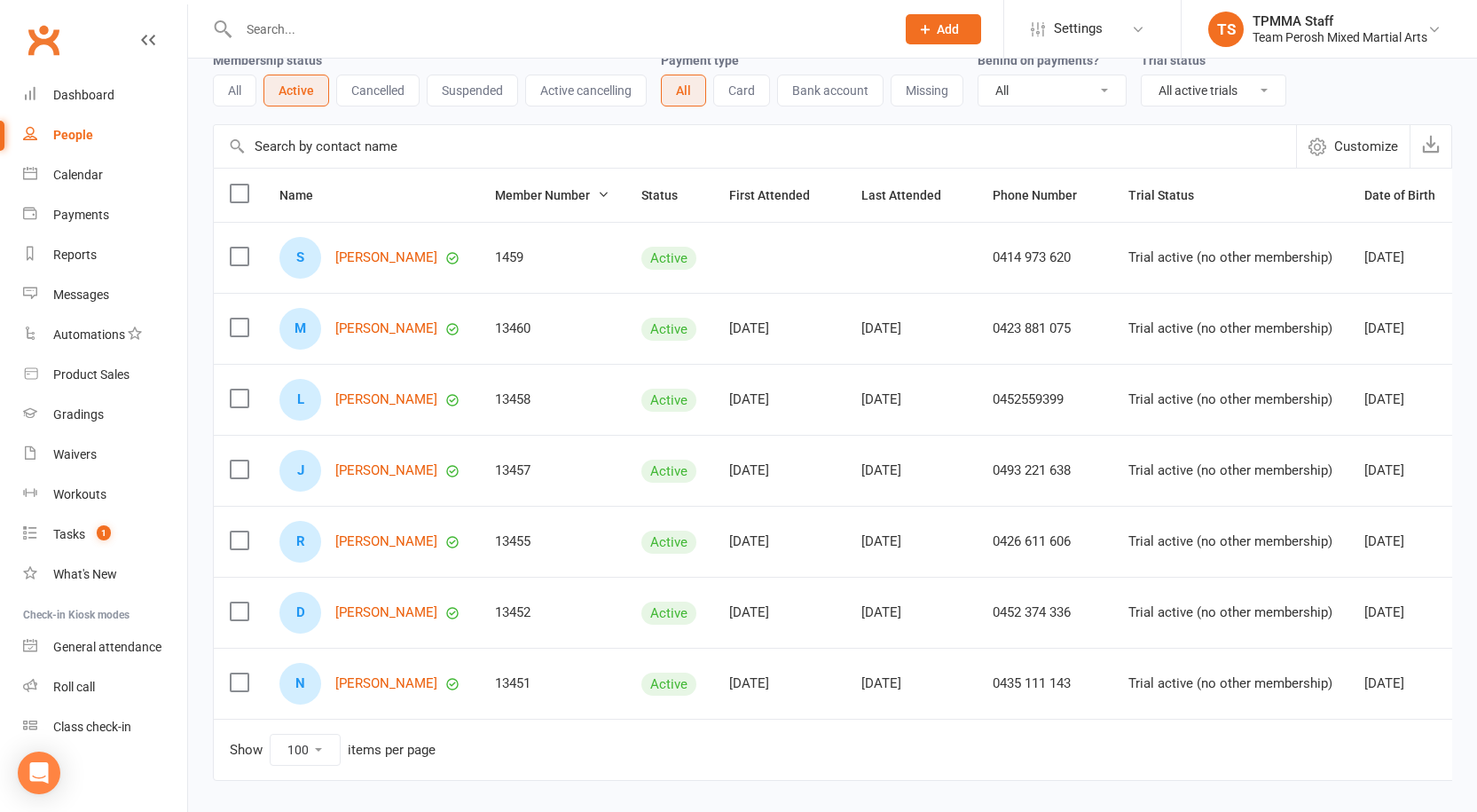
click at [242, 26] on input "text" at bounding box center [558, 29] width 650 height 25
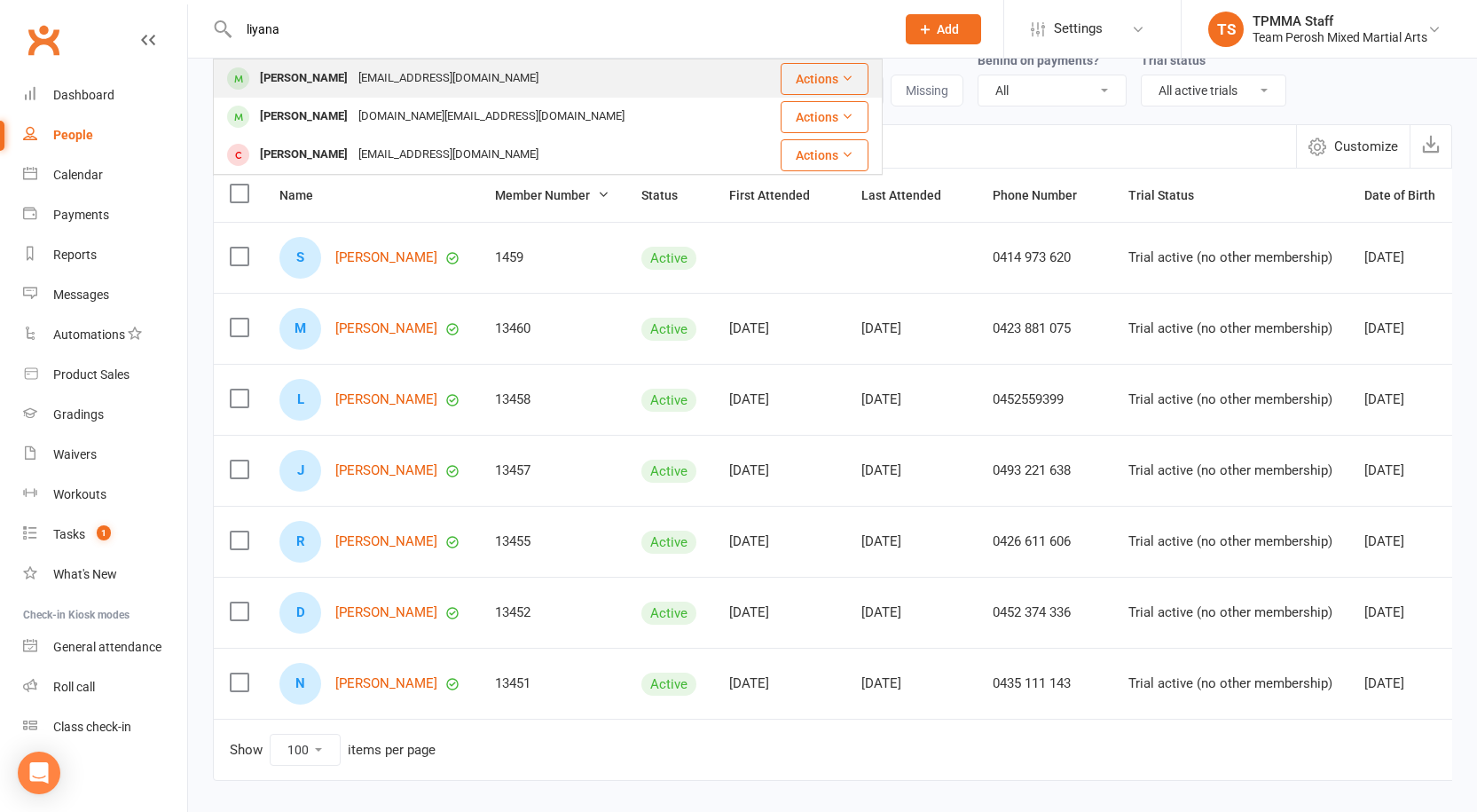
type input "liyana"
click at [353, 76] on div "Sydney.l3790@gmail.com" at bounding box center [448, 79] width 191 height 26
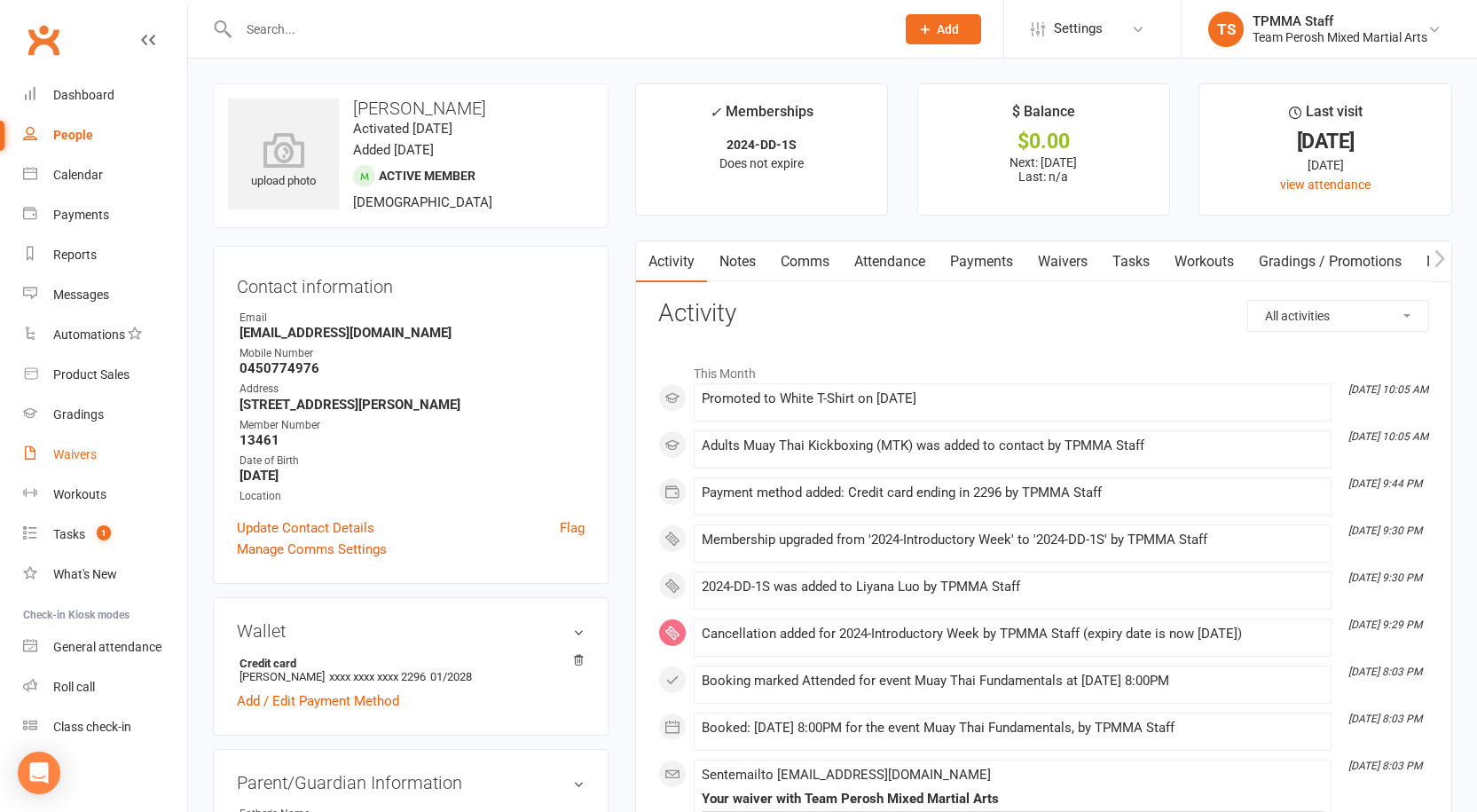
click at [72, 456] on div "Waivers" at bounding box center [75, 454] width 43 height 14
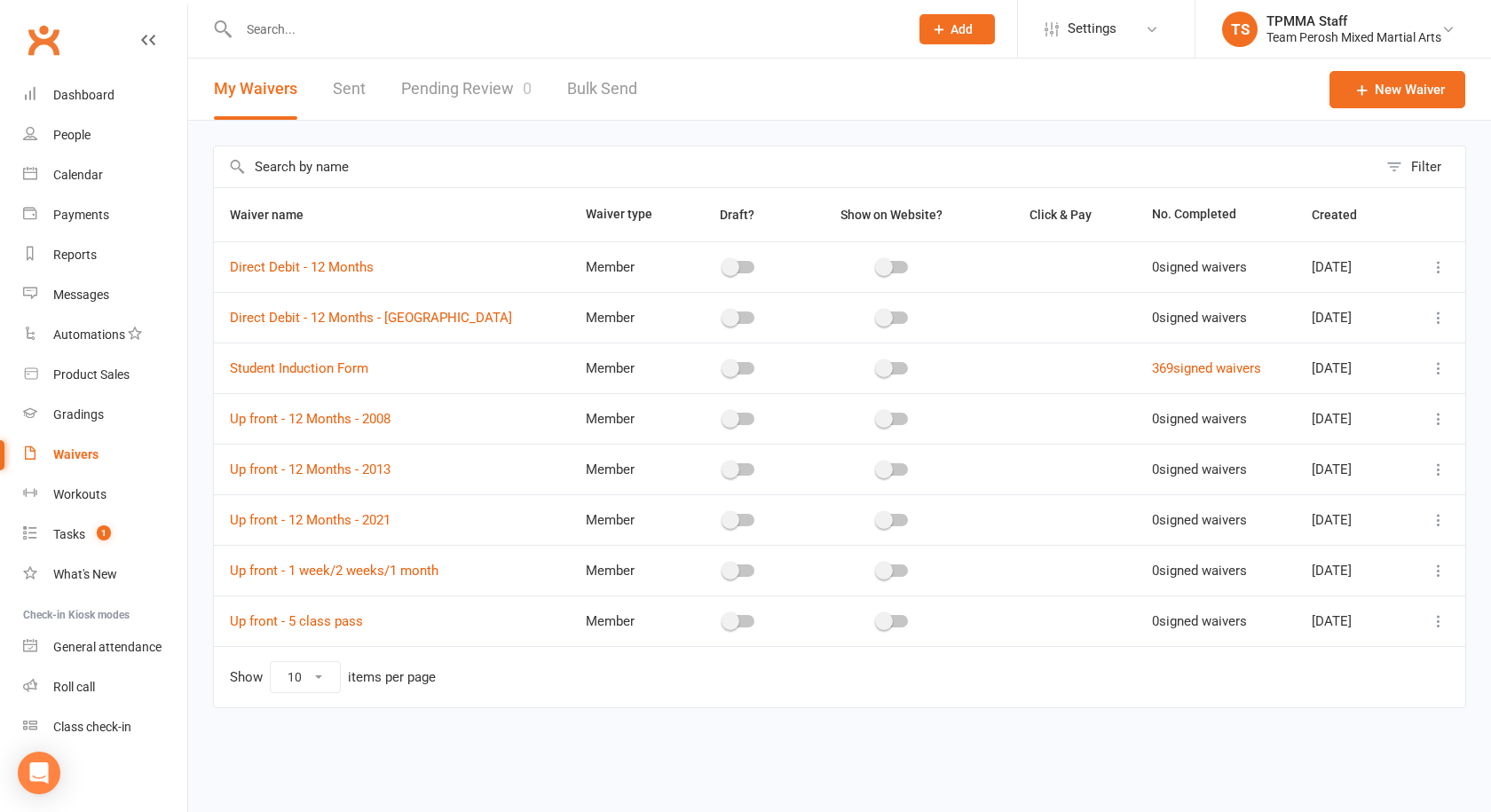
click at [477, 90] on link "Pending Review 0" at bounding box center [466, 89] width 131 height 61
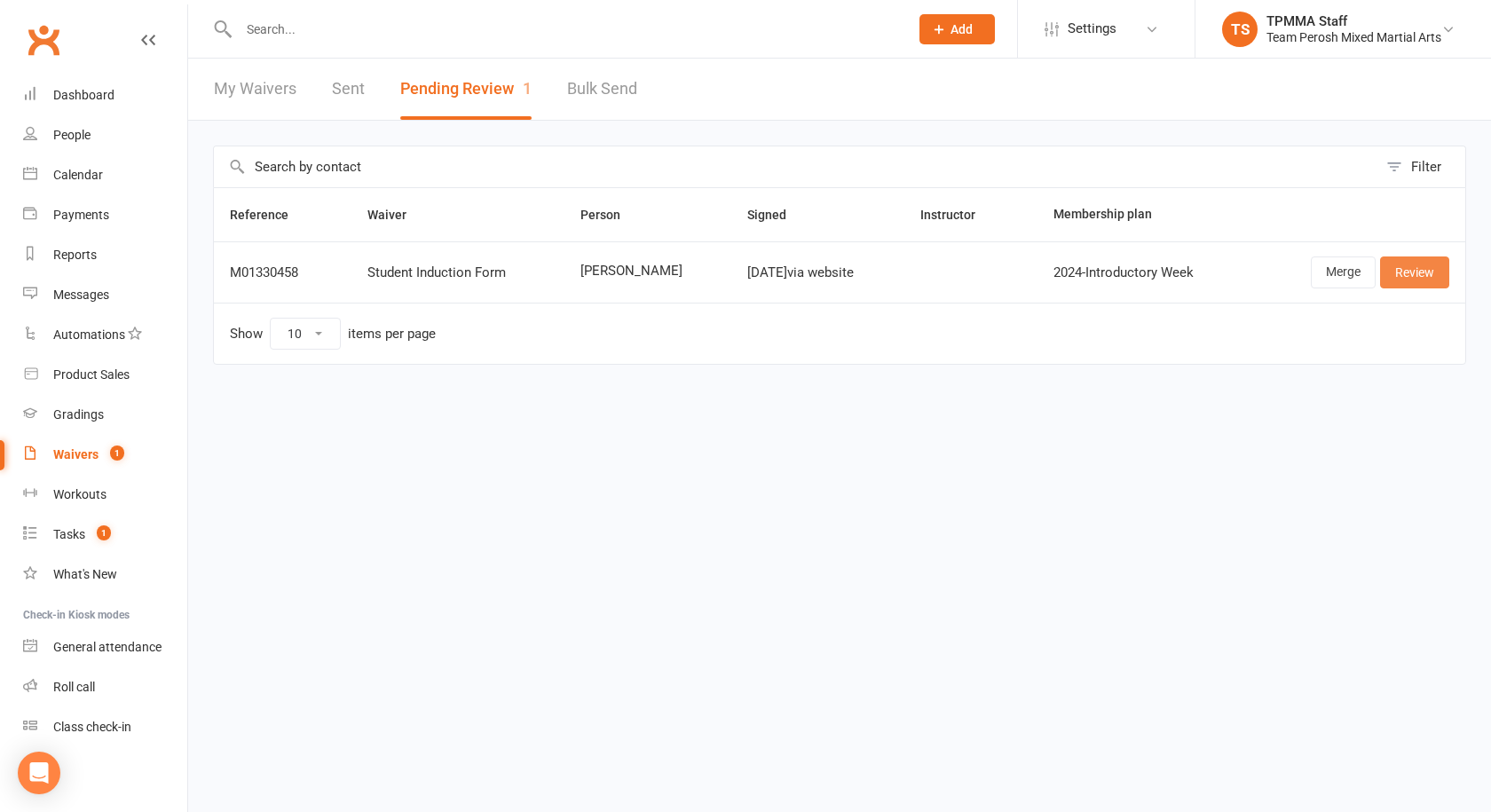
click at [1425, 262] on link "Review" at bounding box center [1414, 272] width 69 height 31
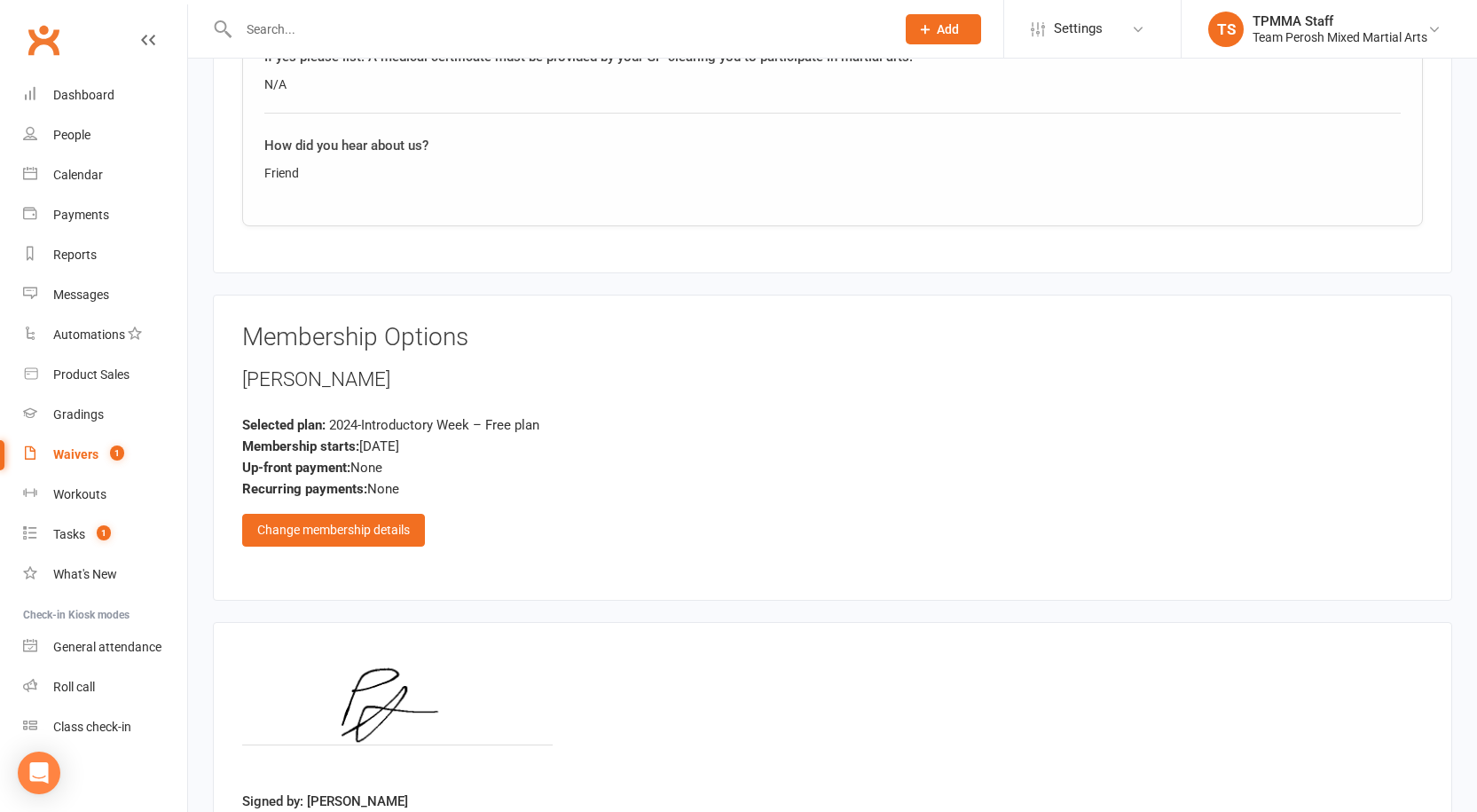
scroll to position [1184, 0]
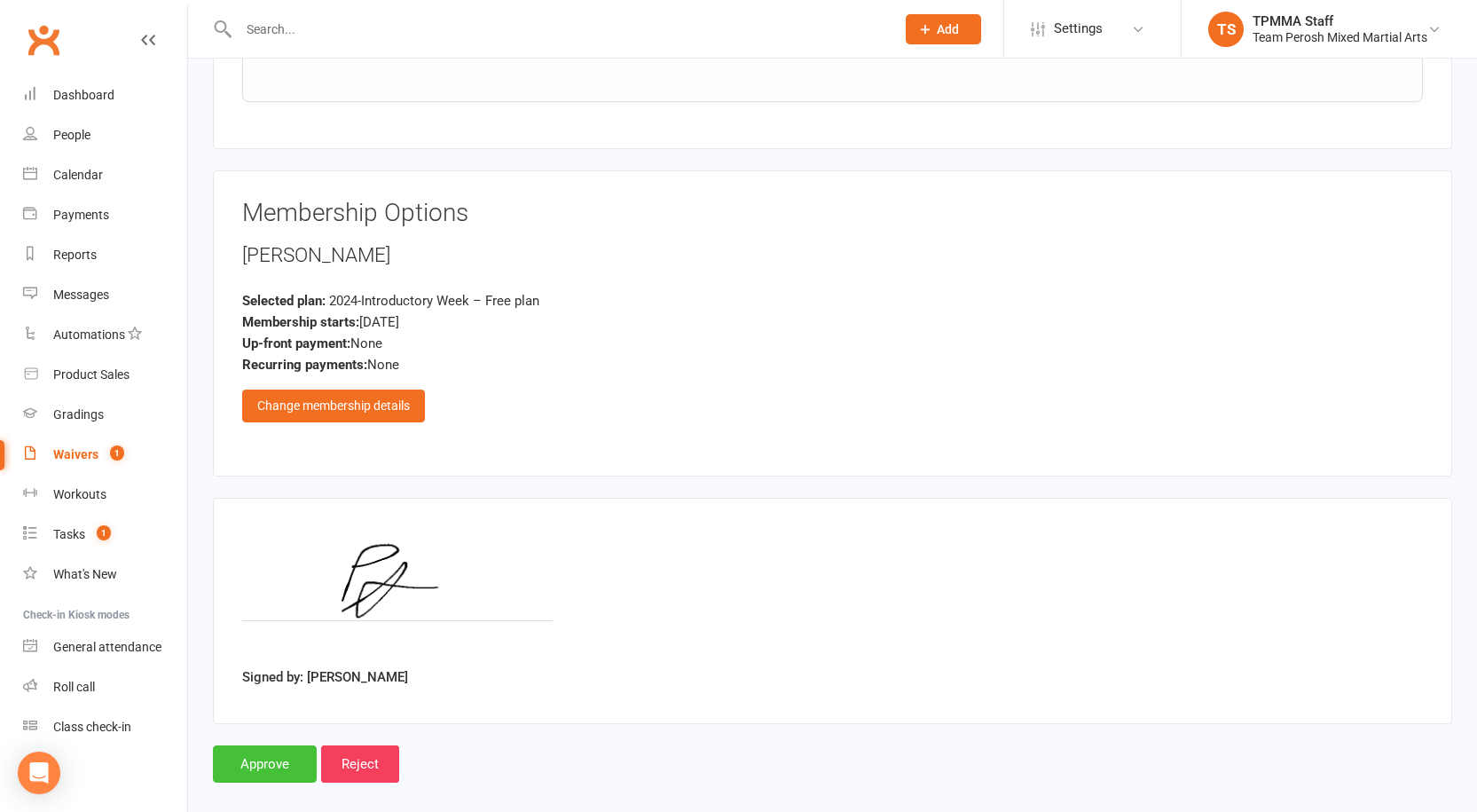
click at [269, 745] on input "Approve" at bounding box center [266, 764] width 104 height 37
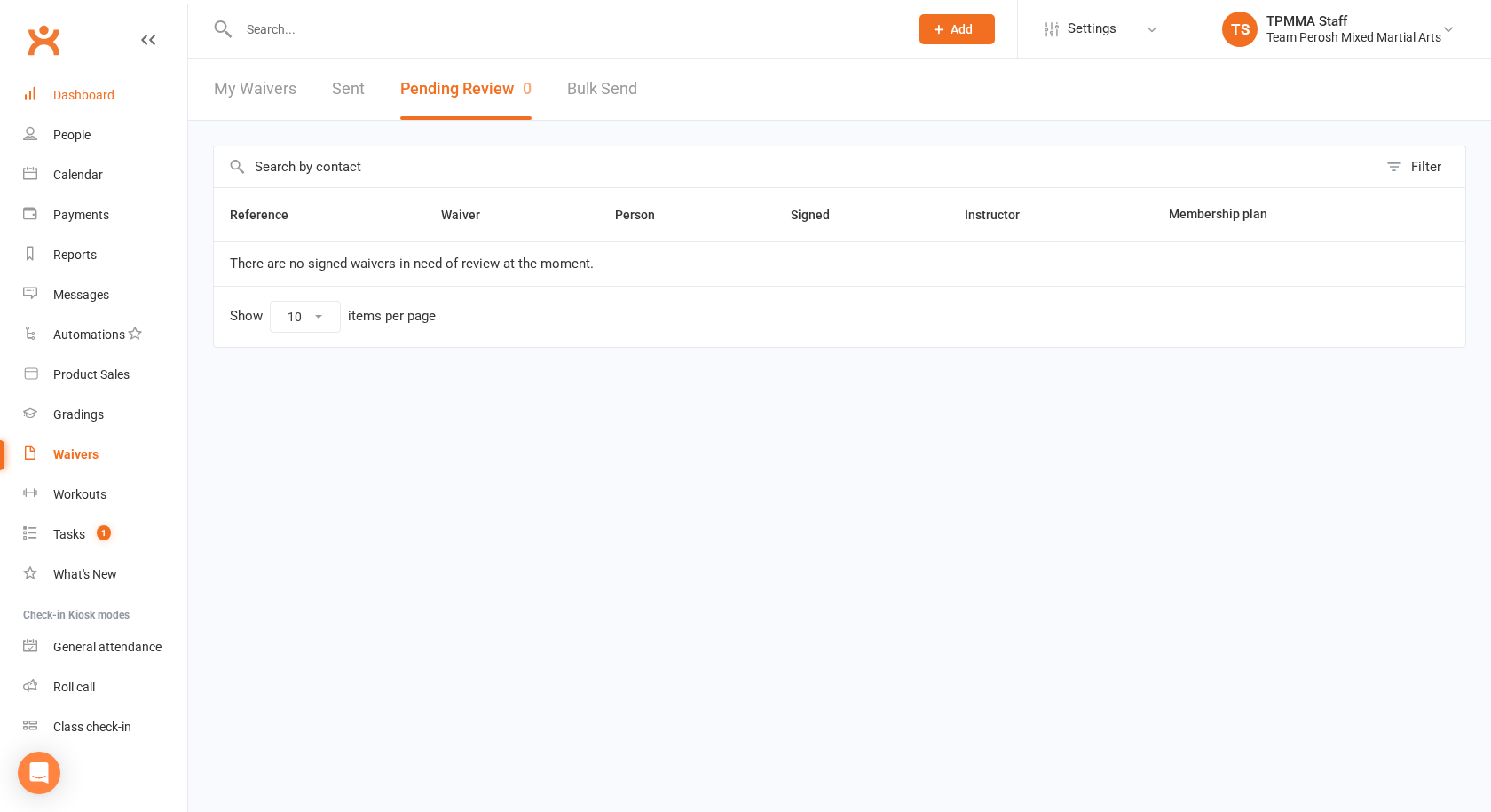
click at [90, 95] on div "Dashboard" at bounding box center [84, 94] width 61 height 14
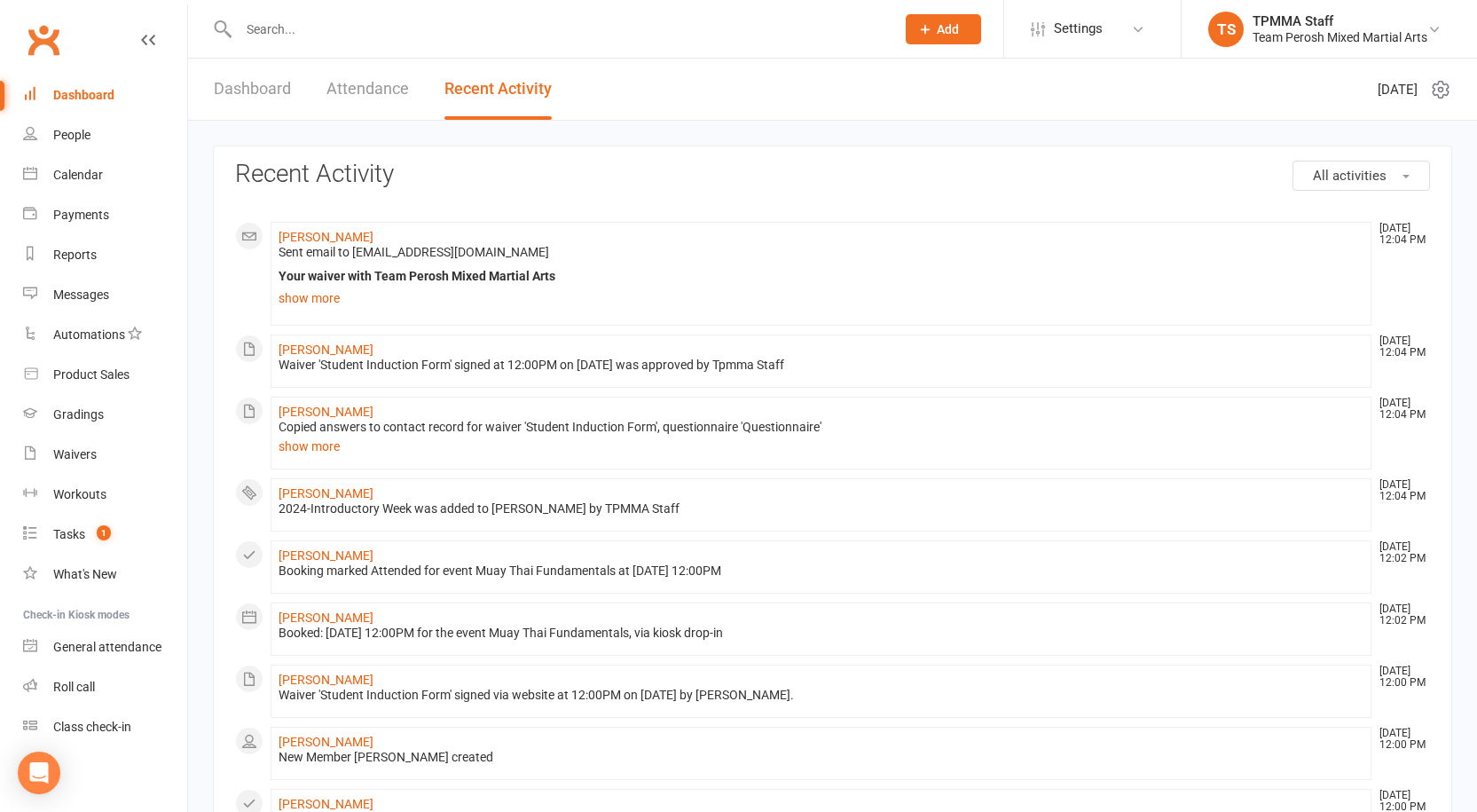
click at [355, 27] on input "text" at bounding box center [558, 29] width 650 height 25
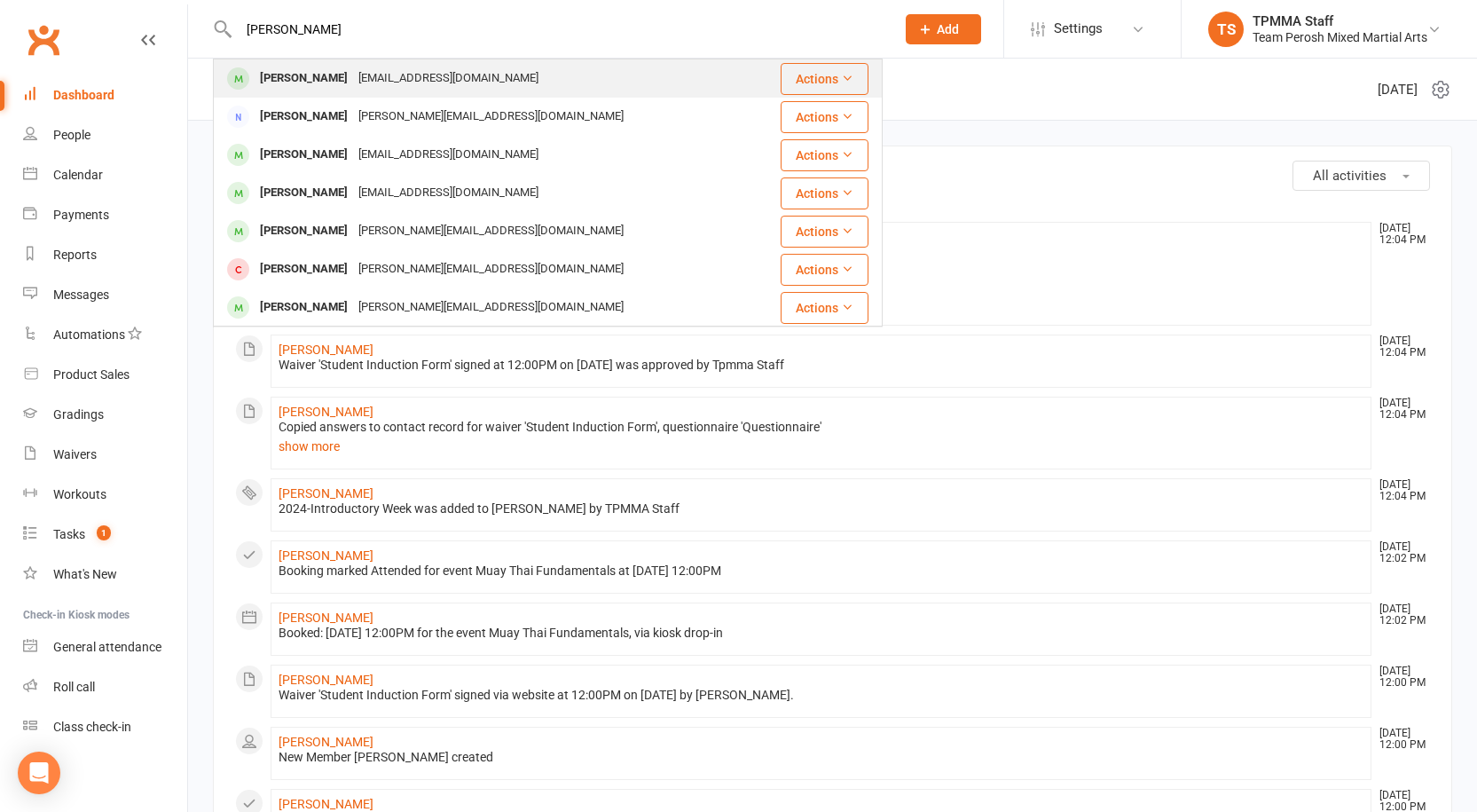
type input "peter al"
click at [353, 70] on div "[EMAIL_ADDRESS][DOMAIN_NAME]" at bounding box center [448, 79] width 191 height 26
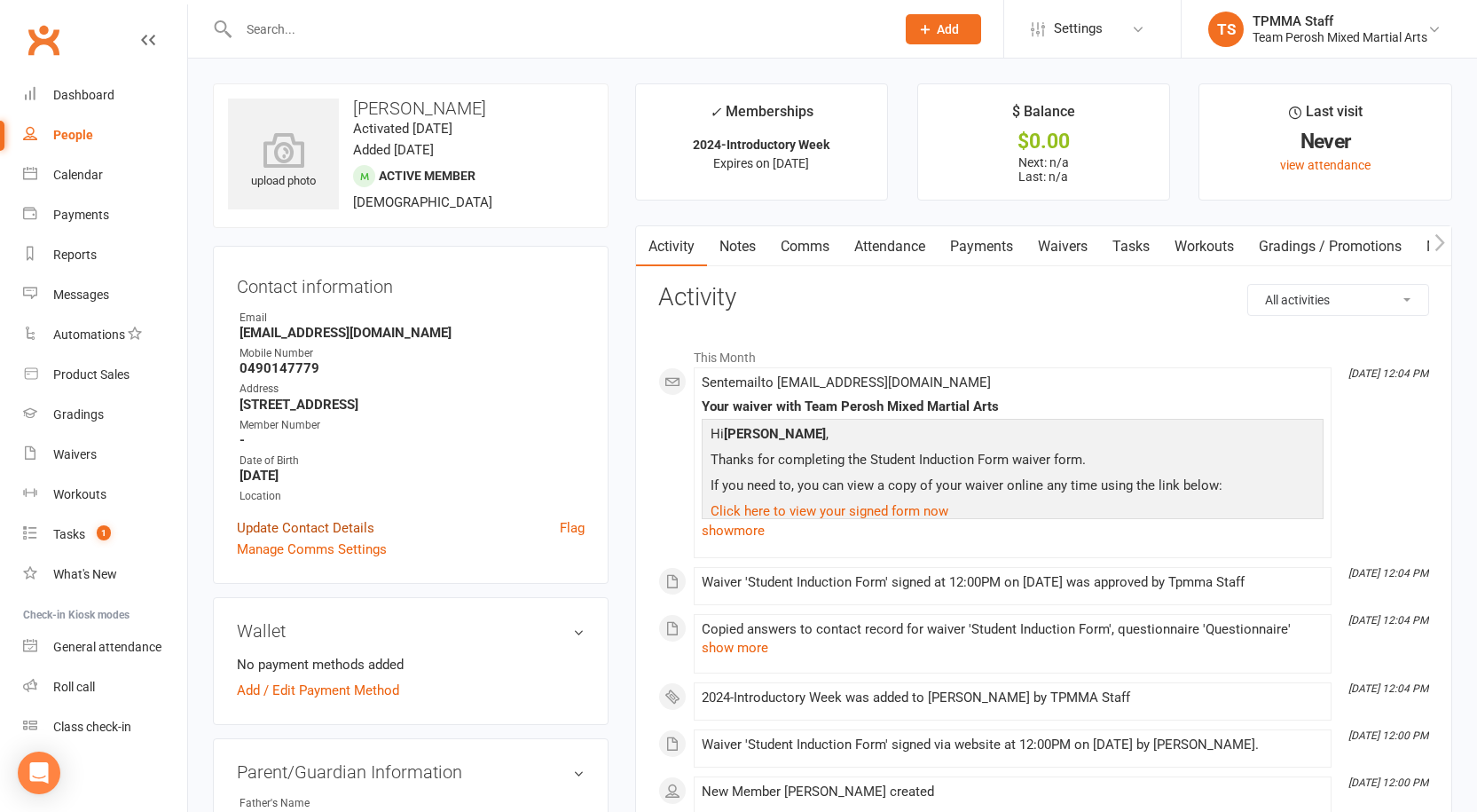
click at [371, 522] on link "Update Contact Details" at bounding box center [306, 528] width 138 height 22
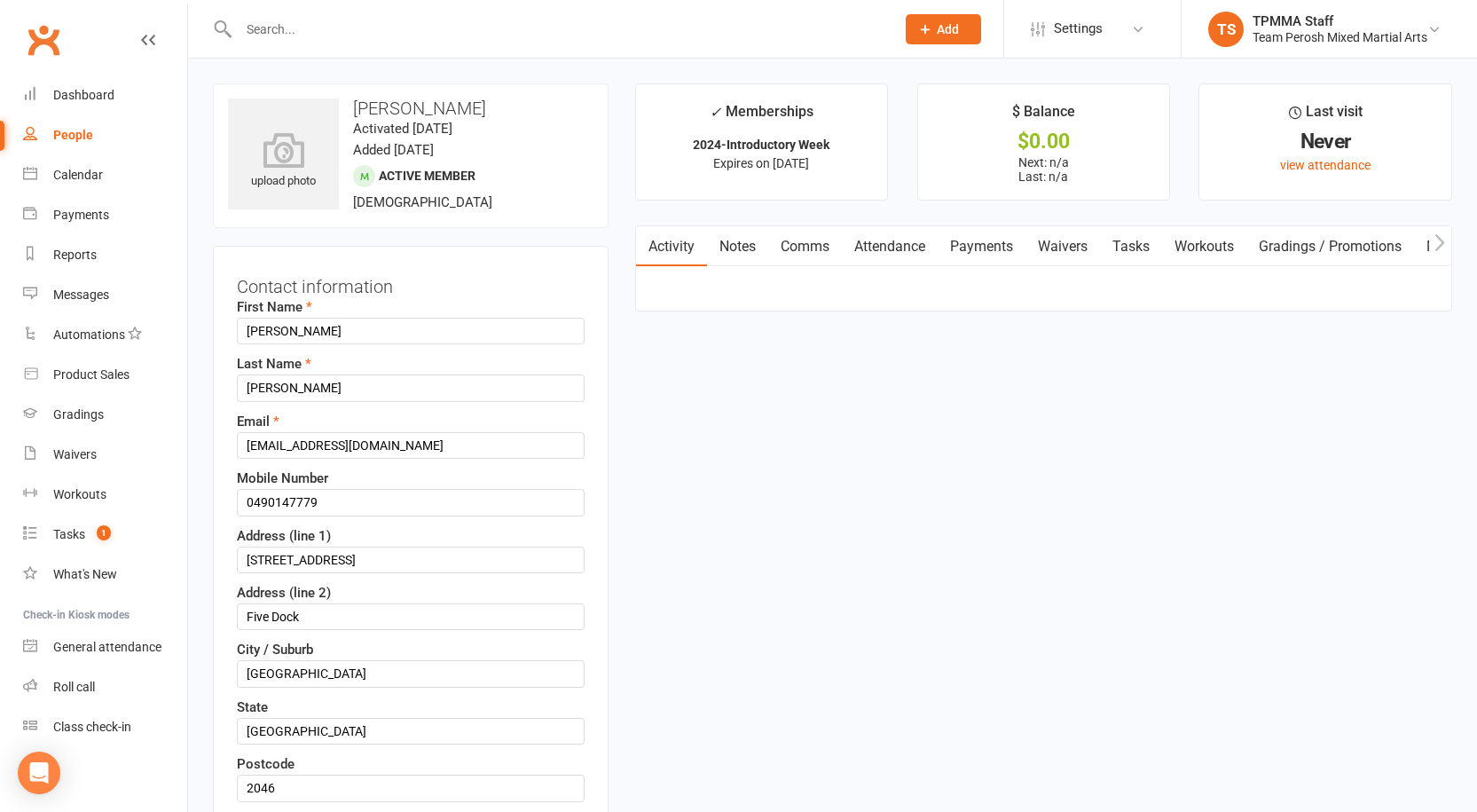
scroll to position [84, 0]
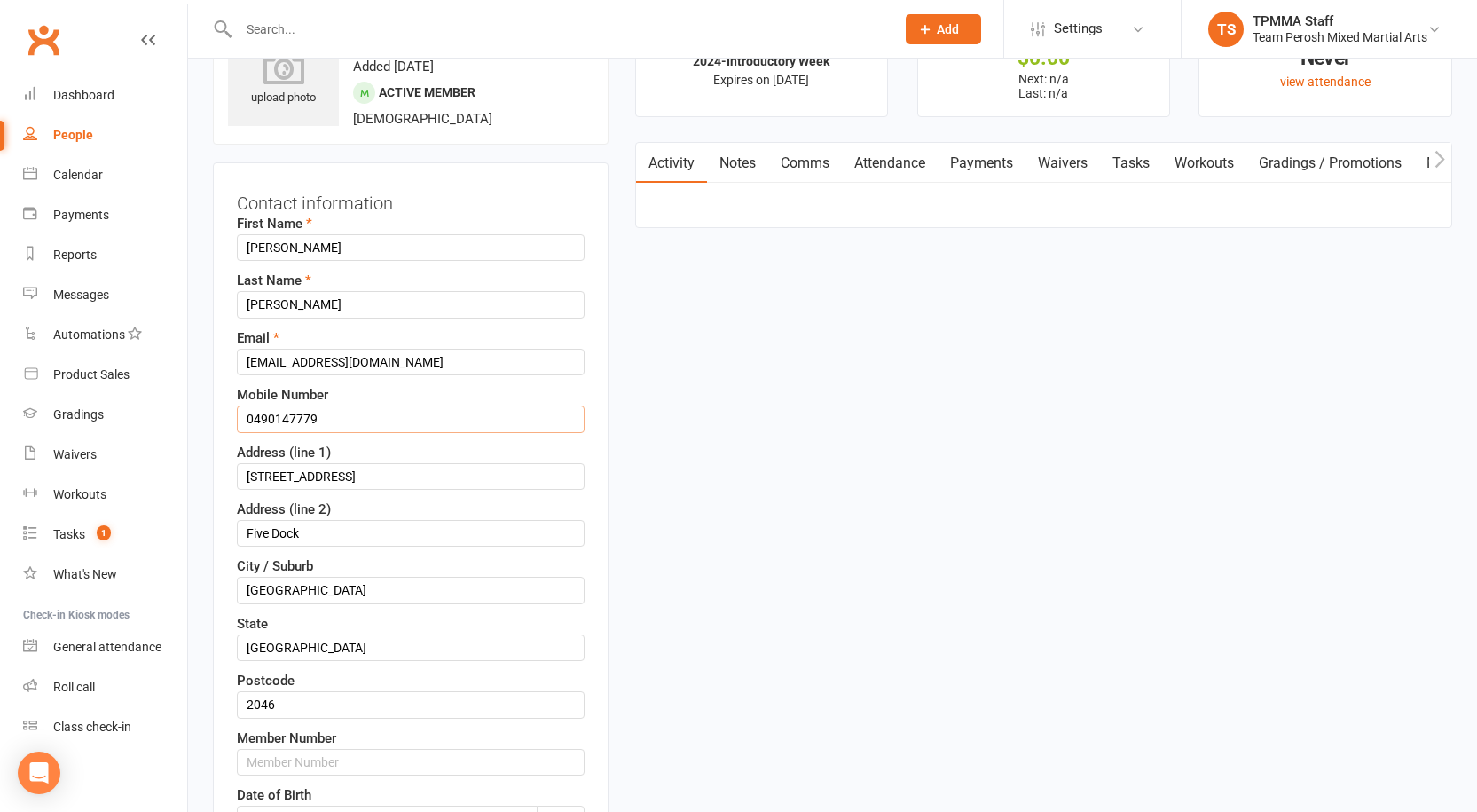
click at [277, 416] on input "0490147779" at bounding box center [411, 418] width 348 height 27
click at [301, 422] on input "0490 147779" at bounding box center [411, 418] width 348 height 27
click at [384, 424] on input "0490 147 779" at bounding box center [411, 418] width 348 height 27
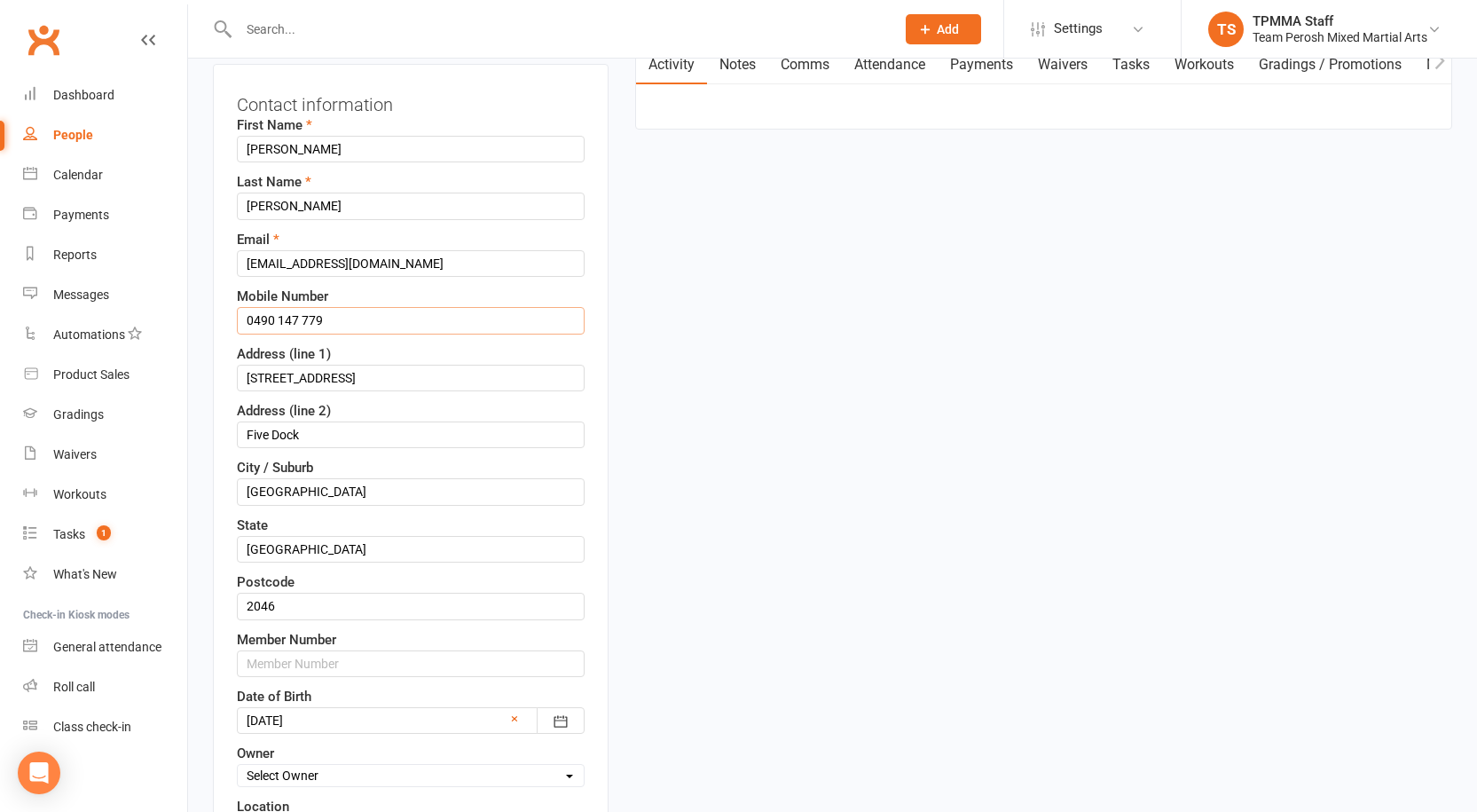
scroll to position [261, 0]
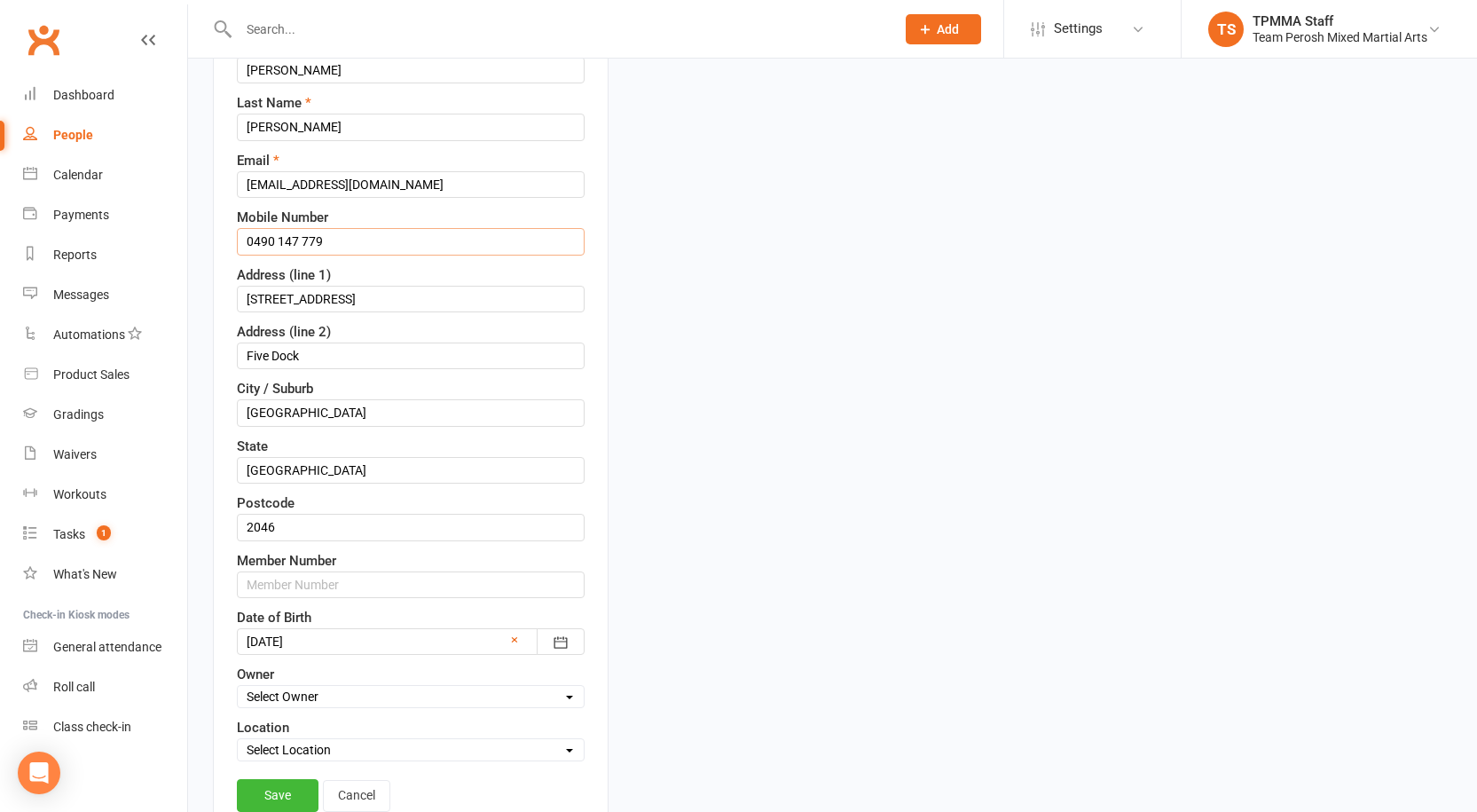
type input "0490 147 779"
click at [312, 581] on input "text" at bounding box center [411, 584] width 348 height 27
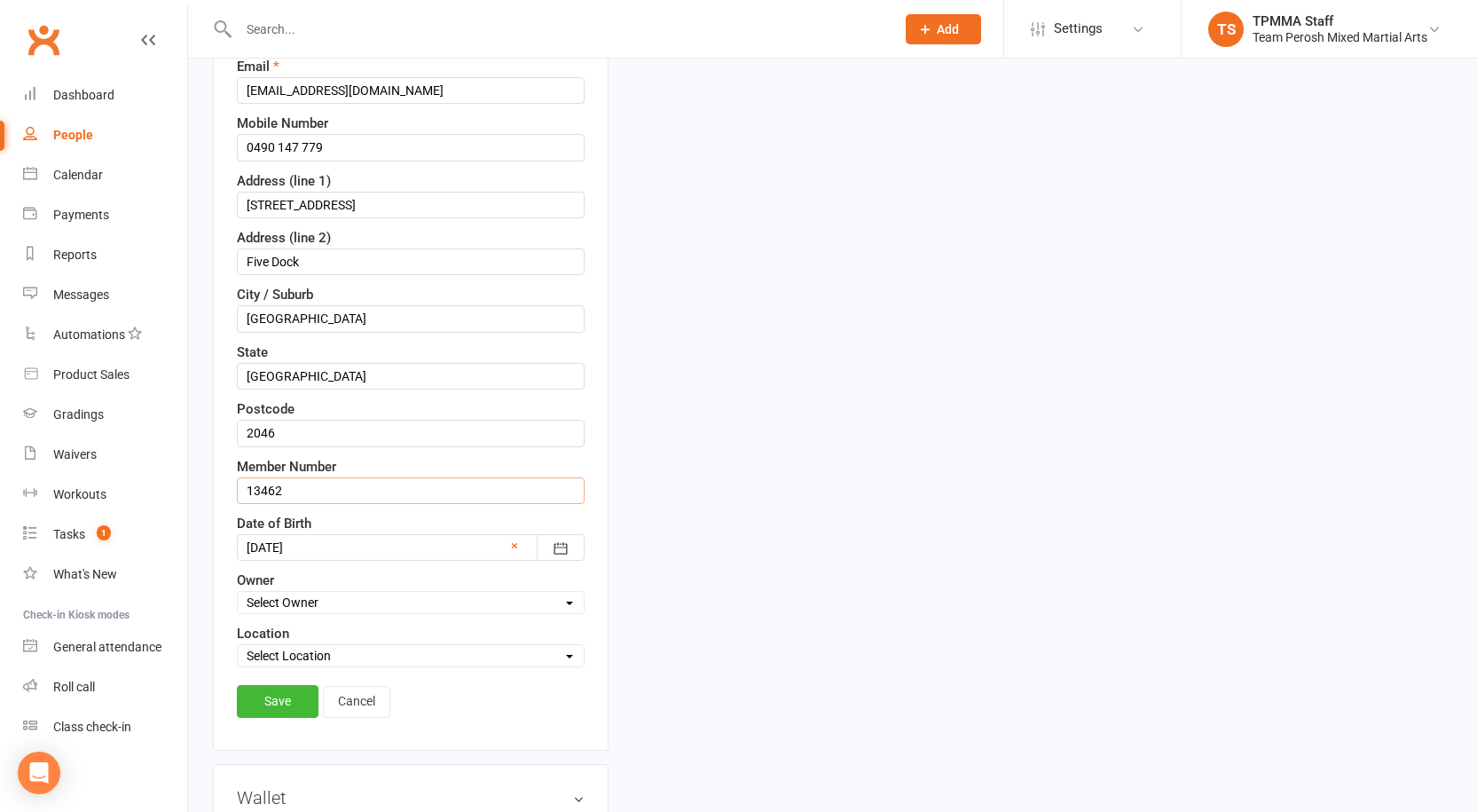
scroll to position [527, 0]
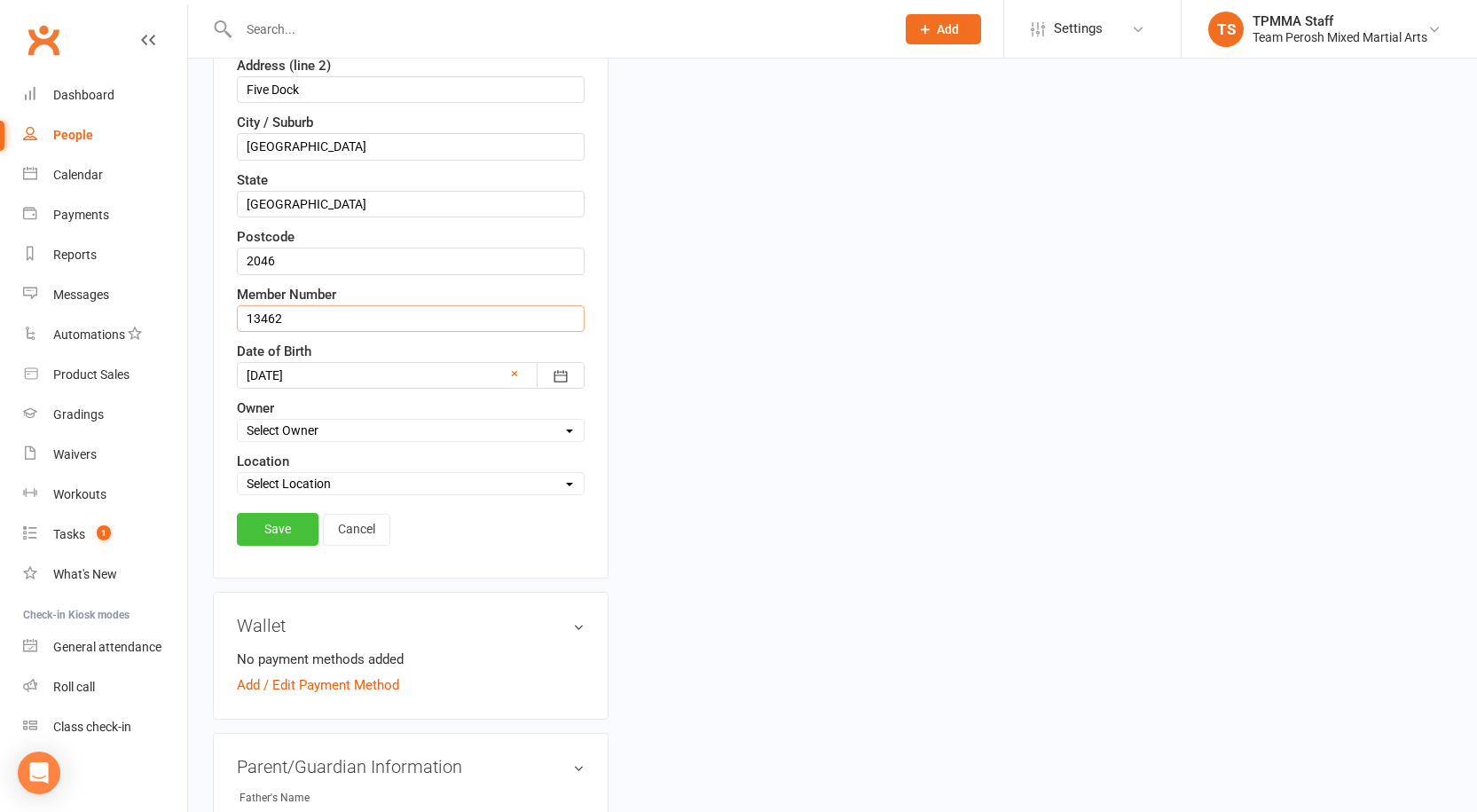
type input "13462"
click at [277, 543] on link "Save" at bounding box center [277, 529] width 82 height 31
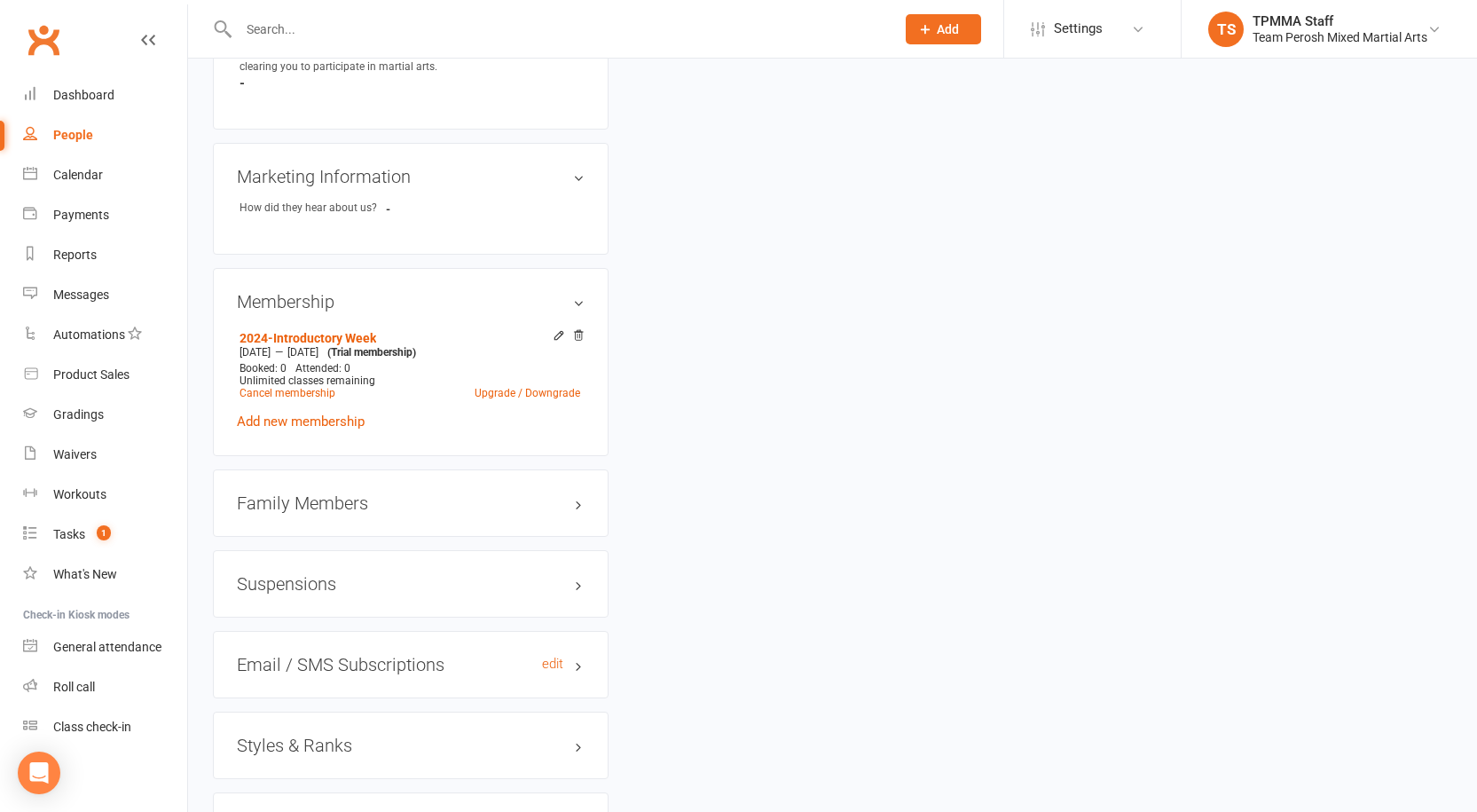
scroll to position [1242, 0]
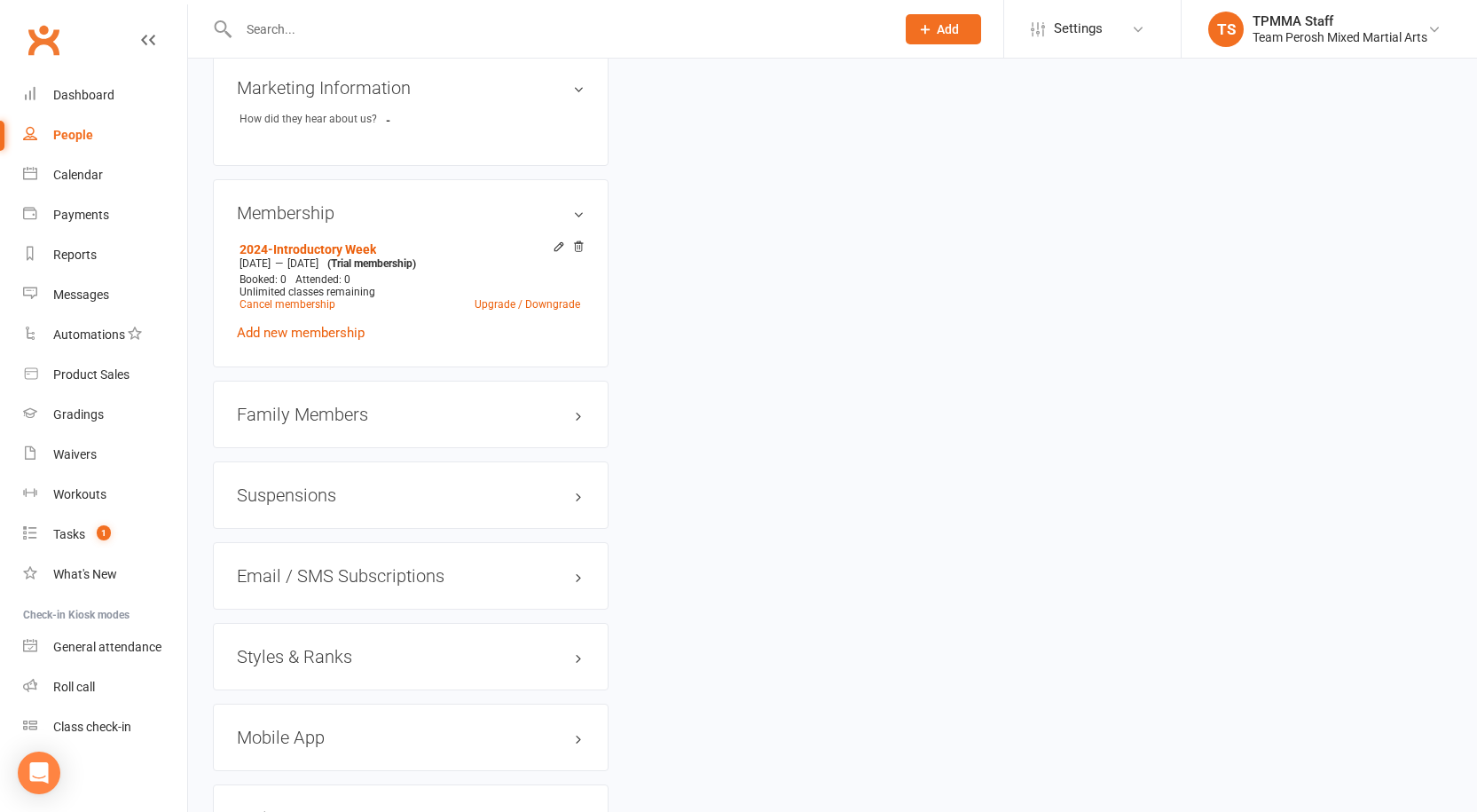
click at [335, 647] on h3 "Styles & Ranks" at bounding box center [411, 657] width 348 height 20
click at [274, 718] on link "Add new style" at bounding box center [278, 725] width 83 height 16
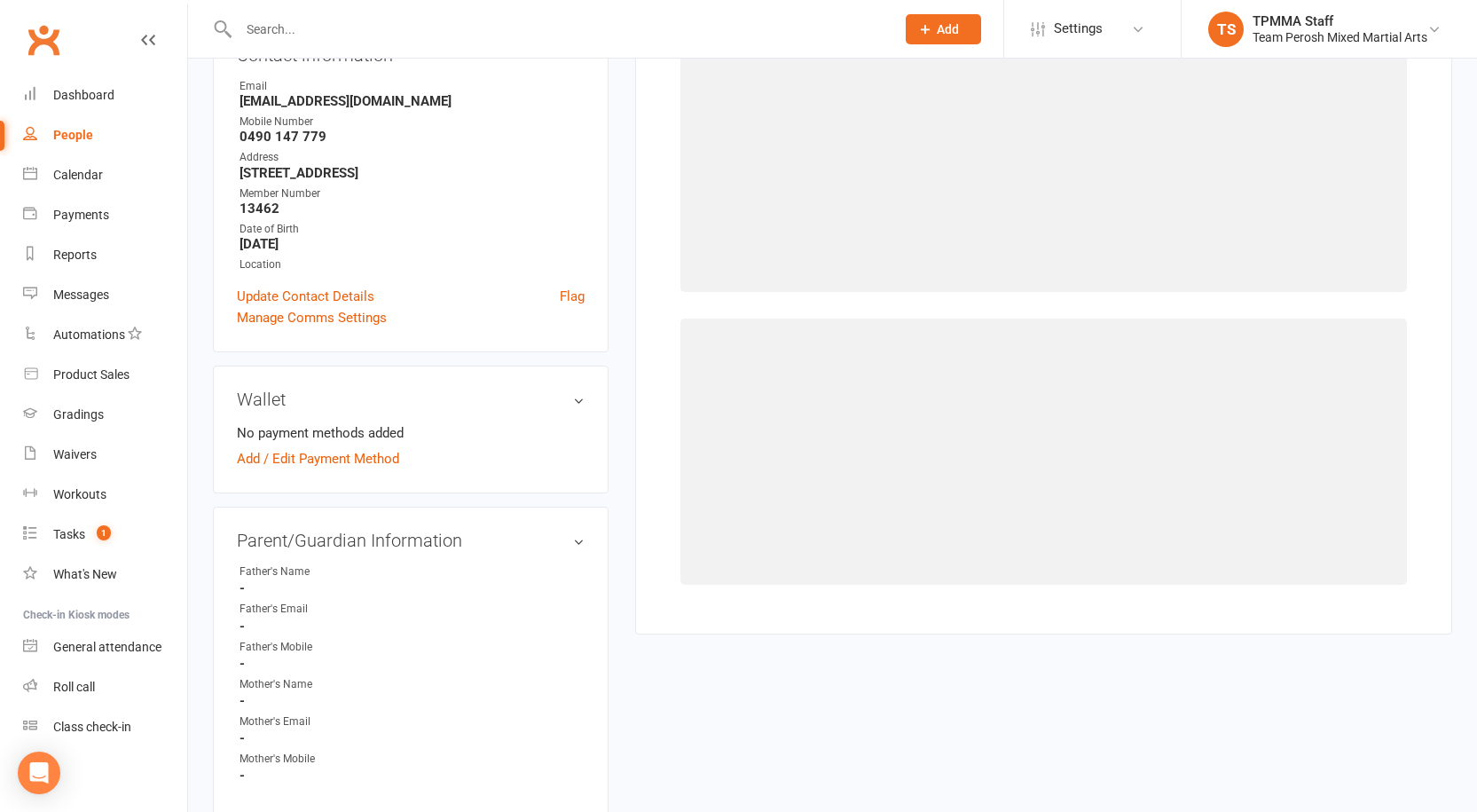
scroll to position [137, 0]
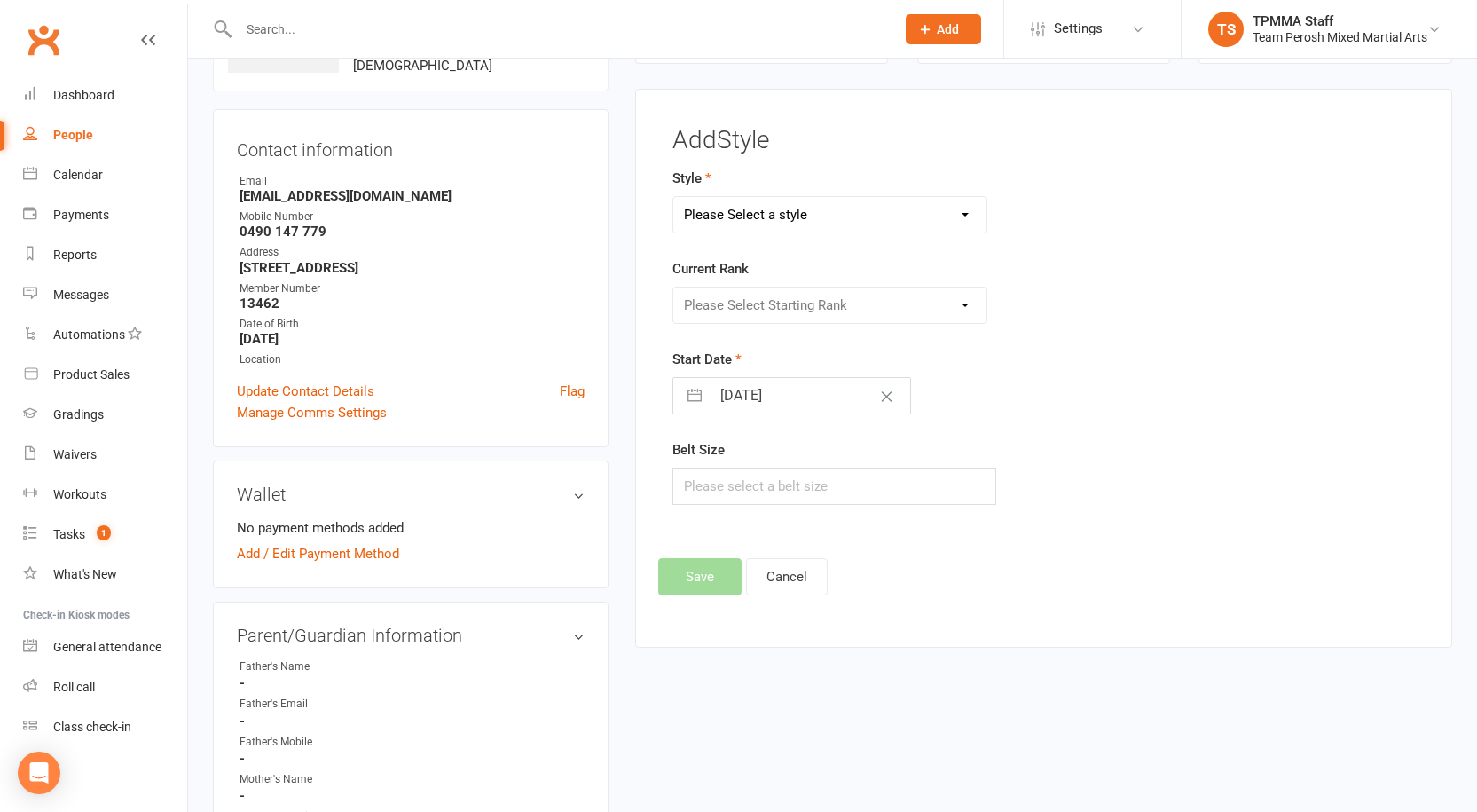
click at [749, 219] on select "Please Select a style Adults Brazilian Jiu-Jitsu (BJJ) Adults Muay Thai Kickbox…" at bounding box center [830, 214] width 314 height 35
select select "3313"
click at [674, 197] on select "Please Select a style Adults Brazilian Jiu-Jitsu (BJJ) Adults Muay Thai Kickbox…" at bounding box center [830, 214] width 314 height 35
click at [752, 296] on select "Please Select Starting Rank White T-Shirt Yellow T-Shirt Orange T-Shirt Red T-S…" at bounding box center [830, 305] width 314 height 35
select select "37658"
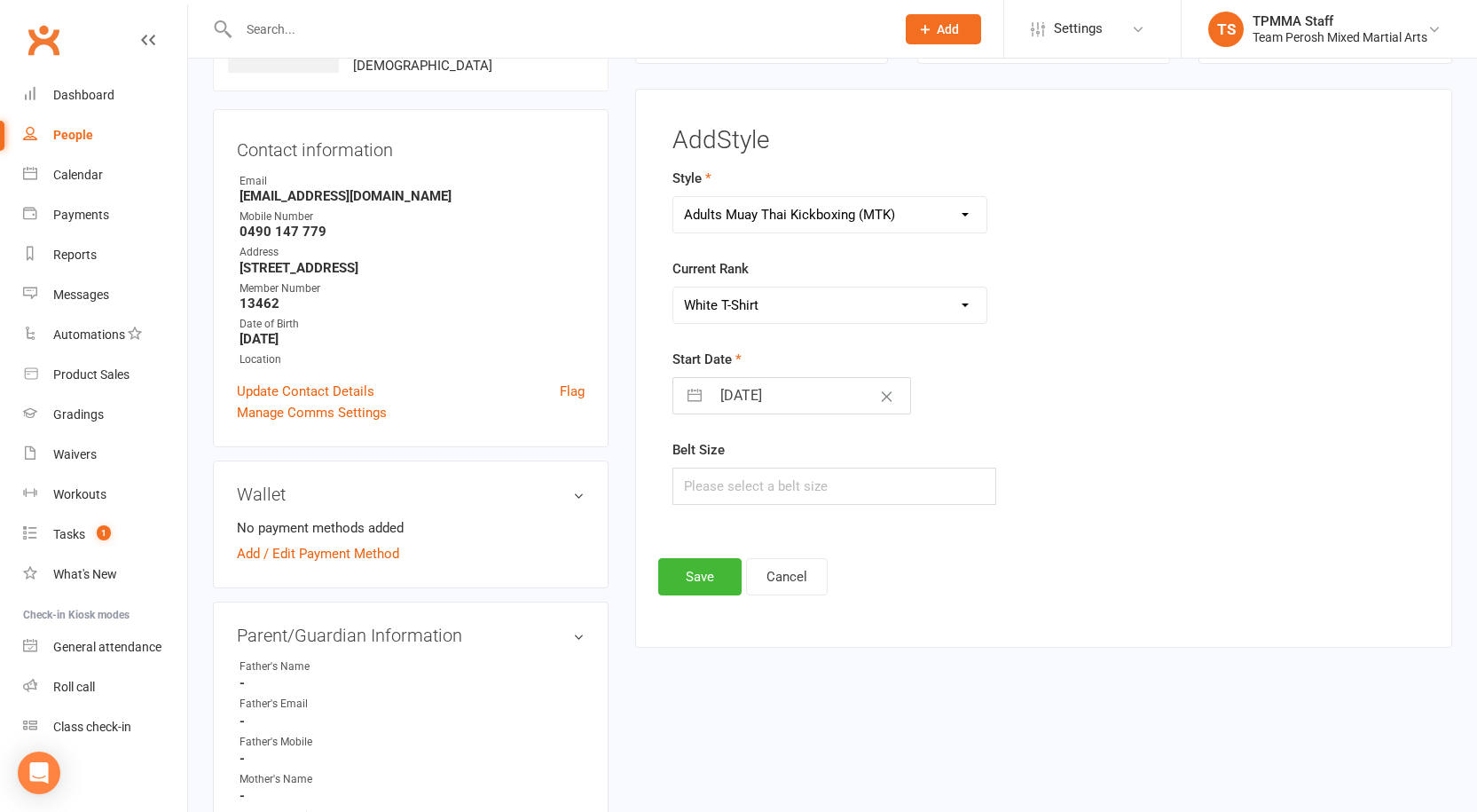
click at [674, 287] on select "Please Select Starting Rank White T-Shirt Yellow T-Shirt Orange T-Shirt Red T-S…" at bounding box center [830, 305] width 314 height 35
click at [685, 578] on button "Save" at bounding box center [700, 577] width 84 height 37
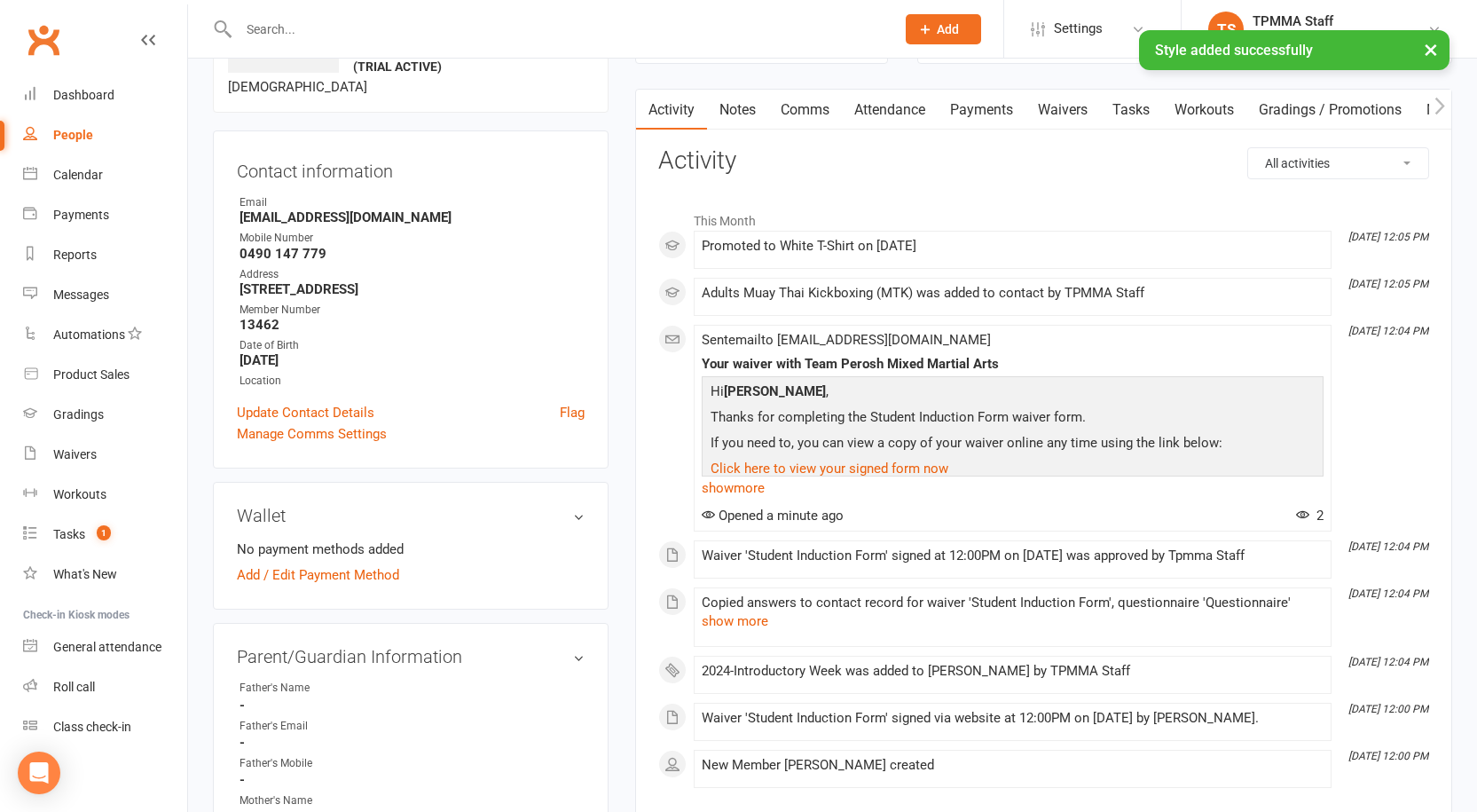
scroll to position [0, 0]
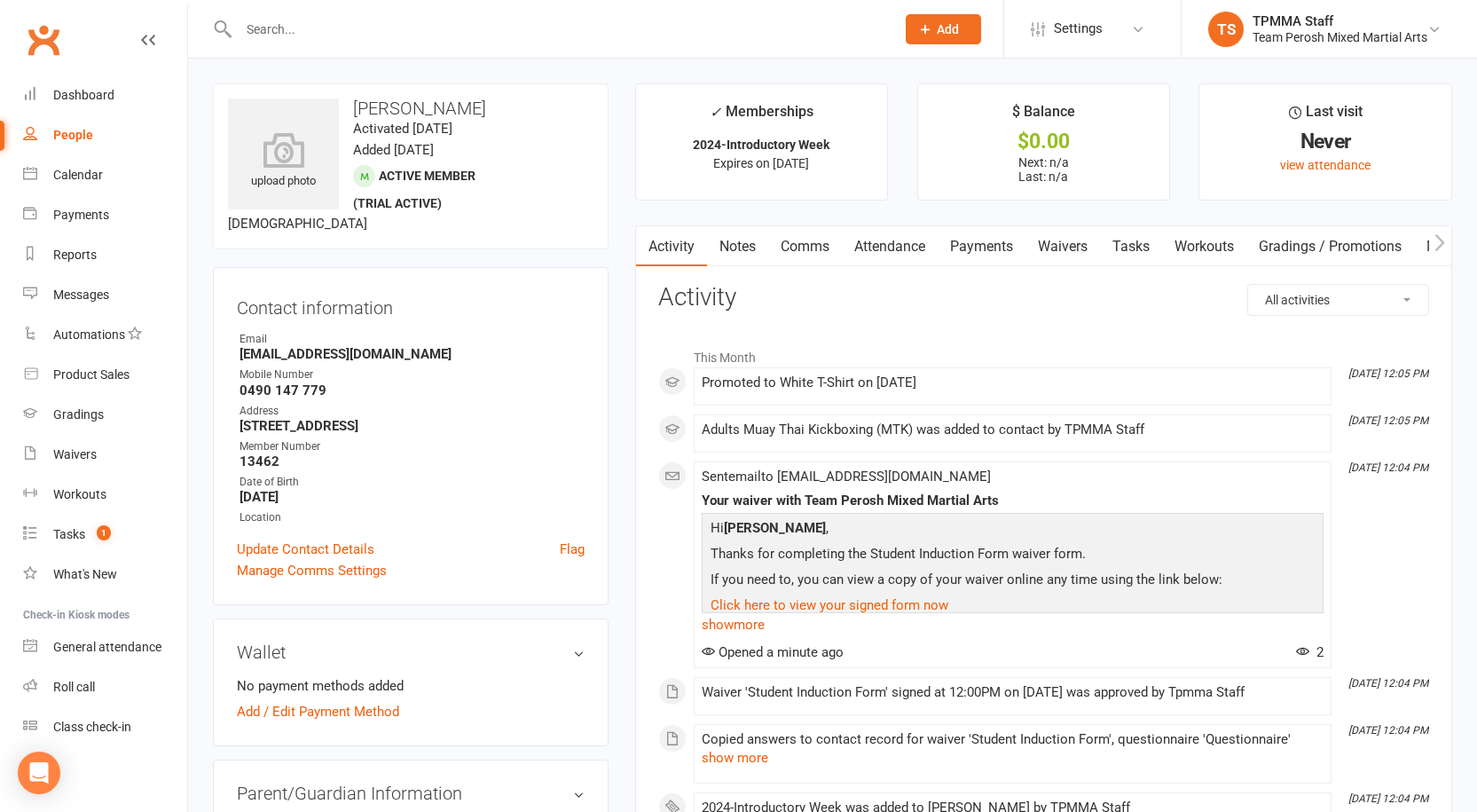
click at [453, 254] on contact-information "upload photo Peter Alexiou Activated 16 August, 2025 Added 16 August, 2025 Acti…" at bounding box center [411, 344] width 395 height 522
click at [79, 103] on link "Dashboard" at bounding box center [104, 95] width 164 height 40
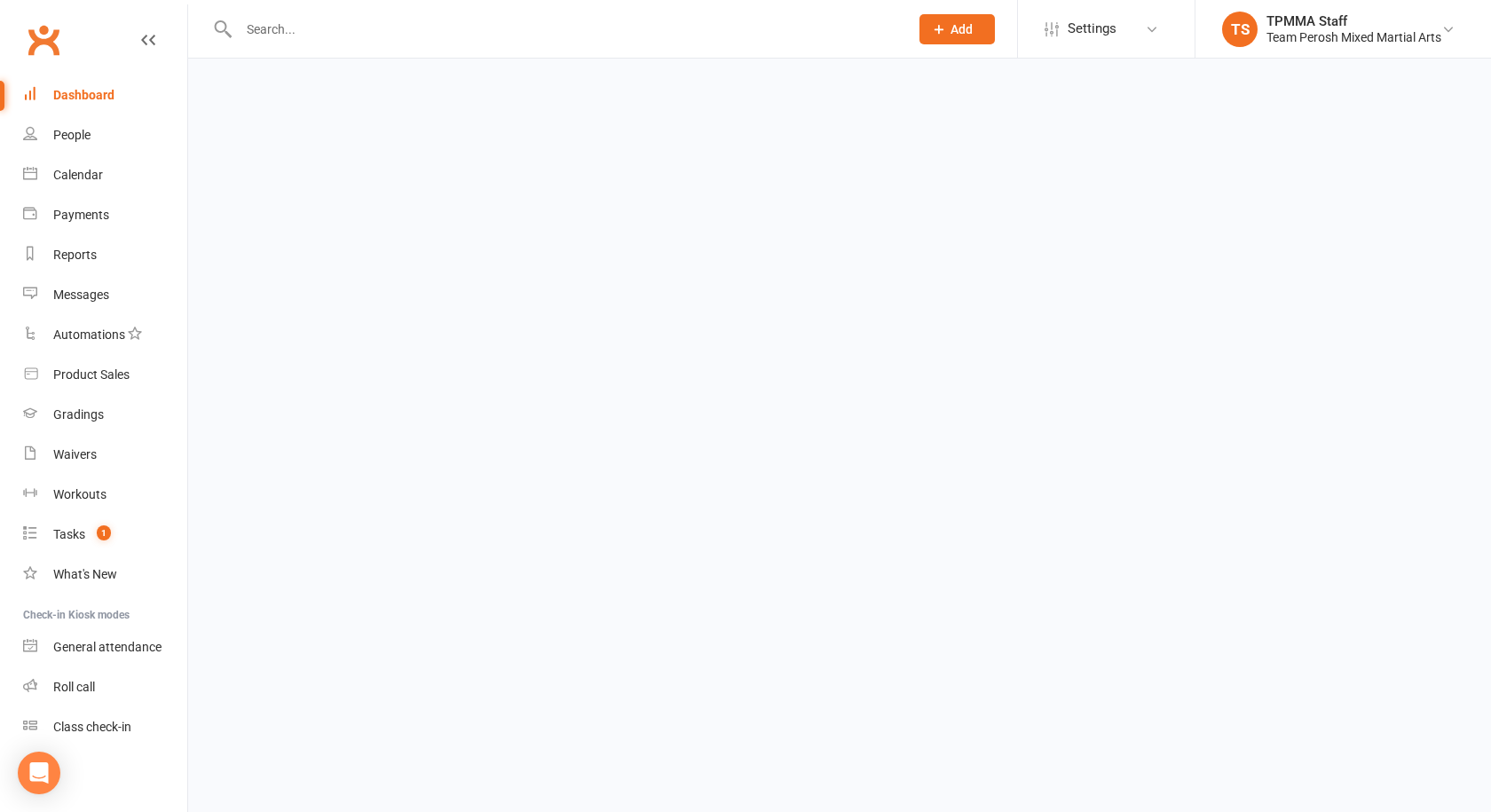
click at [83, 97] on div "Dashboard" at bounding box center [84, 94] width 61 height 14
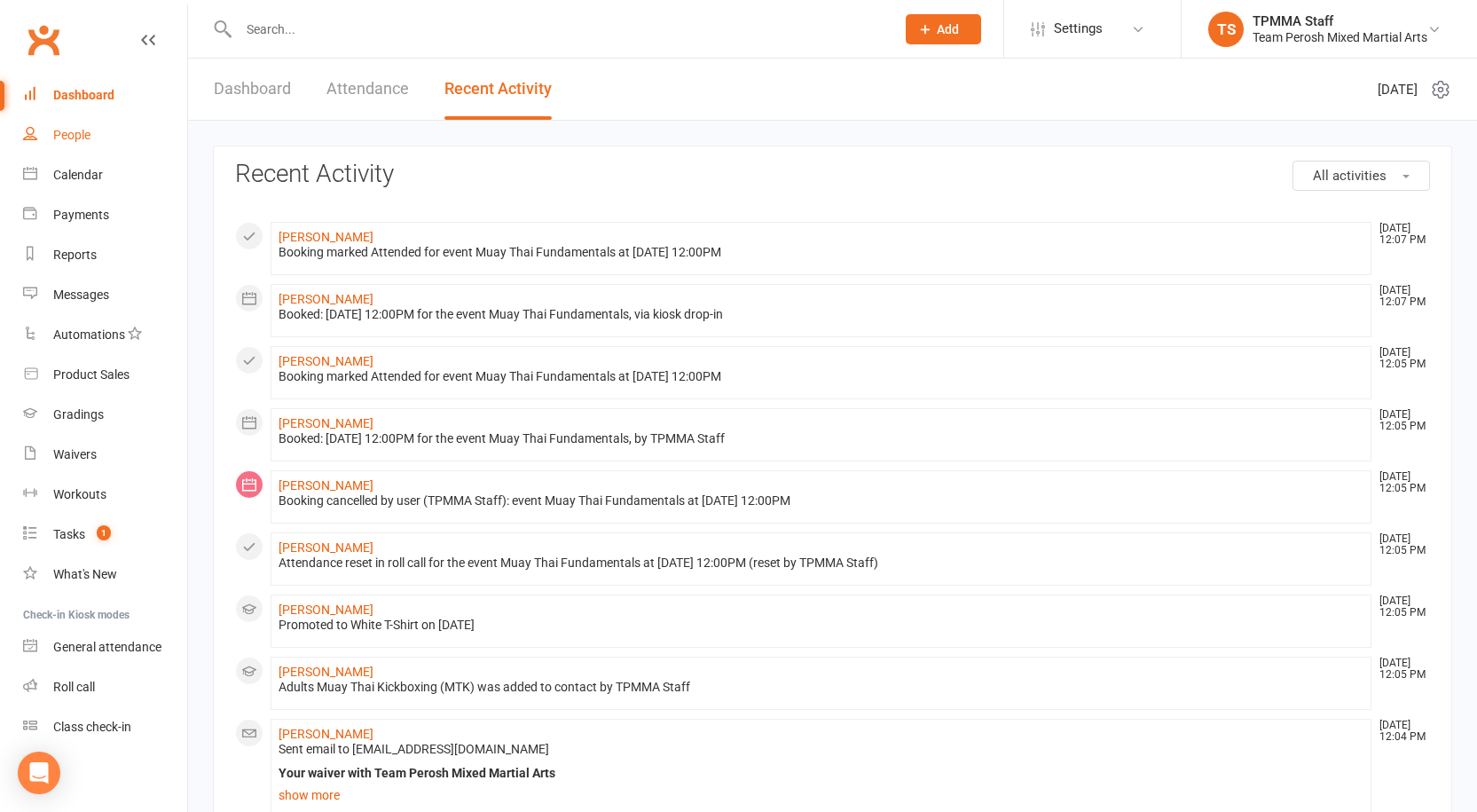
click at [86, 135] on div "People" at bounding box center [72, 135] width 37 height 14
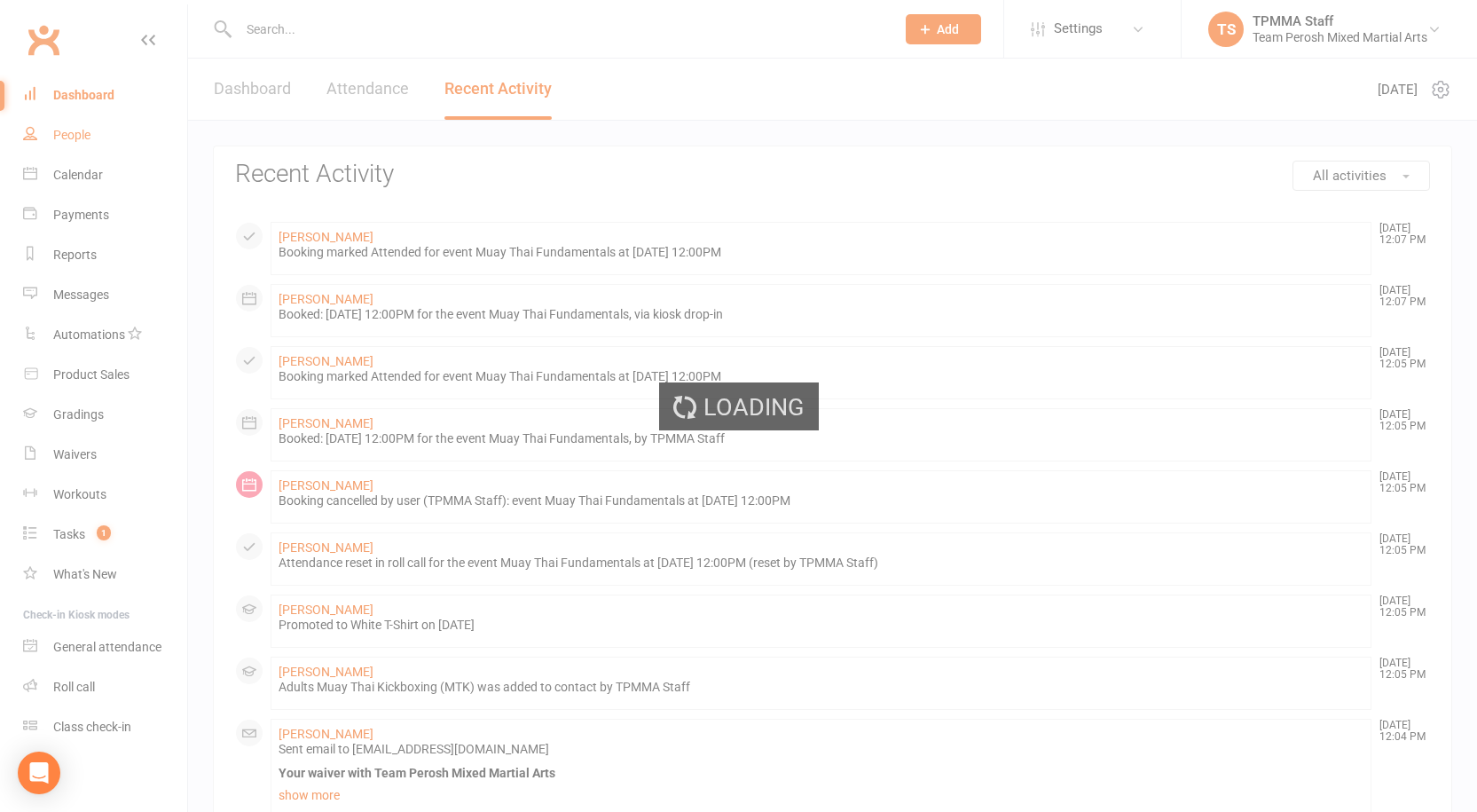
select select "active_trial"
select select "100"
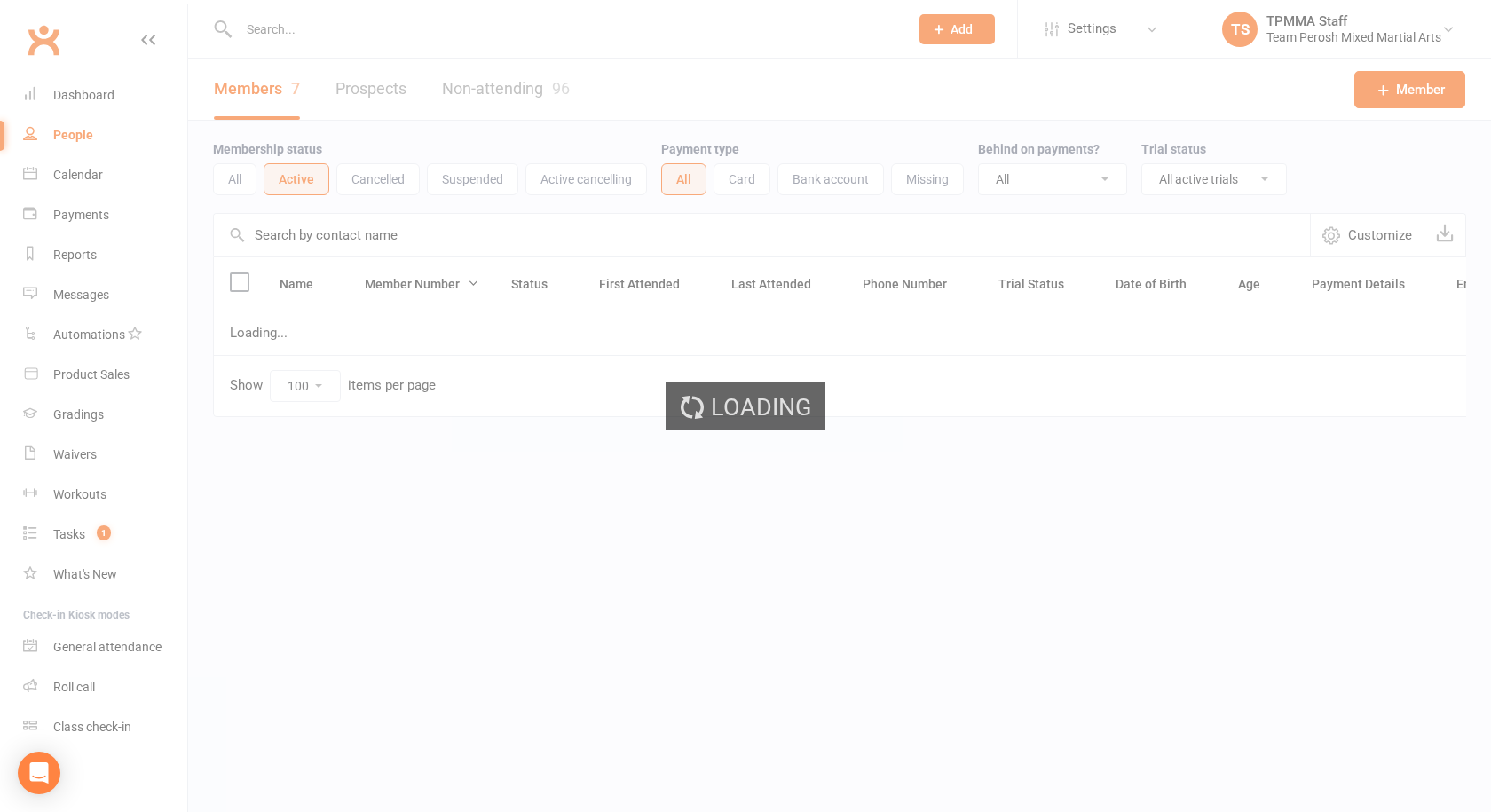
click at [90, 89] on div "Loading" at bounding box center [746, 406] width 1491 height 812
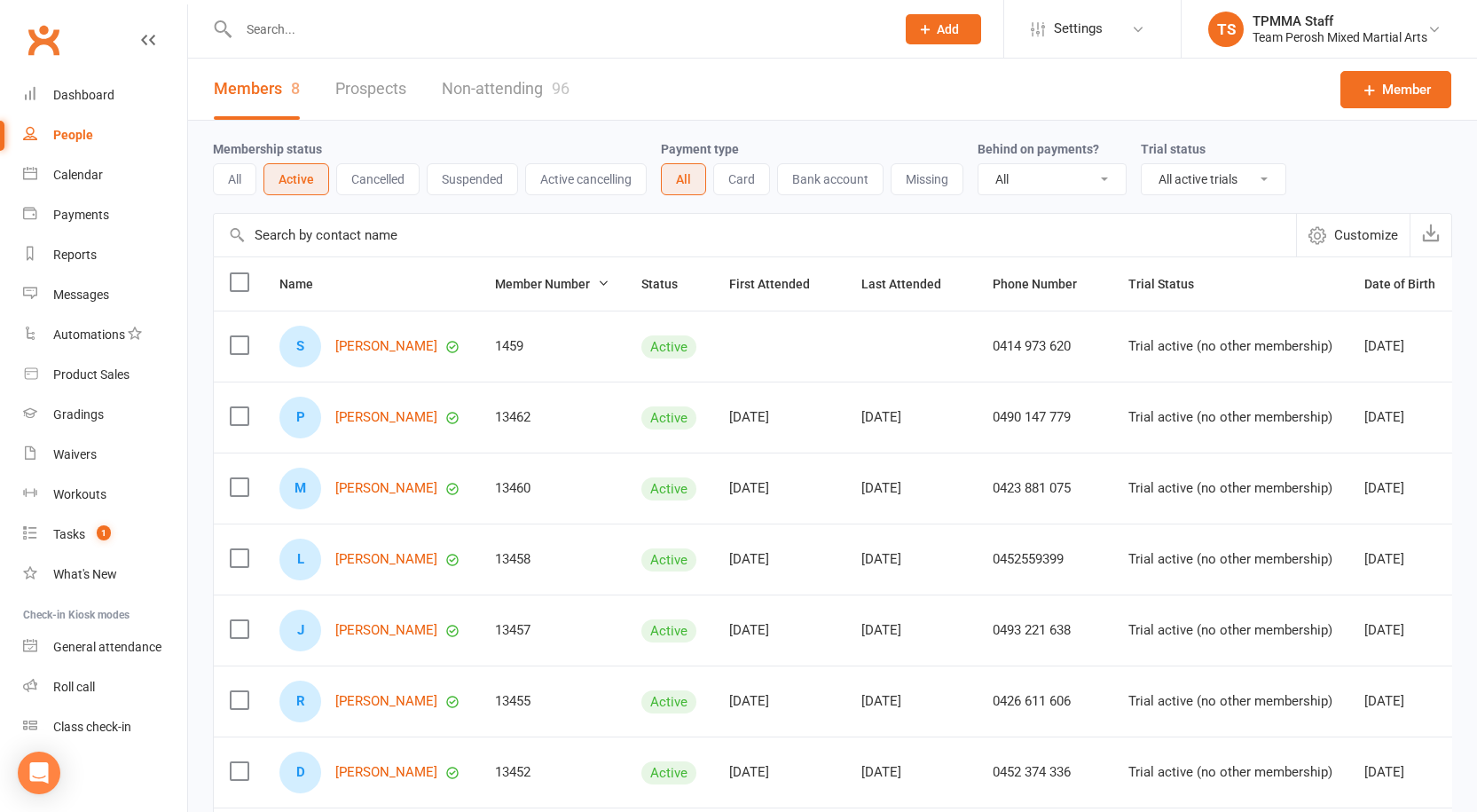
click at [278, 46] on div at bounding box center [548, 29] width 670 height 58
click at [309, 26] on input "text" at bounding box center [558, 29] width 650 height 25
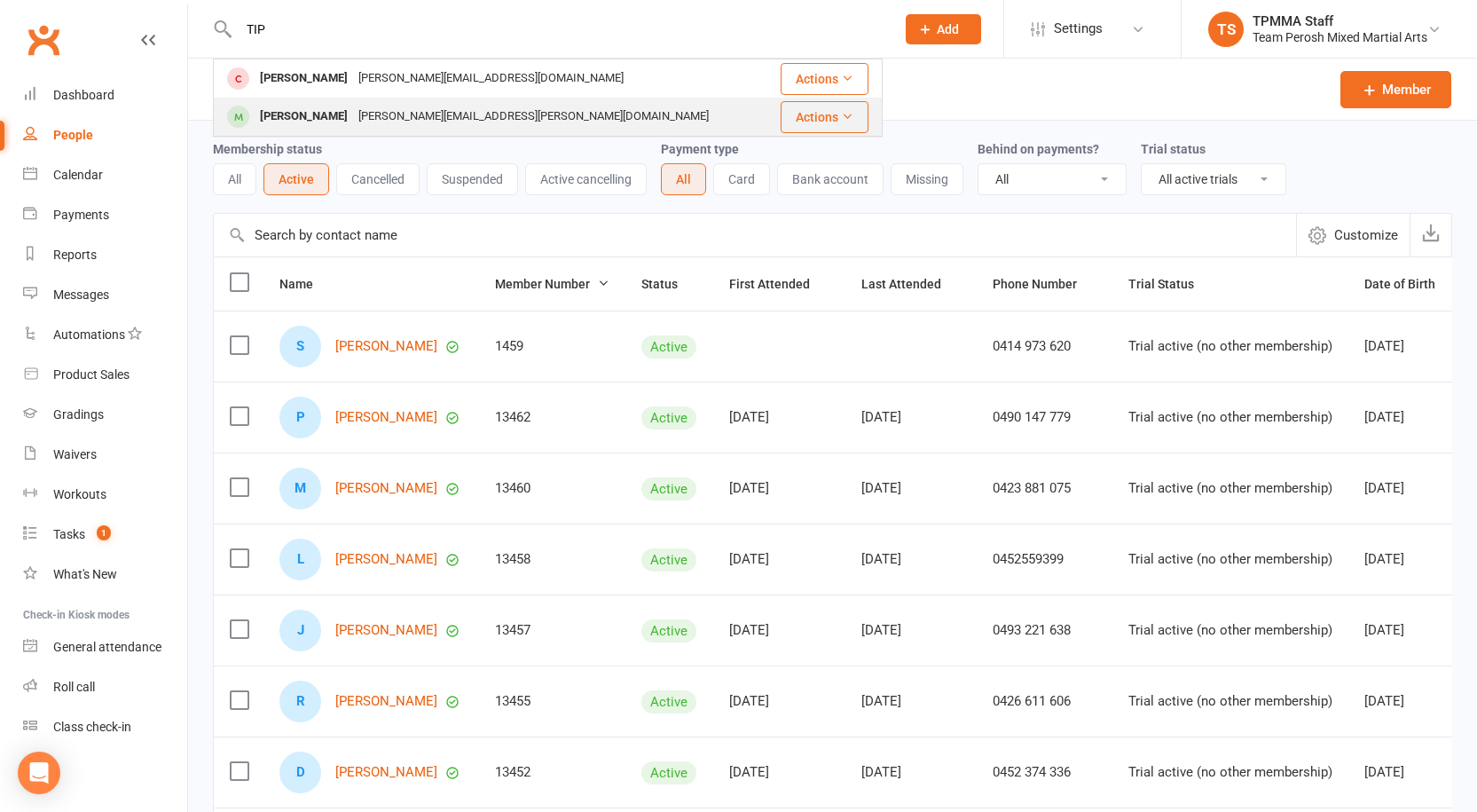
type input "TIP"
click at [332, 125] on div "[PERSON_NAME]" at bounding box center [304, 117] width 98 height 26
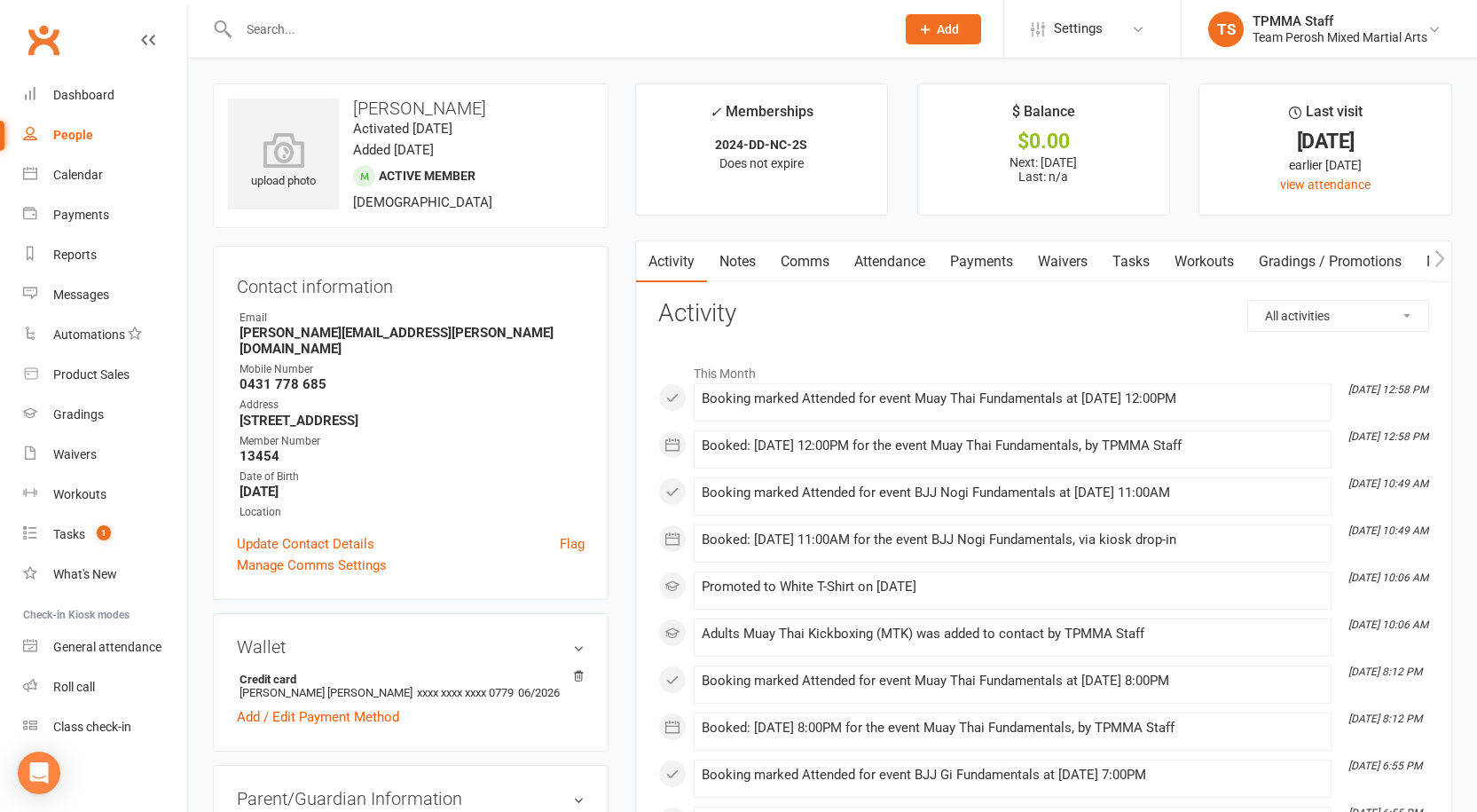
click at [411, 17] on input "text" at bounding box center [558, 29] width 650 height 25
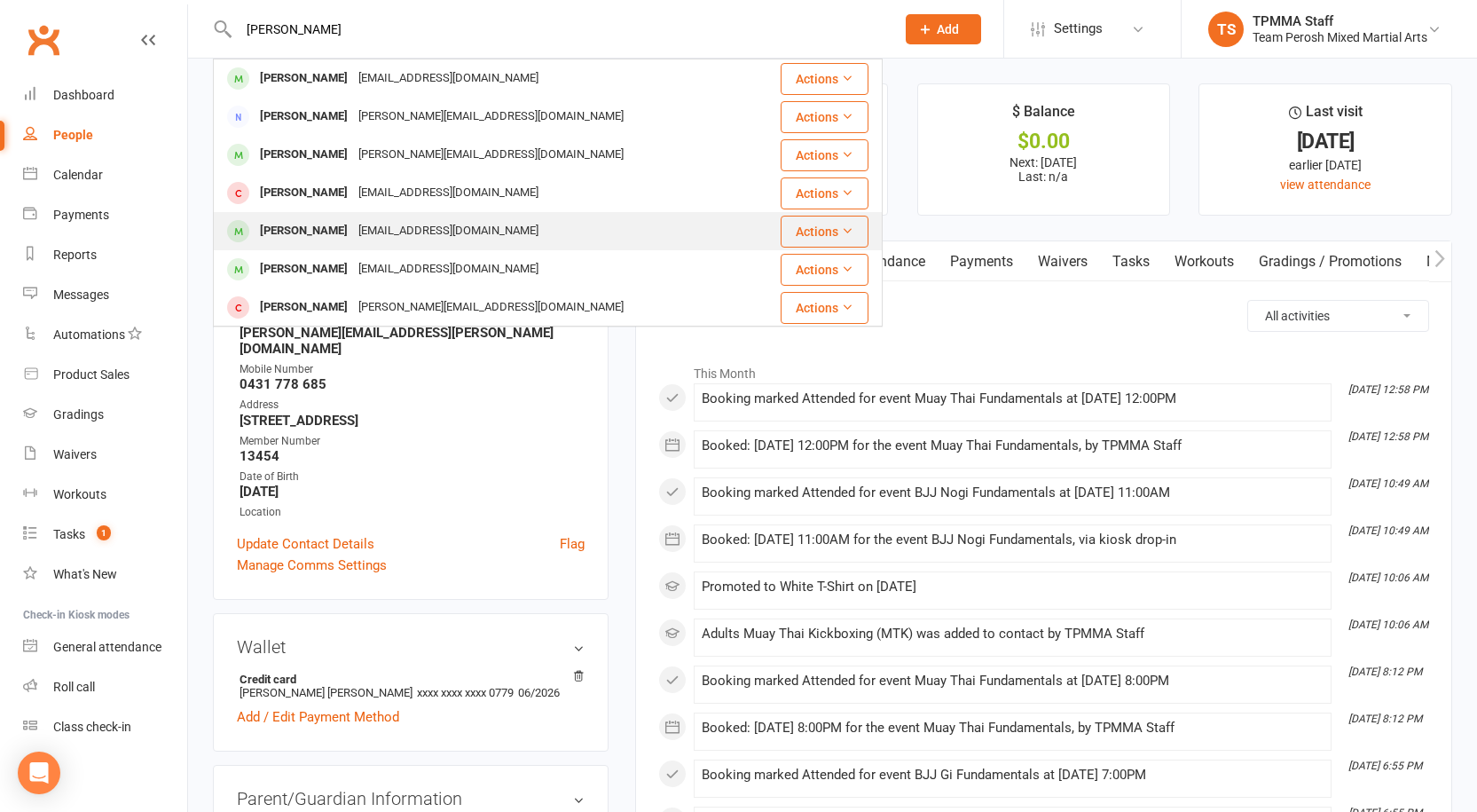
type input "PETER"
click at [353, 229] on div "[EMAIL_ADDRESS][DOMAIN_NAME]" at bounding box center [448, 231] width 191 height 26
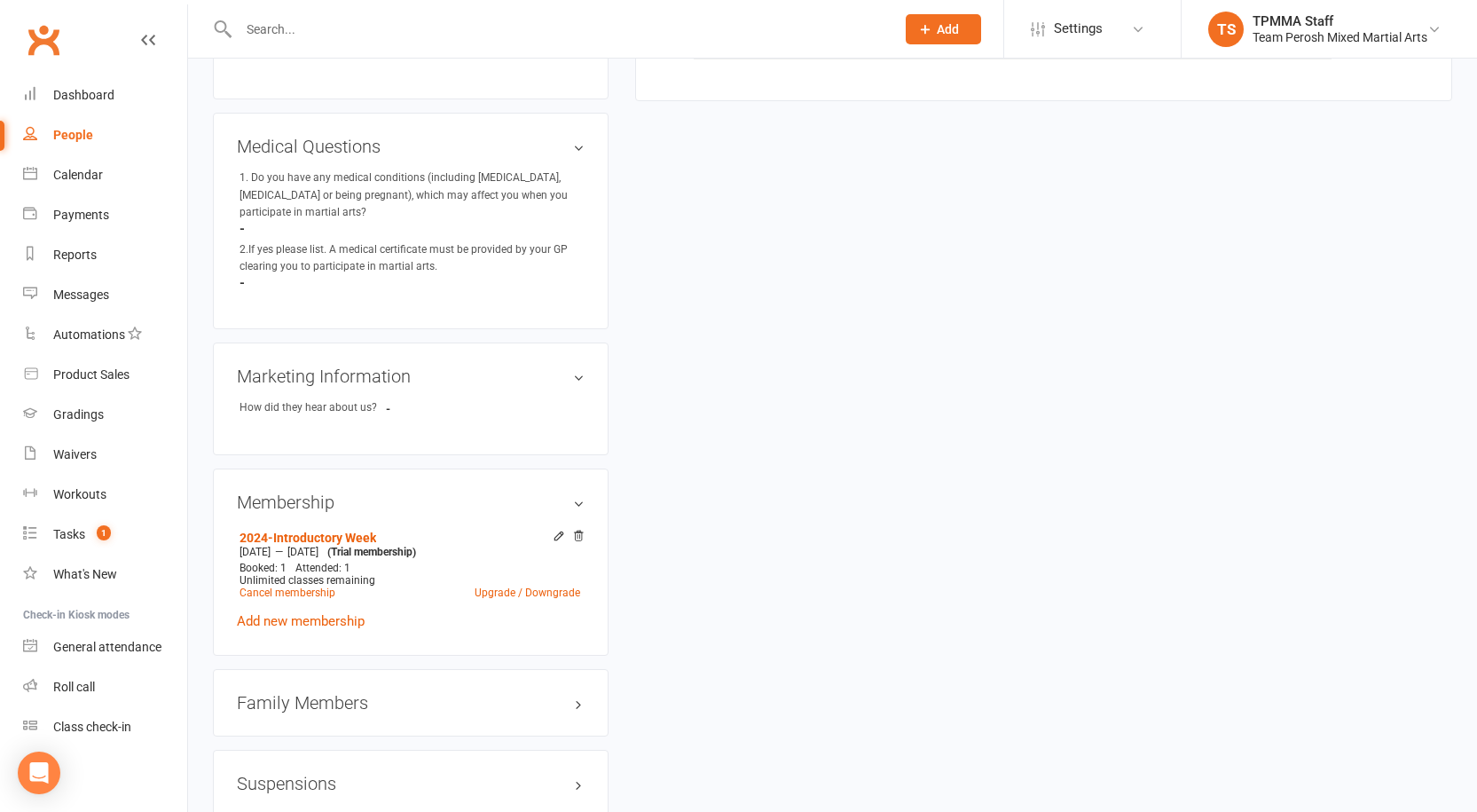
scroll to position [976, 0]
click at [507, 586] on link "Upgrade / Downgrade" at bounding box center [527, 592] width 105 height 13
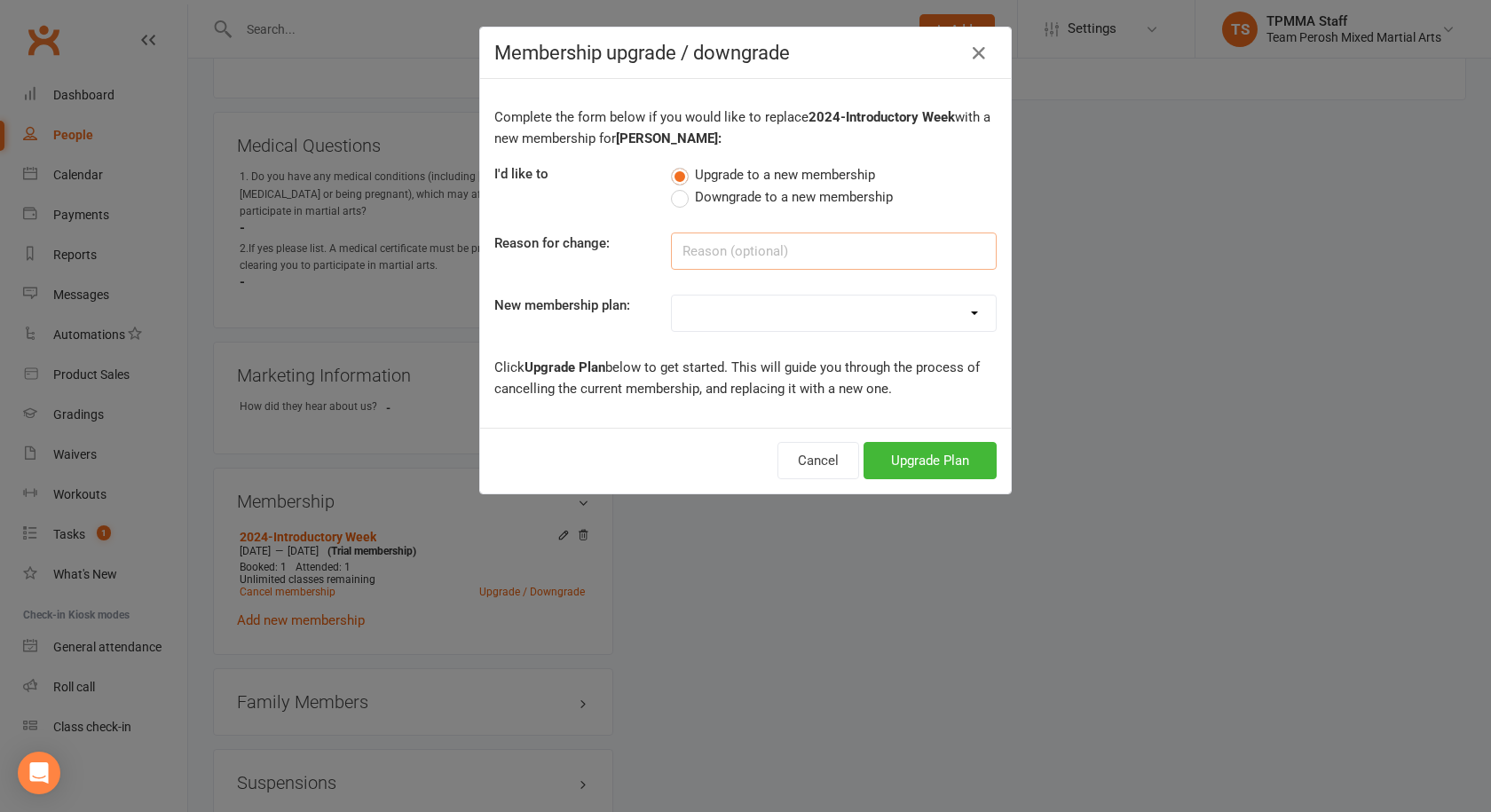
click at [782, 256] on input at bounding box center [833, 251] width 326 height 37
type input "New Member"
click at [859, 319] on select "2008-DD-1S 2008-DD-2S 2008-UF-1S 2013-DD-Adult-1S 2013-DD-Adult-2S 2024-DD-1S 2…" at bounding box center [833, 313] width 324 height 35
select select "18"
click at [672, 295] on select "2008-DD-1S 2008-DD-2S 2008-UF-1S 2013-DD-Adult-1S 2013-DD-Adult-2S 2024-DD-1S 2…" at bounding box center [833, 313] width 324 height 35
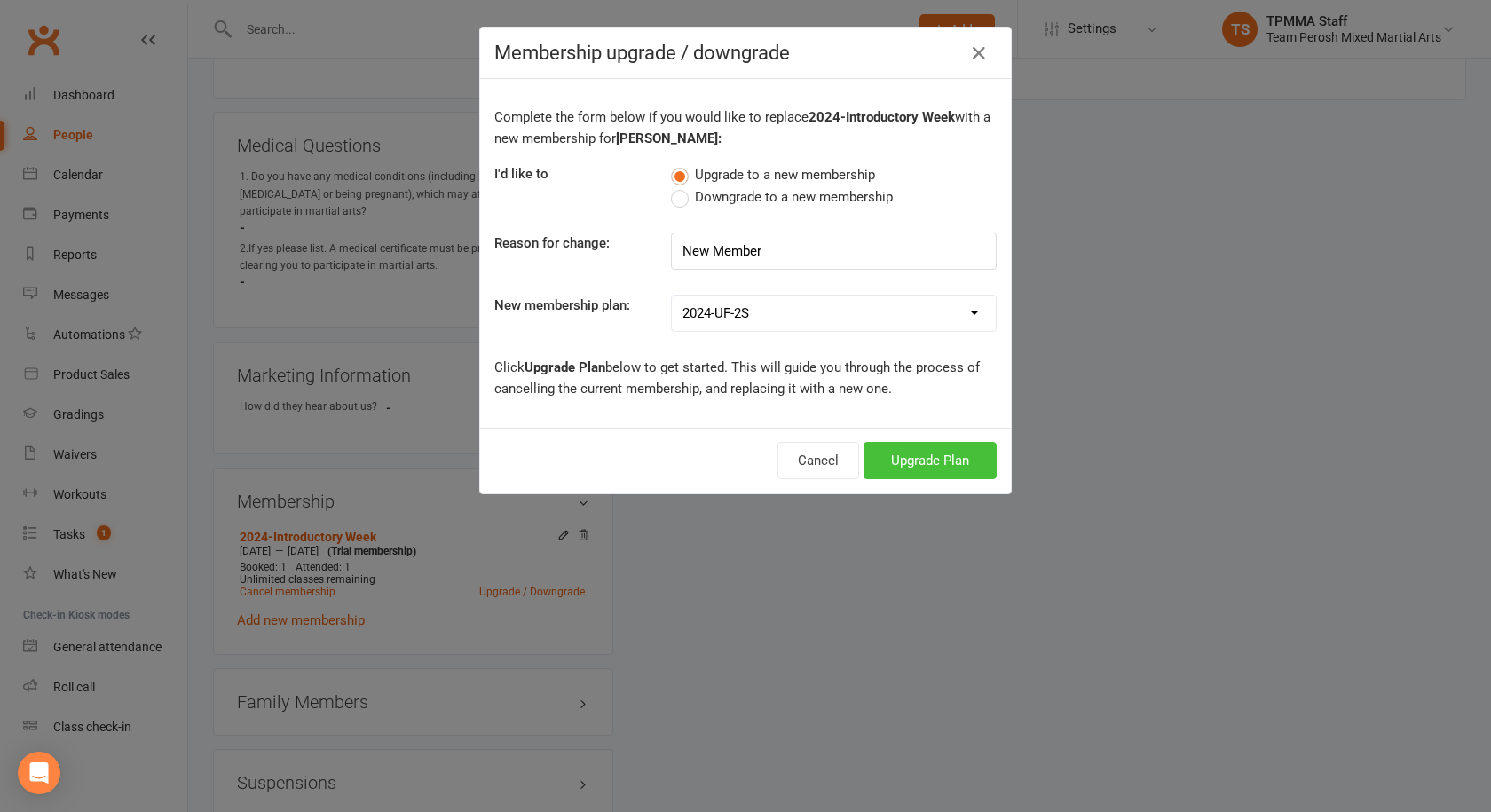
click at [948, 461] on button "Upgrade Plan" at bounding box center [929, 460] width 133 height 37
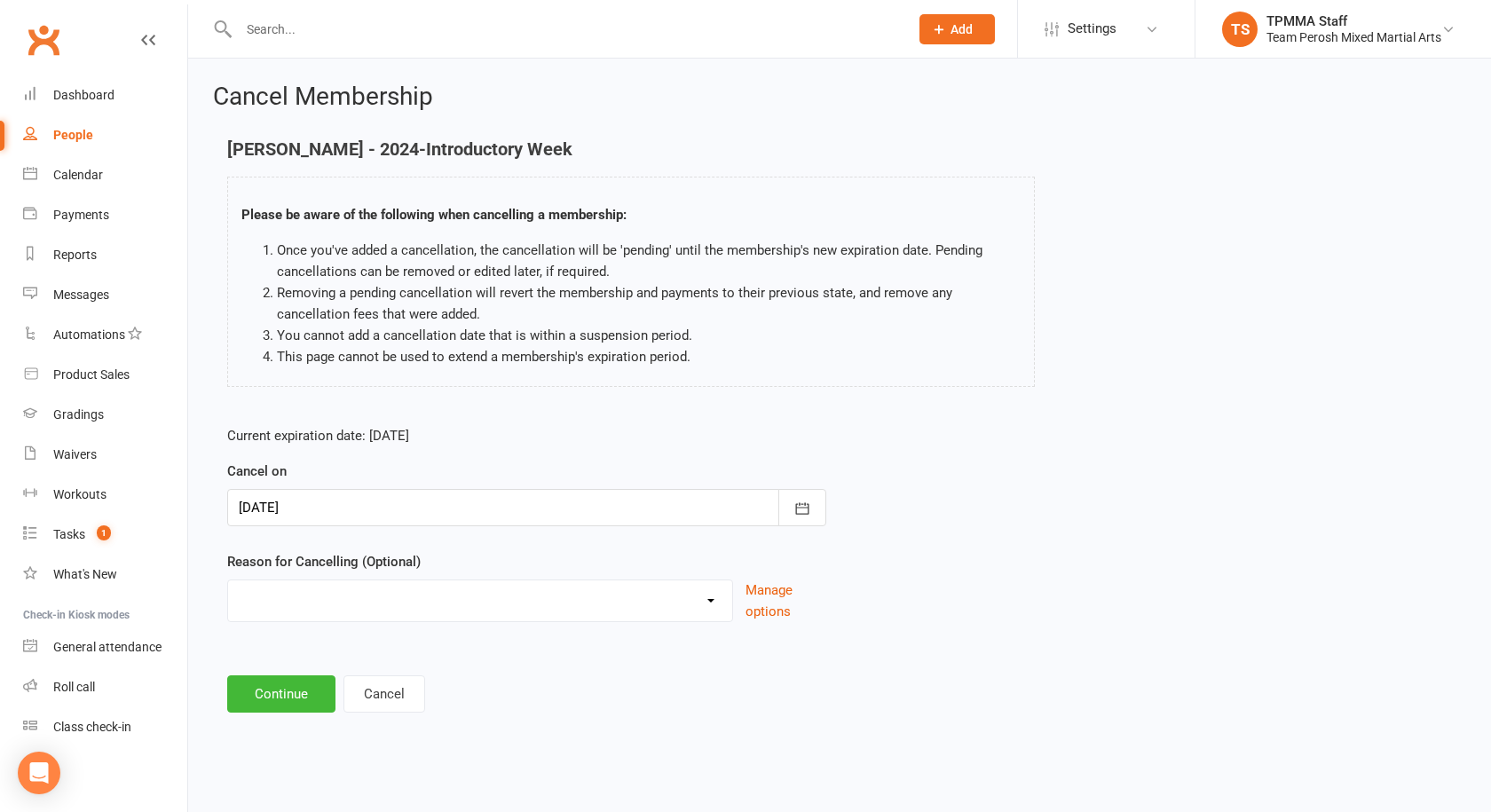
click at [715, 604] on select "Became a member Excessive failed payments Financial Inactive Inactive Casual In…" at bounding box center [480, 598] width 505 height 35
select select "9"
click at [228, 580] on select "Became a member Excessive failed payments Financial Inactive Inactive Casual In…" at bounding box center [480, 598] width 505 height 35
click at [309, 698] on button "Continue" at bounding box center [281, 694] width 108 height 37
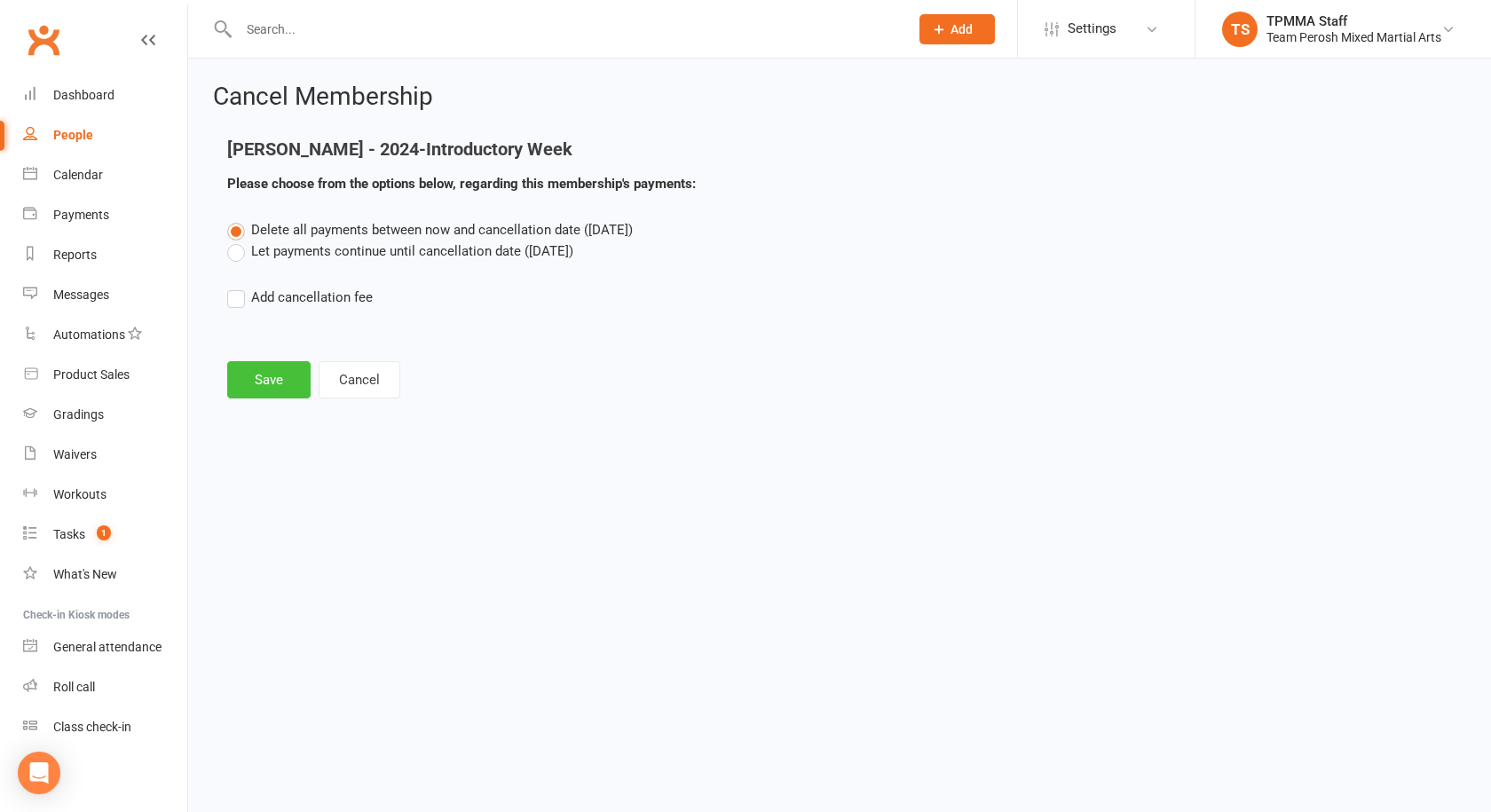
click at [279, 382] on button "Save" at bounding box center [268, 379] width 84 height 37
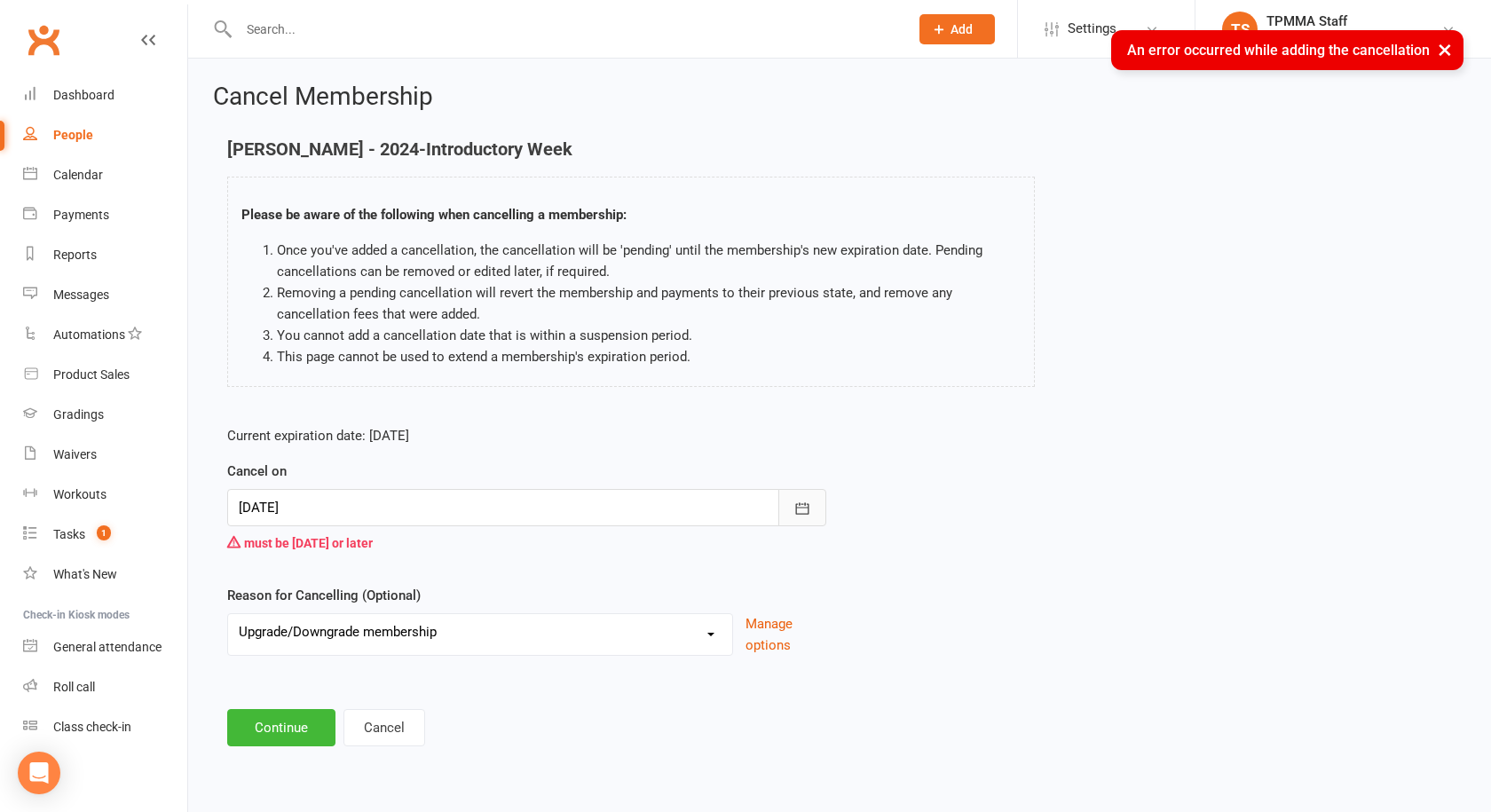
click at [803, 507] on icon "button" at bounding box center [803, 508] width 14 height 12
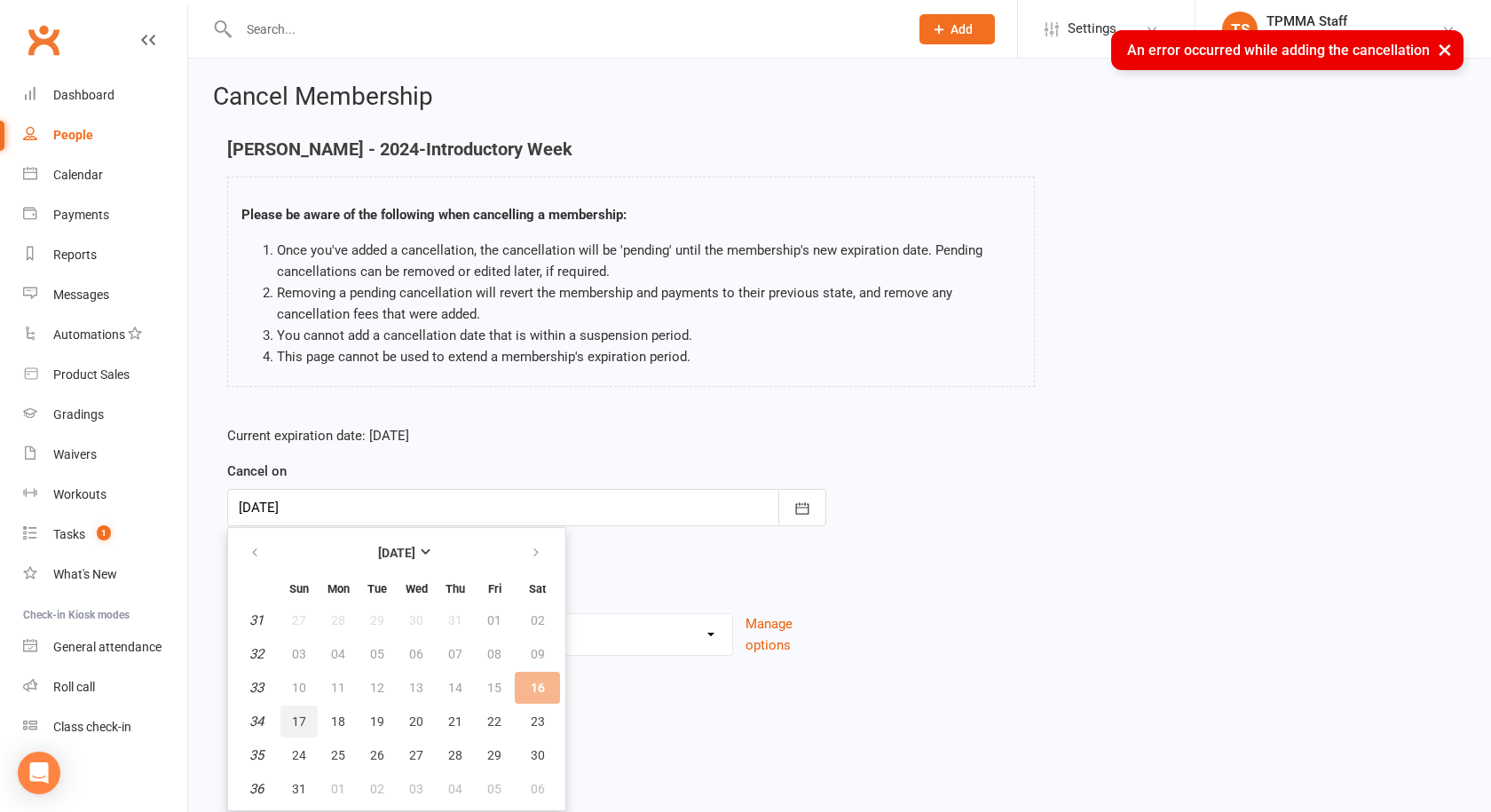
click at [305, 718] on span "17" at bounding box center [299, 721] width 14 height 14
type input "17 Aug 2025"
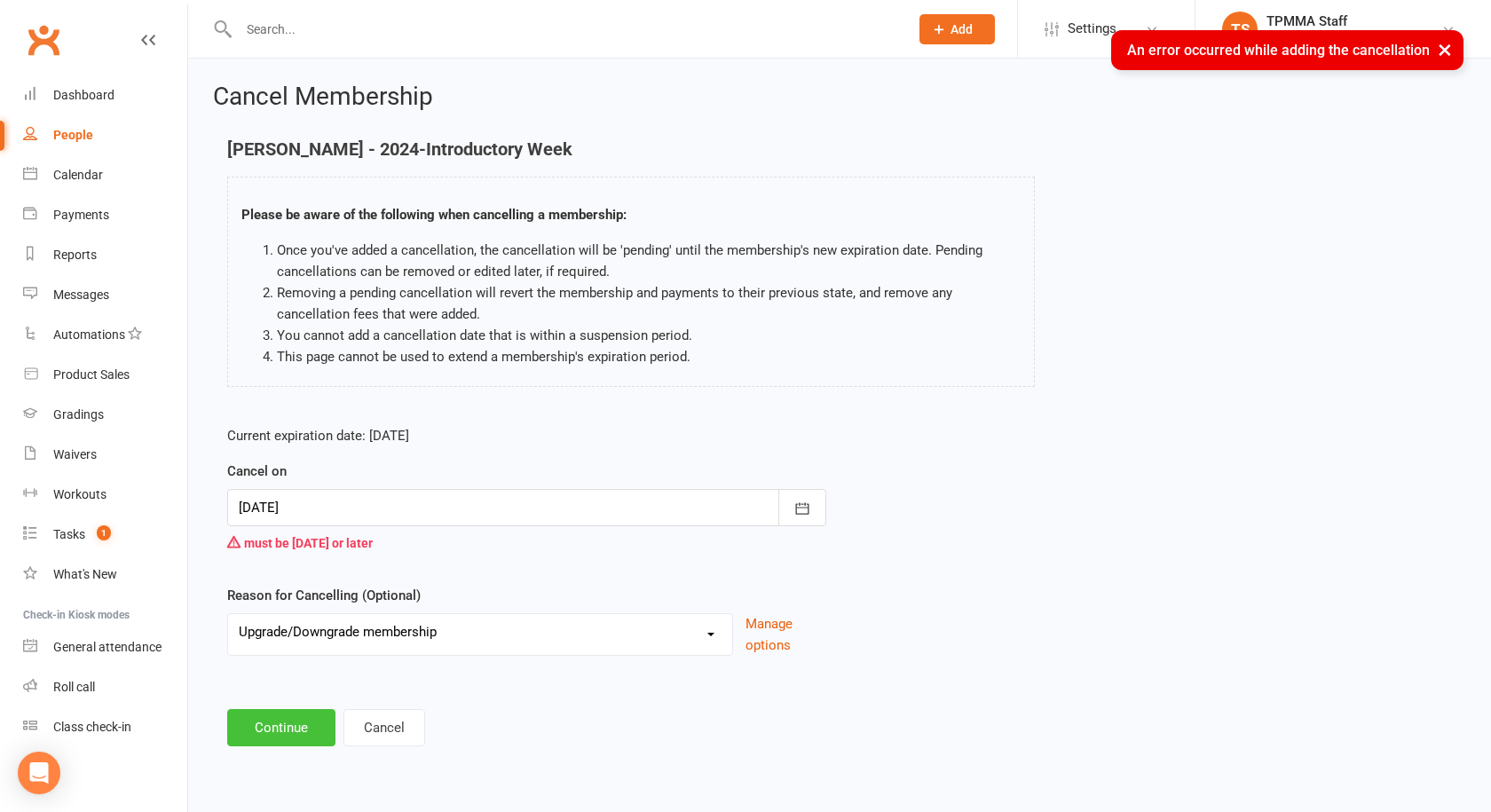
click at [290, 734] on button "Continue" at bounding box center [281, 727] width 108 height 37
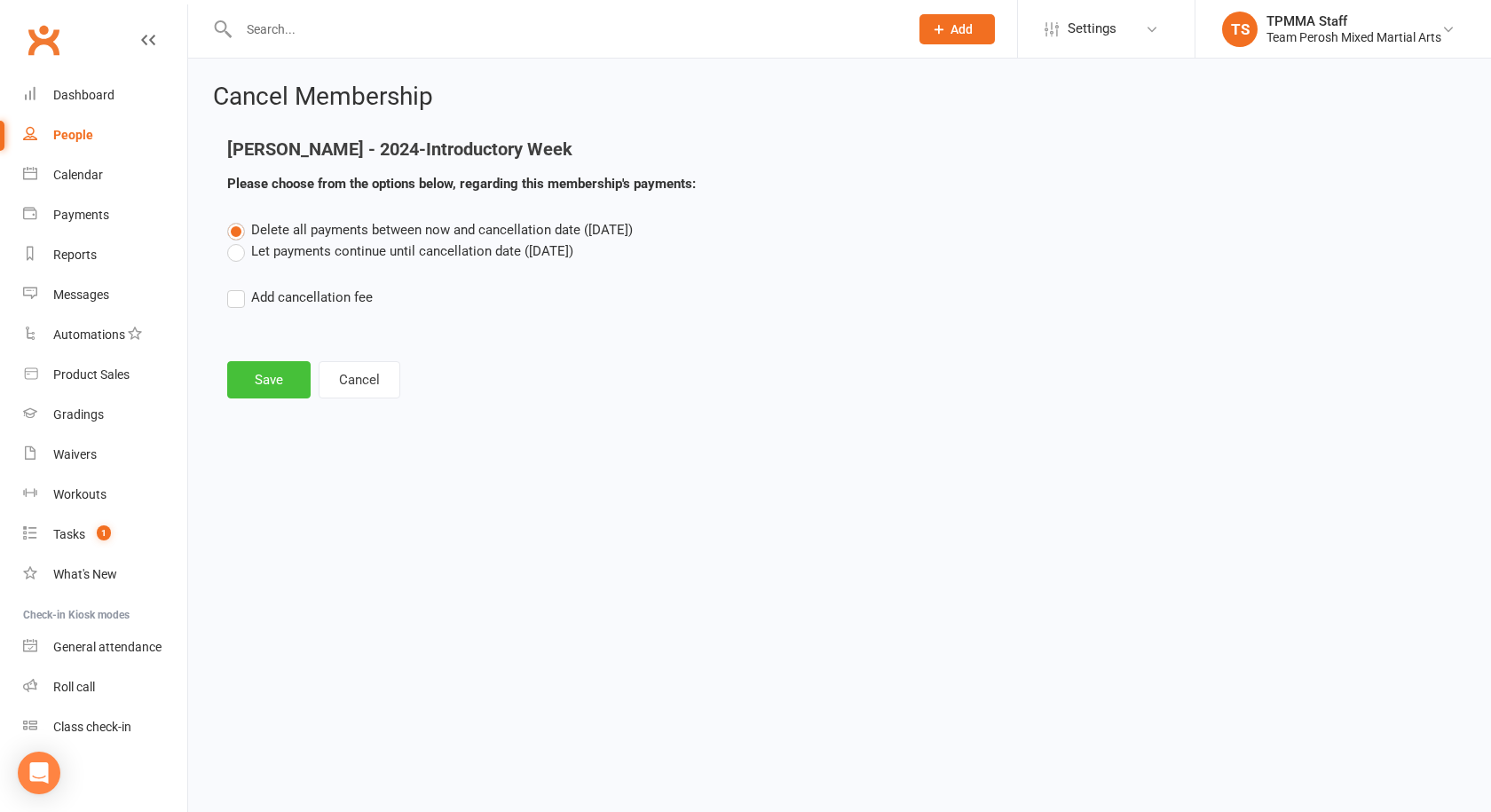
click at [285, 377] on button "Save" at bounding box center [268, 379] width 84 height 37
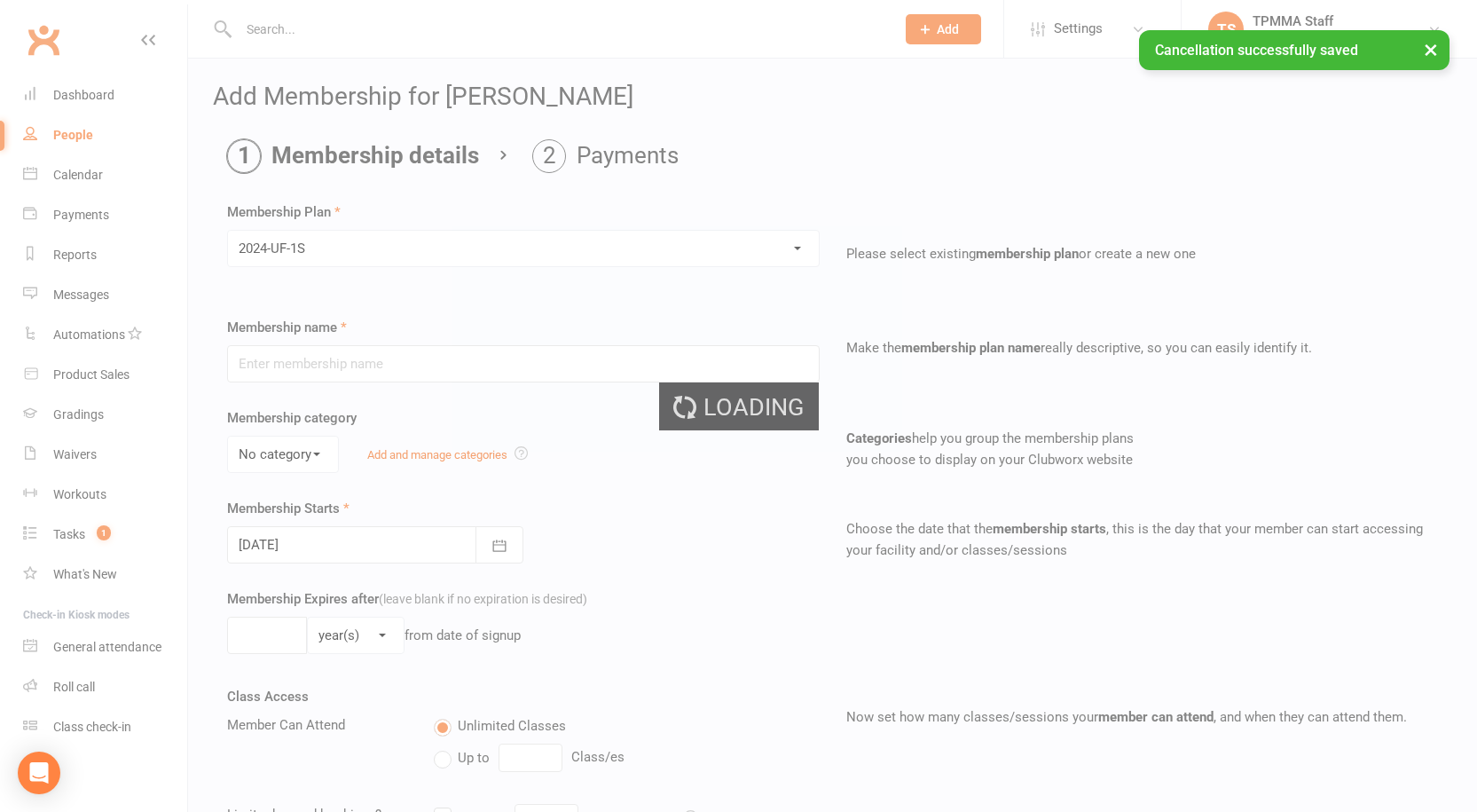
type input "2024-UF-1S"
select select "2"
type input "1"
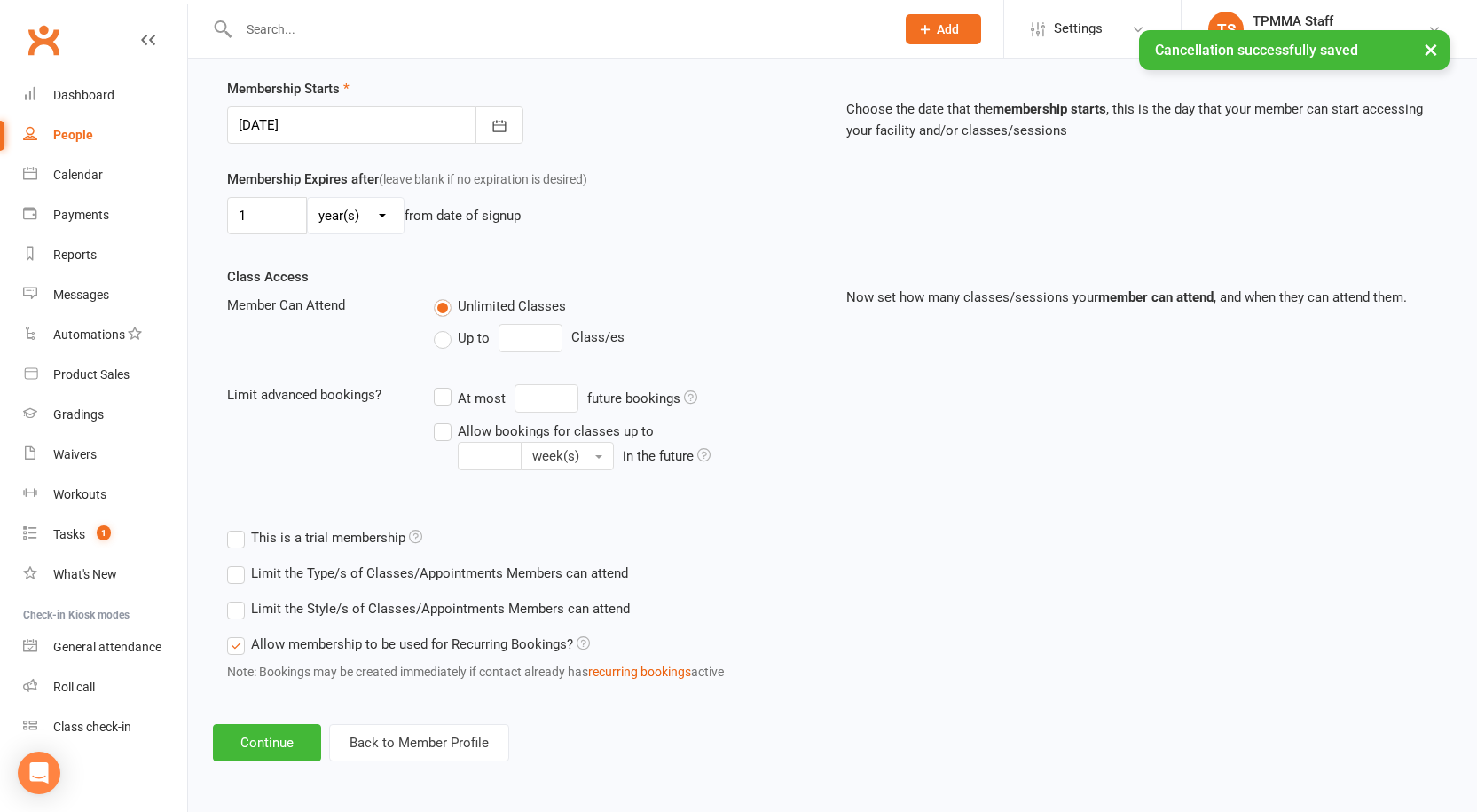
scroll to position [421, 0]
click at [237, 611] on label "Limit the Style/s of Classes/Appointments Members can attend" at bounding box center [429, 609] width 403 height 22
click at [237, 598] on input "Limit the Style/s of Classes/Appointments Members can attend" at bounding box center [233, 598] width 12 height 0
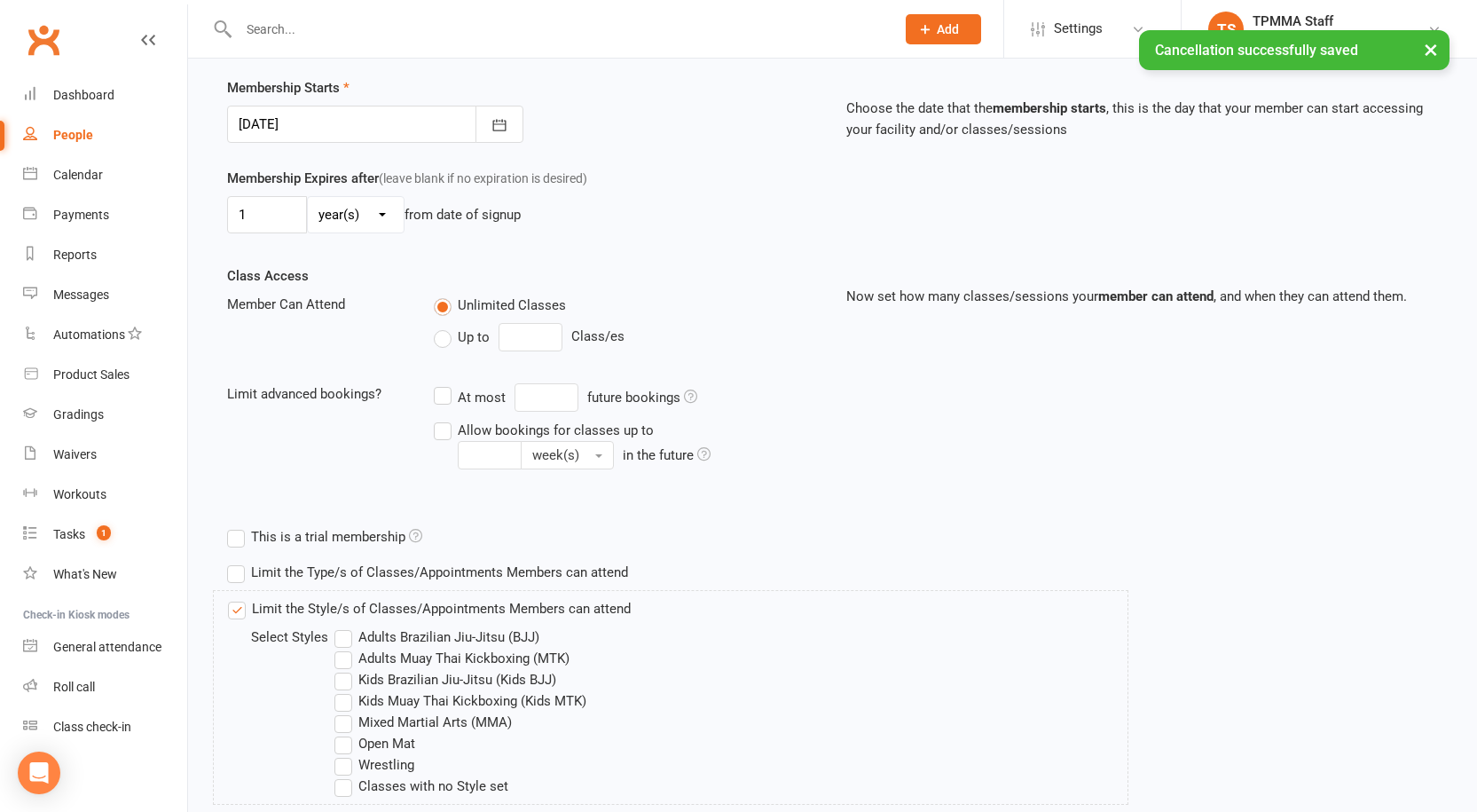
click at [350, 658] on label "Adults Muay Thai Kickboxing (MTK)" at bounding box center [451, 659] width 235 height 22
click at [346, 648] on input "Adults Muay Thai Kickboxing (MTK)" at bounding box center [340, 648] width 12 height 0
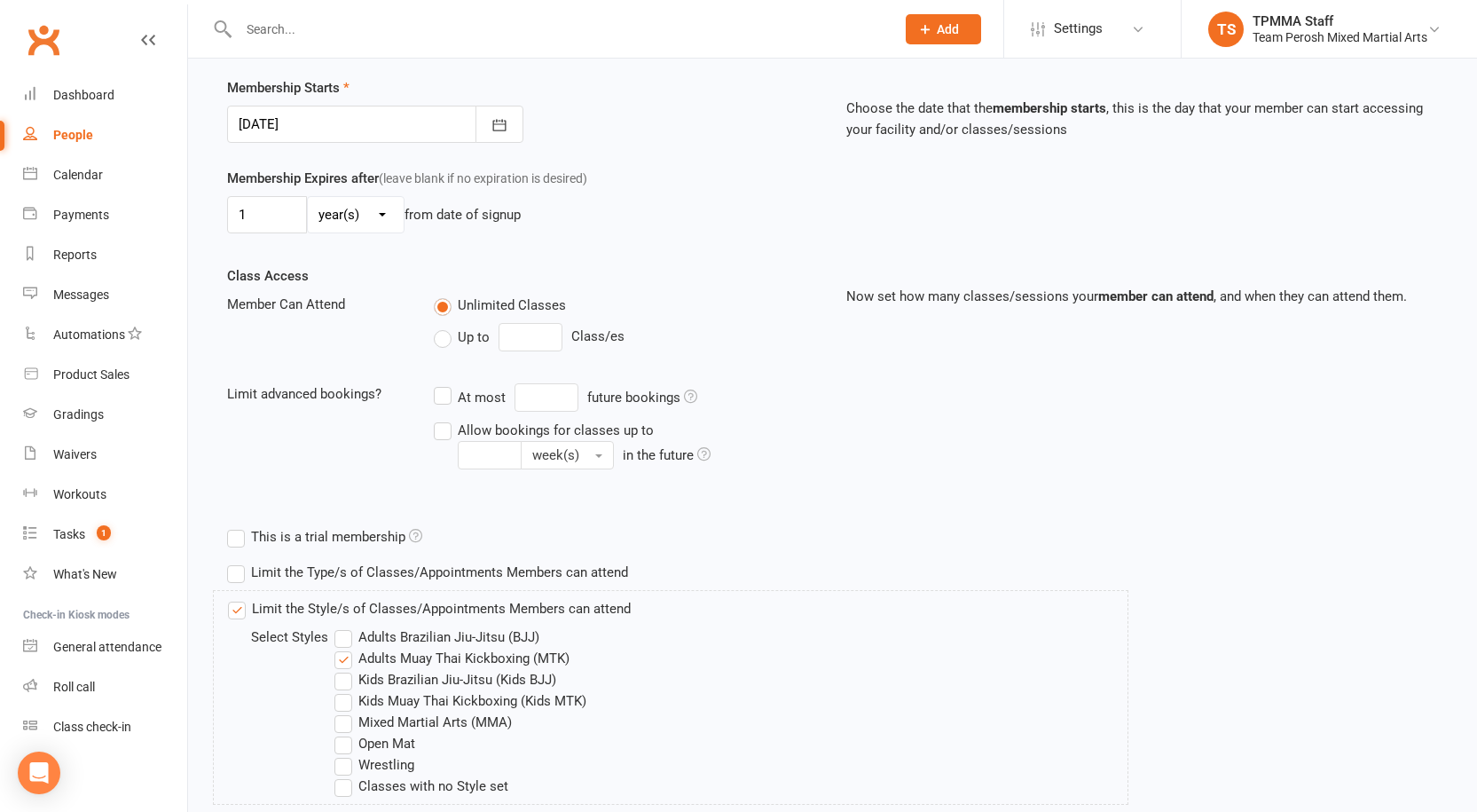
click at [348, 744] on label "Open Mat" at bounding box center [375, 743] width 81 height 22
click at [346, 732] on input "Open Mat" at bounding box center [340, 732] width 12 height 0
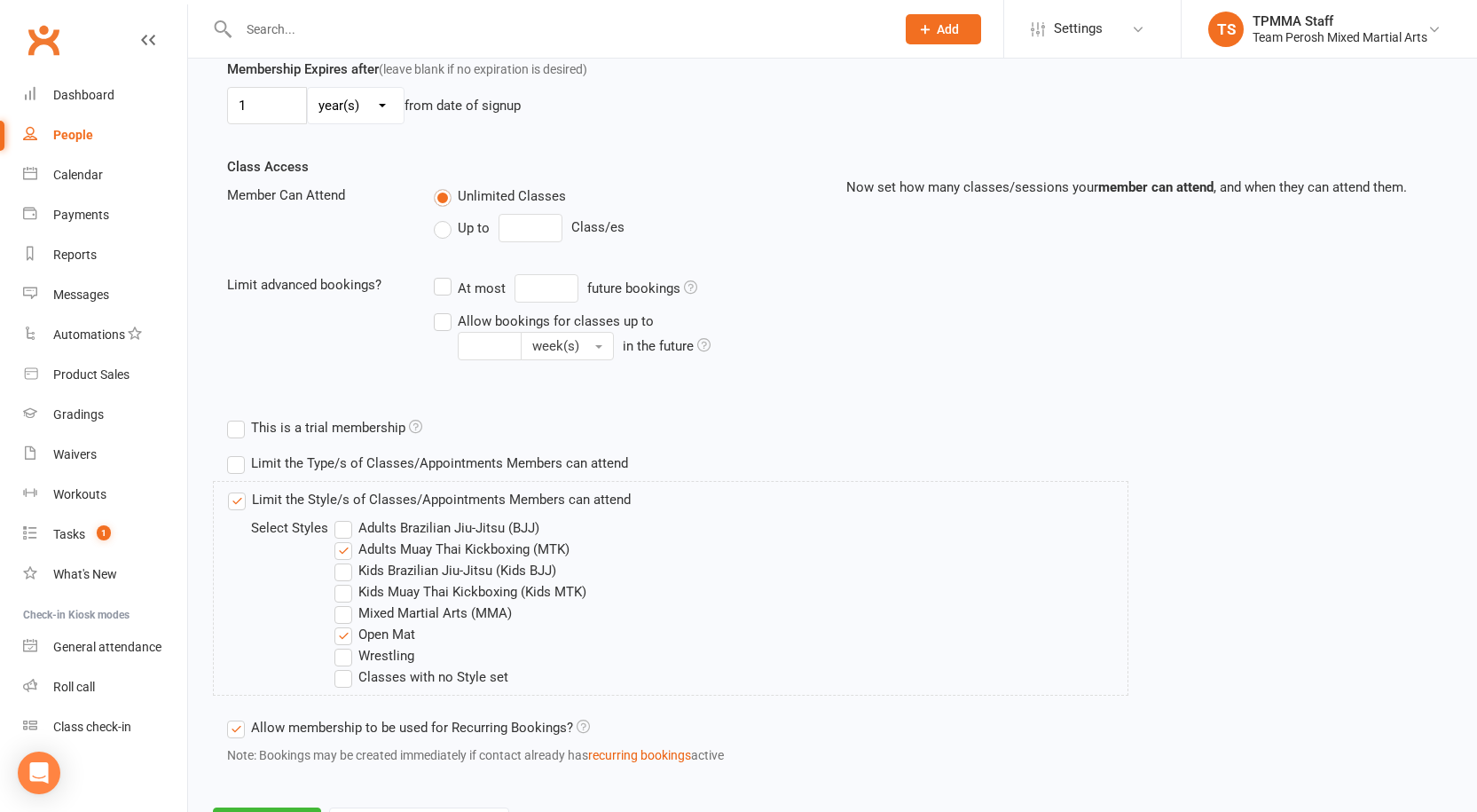
scroll to position [613, 0]
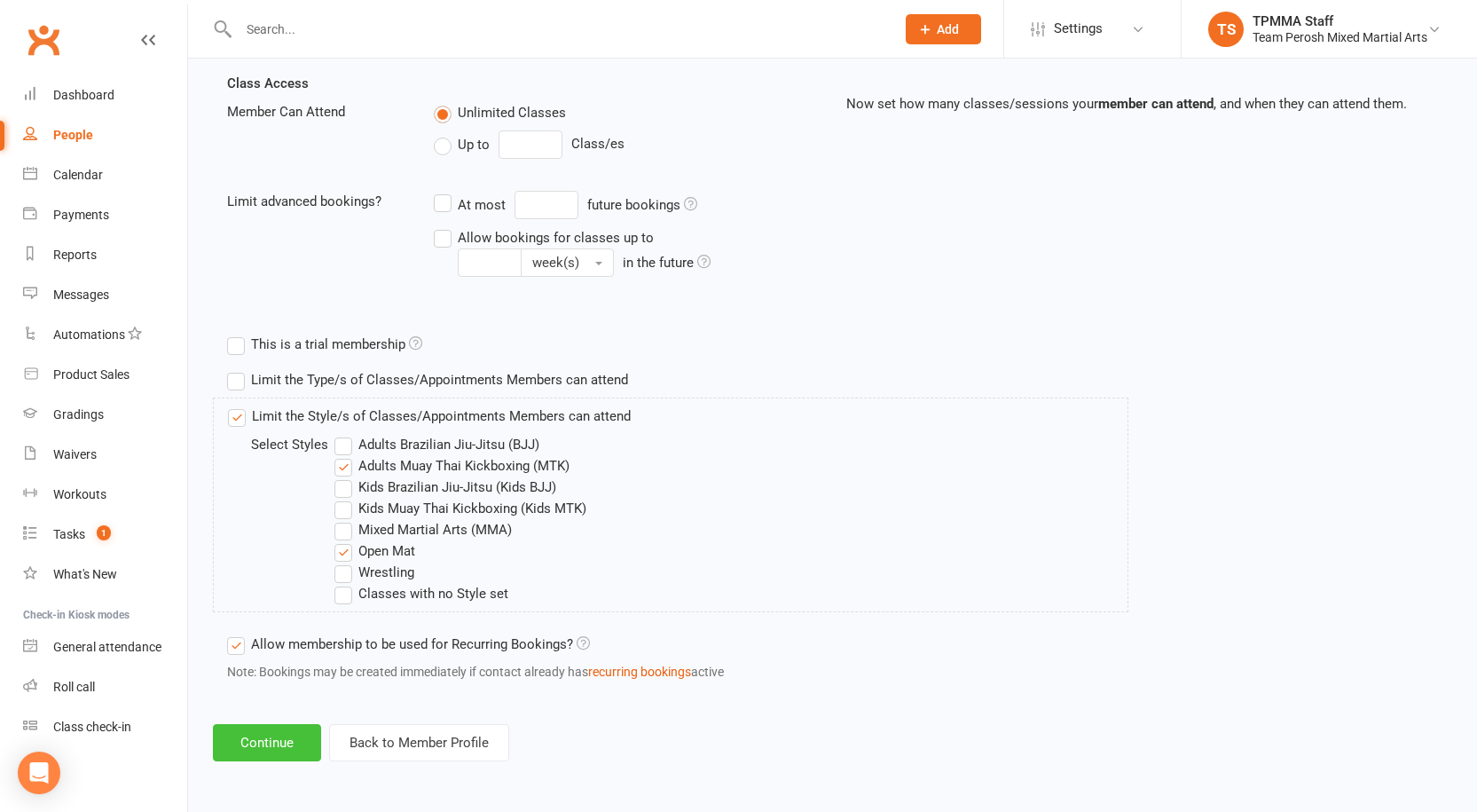
click at [279, 740] on button "Continue" at bounding box center [267, 742] width 108 height 37
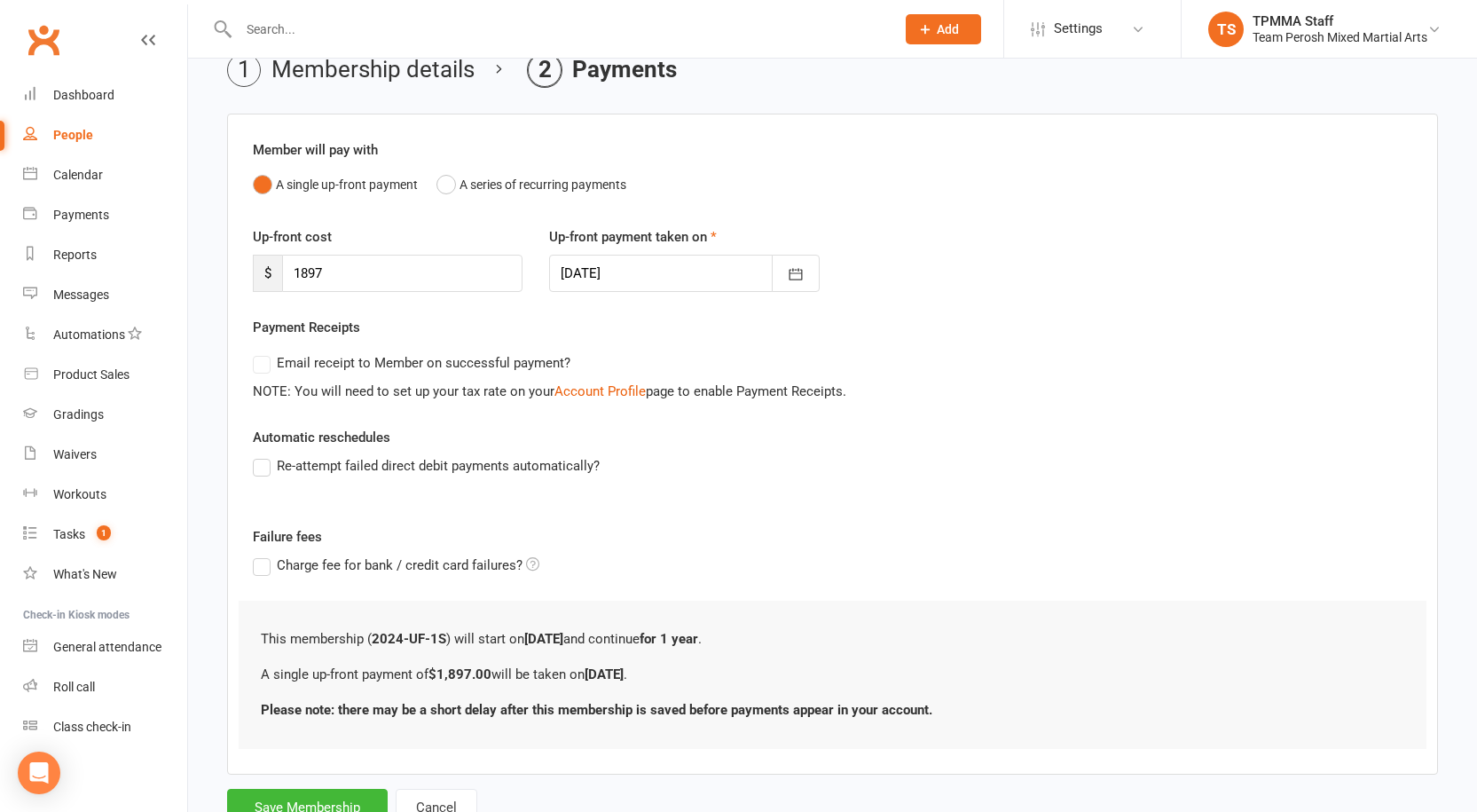
scroll to position [154, 0]
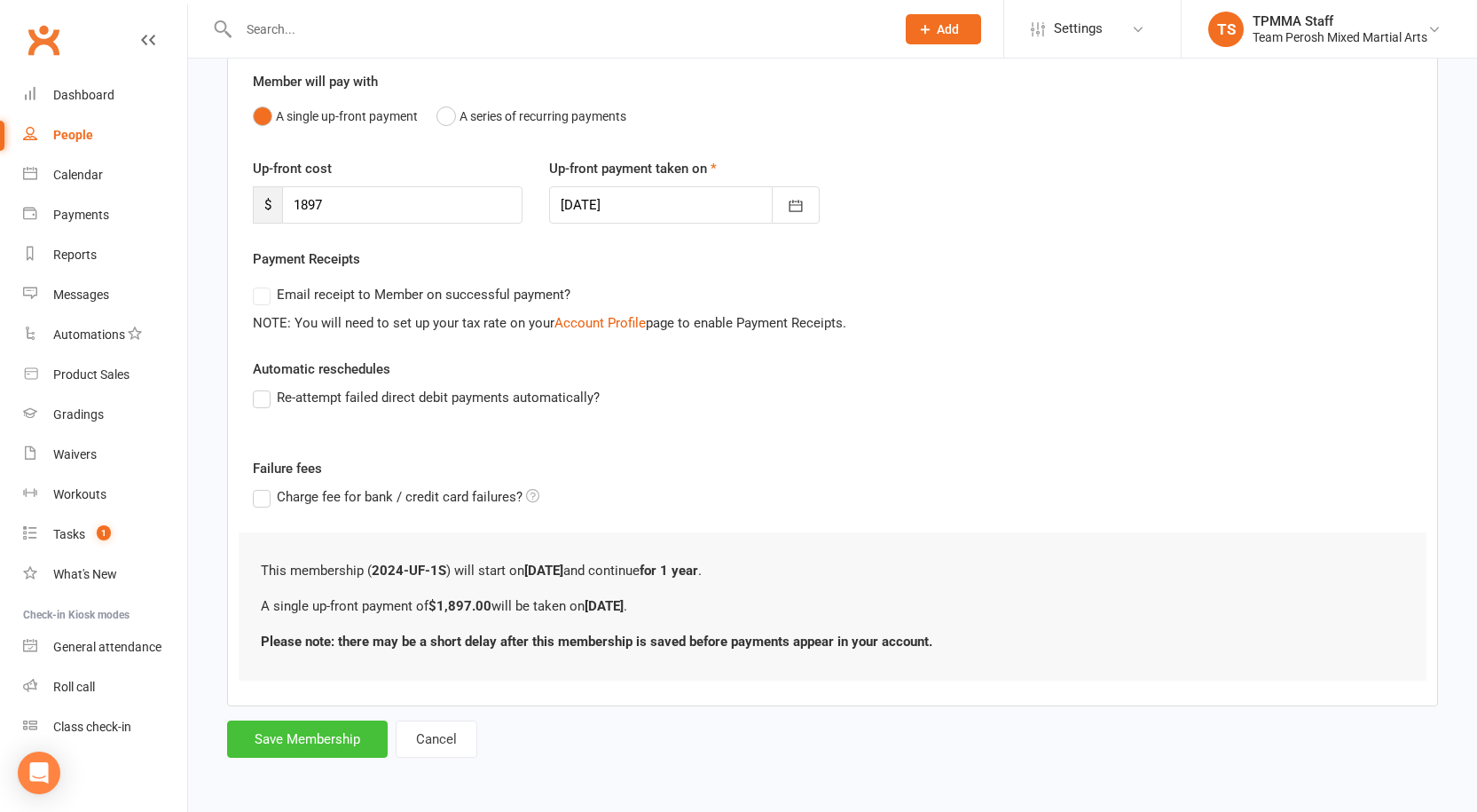
click at [323, 746] on button "Save Membership" at bounding box center [307, 739] width 160 height 37
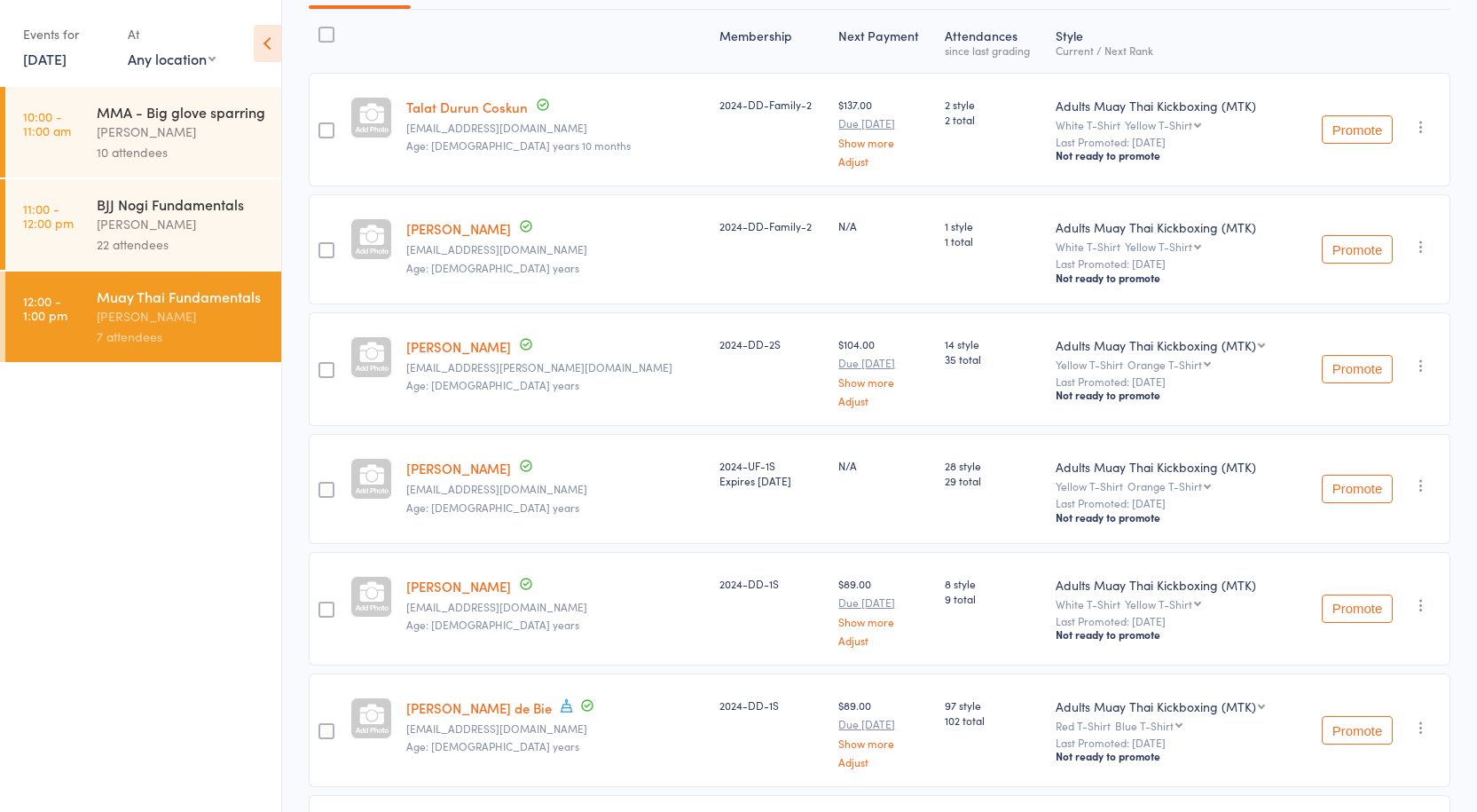
scroll to position [125, 0]
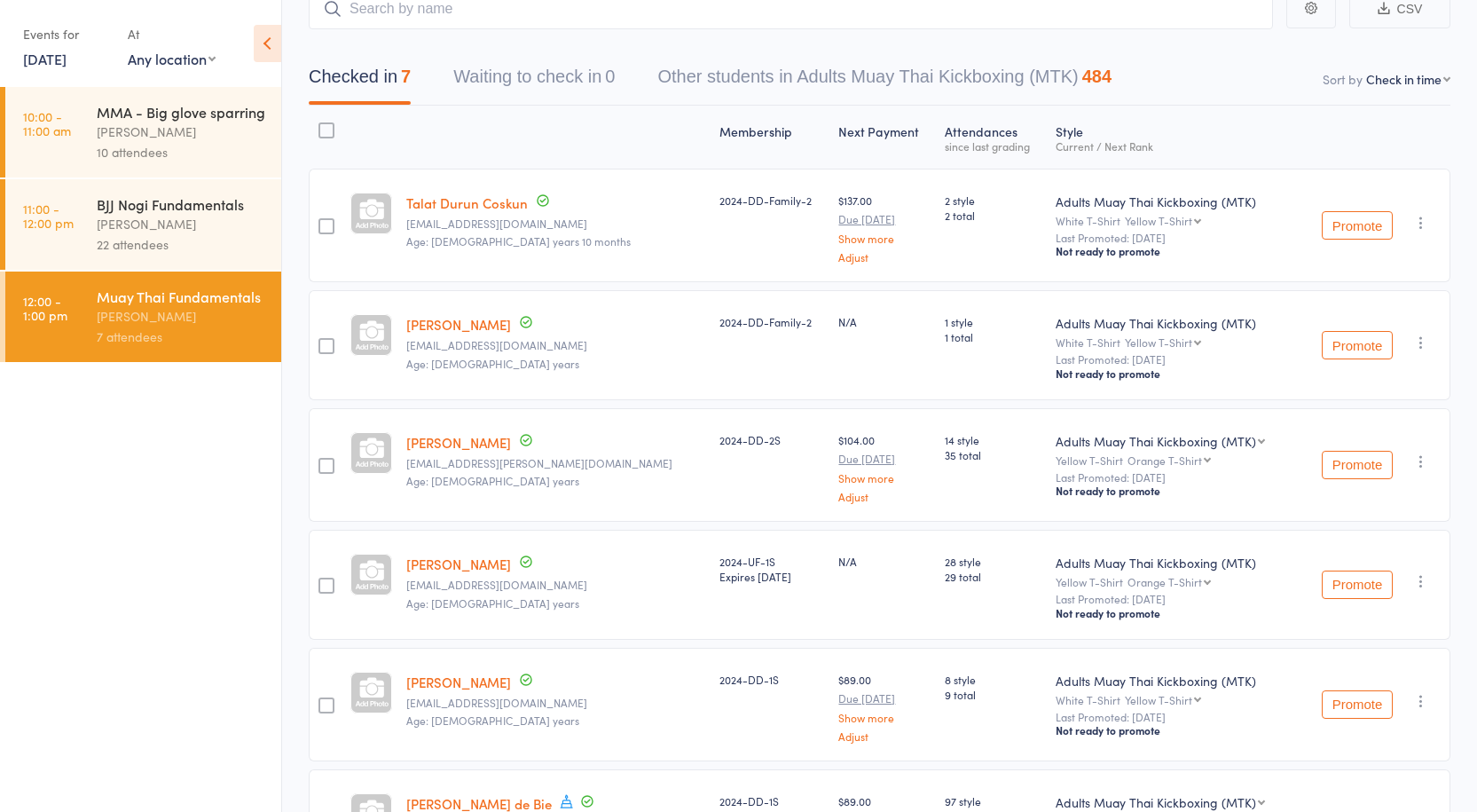
click at [172, 204] on div "BJJ Nogi Fundamentals" at bounding box center [181, 204] width 169 height 20
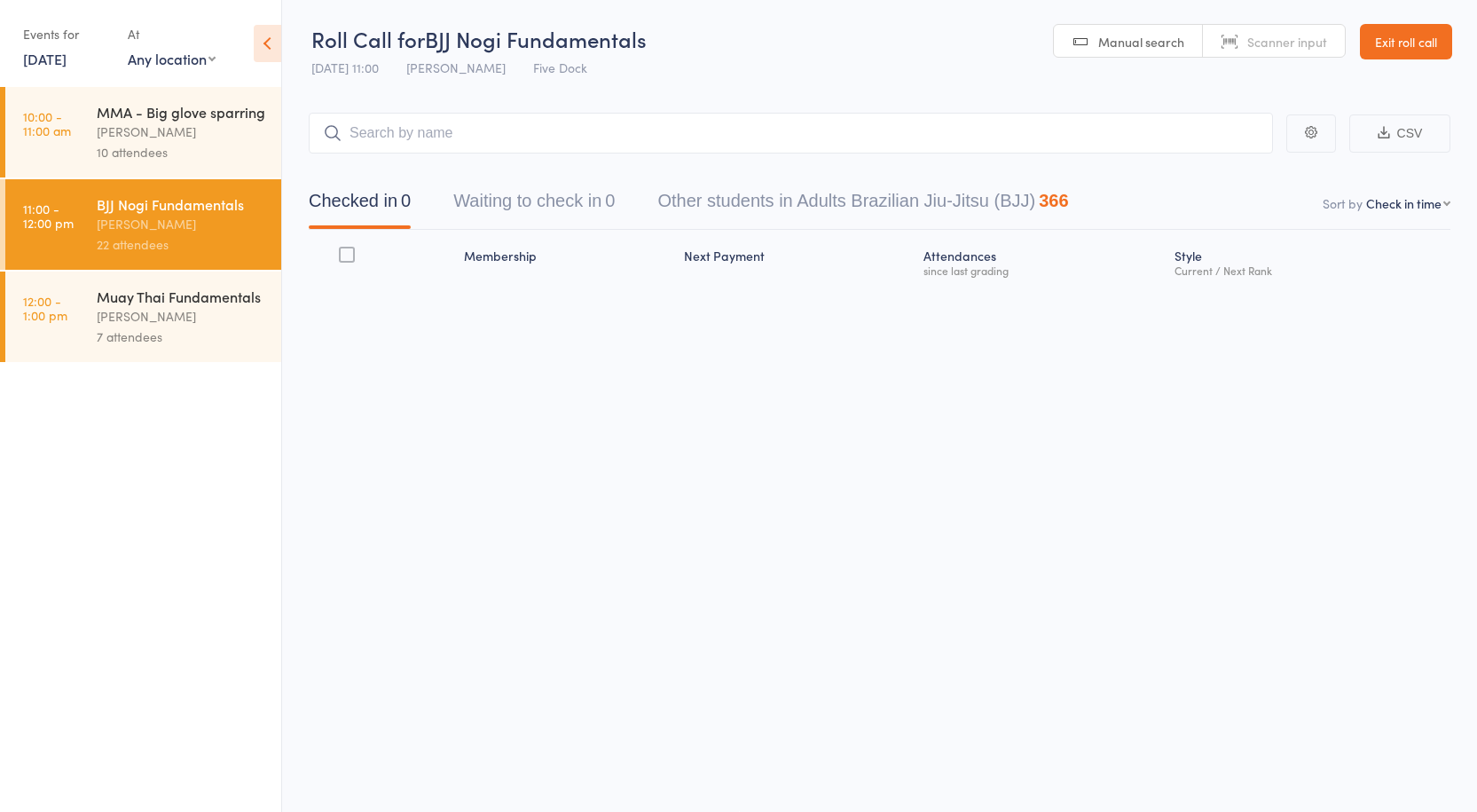
click at [158, 306] on div "[PERSON_NAME]" at bounding box center [181, 316] width 169 height 21
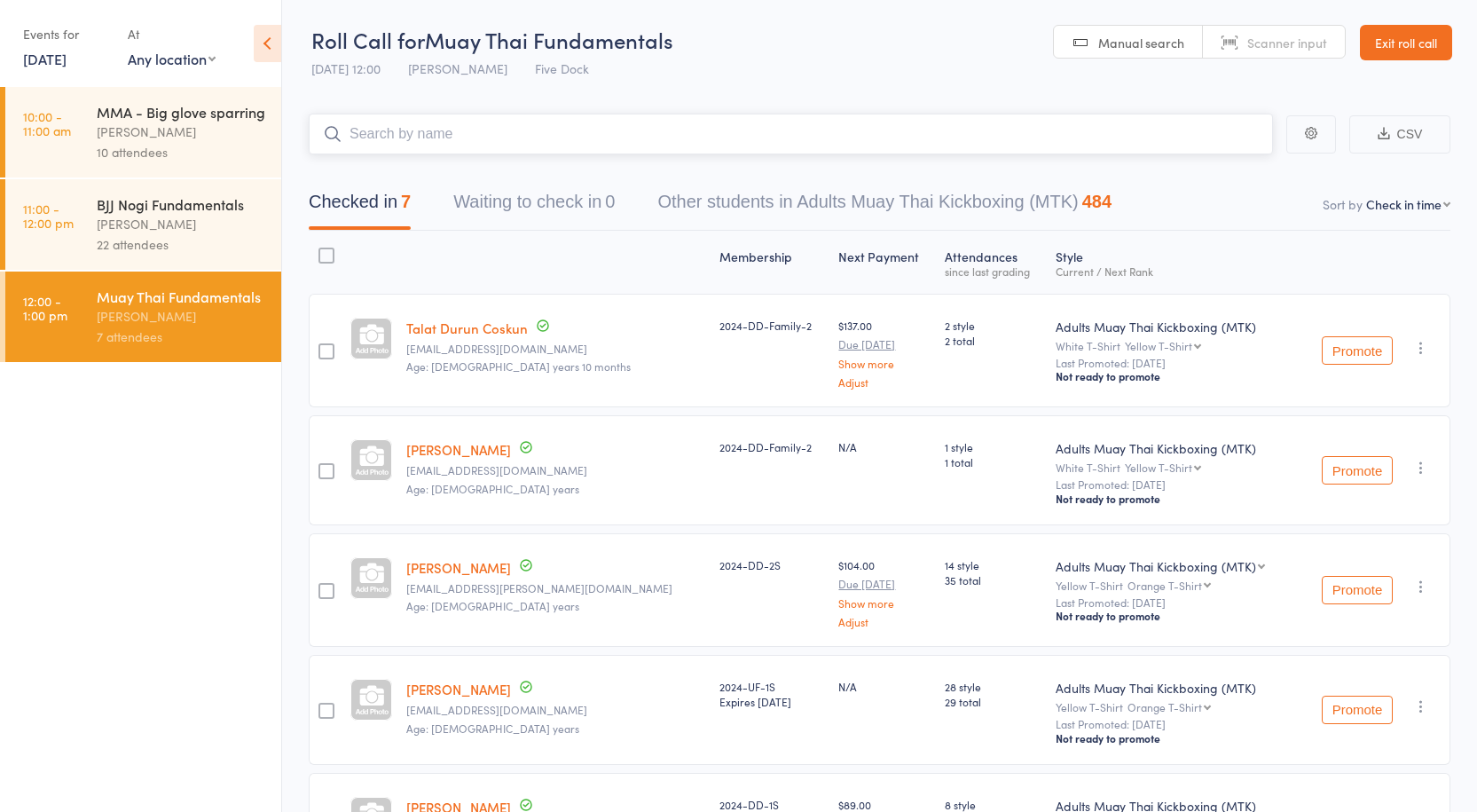
click at [402, 118] on input "search" at bounding box center [791, 135] width 965 height 41
click at [406, 132] on input "search" at bounding box center [791, 135] width 965 height 41
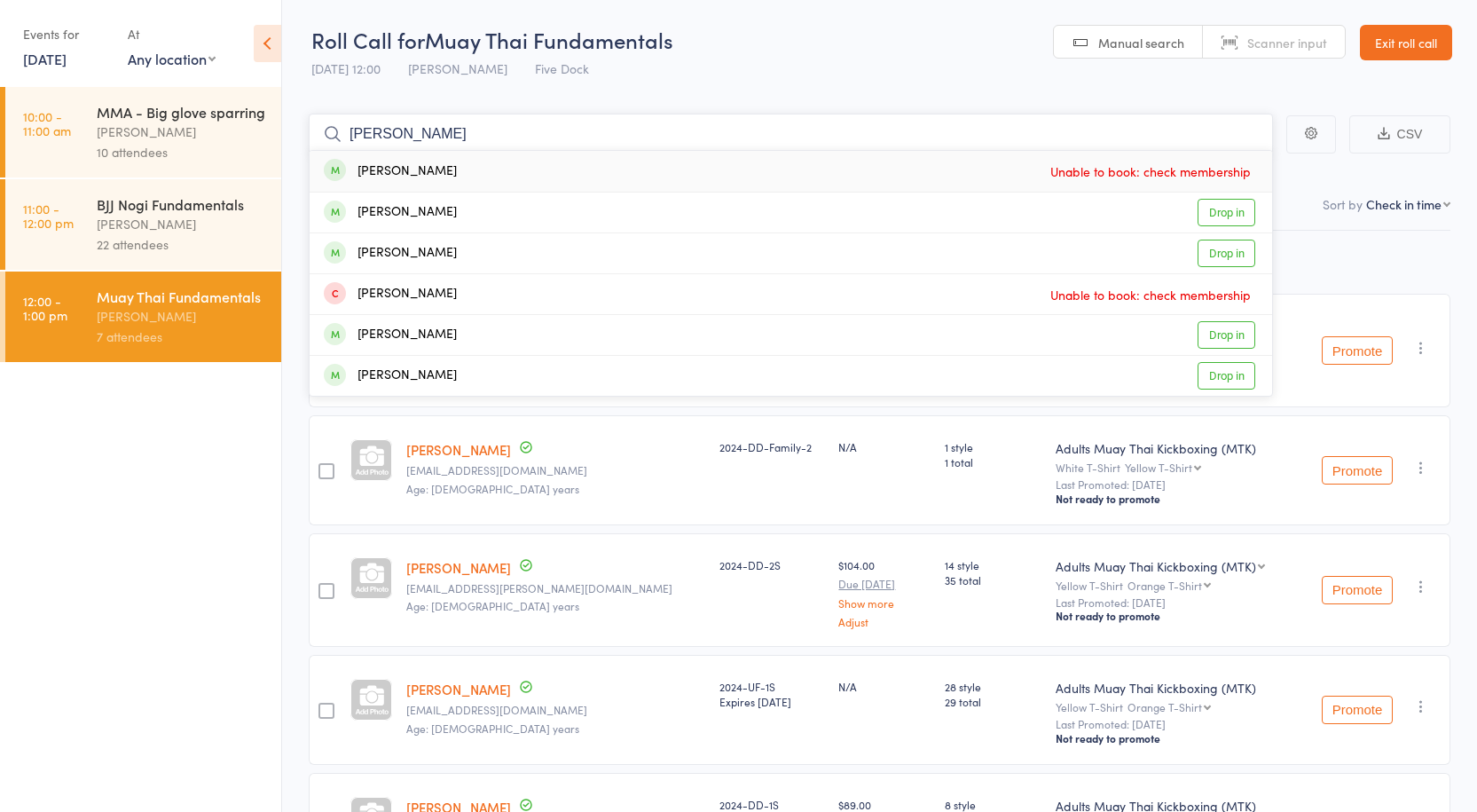
type input "[PERSON_NAME]"
click at [1219, 219] on link "Drop in" at bounding box center [1226, 212] width 58 height 28
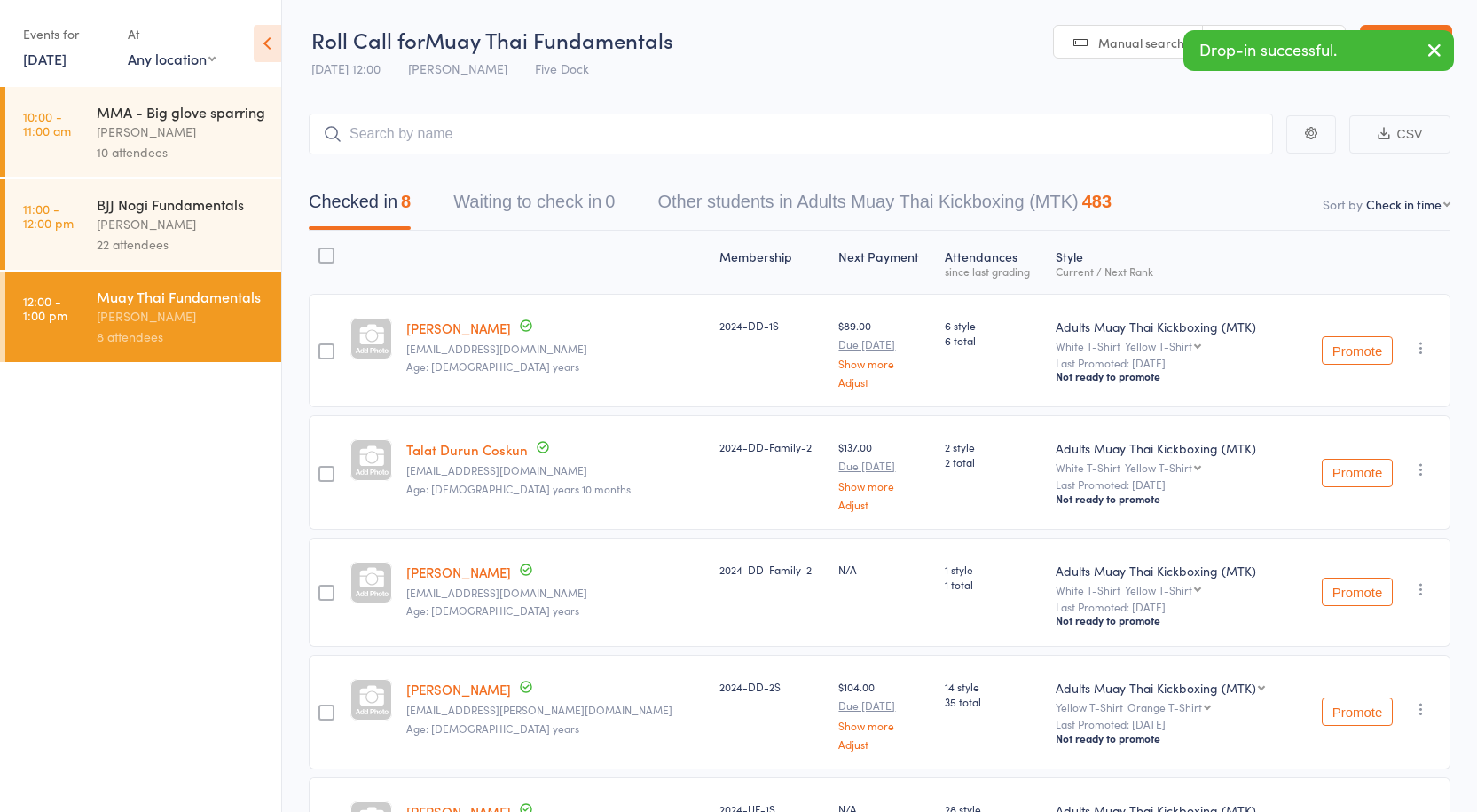
click at [156, 596] on ul "10:00 - 11:00 am MMA - Big glove sparring [PERSON_NAME] 10 attendees 11:00 - 12…" at bounding box center [141, 448] width 281 height 725
click at [172, 118] on div "MMA - Big glove sparring" at bounding box center [181, 112] width 169 height 20
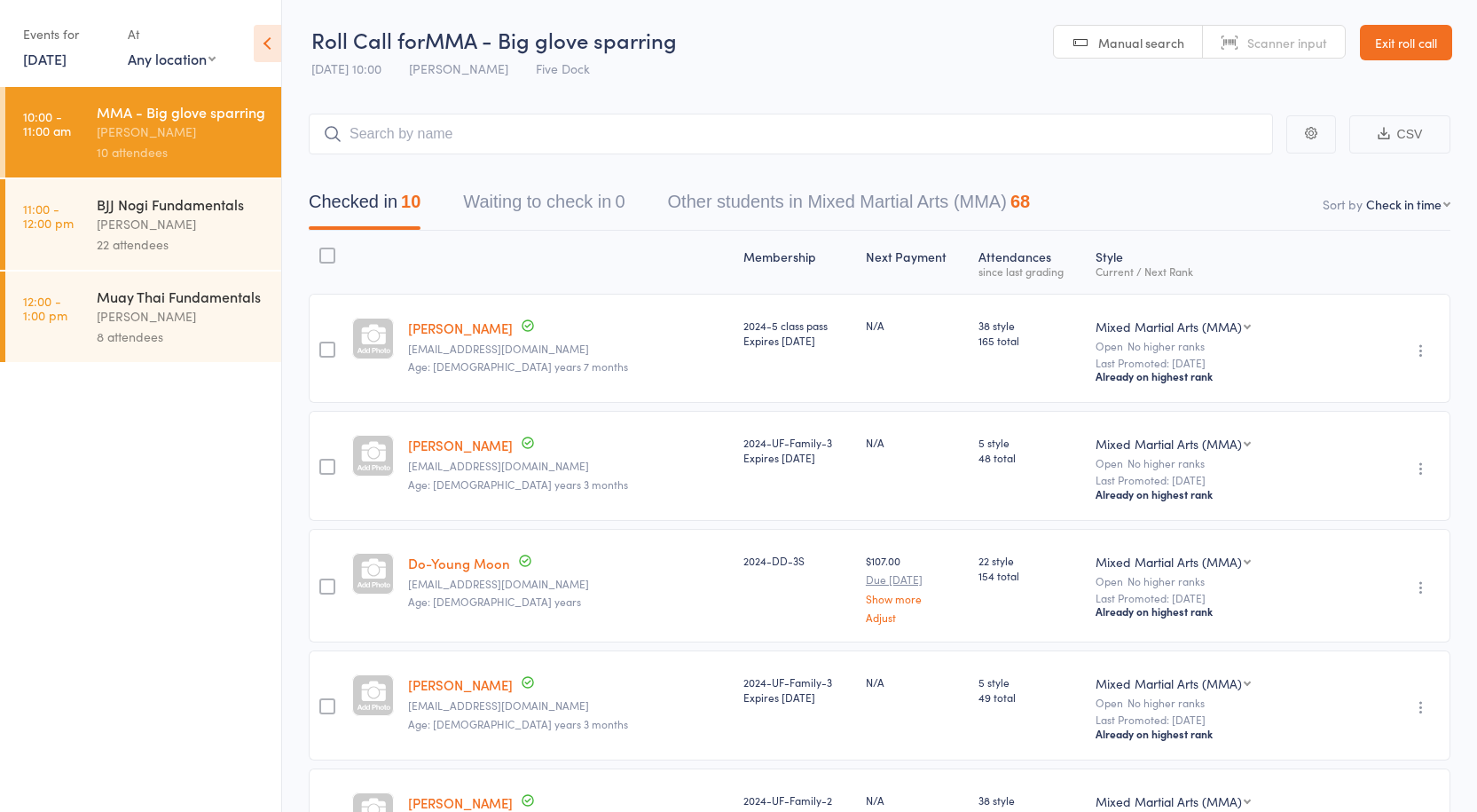
click at [141, 322] on div "[PERSON_NAME]" at bounding box center [181, 316] width 169 height 21
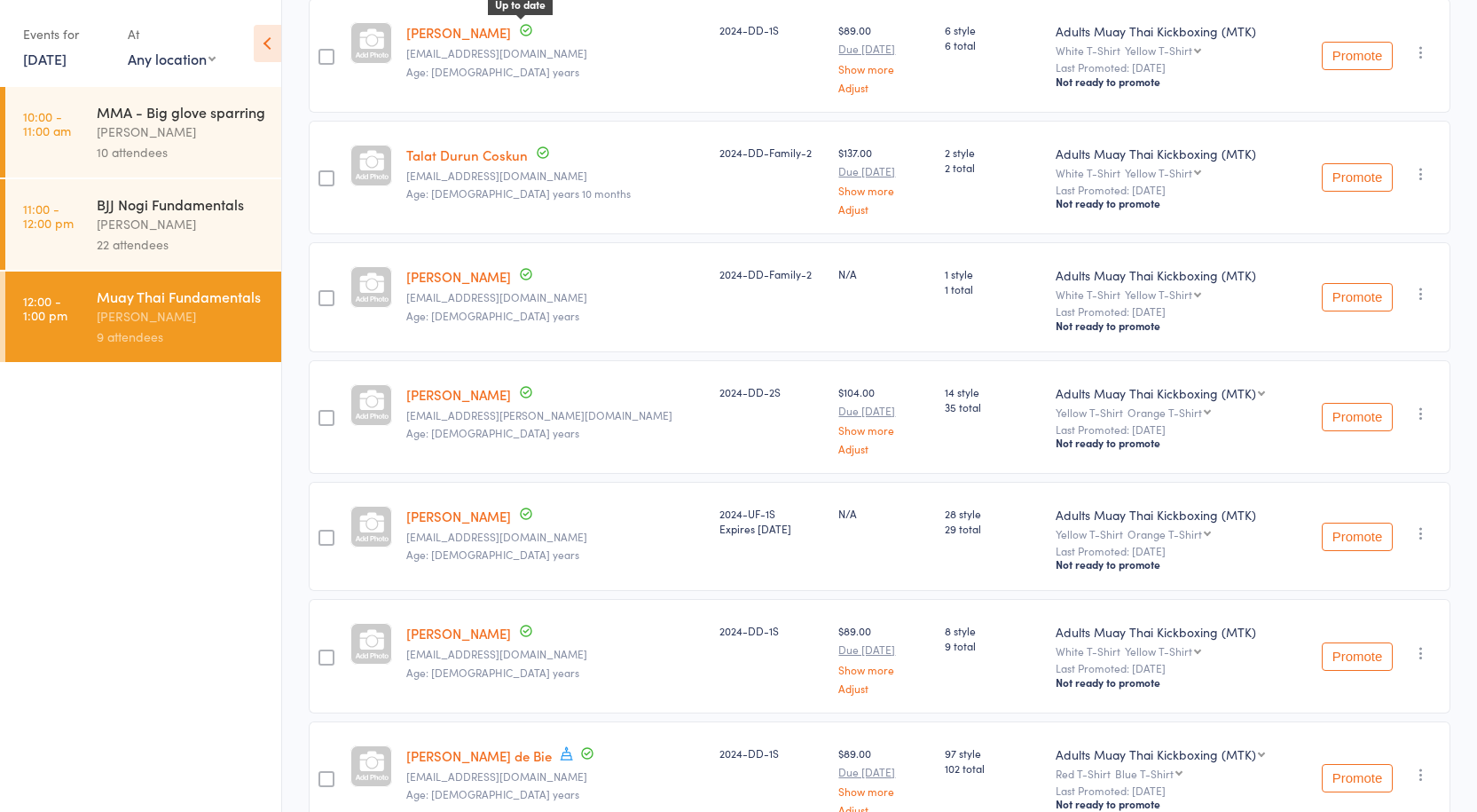
scroll to position [633, 0]
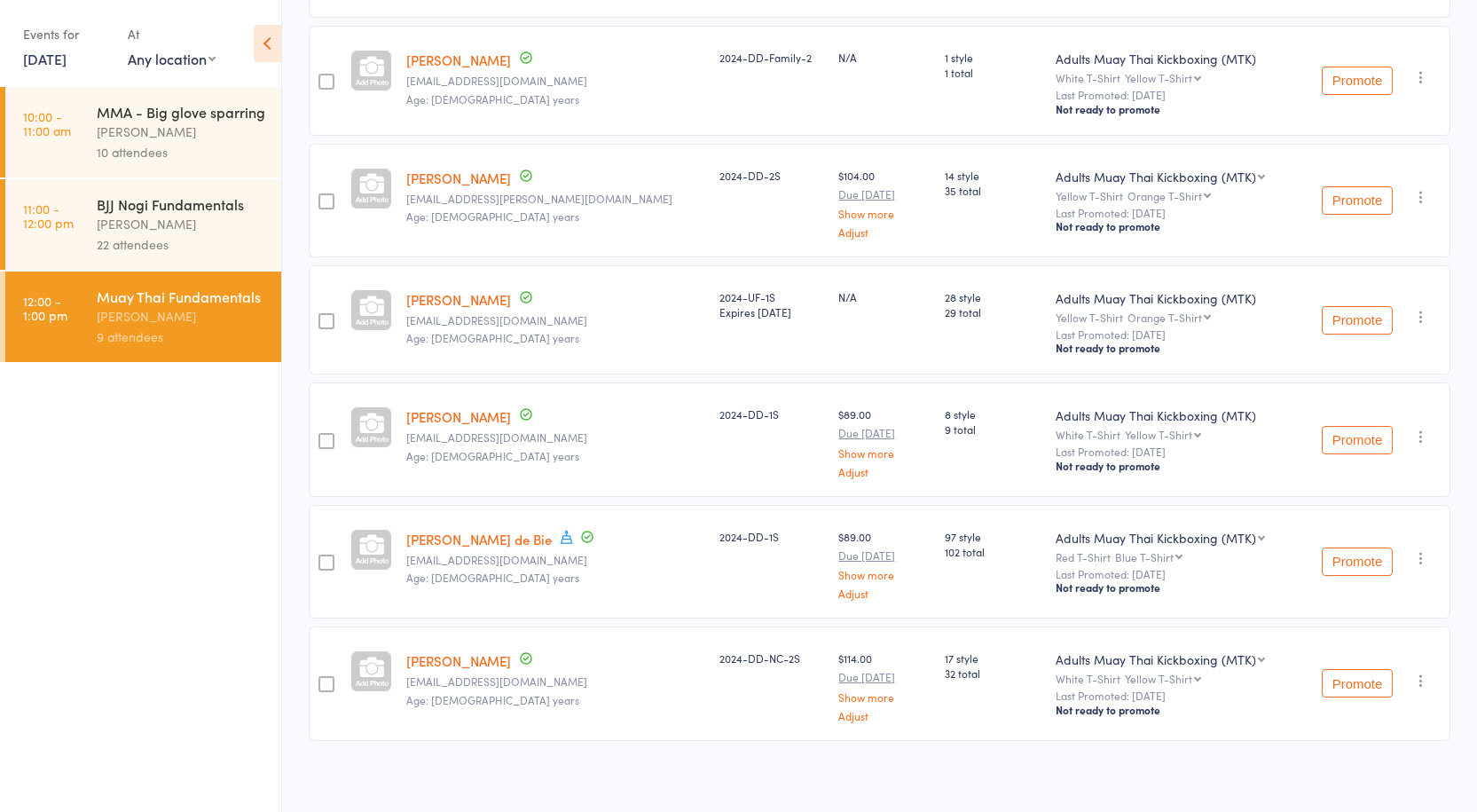
click at [1430, 672] on icon "button" at bounding box center [1422, 680] width 18 height 18
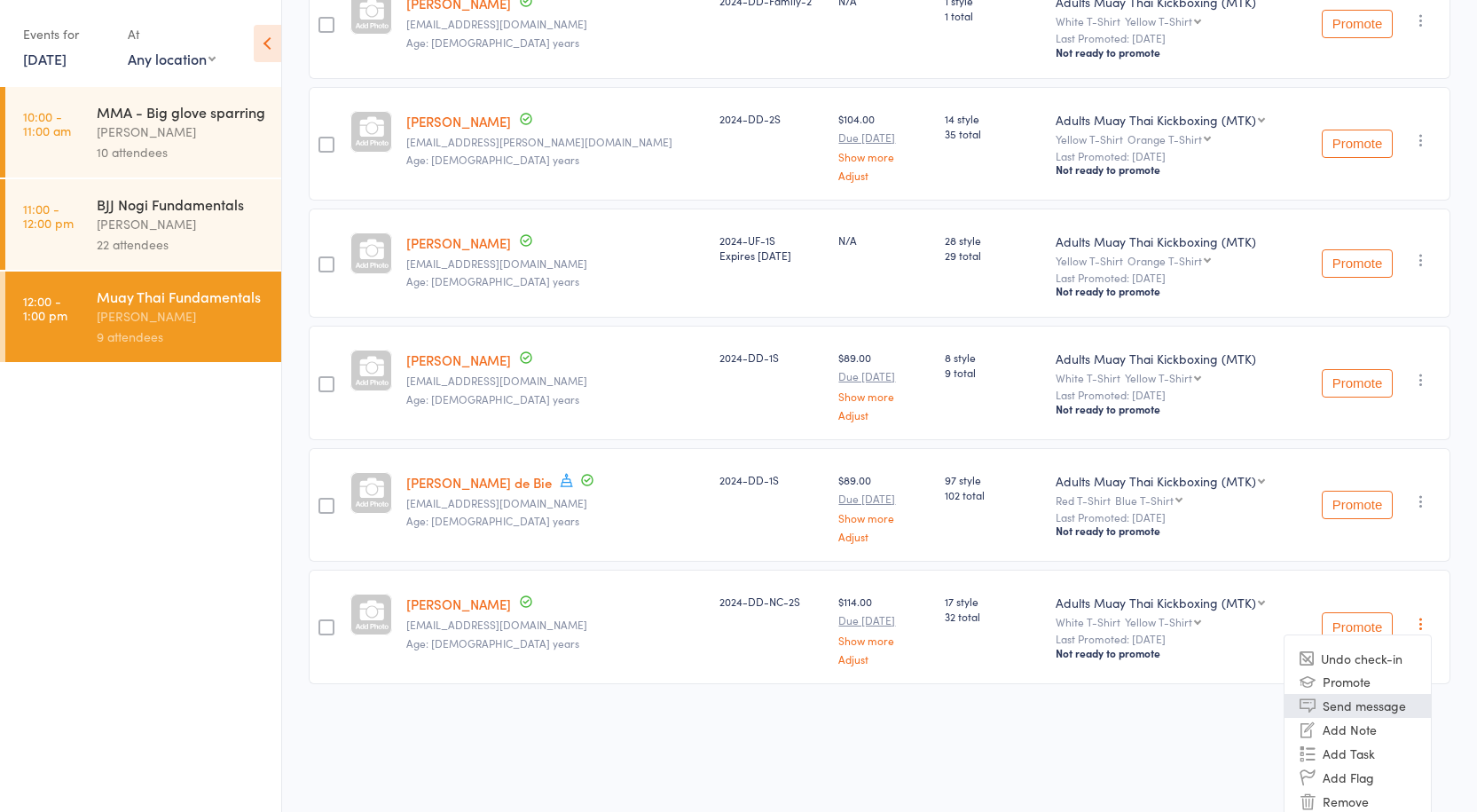
scroll to position [722, 0]
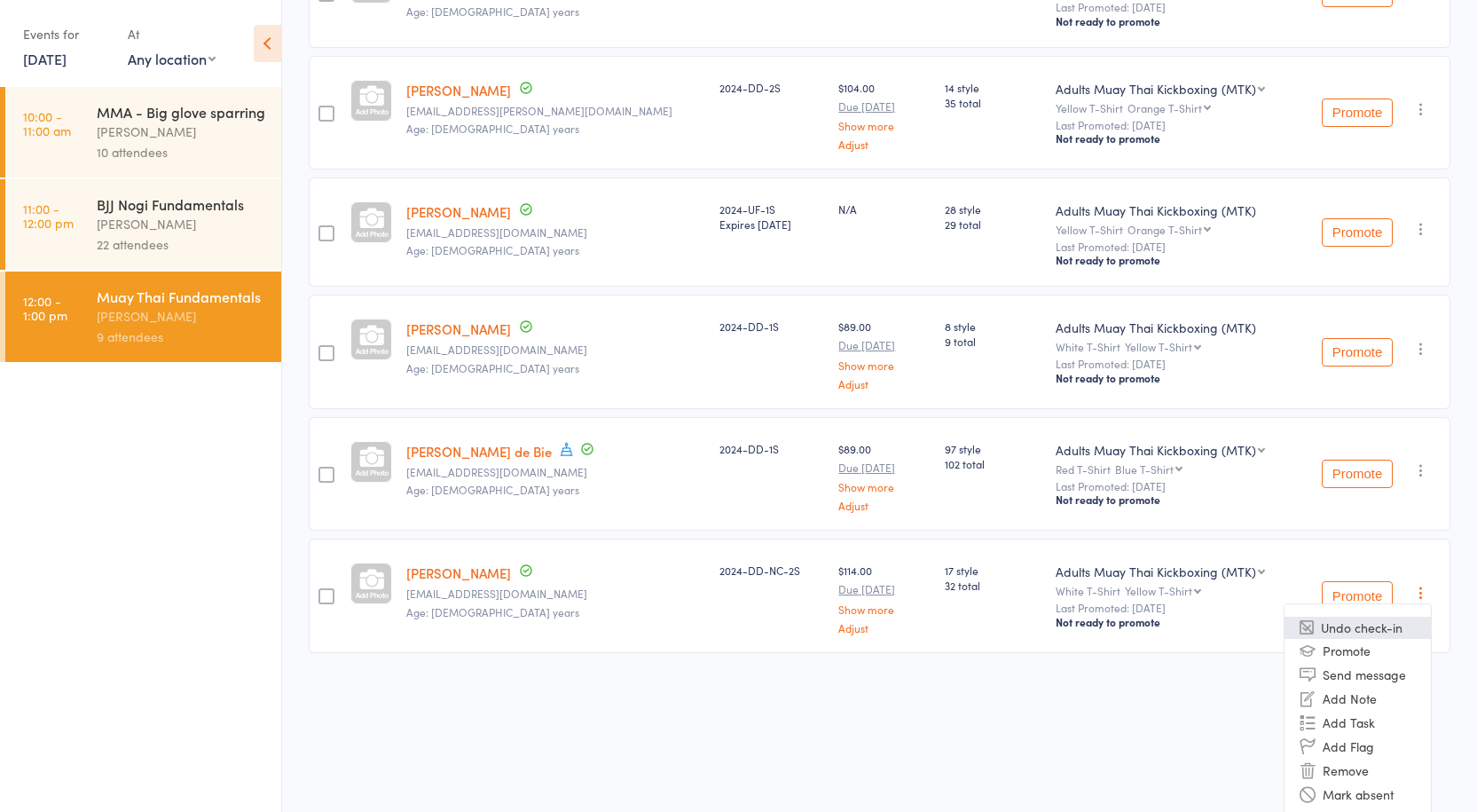
click at [1364, 621] on li "Undo check-in" at bounding box center [1358, 627] width 147 height 23
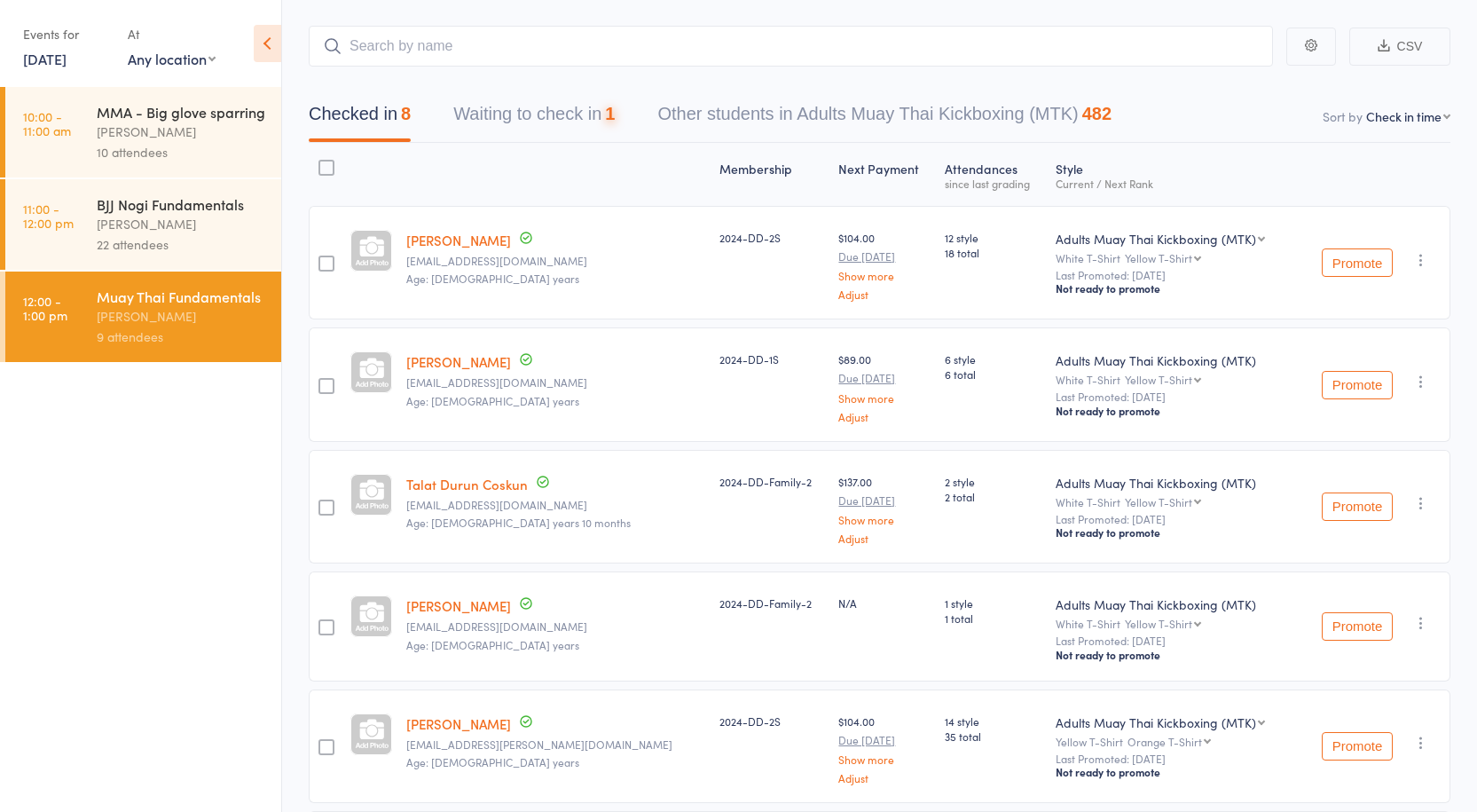
scroll to position [0, 0]
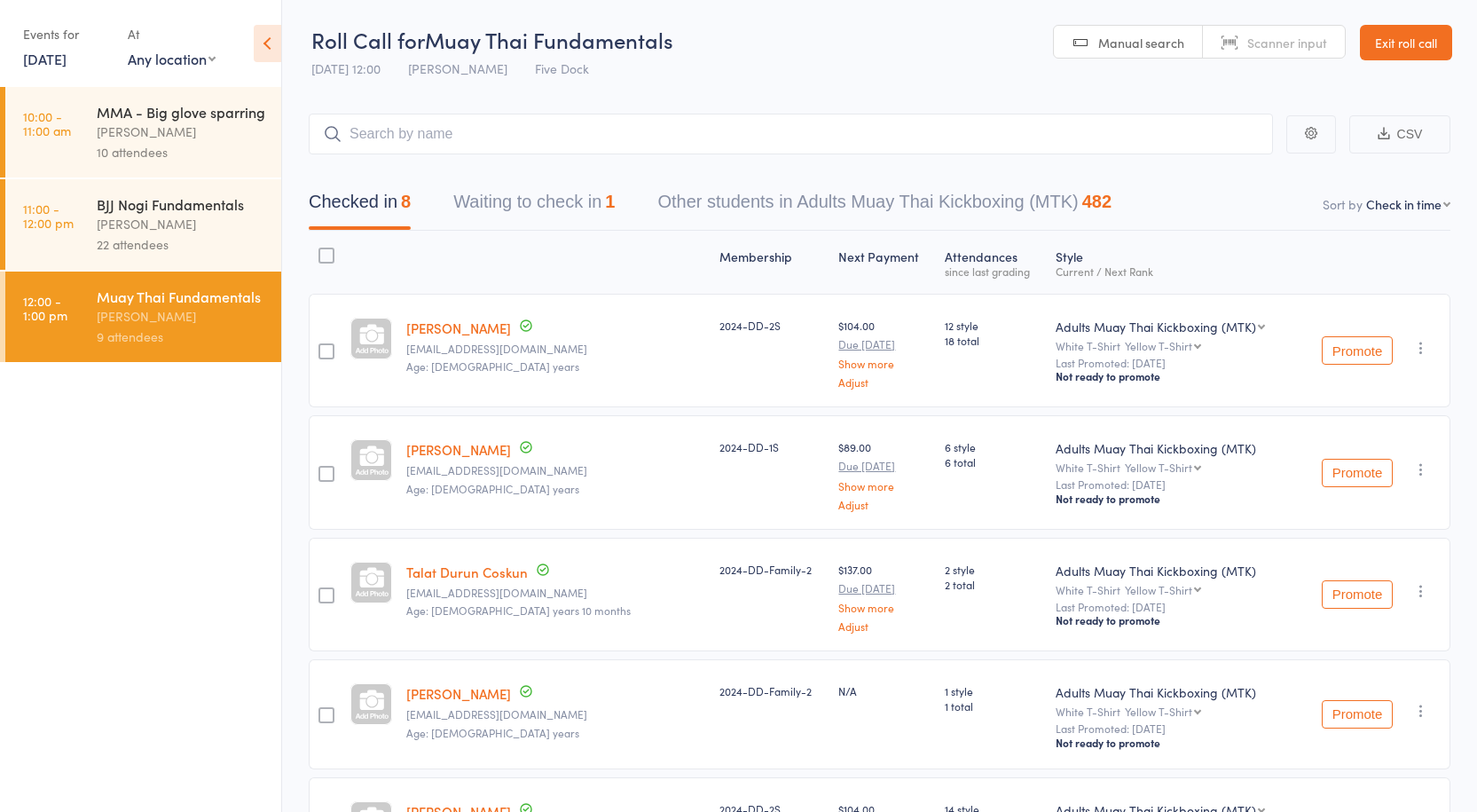
click at [502, 202] on button "Waiting to check in 1" at bounding box center [534, 206] width 161 height 47
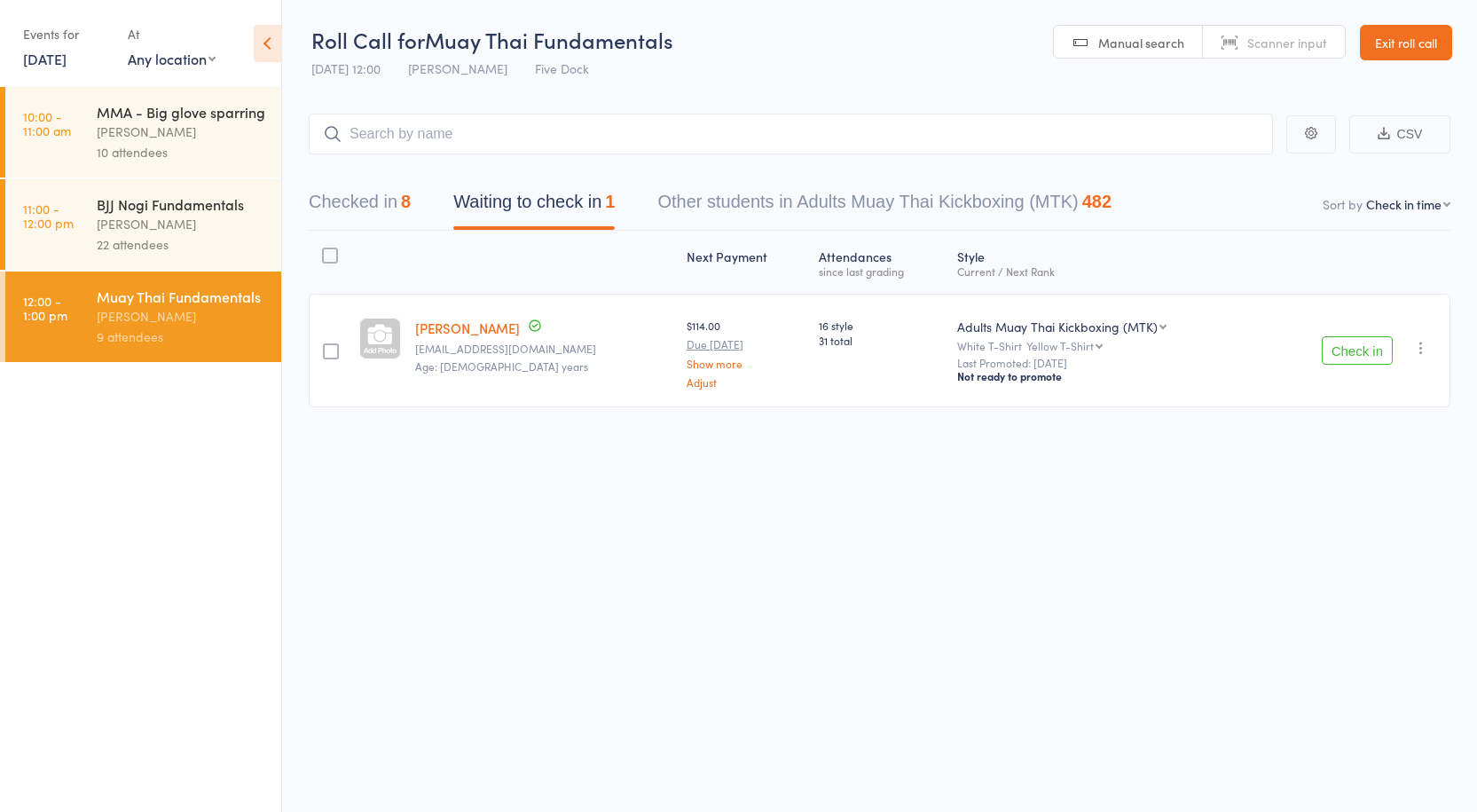
click at [1419, 349] on icon "button" at bounding box center [1422, 348] width 18 height 18
click at [1367, 519] on li "Remove" at bounding box center [1358, 525] width 147 height 24
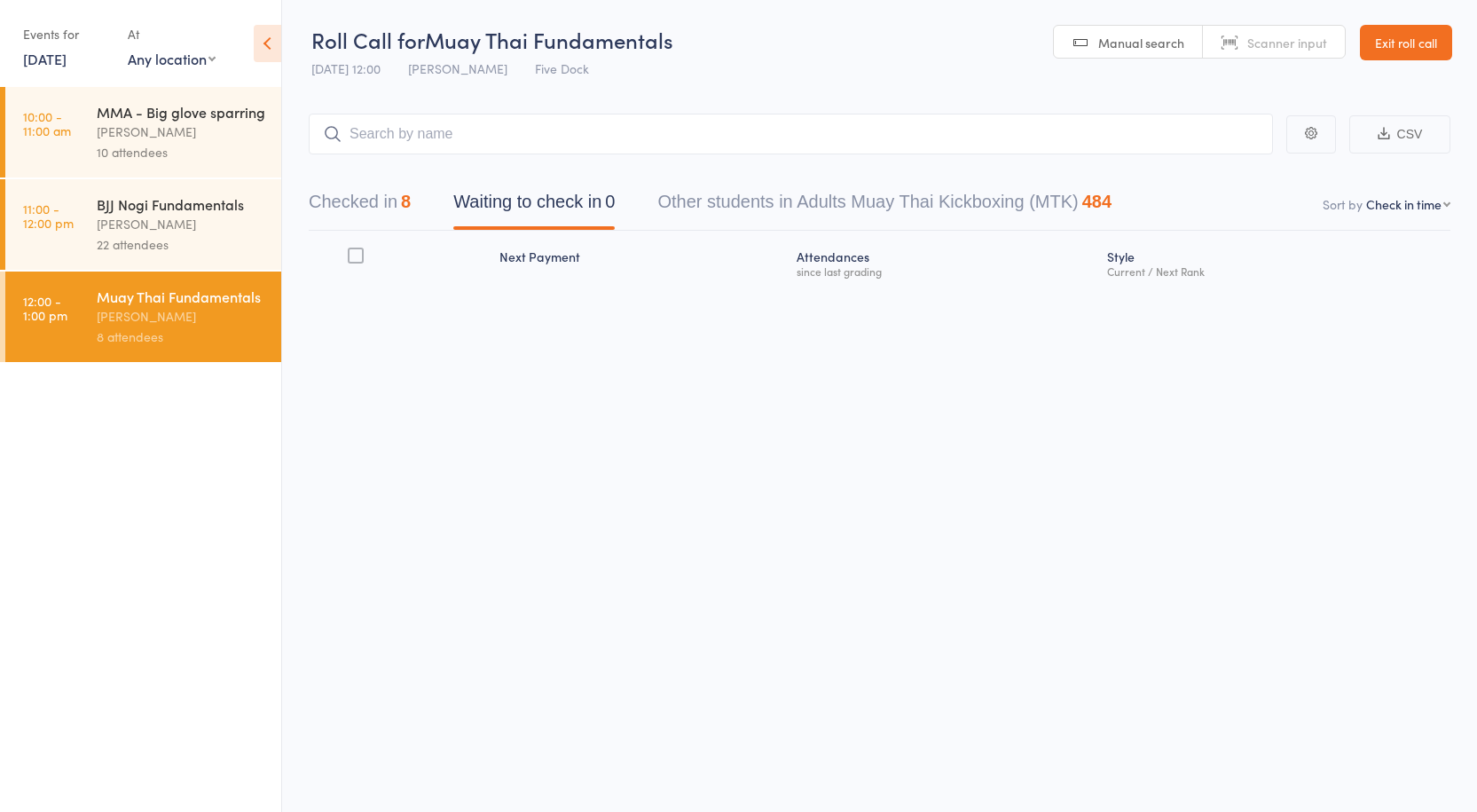
click at [376, 196] on button "Checked in 8" at bounding box center [360, 206] width 102 height 47
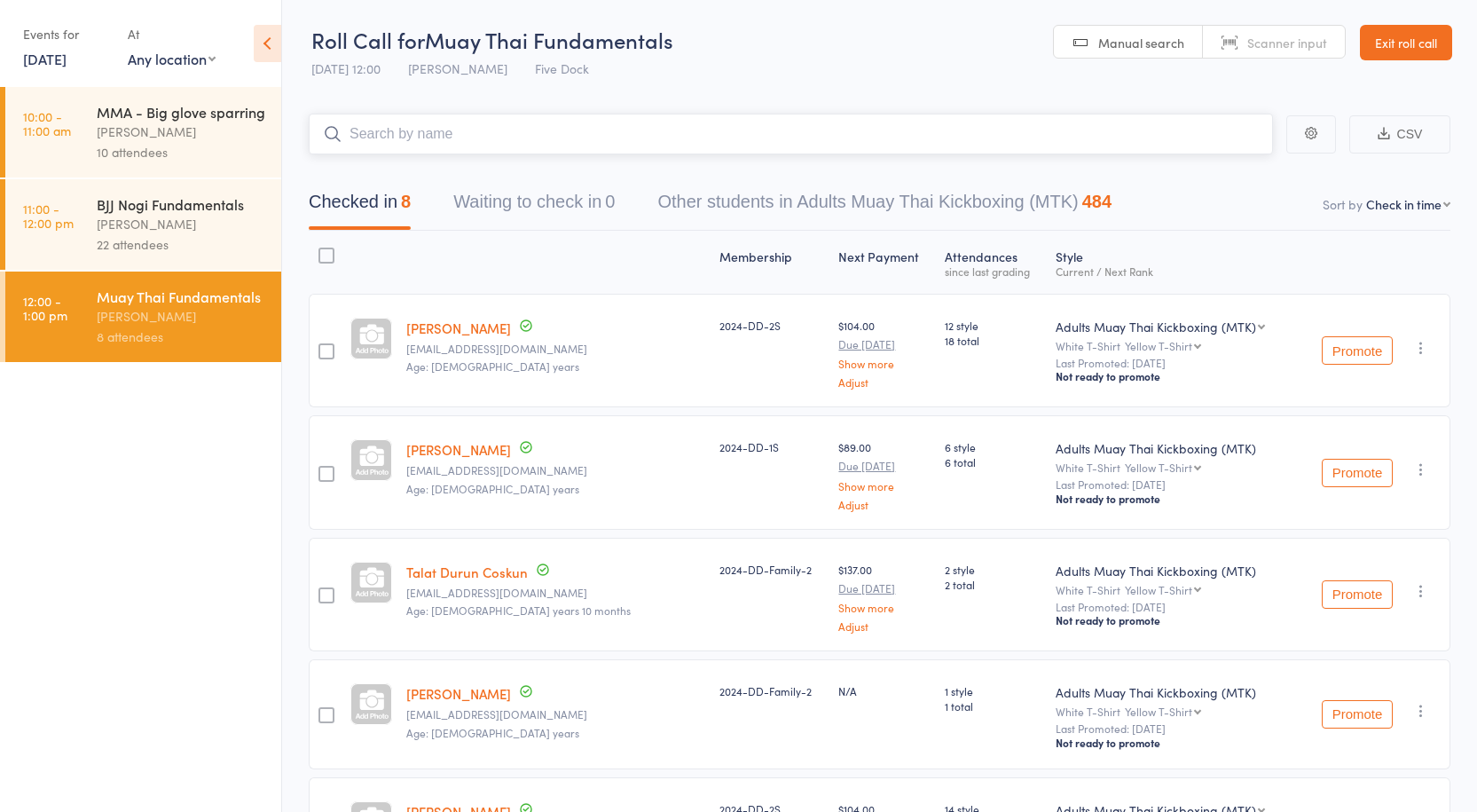
click at [434, 128] on input "search" at bounding box center [791, 135] width 965 height 41
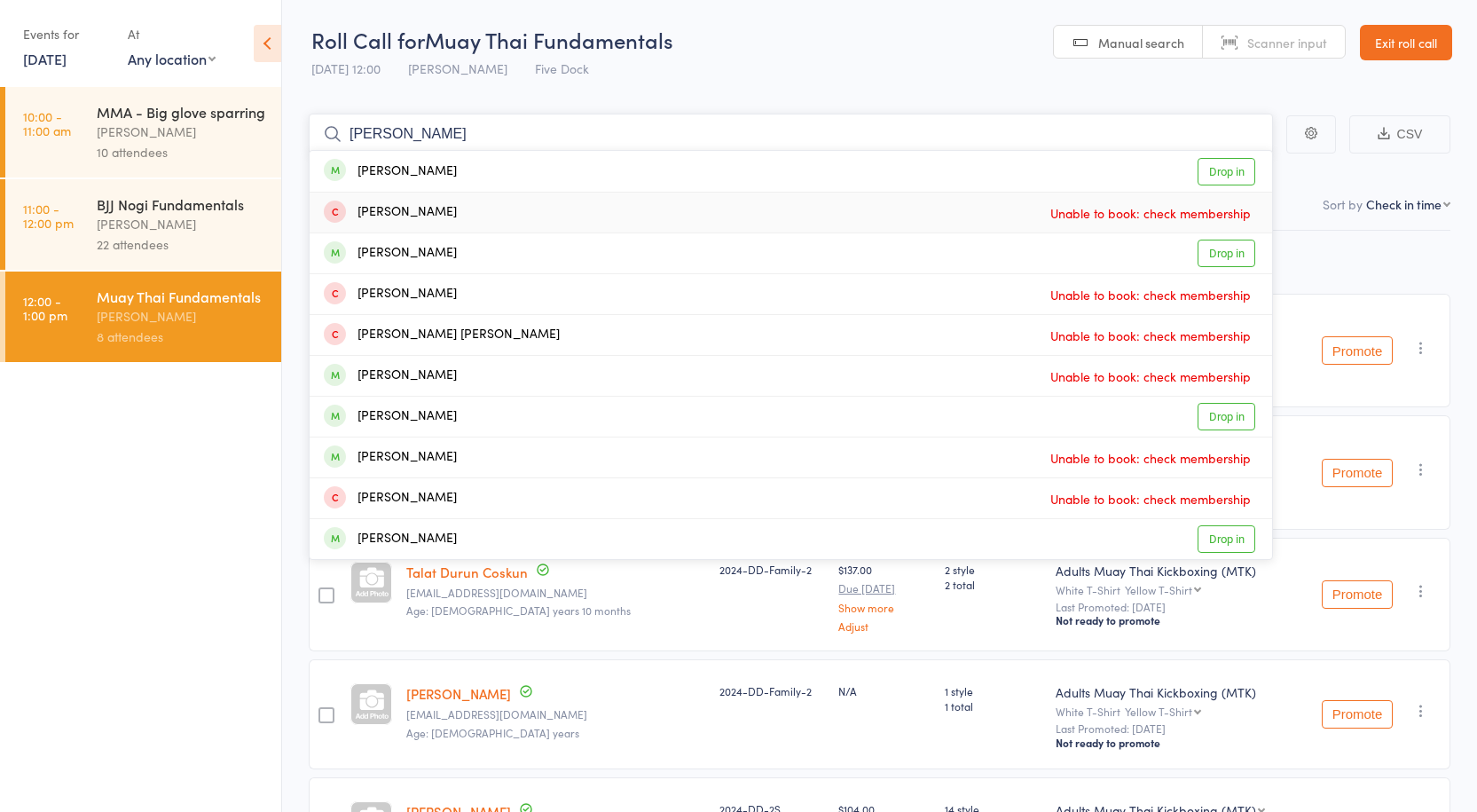
type input "[PERSON_NAME]"
click at [1231, 177] on link "Drop in" at bounding box center [1226, 172] width 58 height 28
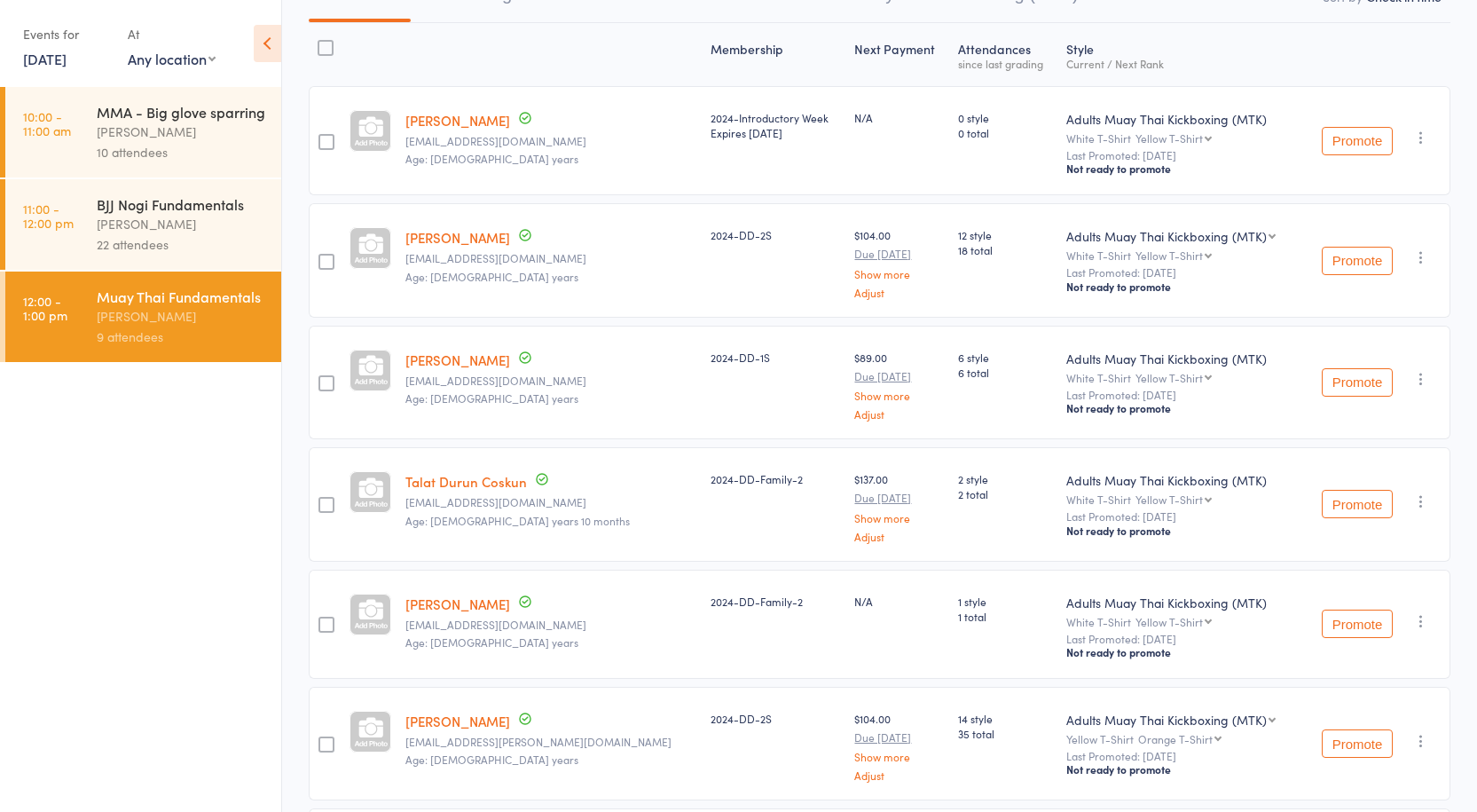
scroll to position [8, 0]
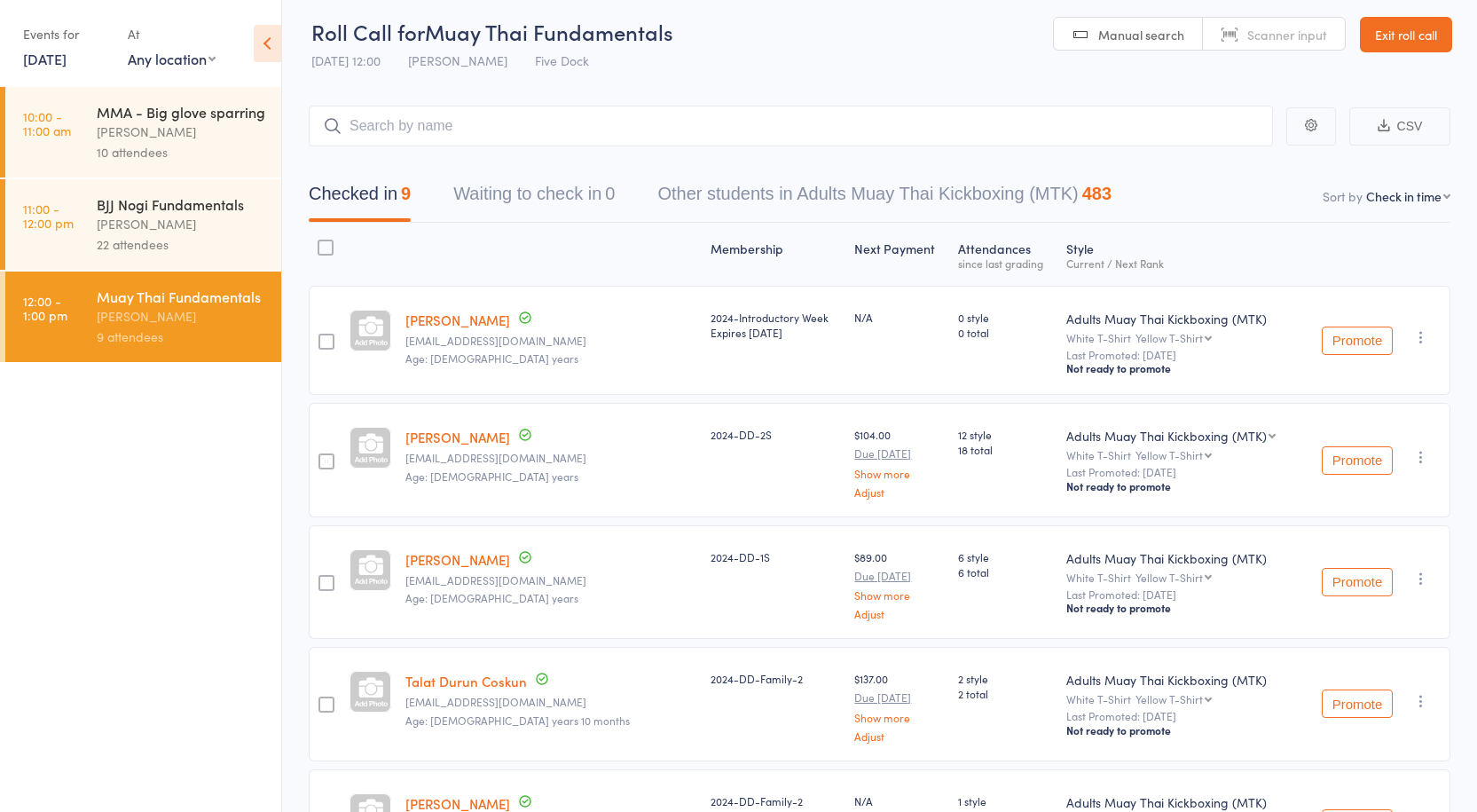
click at [111, 212] on div "BJJ Nogi Fundamentals" at bounding box center [181, 204] width 169 height 20
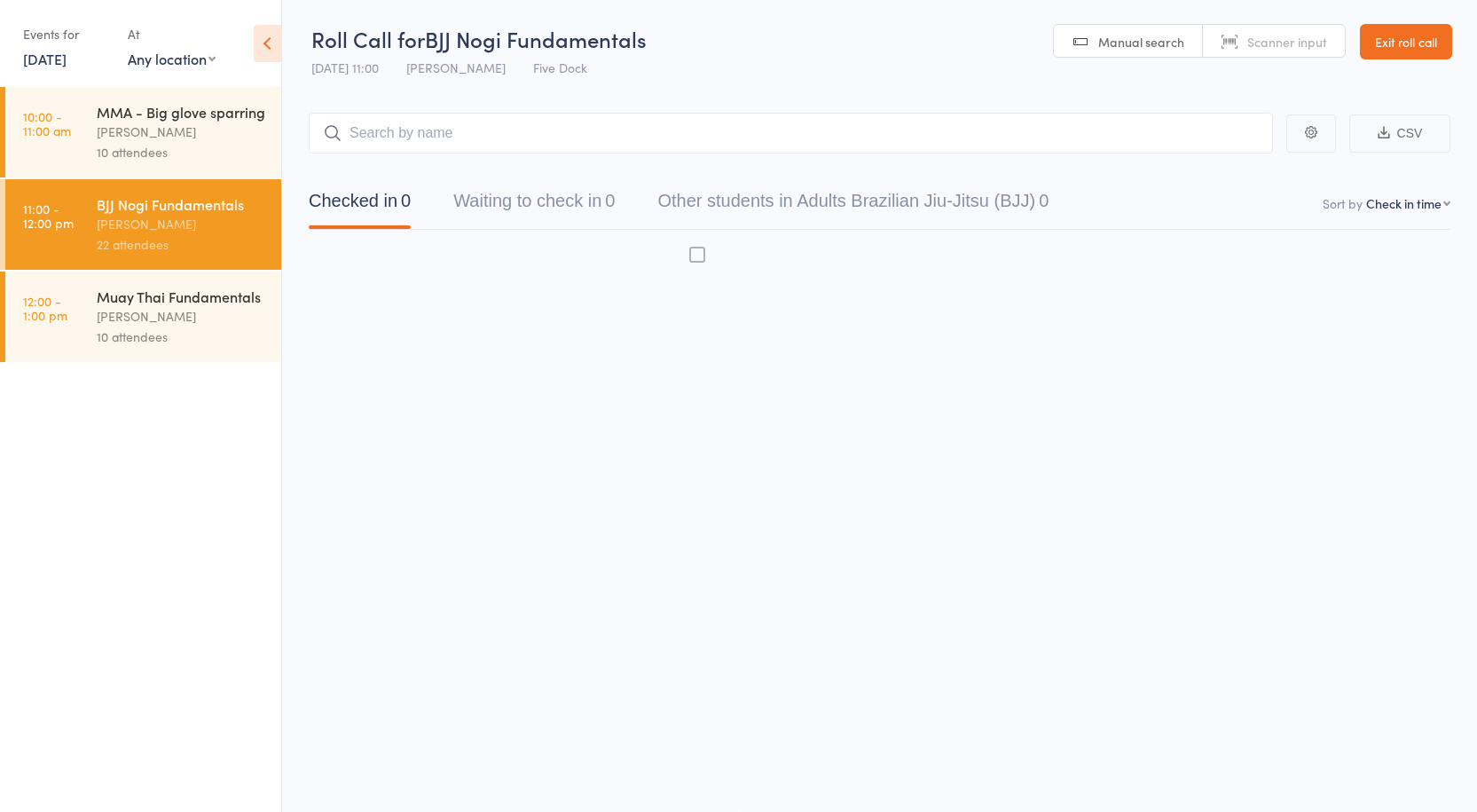
scroll to position [1, 0]
click at [137, 293] on div "Muay Thai Fundamentals" at bounding box center [181, 296] width 169 height 20
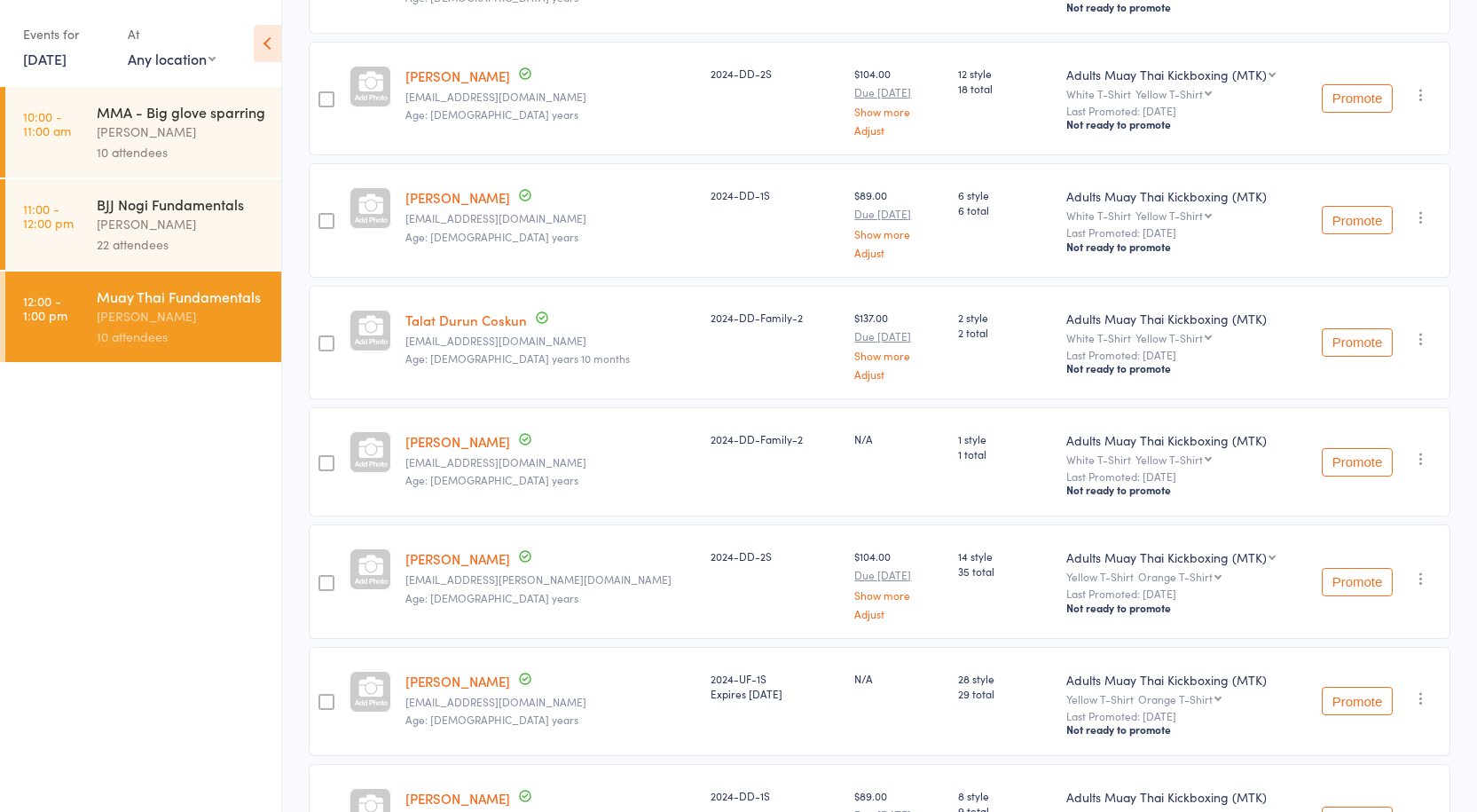
scroll to position [302, 0]
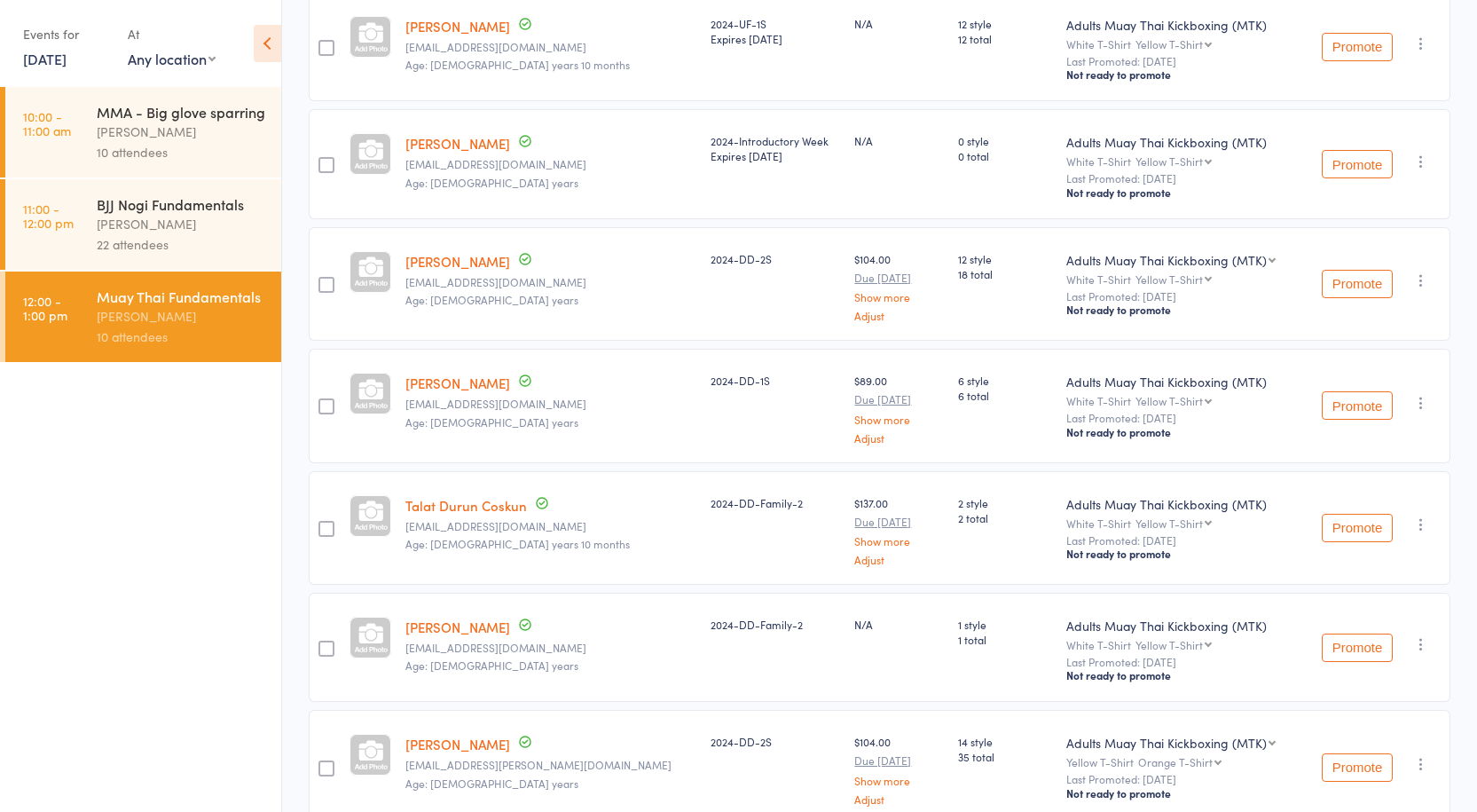
click at [155, 203] on div "BJJ Nogi Fundamentals" at bounding box center [181, 204] width 169 height 20
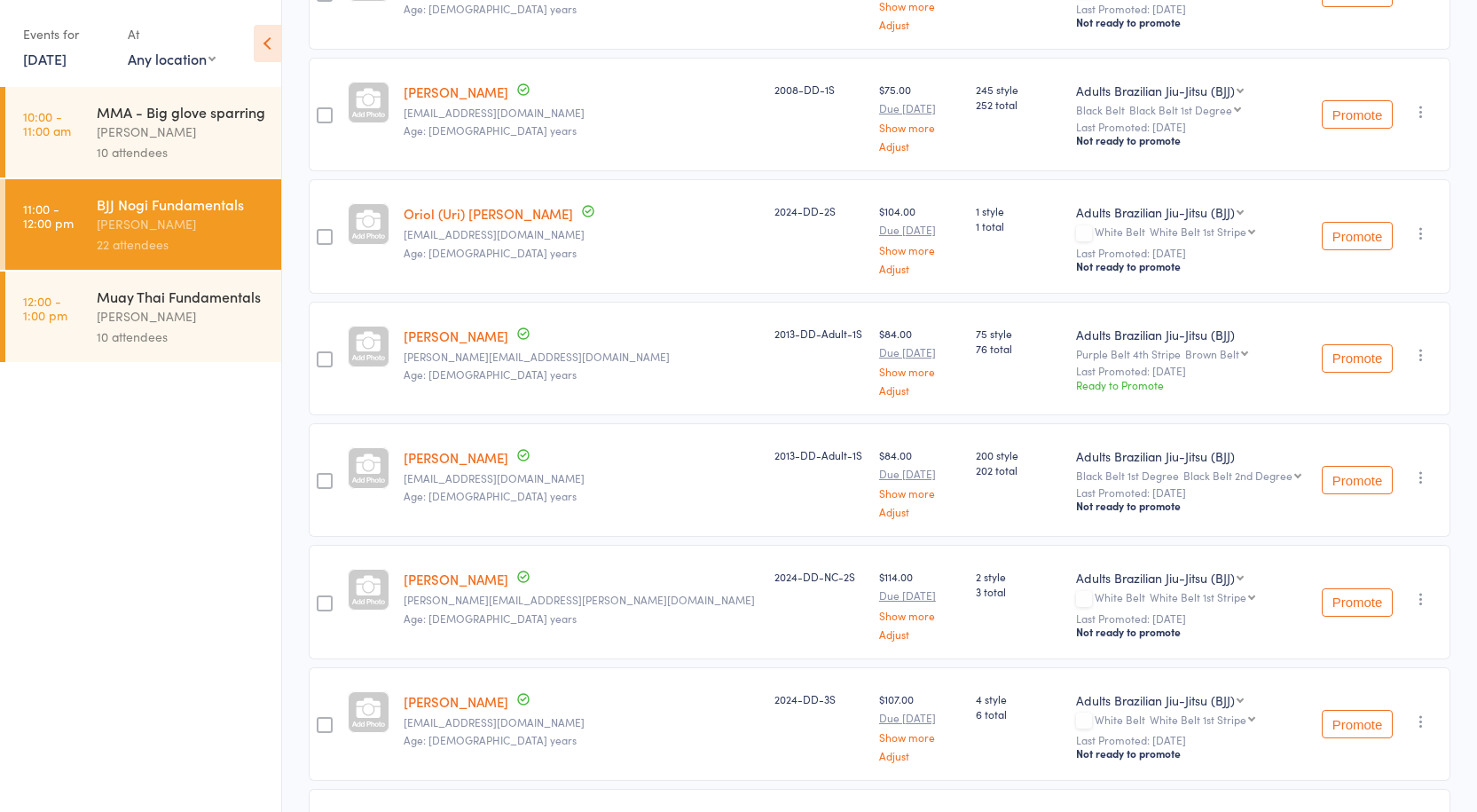
scroll to position [1331, 0]
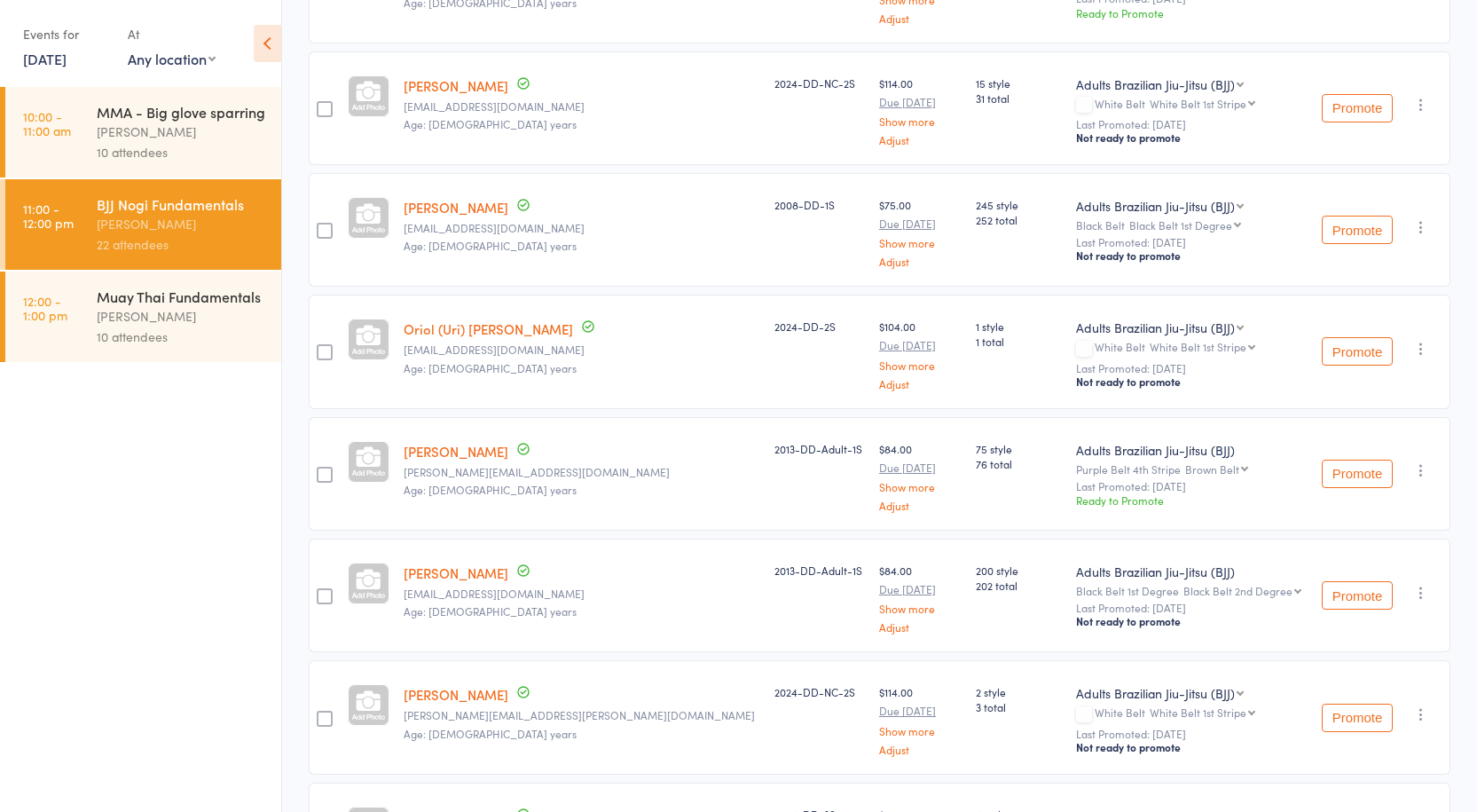
click at [167, 313] on div "[PERSON_NAME]" at bounding box center [181, 316] width 169 height 21
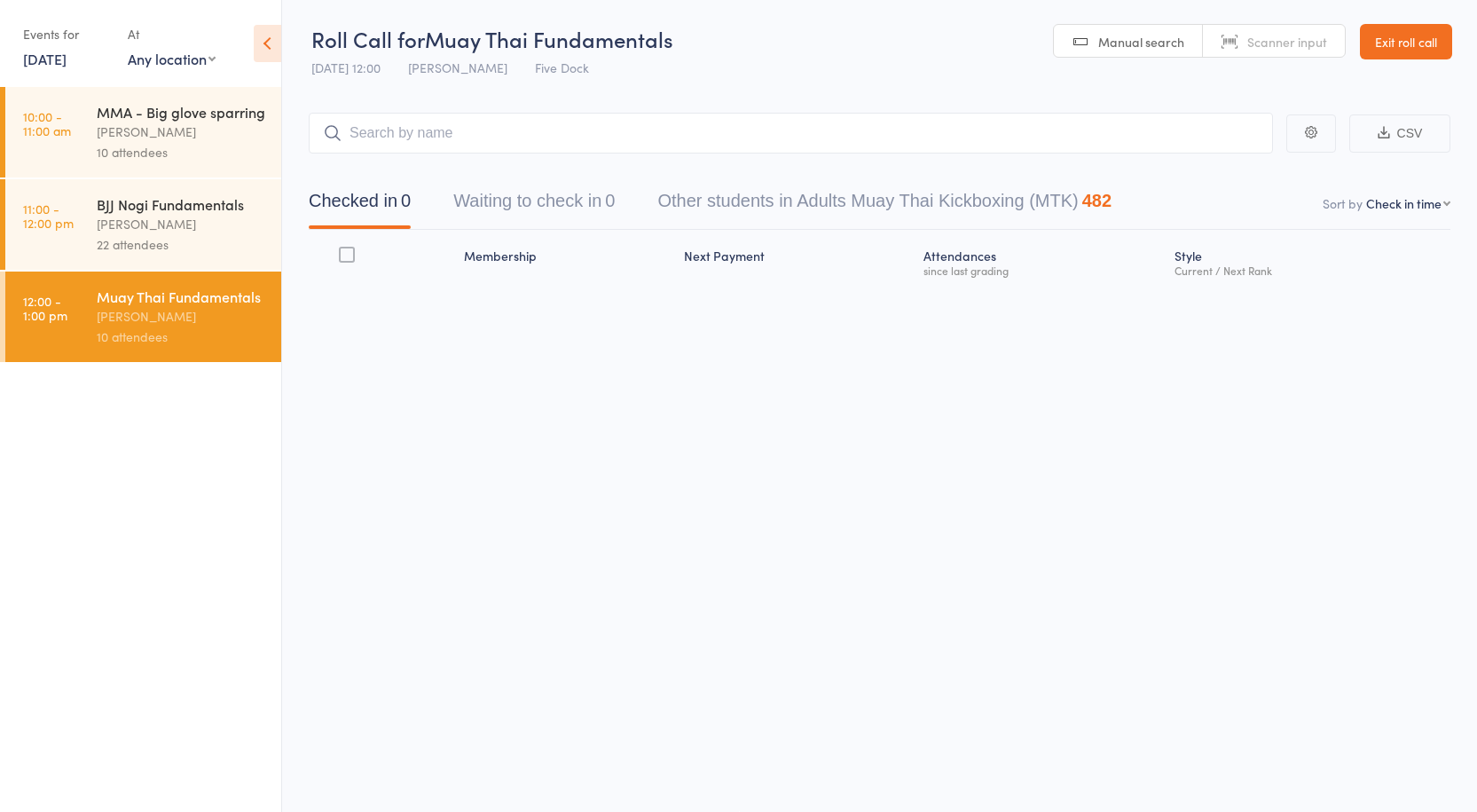
click at [444, 136] on input "search" at bounding box center [791, 134] width 965 height 41
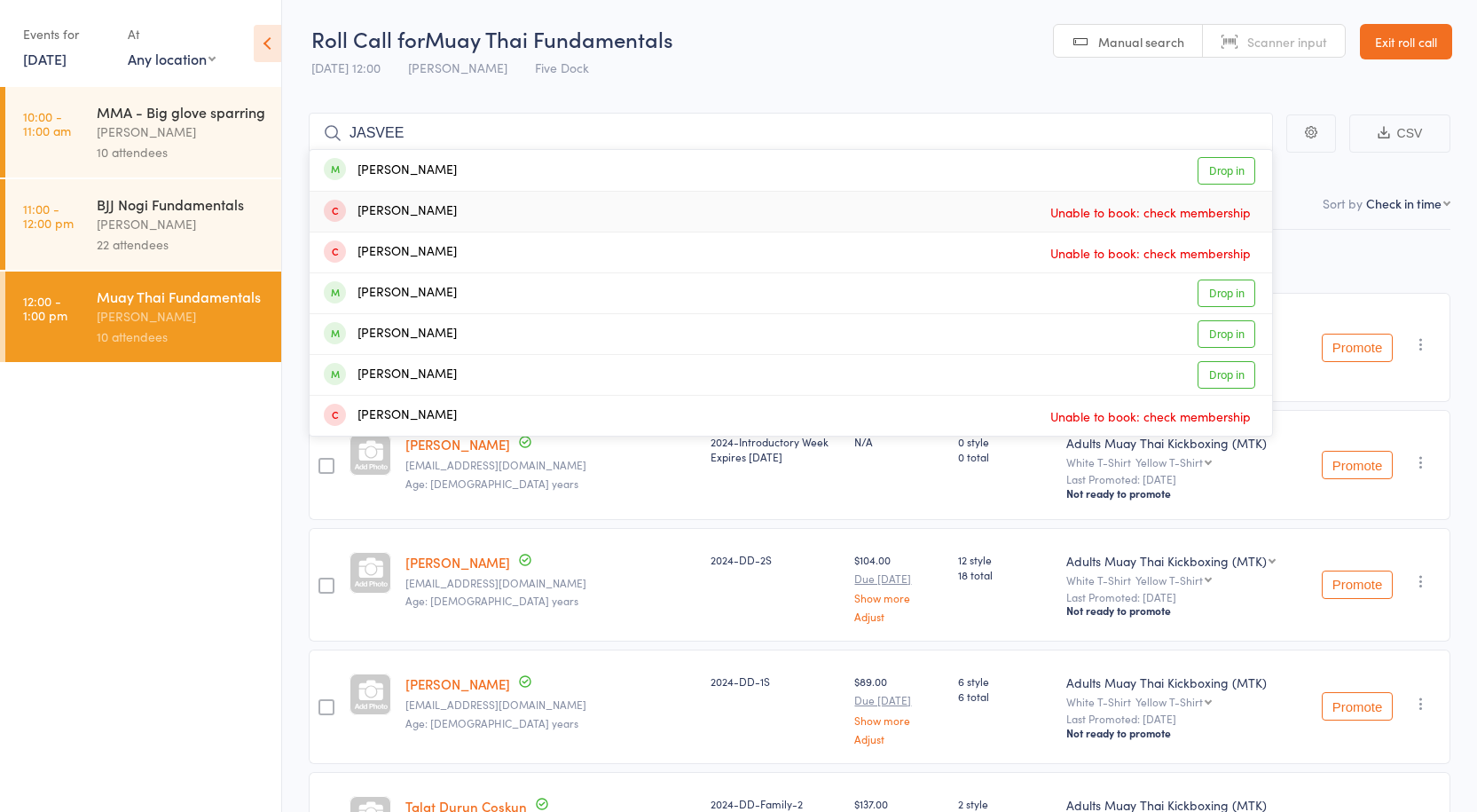
type input "JASVEE"
click at [1233, 170] on link "Drop in" at bounding box center [1226, 171] width 58 height 28
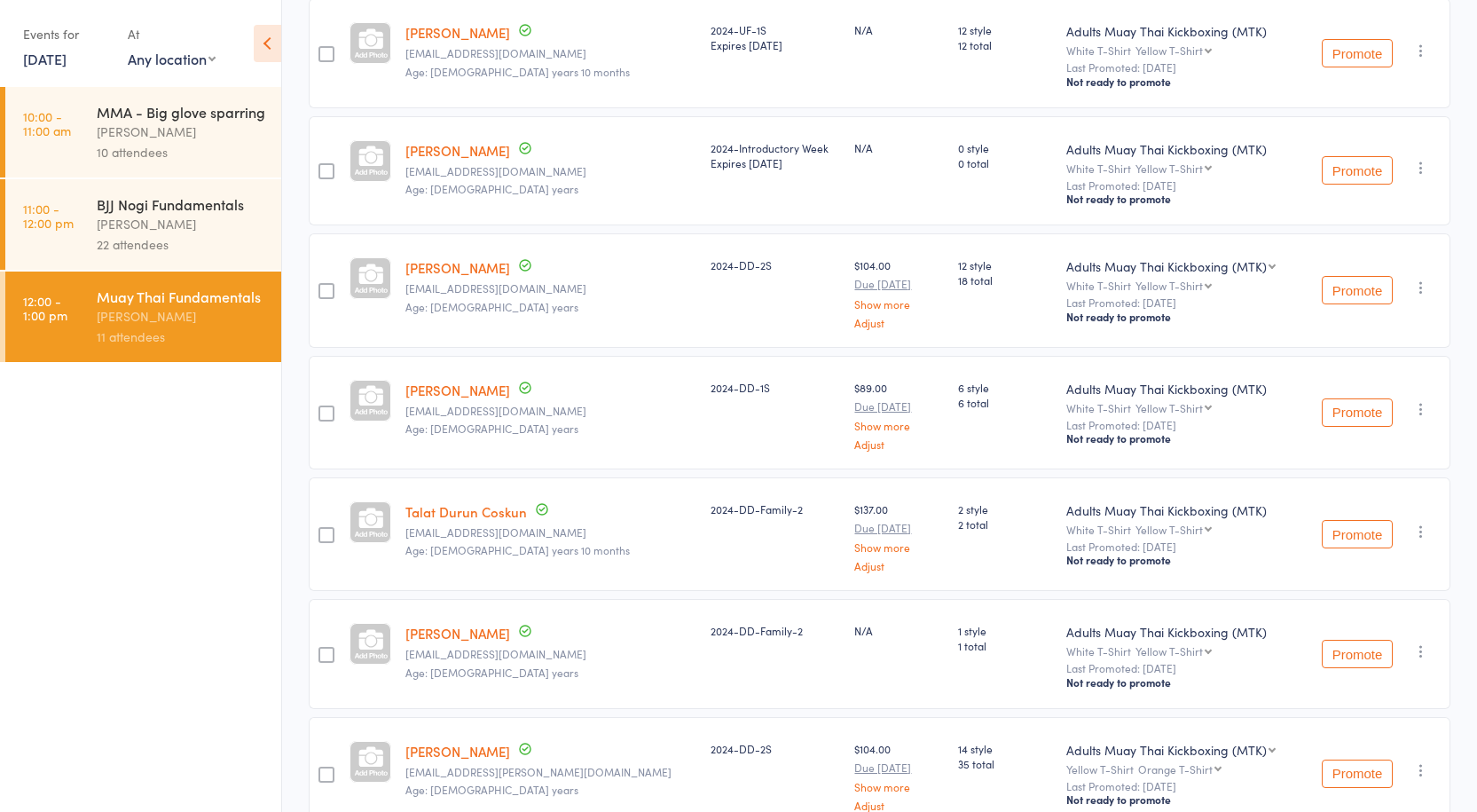
scroll to position [0, 0]
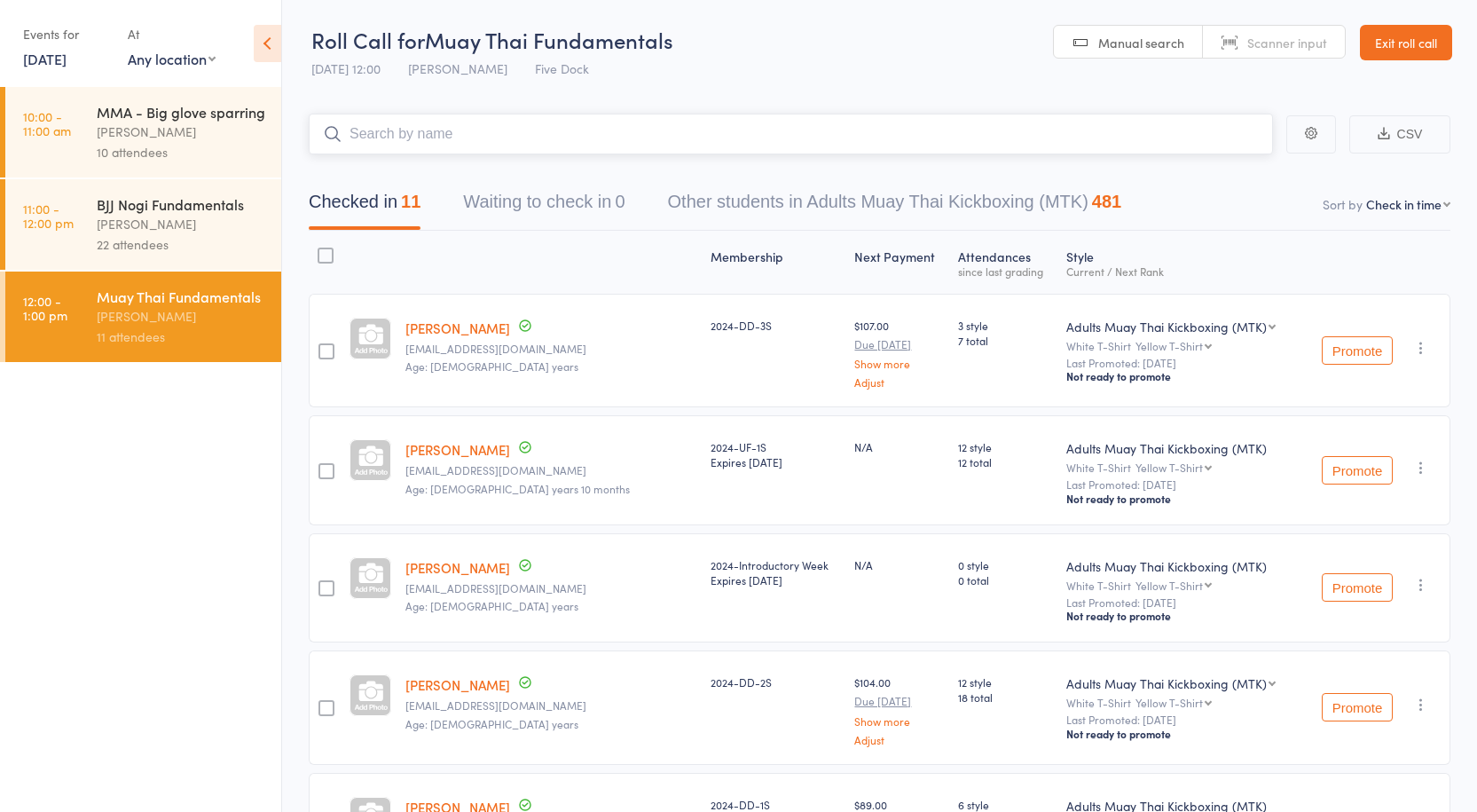
click at [386, 133] on input "search" at bounding box center [791, 135] width 965 height 41
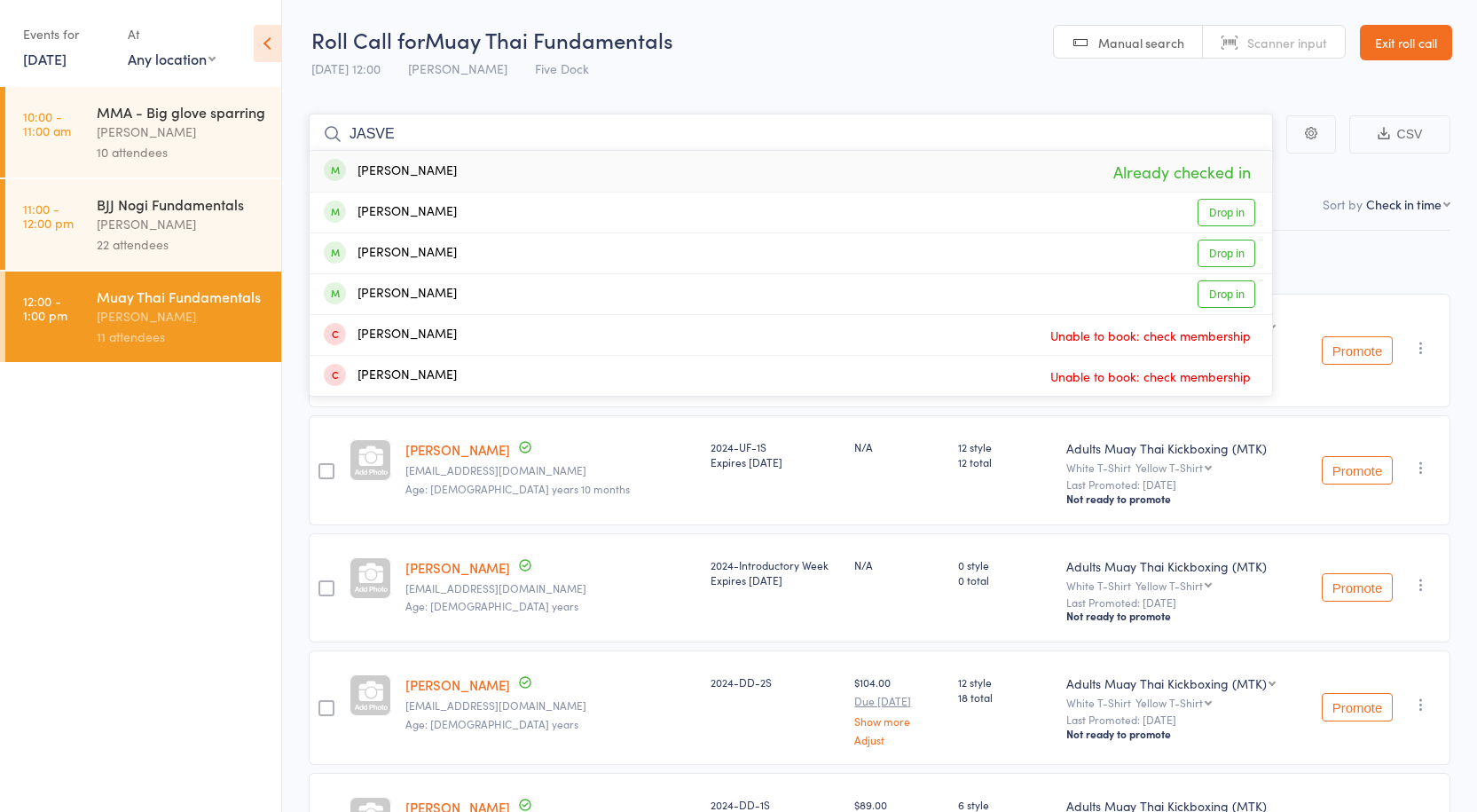
drag, startPoint x: 402, startPoint y: 132, endPoint x: 149, endPoint y: 98, distance: 255.3
click at [149, 98] on div "Roll Call for Muay Thai Fundamentals [DATE] 12:00 [PERSON_NAME] Five Dock Manua…" at bounding box center [738, 406] width 1477 height 812
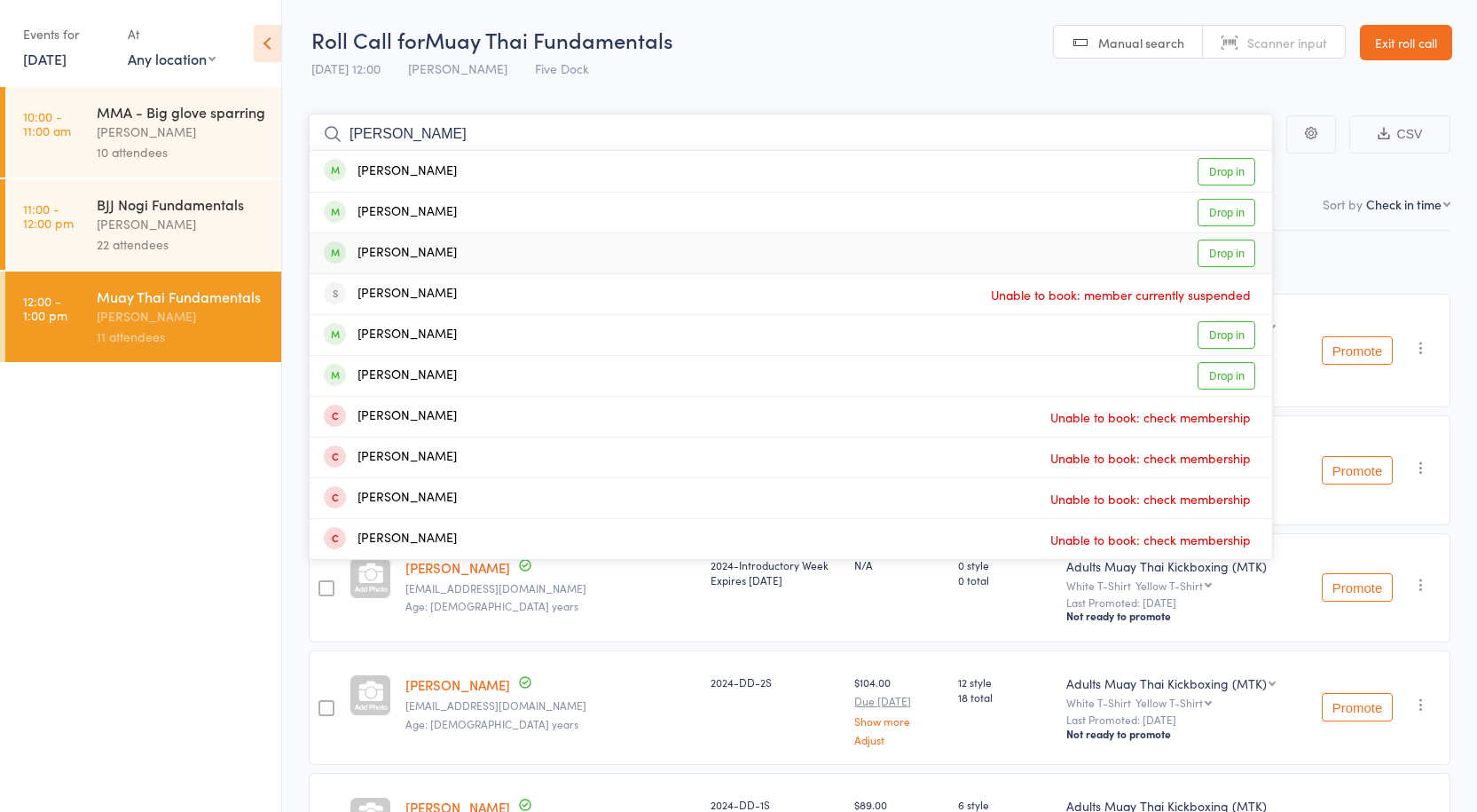
type input "[PERSON_NAME]"
click at [1227, 259] on link "Drop in" at bounding box center [1226, 254] width 58 height 28
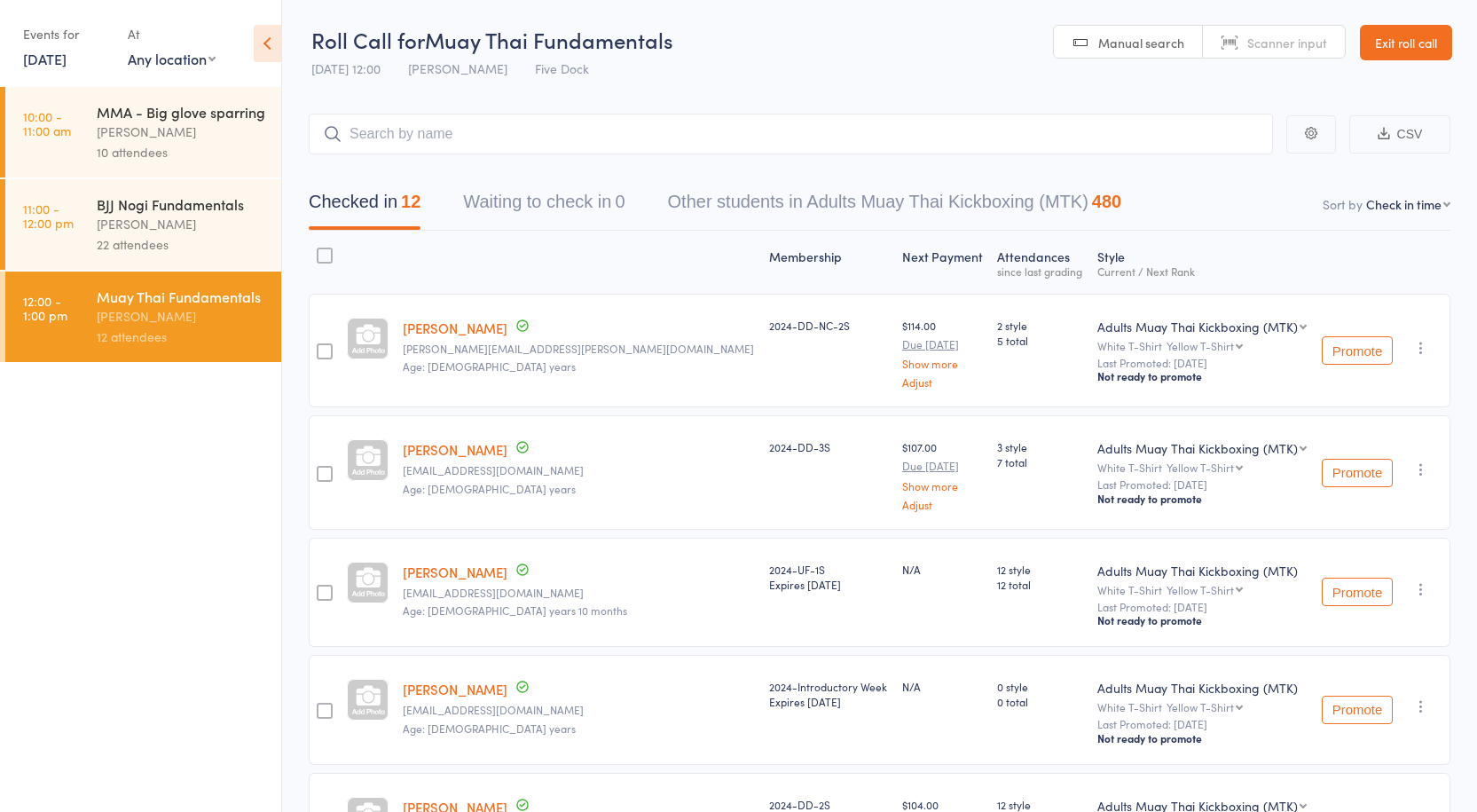
click at [185, 565] on ul "10:00 - 11:00 am MMA - Big glove sparring [PERSON_NAME] 10 attendees 11:00 - 12…" at bounding box center [141, 448] width 281 height 725
